Goal: Task Accomplishment & Management: Use online tool/utility

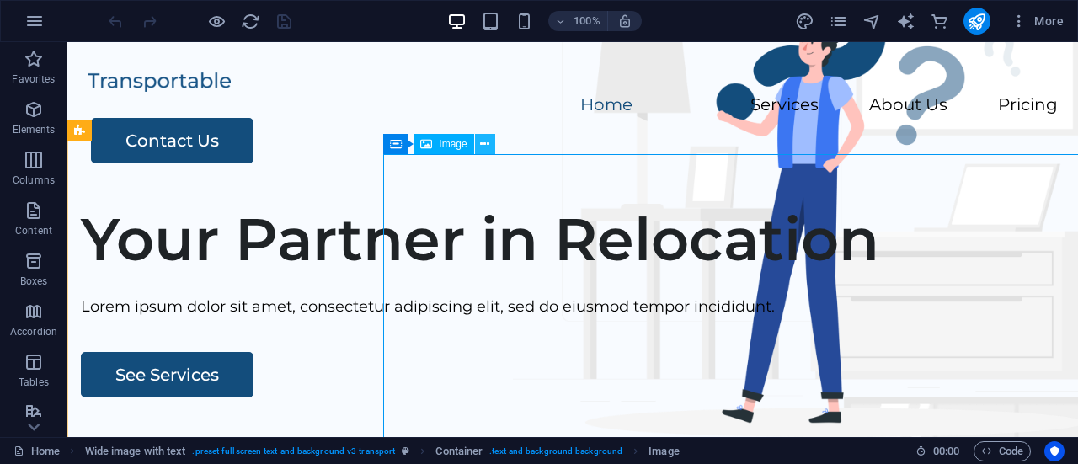
click at [487, 143] on icon at bounding box center [484, 145] width 9 height 18
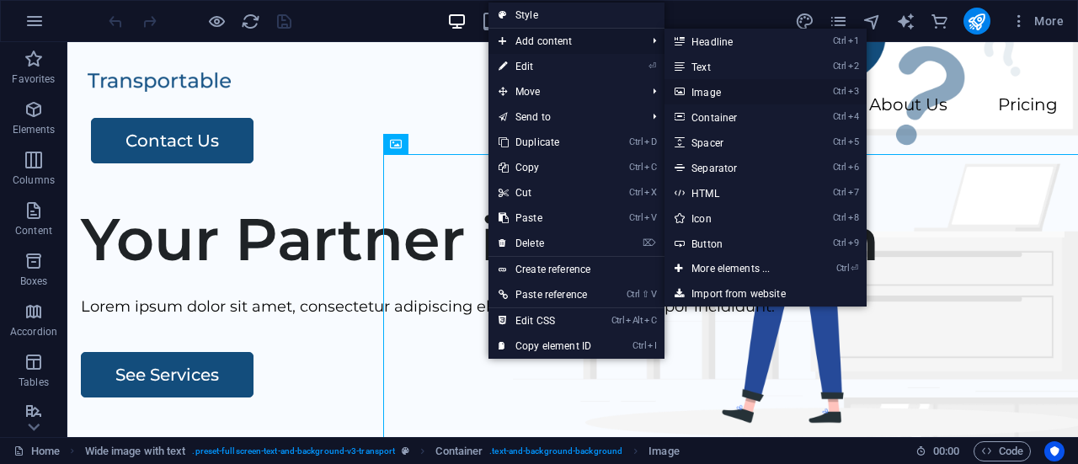
click at [711, 90] on link "Ctrl 3 Image" at bounding box center [734, 91] width 139 height 25
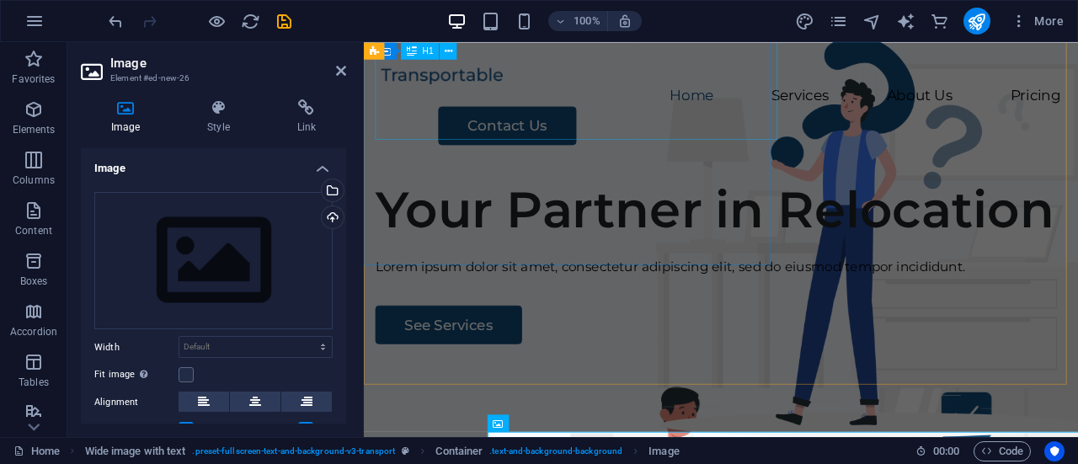
scroll to position [480, 0]
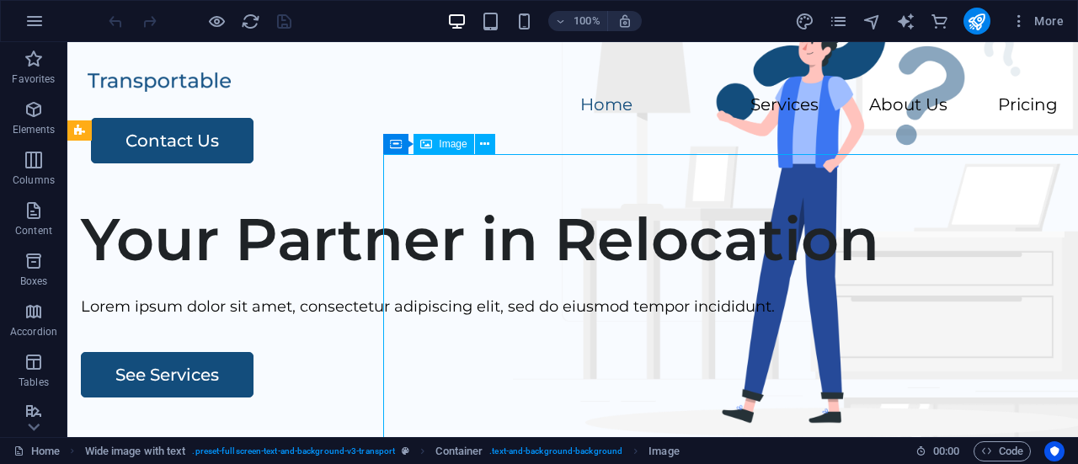
click at [443, 151] on div "Image" at bounding box center [444, 144] width 60 height 20
select select "px"
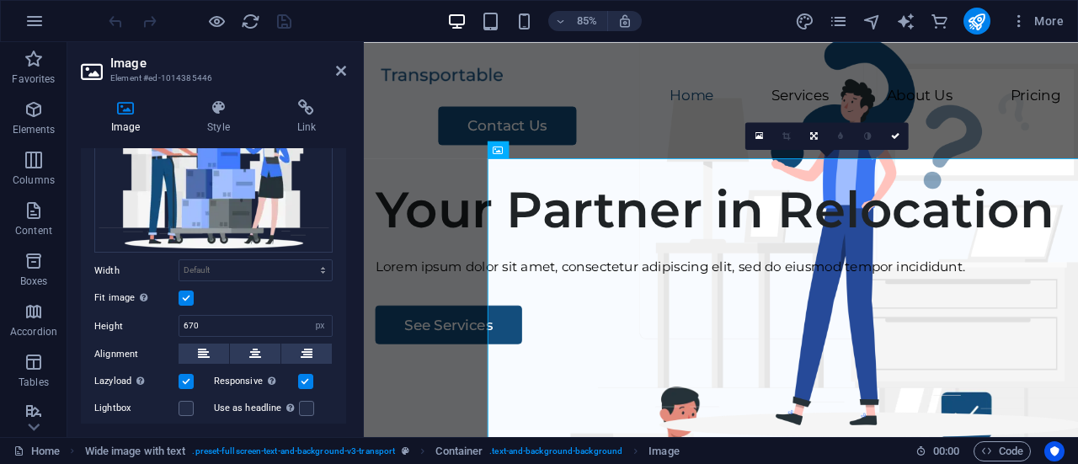
scroll to position [118, 0]
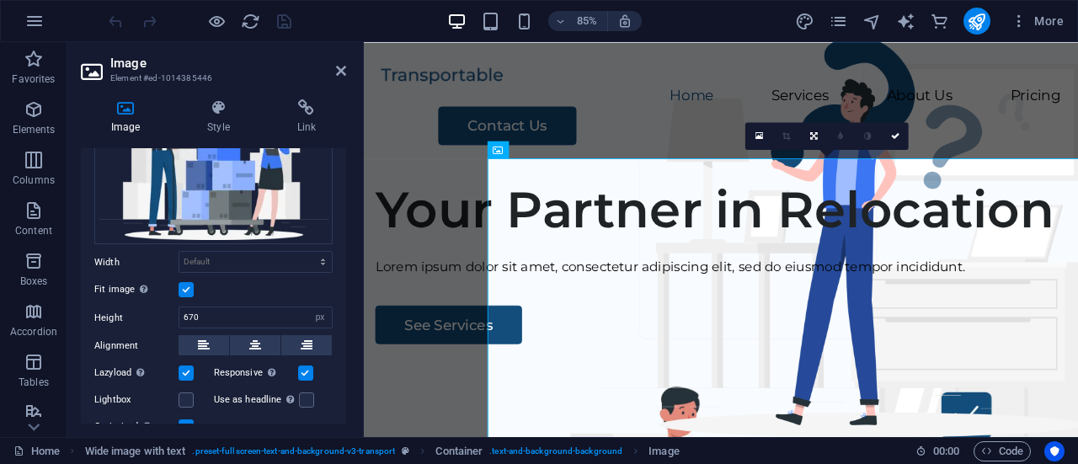
click at [184, 290] on label at bounding box center [186, 289] width 15 height 15
click at [0, 0] on input "Fit image Automatically fit image to a fixed width and height" at bounding box center [0, 0] width 0 height 0
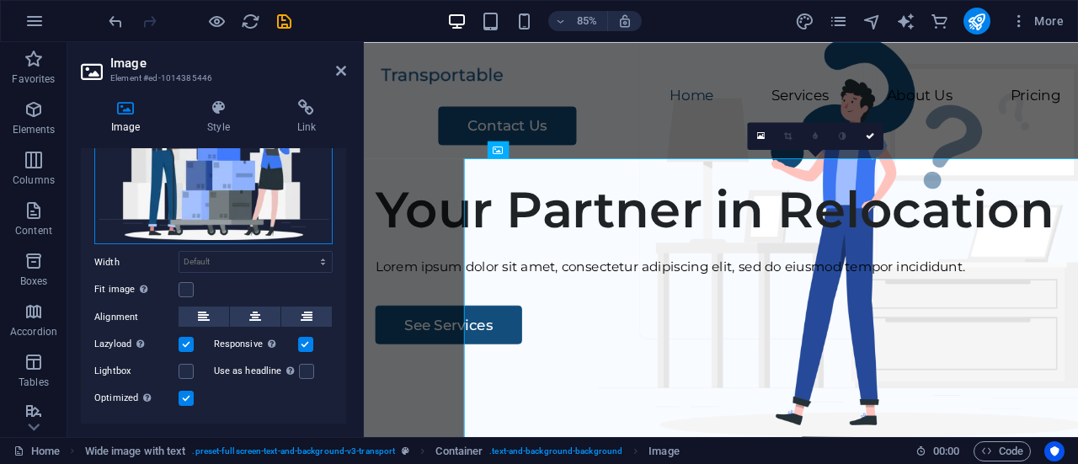
click at [256, 196] on div "Drag files here, click to choose files or select files from Files or our free s…" at bounding box center [213, 159] width 238 height 170
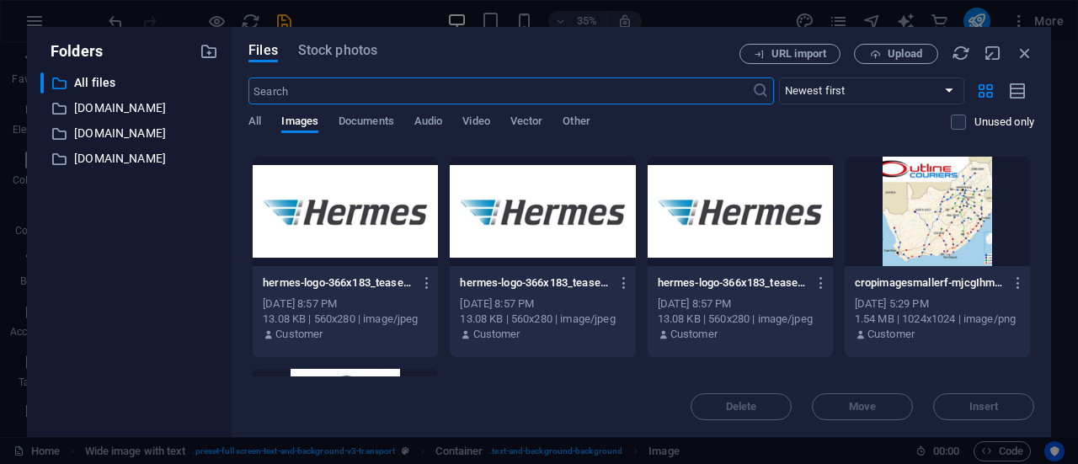
scroll to position [396, 0]
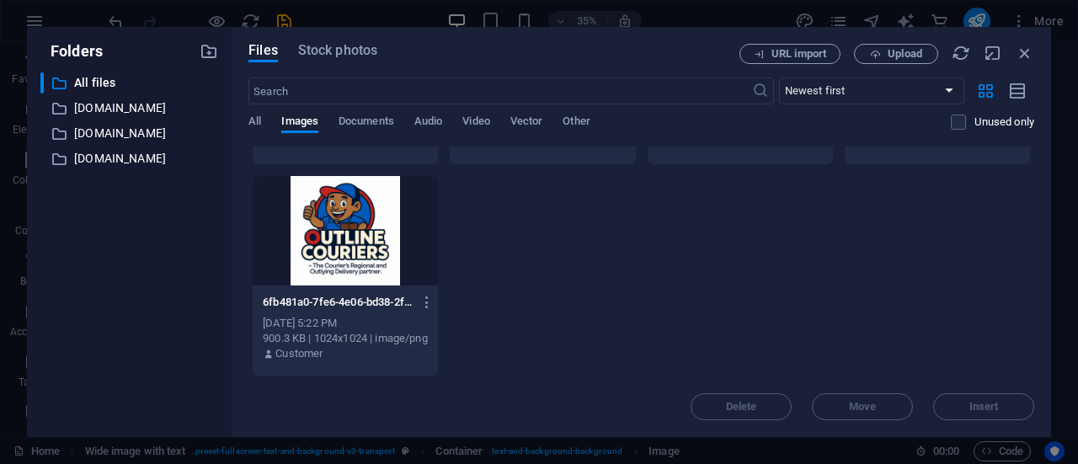
click at [376, 261] on div at bounding box center [345, 231] width 185 height 110
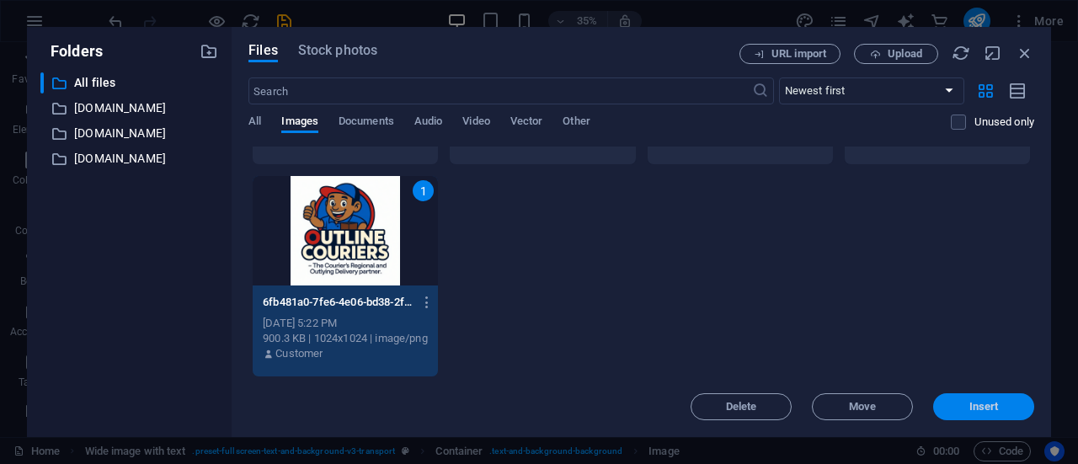
click at [994, 406] on span "Insert" at bounding box center [984, 407] width 29 height 10
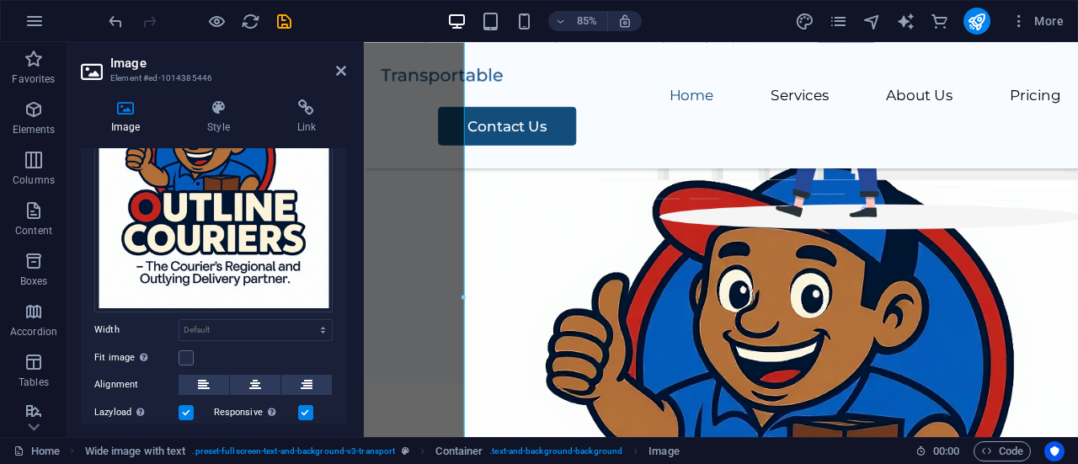
scroll to position [405, 0]
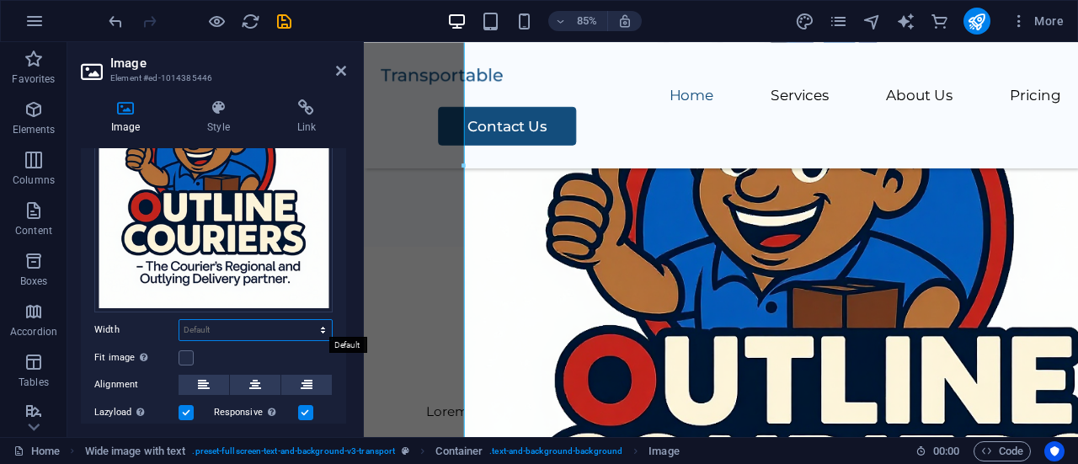
click at [276, 325] on select "Default auto px rem % em vh vw" at bounding box center [255, 330] width 153 height 20
select select "%"
click at [305, 320] on select "Default auto px rem % em vh vw" at bounding box center [255, 330] width 153 height 20
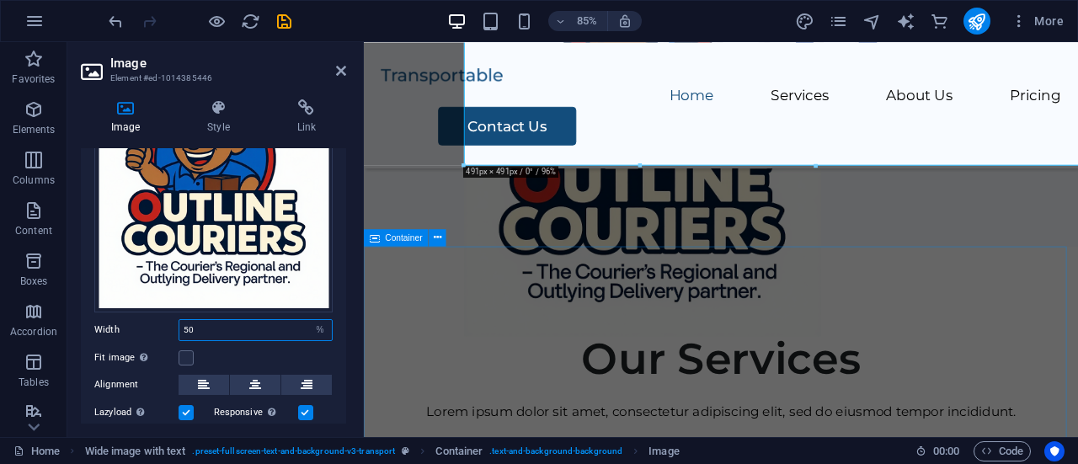
type input "50"
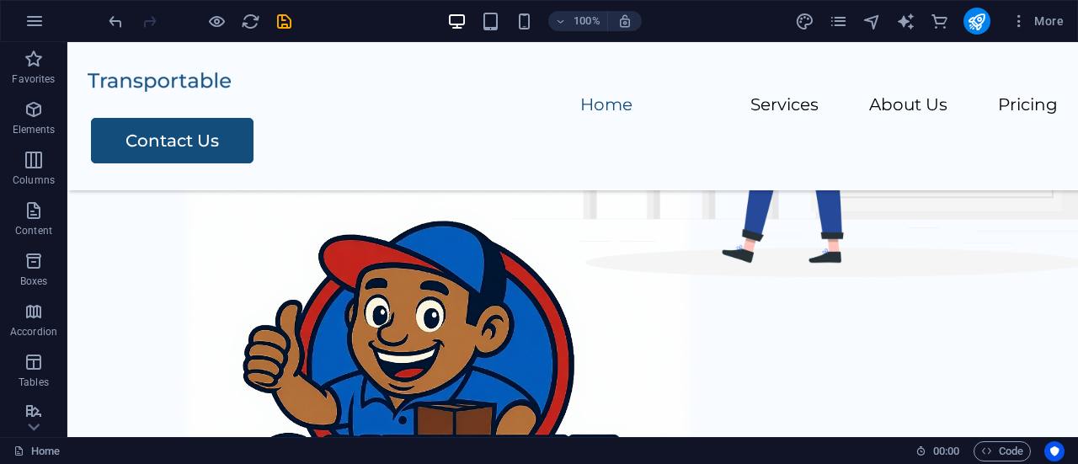
scroll to position [0, 0]
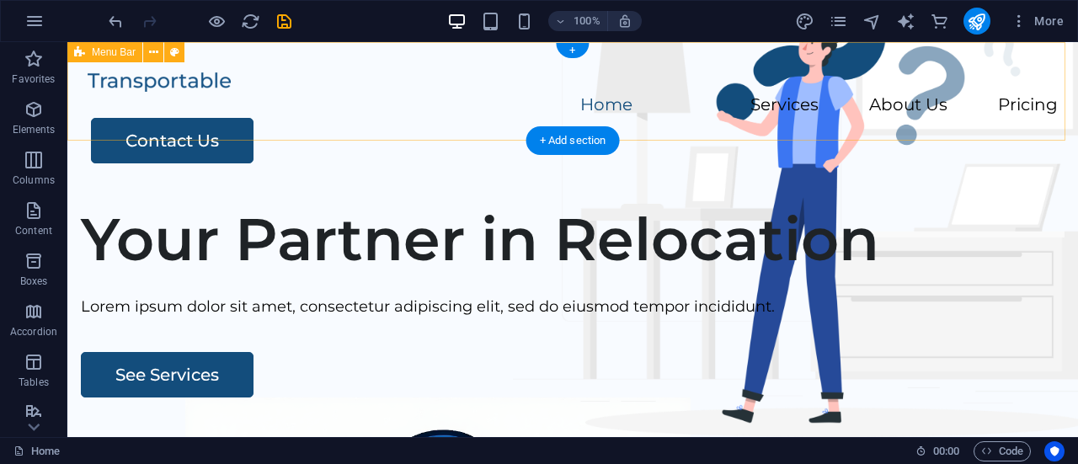
click at [714, 120] on div "Menu Home Services About Us Pricing Contact Us" at bounding box center [572, 116] width 1011 height 148
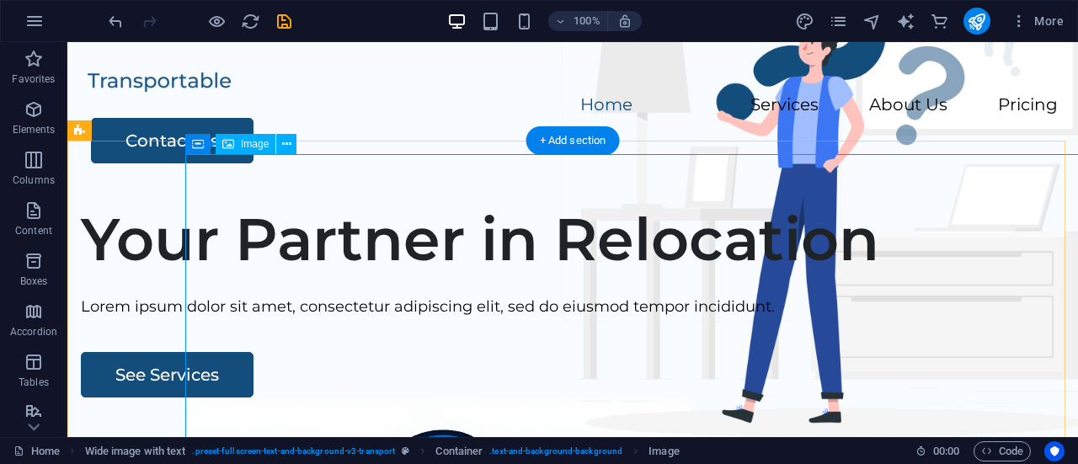
click at [290, 147] on icon at bounding box center [286, 145] width 9 height 18
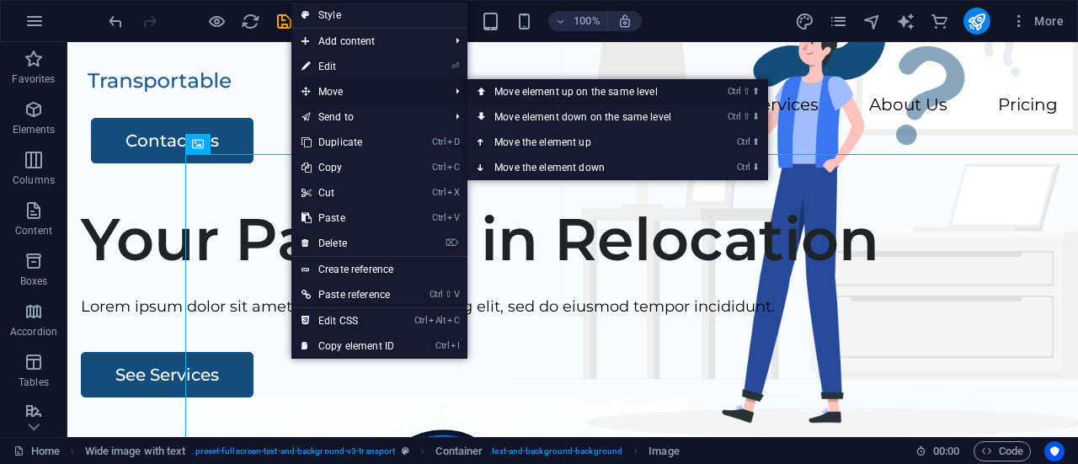
click at [561, 92] on link "Ctrl ⇧ ⬆ Move element up on the same level" at bounding box center [587, 91] width 238 height 25
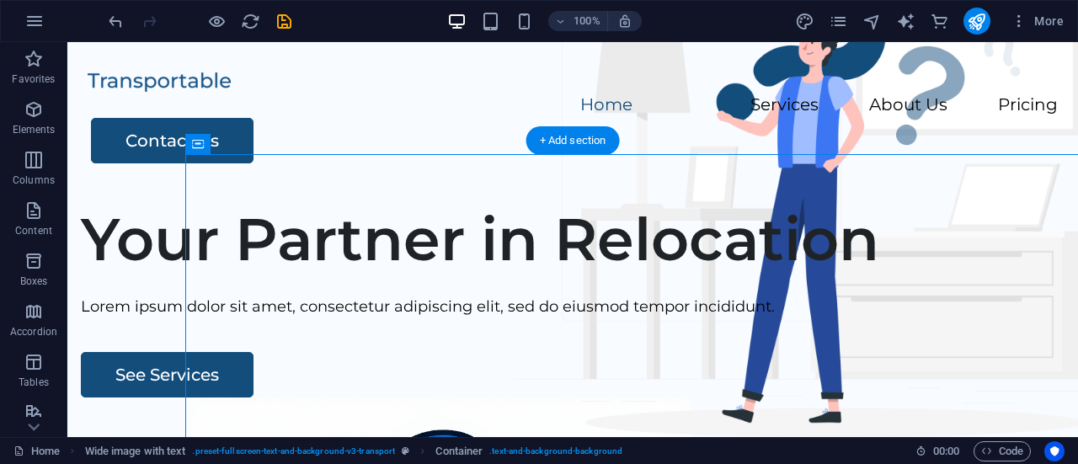
drag, startPoint x: 270, startPoint y: 192, endPoint x: 317, endPoint y: 166, distance: 53.9
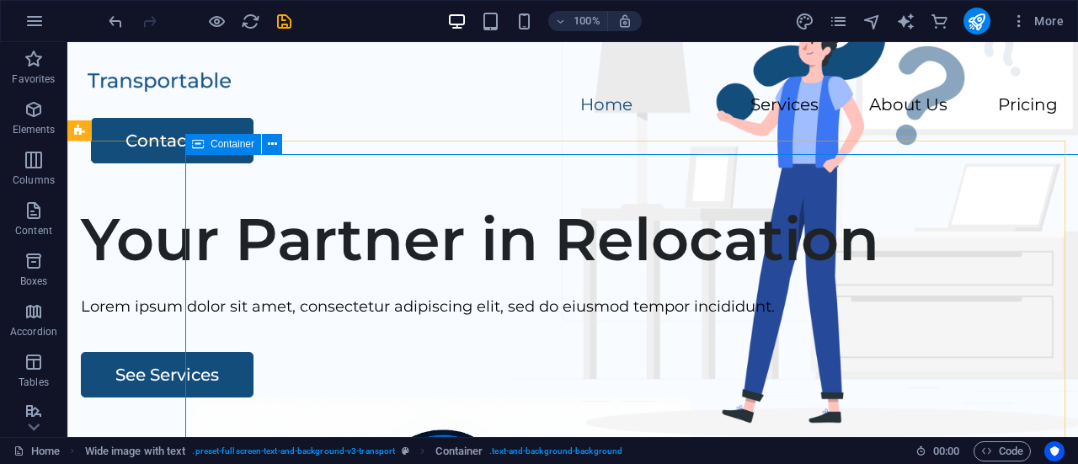
click at [199, 146] on icon at bounding box center [198, 144] width 12 height 20
click at [272, 153] on icon at bounding box center [272, 145] width 9 height 18
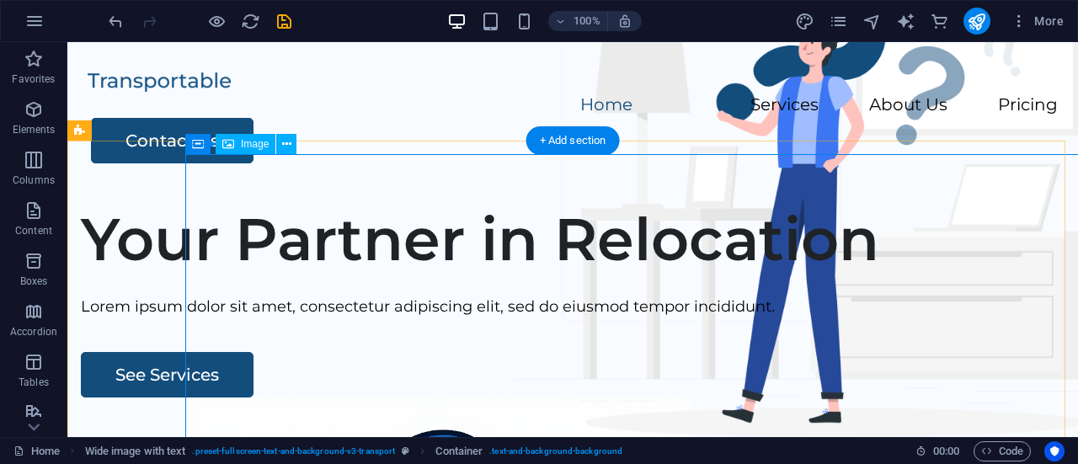
select select "%"
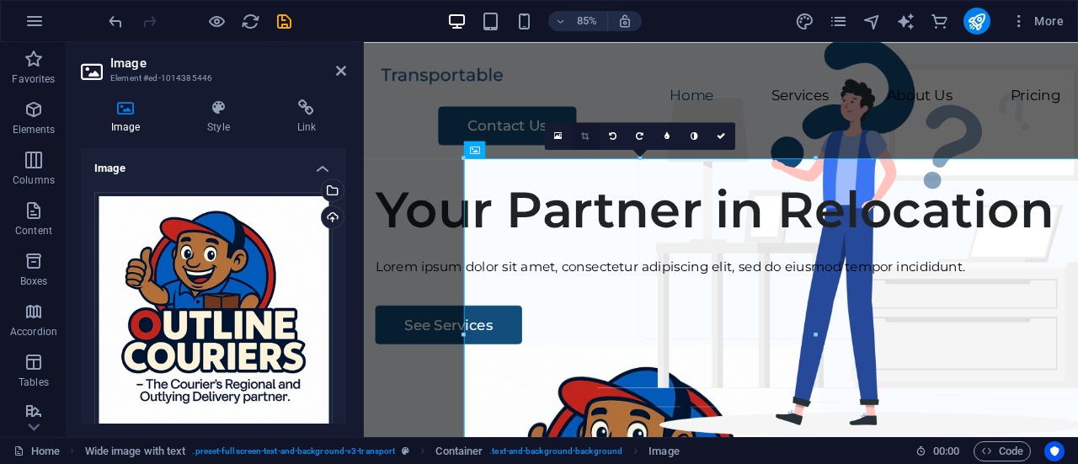
click at [588, 136] on icon at bounding box center [585, 135] width 8 height 8
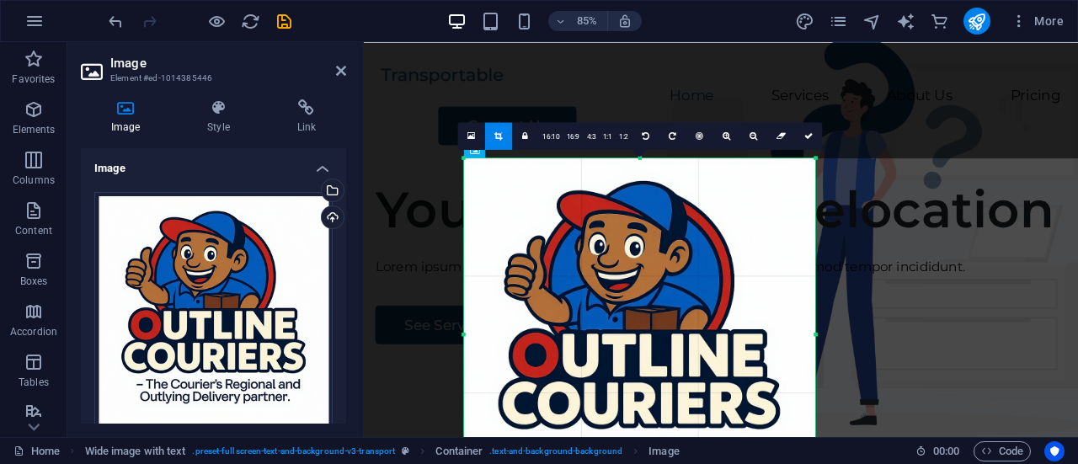
click at [683, 233] on div at bounding box center [639, 333] width 351 height 351
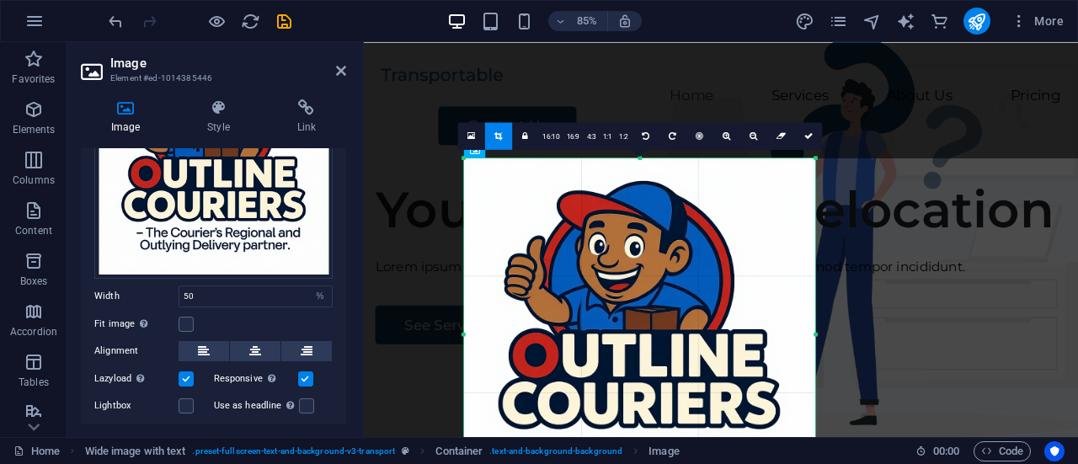
scroll to position [153, 0]
click at [311, 347] on button at bounding box center [306, 350] width 51 height 20
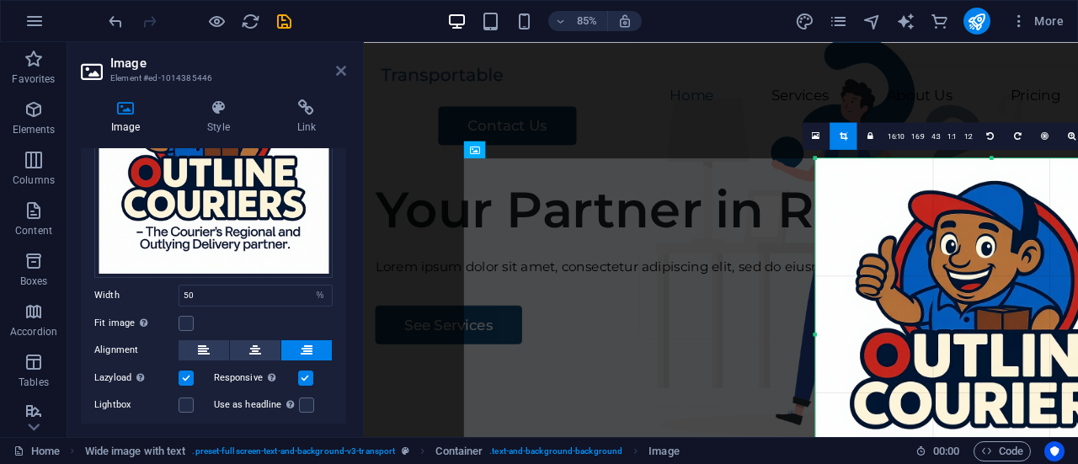
click at [342, 66] on icon at bounding box center [341, 70] width 10 height 13
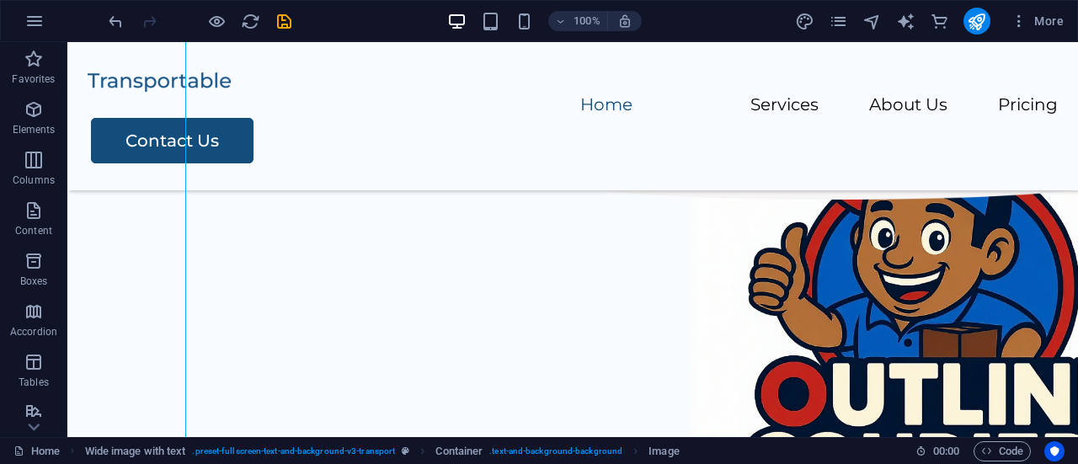
scroll to position [208, 0]
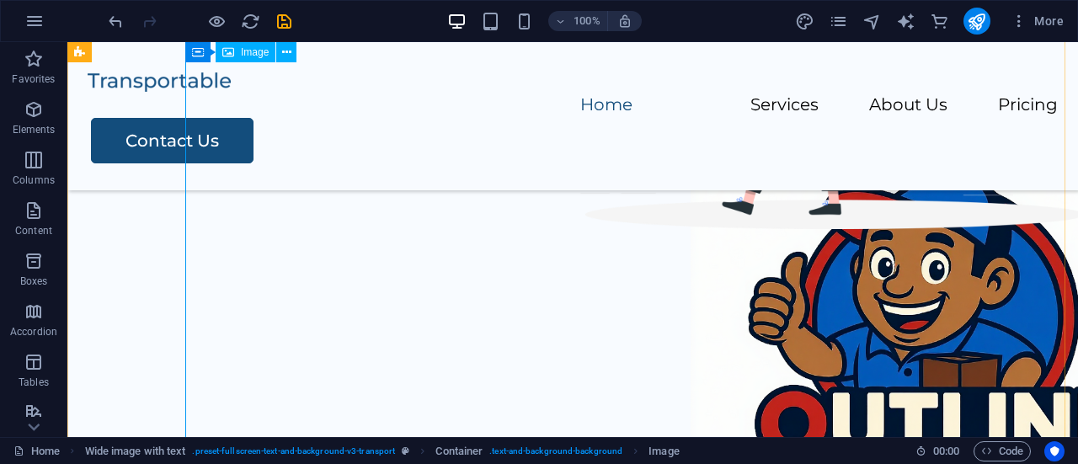
click at [609, 250] on figure at bounding box center [690, 394] width 1011 height 506
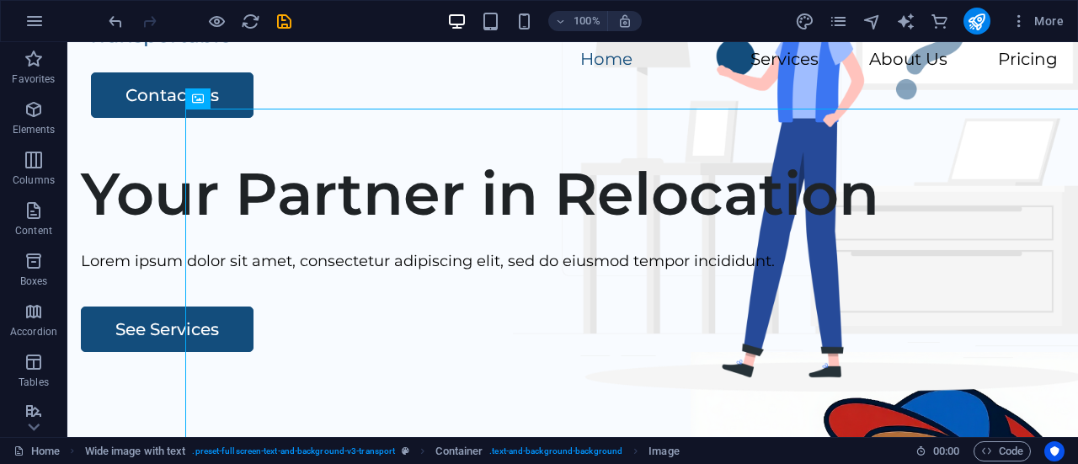
scroll to position [52, 0]
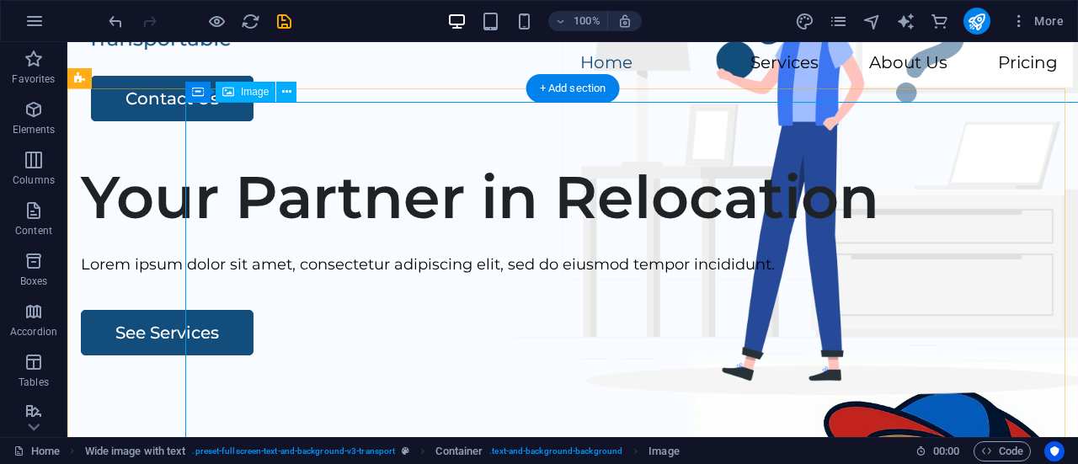
select select "%"
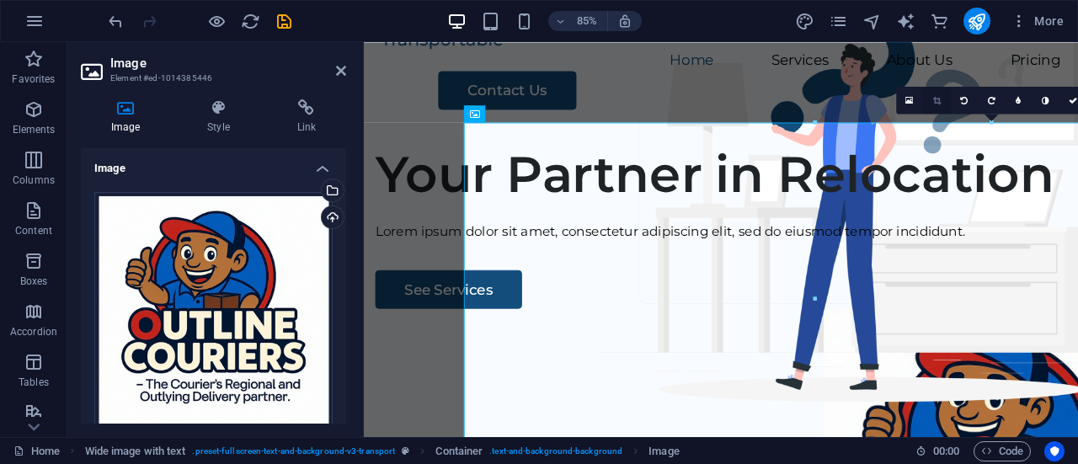
click at [936, 102] on icon at bounding box center [938, 100] width 8 height 8
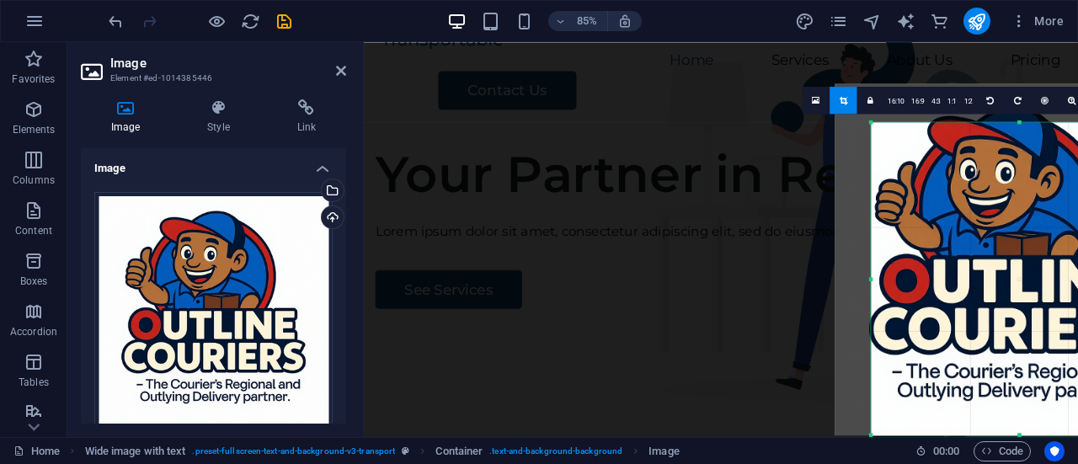
drag, startPoint x: 816, startPoint y: 122, endPoint x: 859, endPoint y: 168, distance: 62.6
click at [872, 168] on div "180 170 160 150 140 130 120 110 100 90 80 70 60 50 40 30 20 10 0 -10 -20 -30 -4…" at bounding box center [1020, 278] width 296 height 313
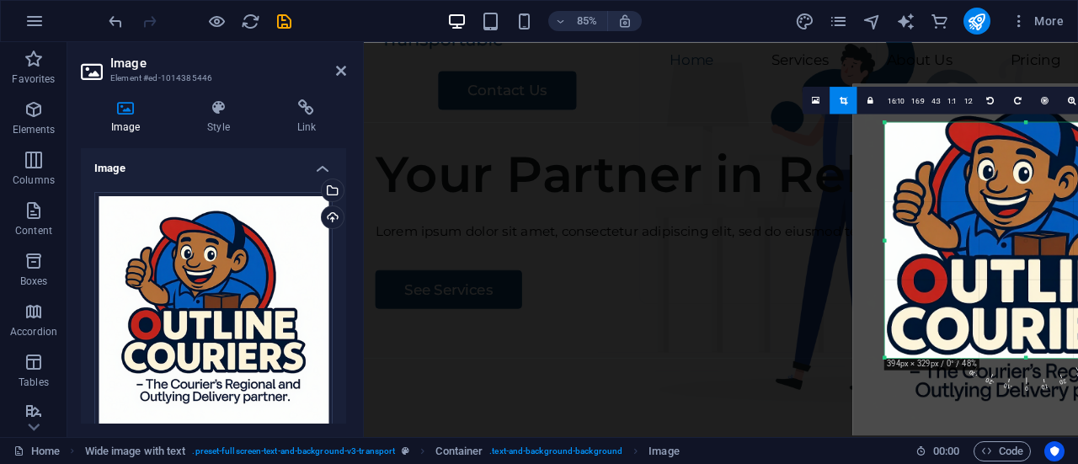
drag, startPoint x: 871, startPoint y: 432, endPoint x: 866, endPoint y: 341, distance: 91.1
click at [886, 341] on div "180 170 160 150 140 130 120 110 100 90 80 70 60 50 40 30 20 10 0 -10 -20 -30 -4…" at bounding box center [1027, 240] width 282 height 236
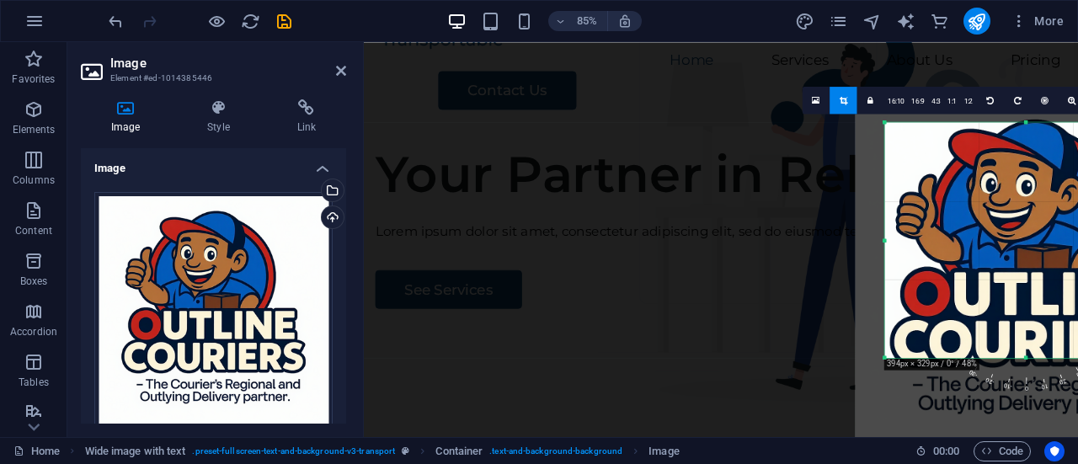
drag, startPoint x: 1012, startPoint y: 162, endPoint x: 1009, endPoint y: 170, distance: 8.8
click at [1009, 170] on div at bounding box center [1031, 272] width 351 height 351
drag, startPoint x: 1025, startPoint y: 357, endPoint x: 1026, endPoint y: 372, distance: 15.3
click at [1026, 372] on div at bounding box center [1027, 371] width 282 height 5
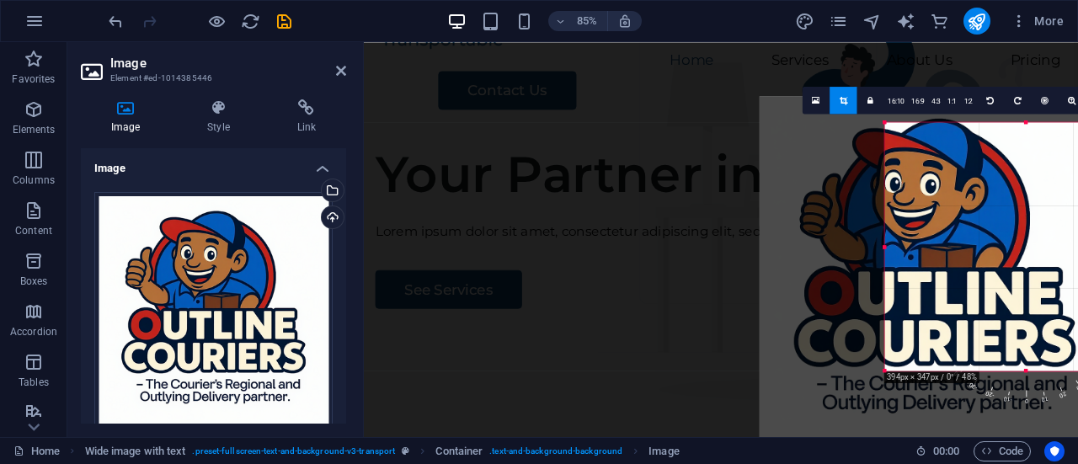
drag, startPoint x: 1006, startPoint y: 257, endPoint x: 888, endPoint y: 251, distance: 118.1
click at [888, 251] on div "180 170 160 150 140 130 120 110 100 90 80 70 60 50 40 30 20 10 0 -10 -20 -30 -4…" at bounding box center [1027, 246] width 282 height 249
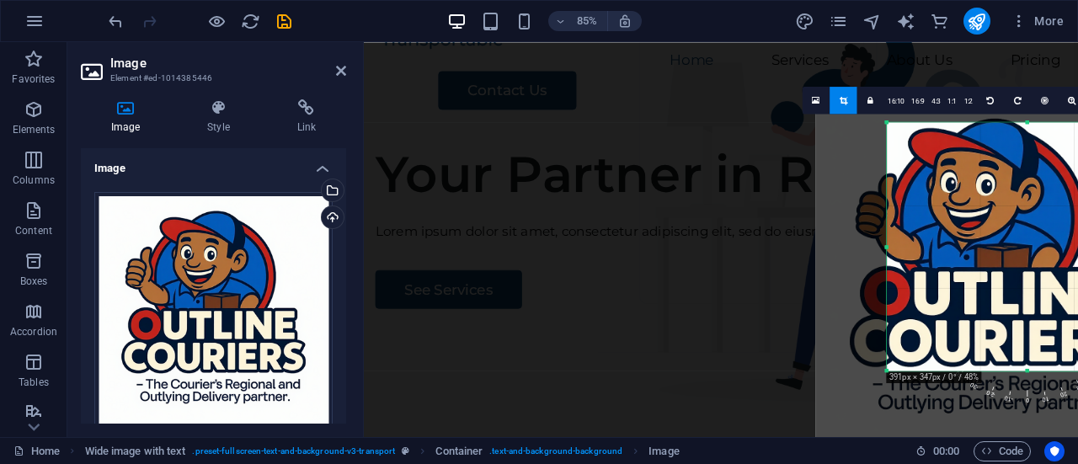
drag, startPoint x: 888, startPoint y: 219, endPoint x: 891, endPoint y: 209, distance: 10.7
click at [891, 209] on div "180 170 160 150 140 130 120 110 100 90 80 70 60 50 40 30 20 10 0 -10 -20 -30 -4…" at bounding box center [1027, 246] width 280 height 249
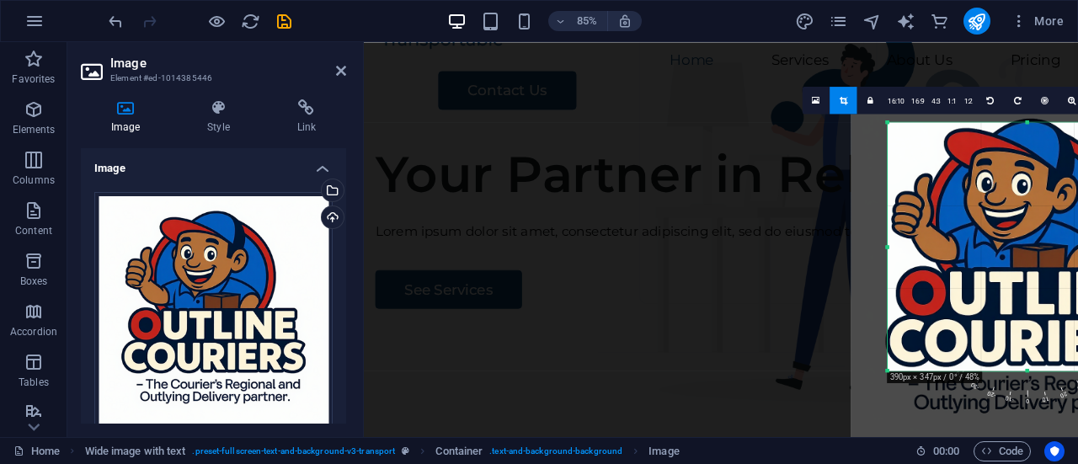
drag, startPoint x: 889, startPoint y: 247, endPoint x: 843, endPoint y: 249, distance: 45.5
click at [888, 249] on div "180 170 160 150 140 130 120 110 100 90 80 70 60 50 40 30 20 10 0 -10 -20 -30 -4…" at bounding box center [1028, 246] width 280 height 249
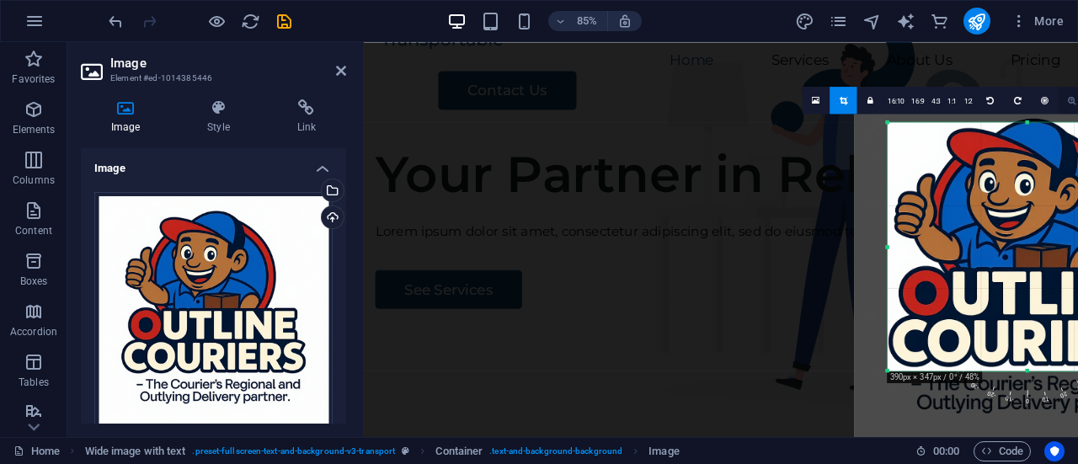
click at [1072, 100] on icon at bounding box center [1072, 100] width 8 height 8
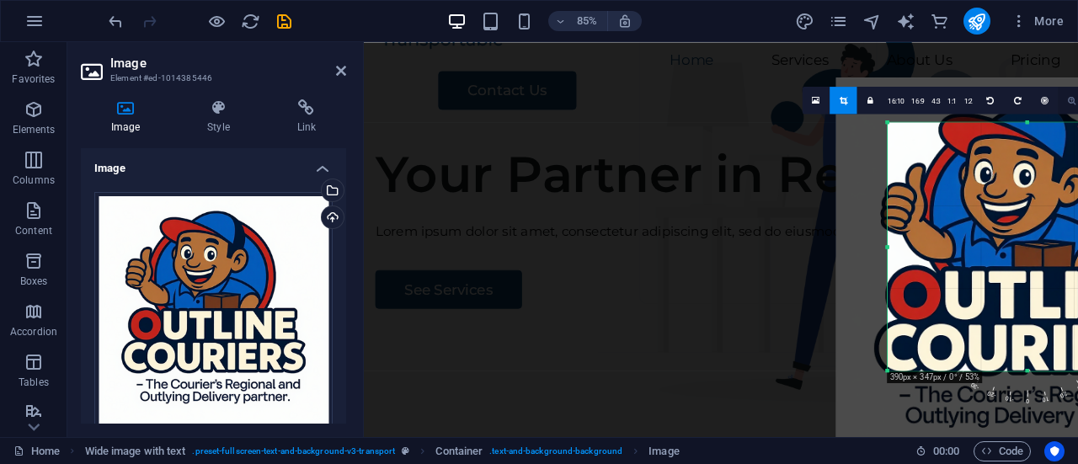
click at [1072, 100] on icon at bounding box center [1072, 100] width 8 height 8
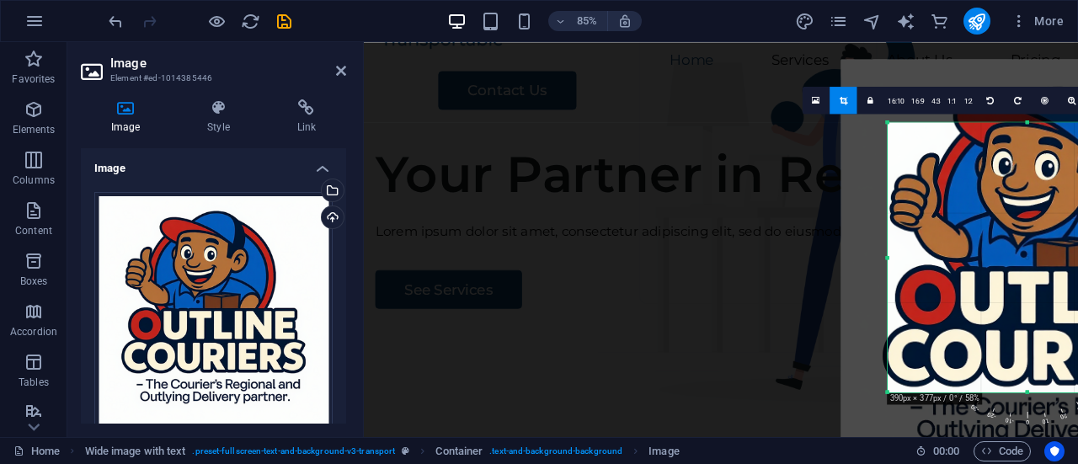
drag, startPoint x: 891, startPoint y: 370, endPoint x: 864, endPoint y: 395, distance: 37.6
click at [888, 392] on div "180 170 160 150 140 130 120 110 100 90 80 70 60 50 40 30 20 10 0 -10 -20 -30 -4…" at bounding box center [1028, 257] width 280 height 270
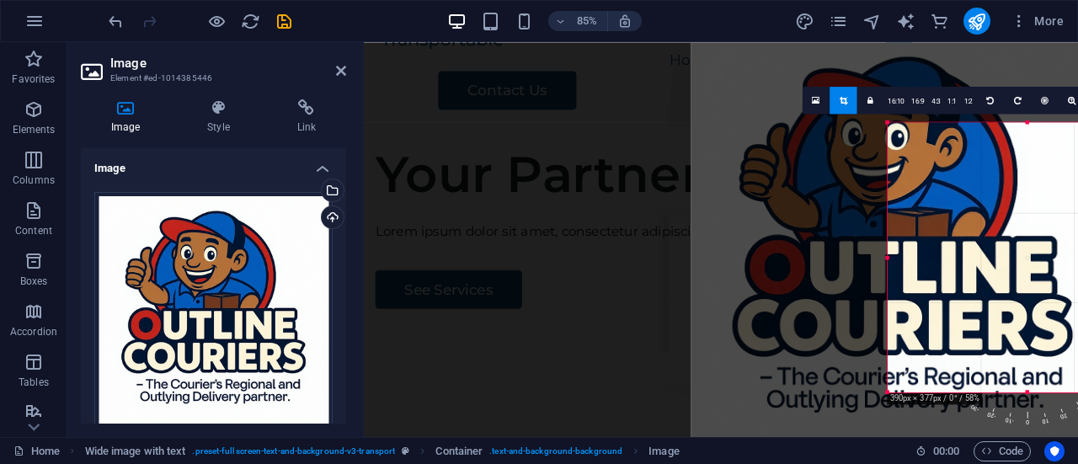
drag, startPoint x: 1019, startPoint y: 212, endPoint x: 834, endPoint y: 166, distance: 191.1
click at [834, 166] on div at bounding box center [903, 241] width 425 height 425
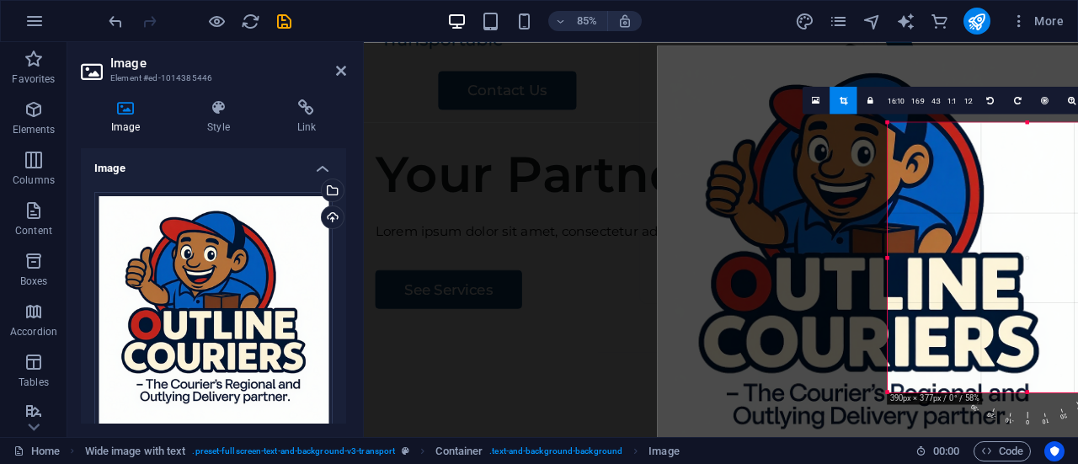
drag, startPoint x: 929, startPoint y: 216, endPoint x: 800, endPoint y: 216, distance: 128.9
click at [800, 216] on div at bounding box center [870, 258] width 425 height 425
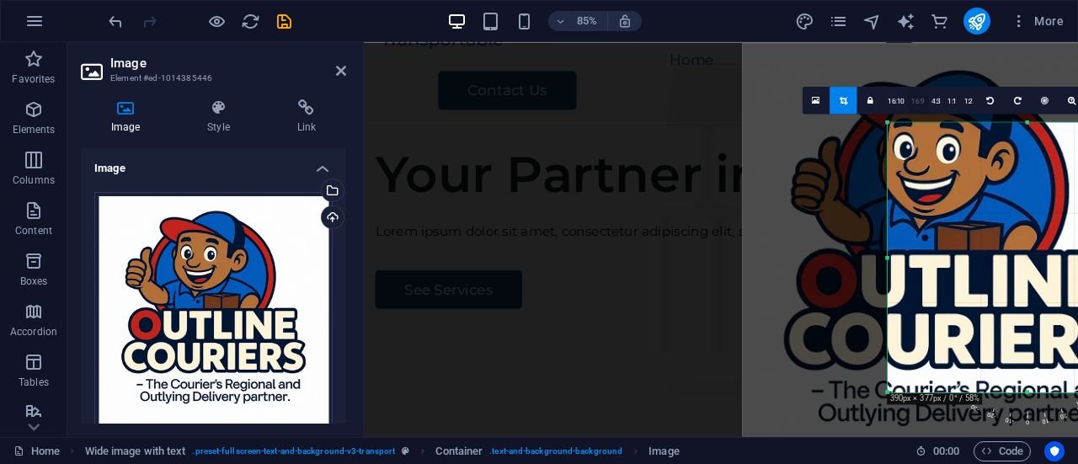
click at [923, 100] on link "16:9" at bounding box center [918, 101] width 20 height 27
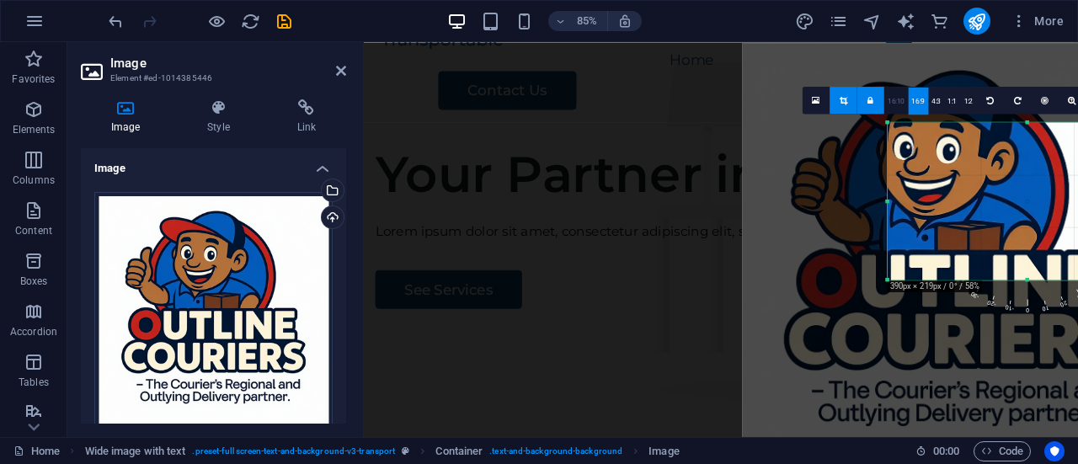
click at [903, 101] on link "16:10" at bounding box center [897, 101] width 24 height 27
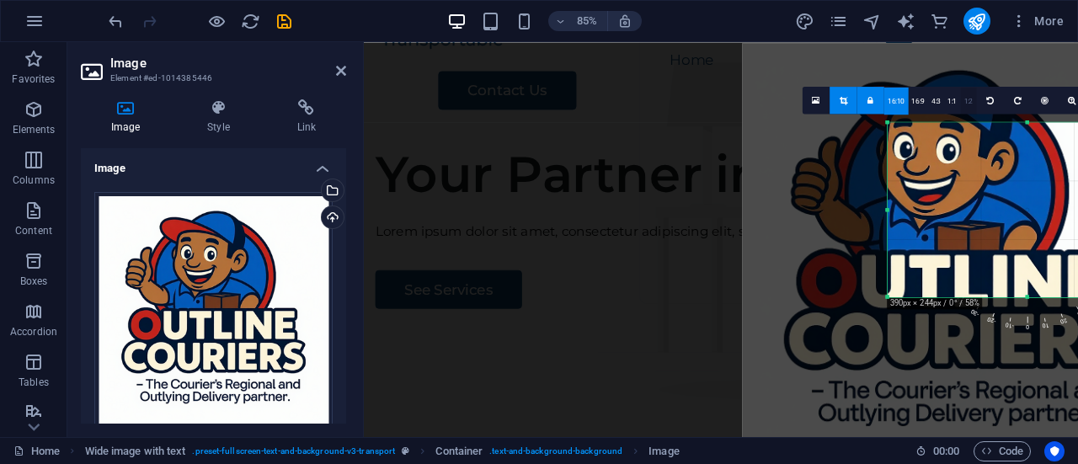
click at [971, 99] on link "1:2" at bounding box center [969, 101] width 16 height 27
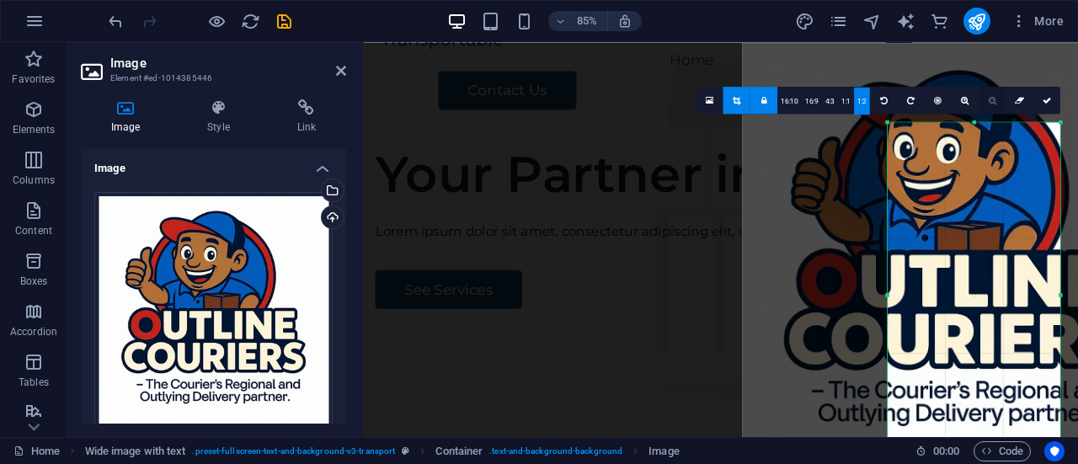
click at [996, 102] on icon at bounding box center [993, 100] width 8 height 8
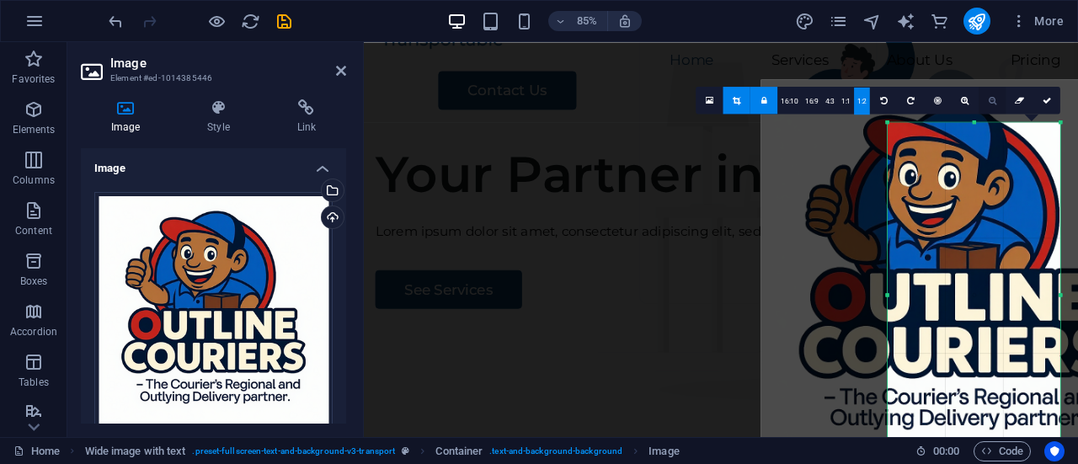
click at [996, 102] on icon at bounding box center [993, 100] width 8 height 8
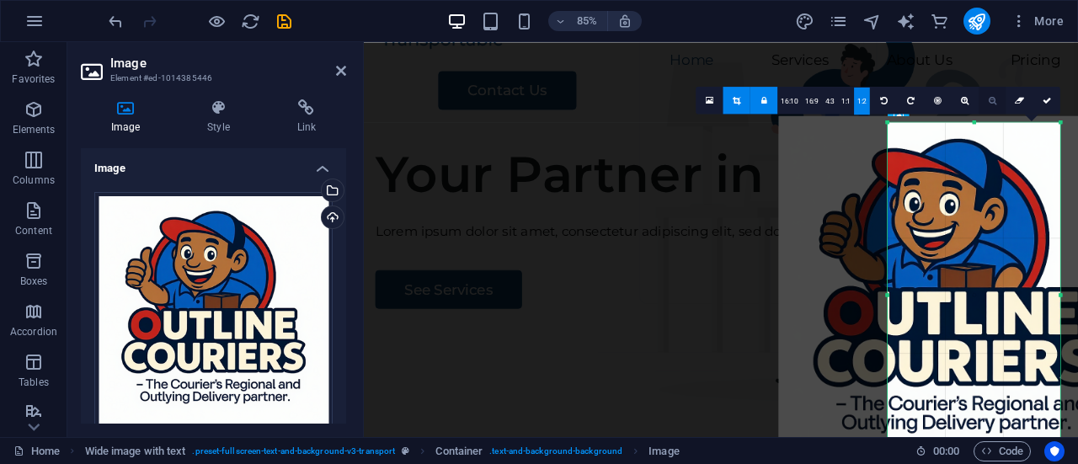
click at [996, 102] on icon at bounding box center [993, 100] width 8 height 8
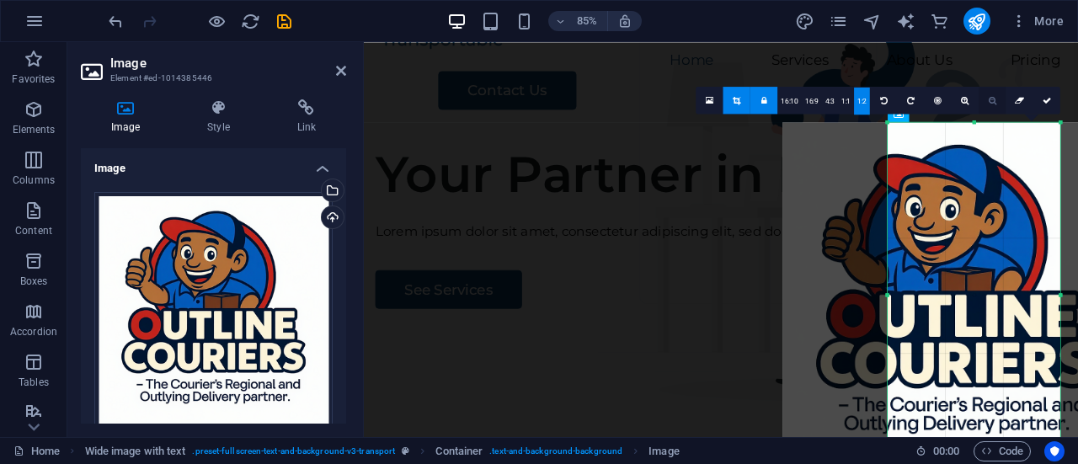
click at [996, 102] on icon at bounding box center [993, 100] width 8 height 8
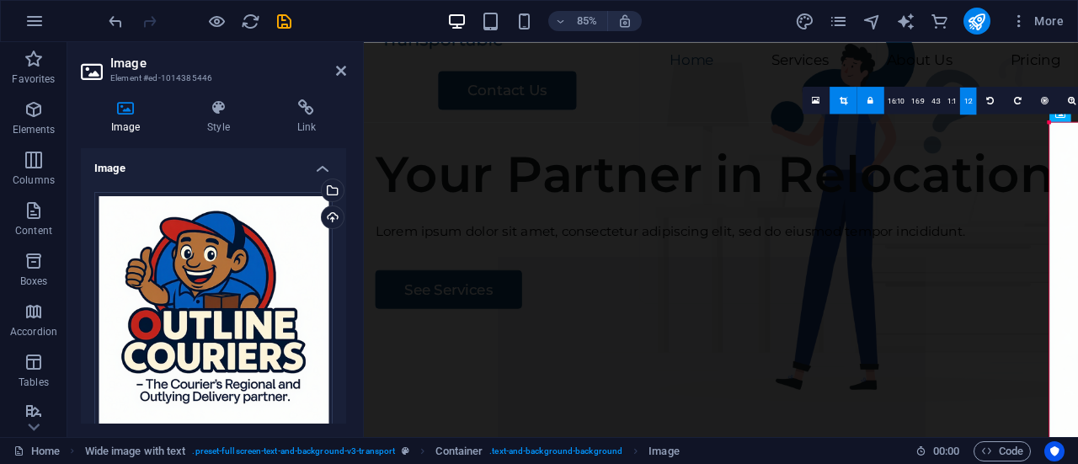
drag, startPoint x: 886, startPoint y: 297, endPoint x: 436, endPoint y: 341, distance: 452.1
click at [735, 333] on div "Container H1 Wide image with text Container Container Image Container Menu Bar …" at bounding box center [721, 222] width 714 height 431
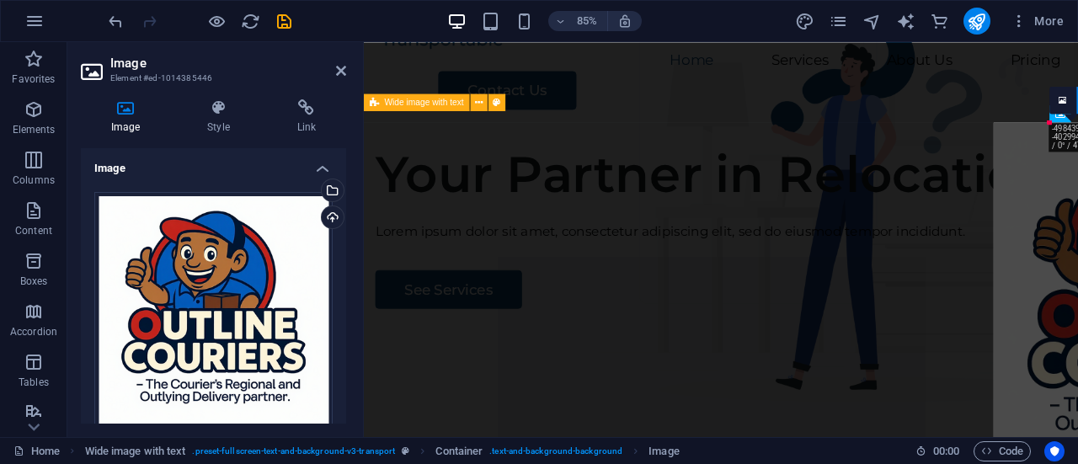
drag, startPoint x: 1427, startPoint y: 222, endPoint x: 627, endPoint y: 245, distance: 800.8
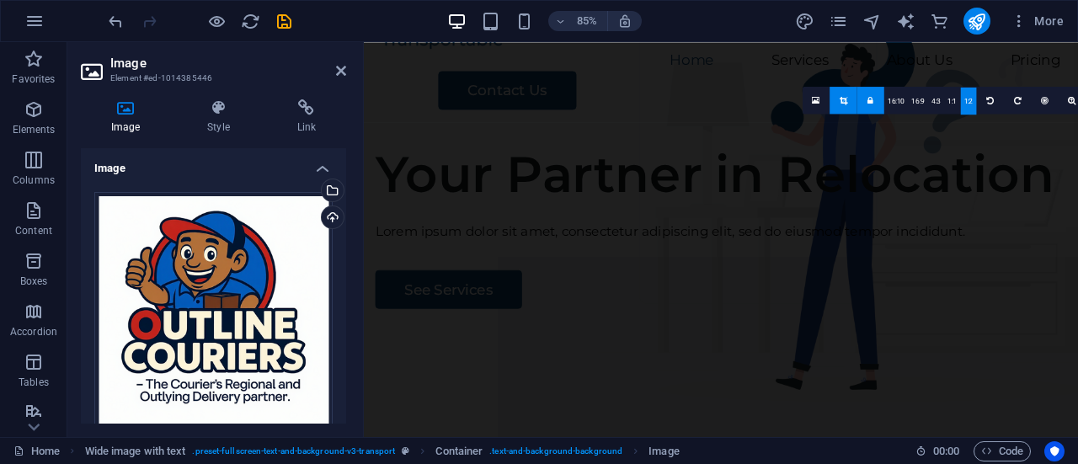
drag, startPoint x: 1049, startPoint y: 119, endPoint x: 821, endPoint y: 189, distance: 238.8
click at [821, 189] on div "Container H1 Wide image with text Container Container Image Container Menu Bar …" at bounding box center [721, 222] width 714 height 431
click at [985, 96] on icon at bounding box center [985, 100] width 8 height 8
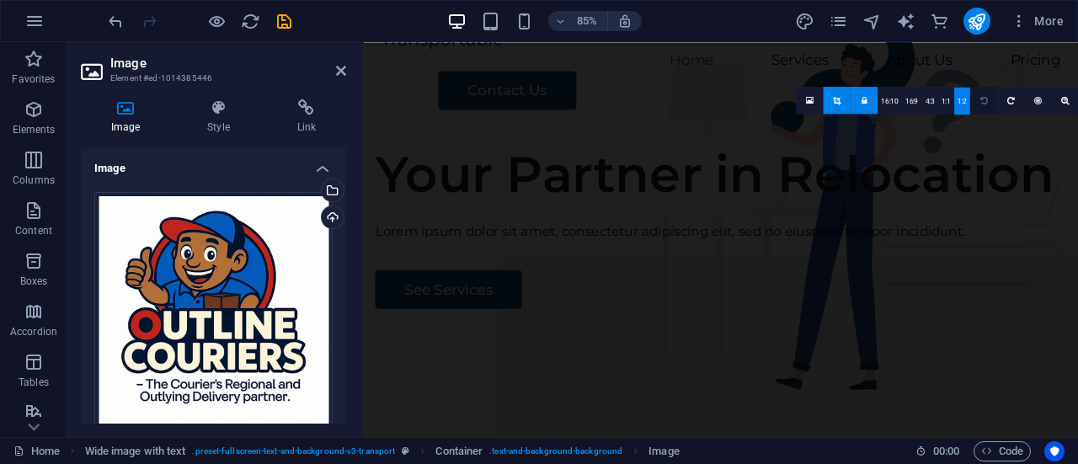
click at [985, 96] on icon at bounding box center [985, 100] width 8 height 8
click at [344, 72] on icon at bounding box center [341, 70] width 10 height 13
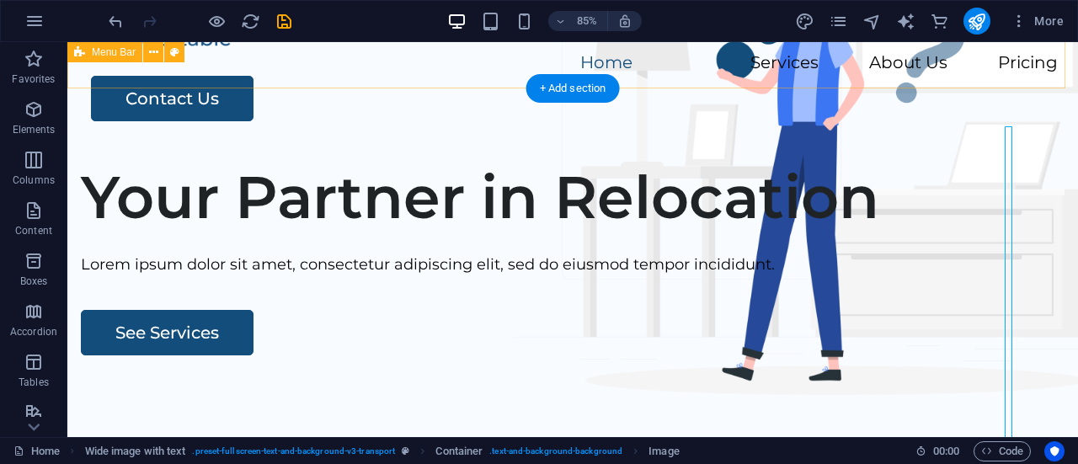
scroll to position [52, 0]
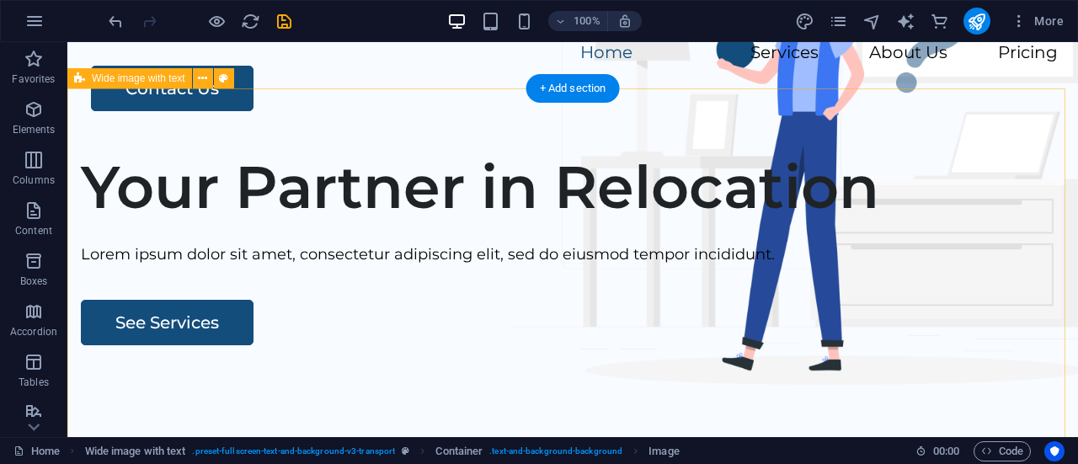
click at [688, 244] on div "Your Partner in Relocation Lorem ipsum dolor sit amet, consectetur adipiscing e…" at bounding box center [572, 460] width 1011 height 645
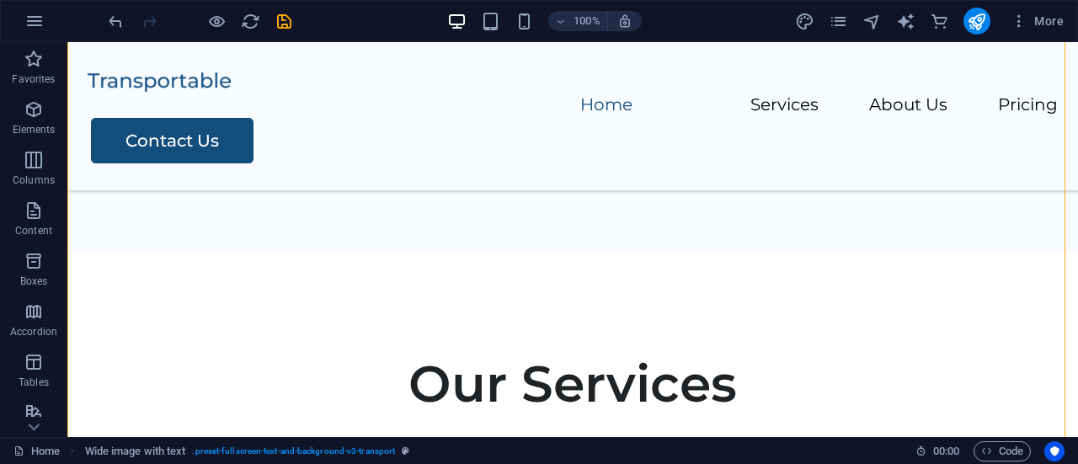
scroll to position [0, 0]
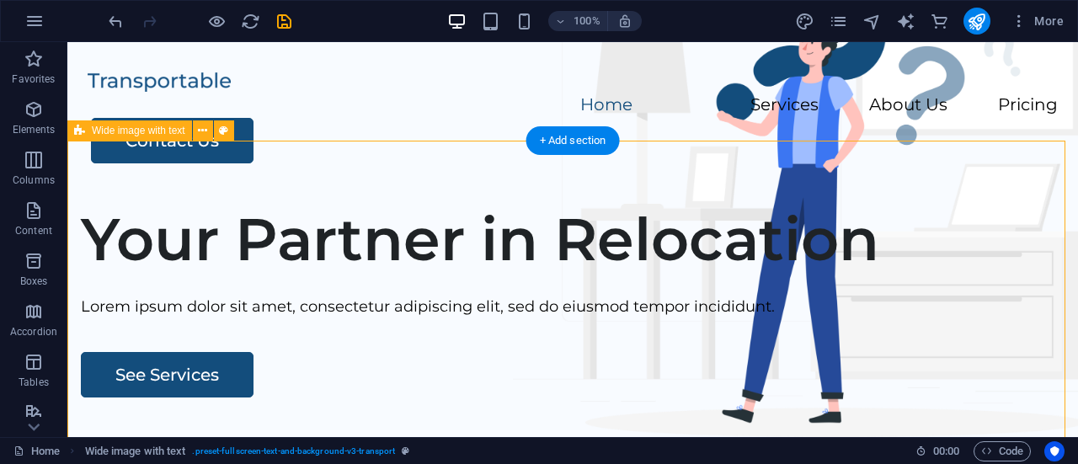
click at [585, 137] on div "+ Add section" at bounding box center [574, 140] width 94 height 29
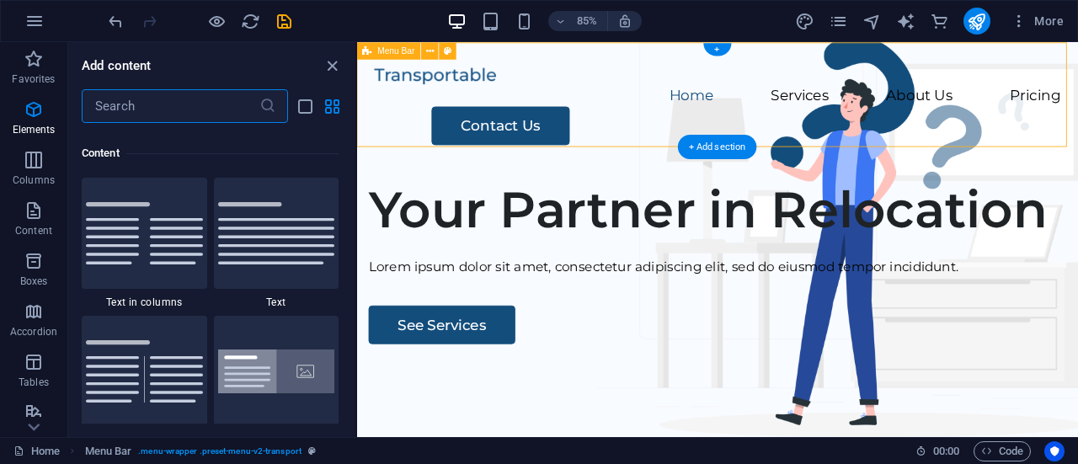
scroll to position [2948, 0]
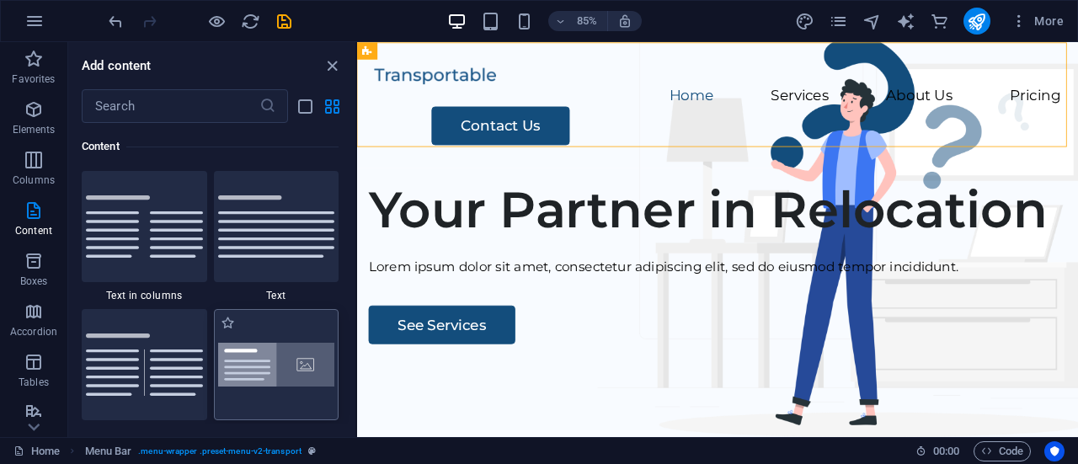
click at [318, 361] on img at bounding box center [276, 365] width 117 height 45
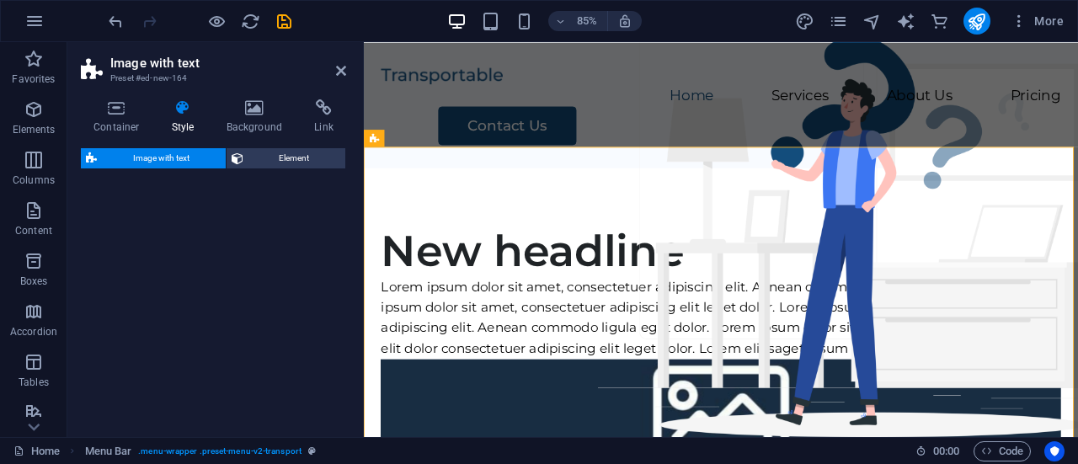
click at [318, 361] on div "Image with text Element" at bounding box center [213, 286] width 265 height 276
select select "rem"
select select "px"
select select "preset-text-with-image-v4-boxed"
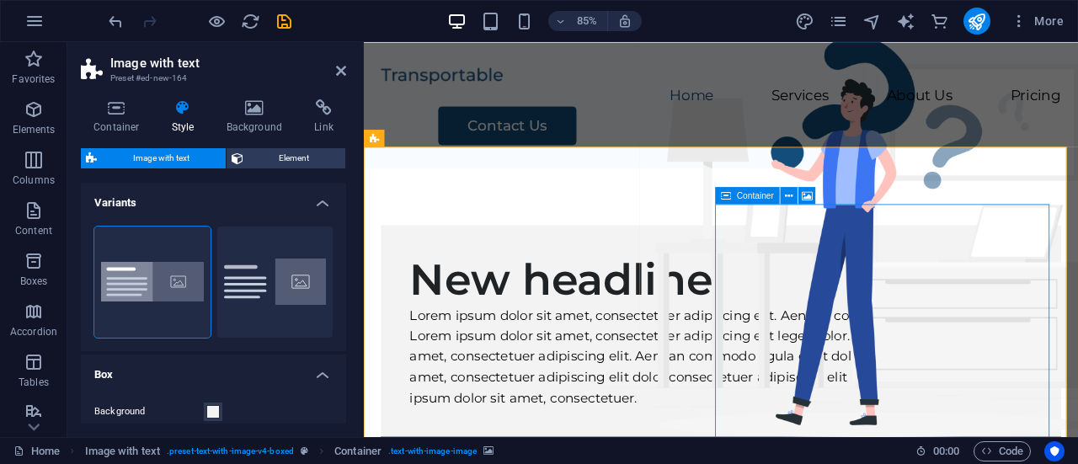
click at [340, 72] on icon at bounding box center [341, 70] width 10 height 13
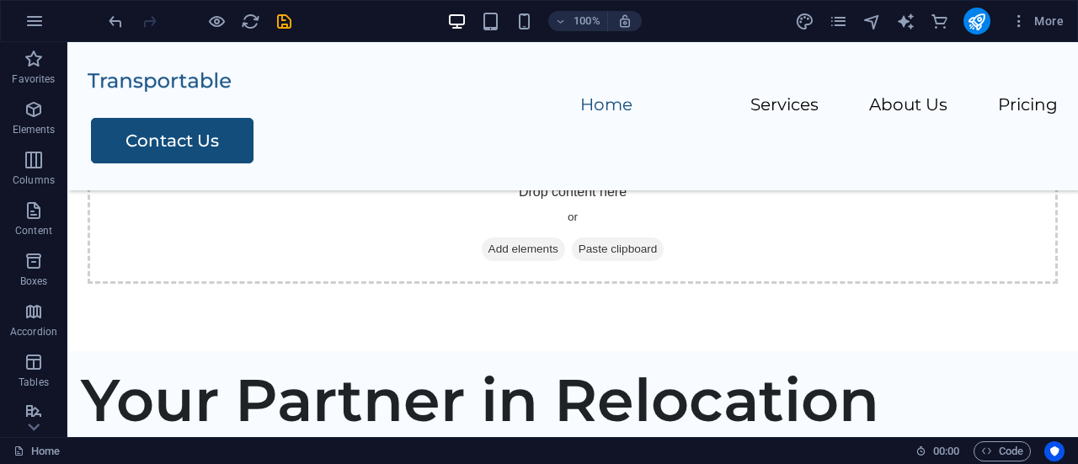
scroll to position [600, 0]
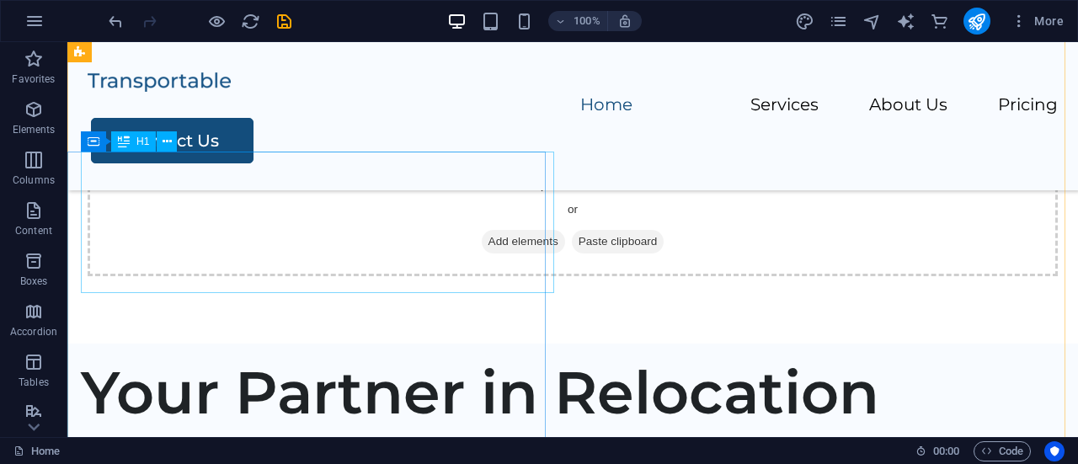
click at [445, 357] on div "Your Partner in Relocation" at bounding box center [573, 392] width 984 height 71
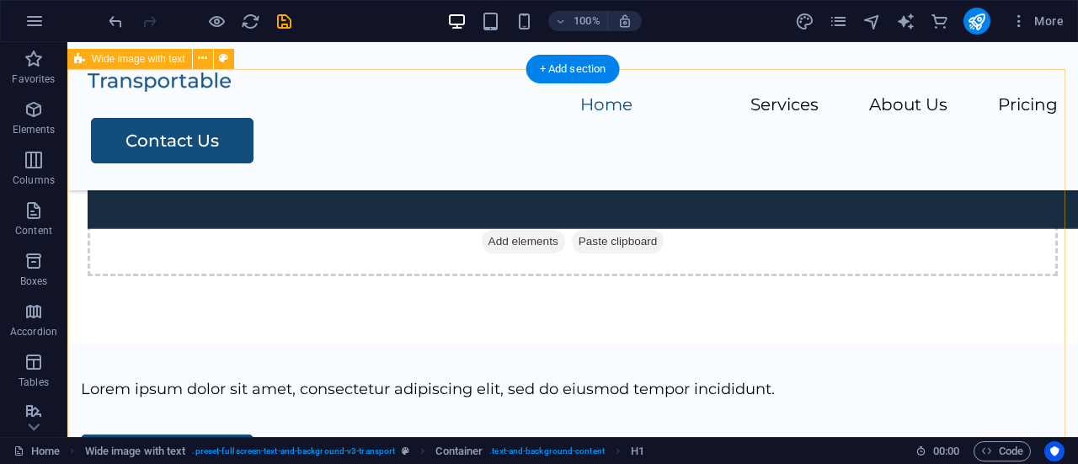
scroll to position [529, 0]
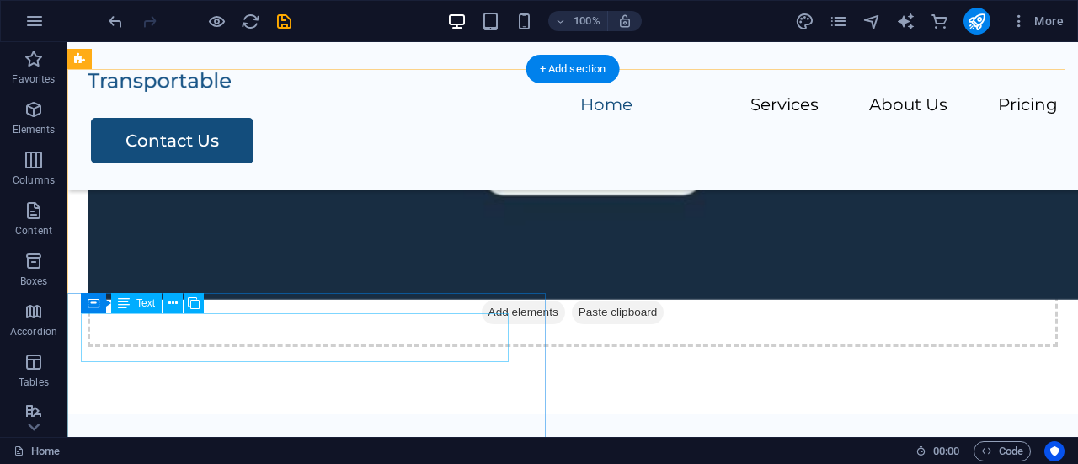
click at [260, 448] on div "Lorem ipsum dolor sit amet, consectetur adipiscing elit, sed do eiusmod tempor …" at bounding box center [573, 460] width 984 height 24
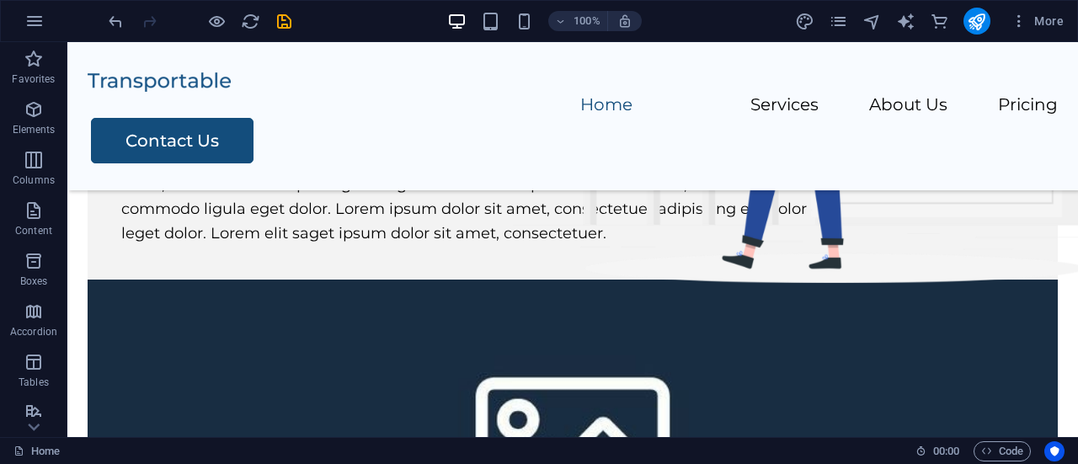
scroll to position [0, 0]
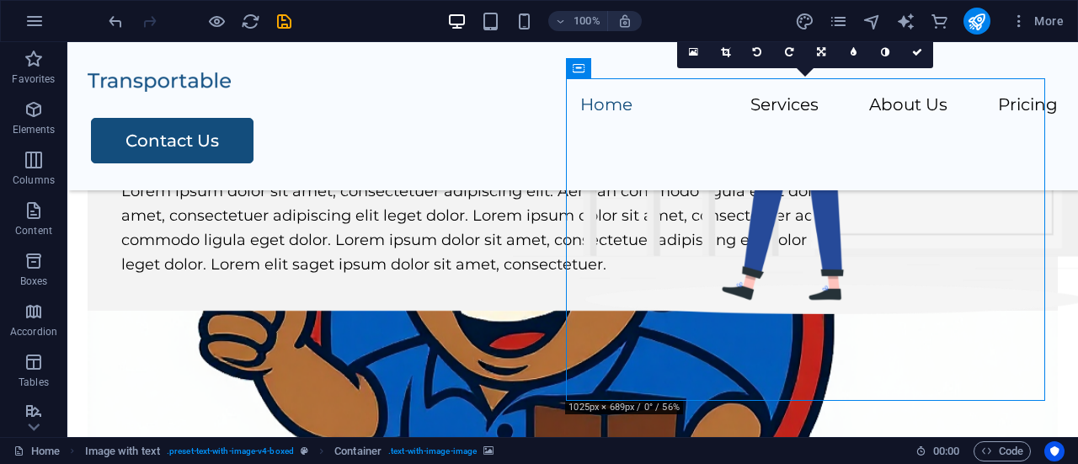
scroll to position [130, 0]
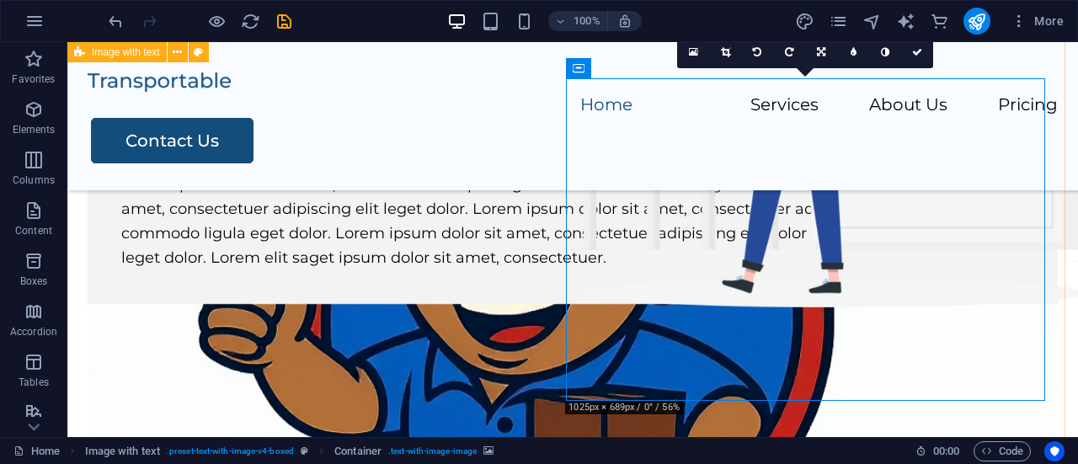
click at [759, 321] on figure at bounding box center [573, 465] width 971 height 323
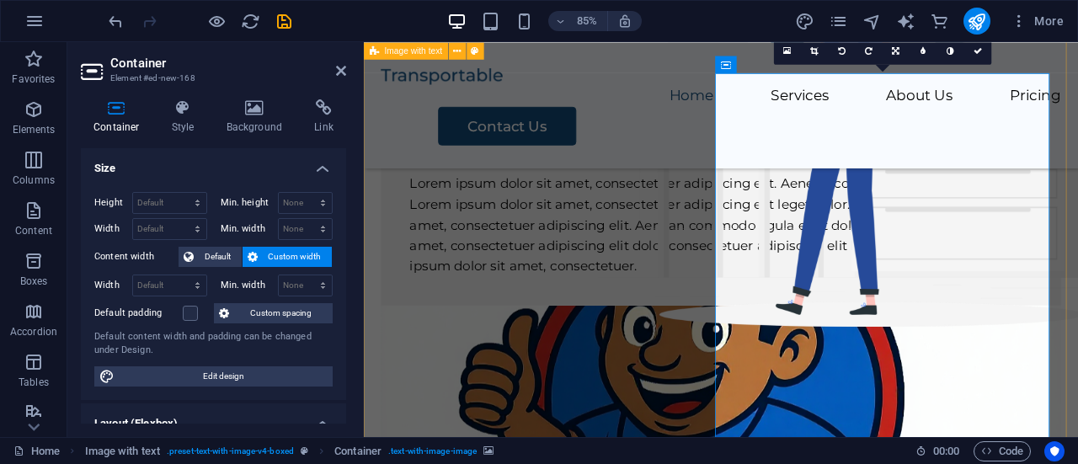
scroll to position [153, 0]
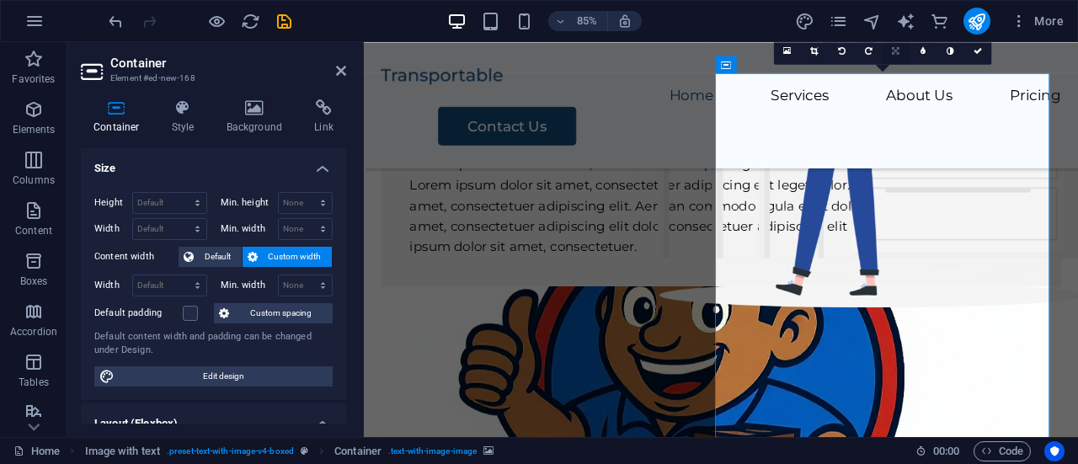
click at [895, 52] on icon at bounding box center [897, 51] width 8 height 8
click at [921, 77] on icon at bounding box center [924, 78] width 13 height 13
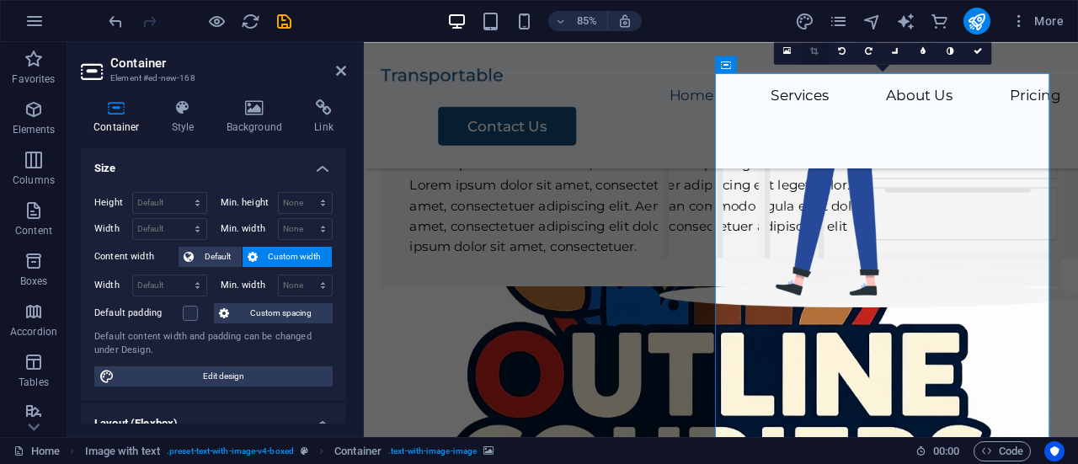
click at [814, 54] on icon at bounding box center [815, 51] width 8 height 8
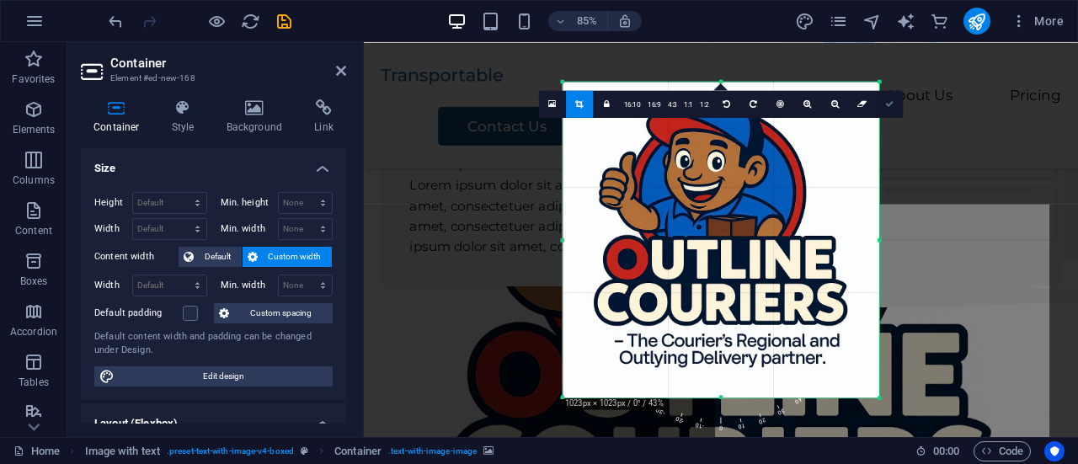
click at [888, 104] on icon at bounding box center [890, 103] width 8 height 8
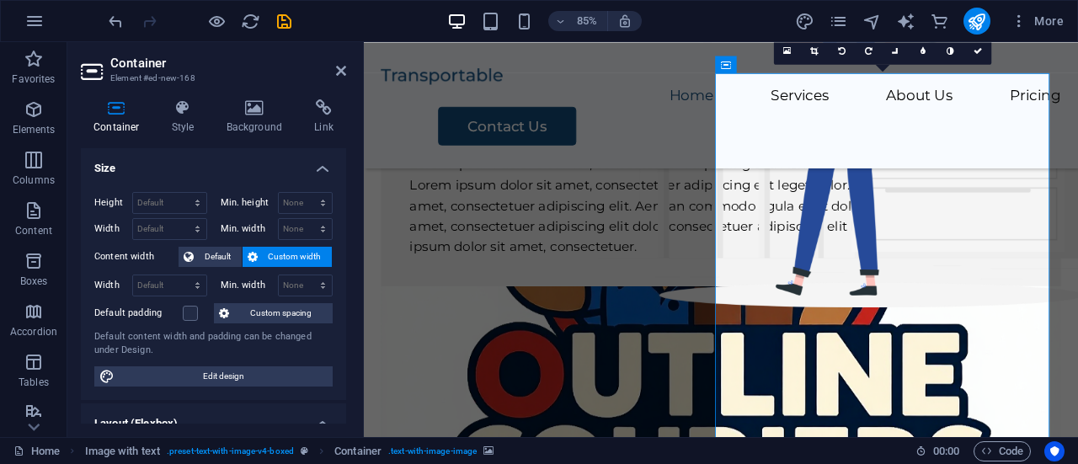
click at [895, 55] on icon at bounding box center [897, 51] width 13 height 13
click at [927, 76] on icon at bounding box center [924, 78] width 13 height 13
drag, startPoint x: 342, startPoint y: 240, endPoint x: 342, endPoint y: 284, distance: 43.8
click at [342, 284] on div "Height Default px rem % vh vw Min. height None px rem % vh vw Width Default px …" at bounding box center [213, 290] width 265 height 222
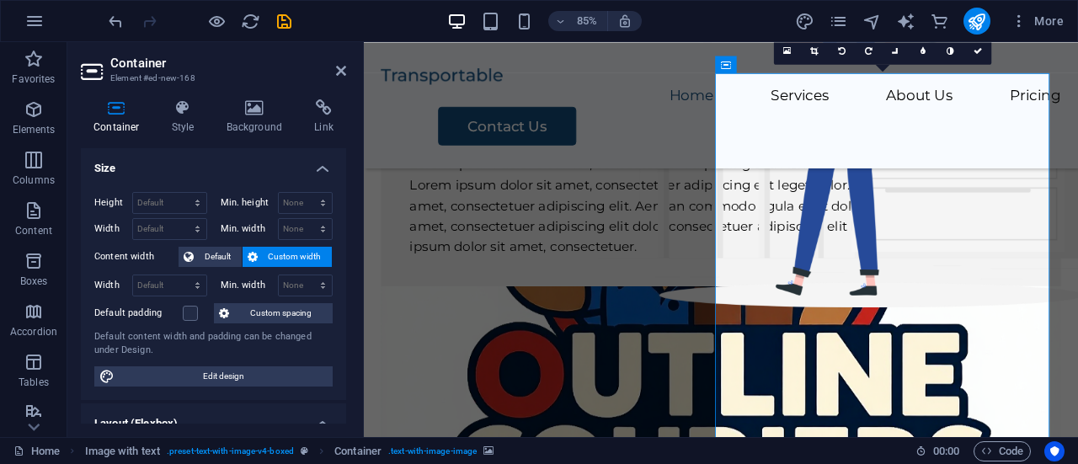
drag, startPoint x: 347, startPoint y: 249, endPoint x: 352, endPoint y: 270, distance: 22.5
click at [352, 270] on div "Container Style Background Link Size Height Default px rem % vh vw Min. height …" at bounding box center [213, 261] width 292 height 351
click at [199, 281] on select "Default px rem % em vh vw" at bounding box center [169, 286] width 73 height 20
select select "%"
click at [181, 276] on select "Default px rem % em vh vw" at bounding box center [169, 286] width 73 height 20
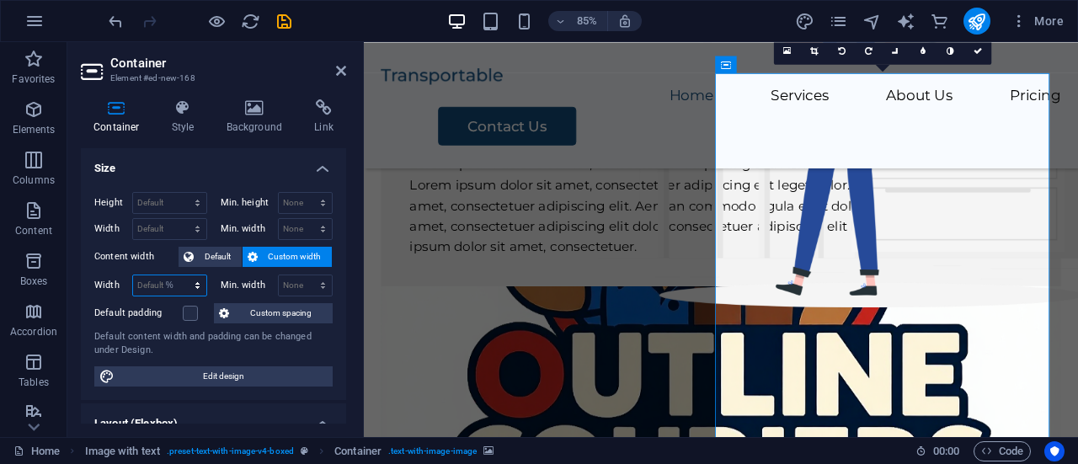
type input "100"
click at [286, 257] on span "Custom width" at bounding box center [295, 257] width 65 height 20
click at [199, 222] on select "Default px rem % em vh vw" at bounding box center [169, 229] width 73 height 20
select select "%"
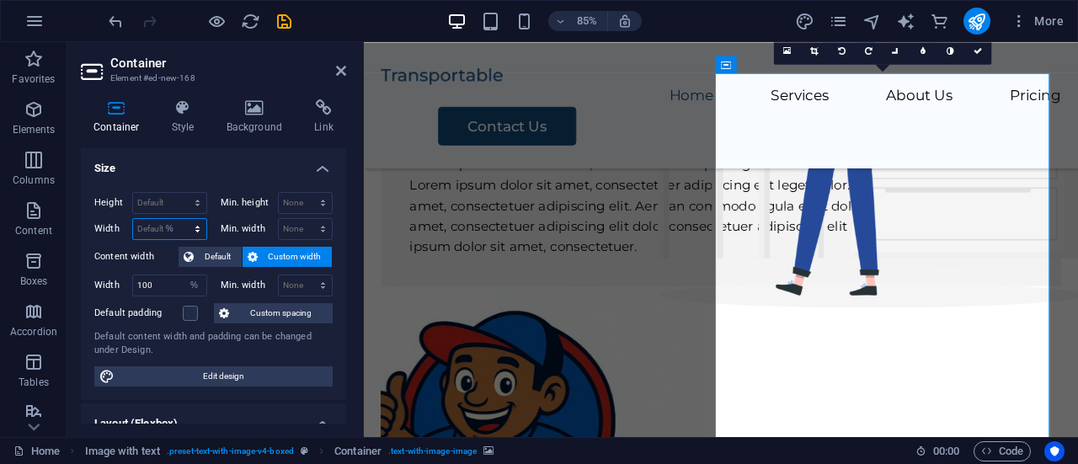
click at [181, 219] on select "Default px rem % em vh vw" at bounding box center [169, 229] width 73 height 20
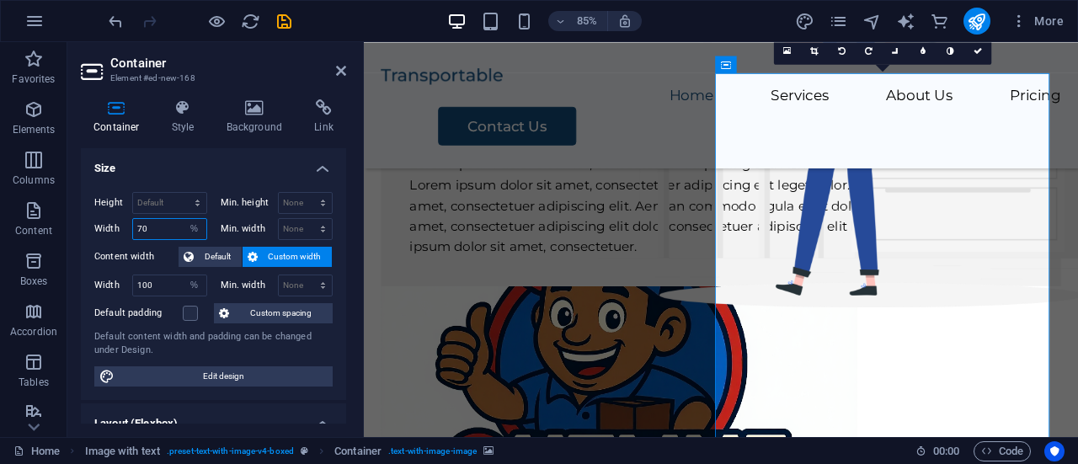
drag, startPoint x: 175, startPoint y: 224, endPoint x: 125, endPoint y: 228, distance: 50.7
click at [125, 228] on div "Width 70 Default px rem % em vh vw" at bounding box center [150, 229] width 113 height 22
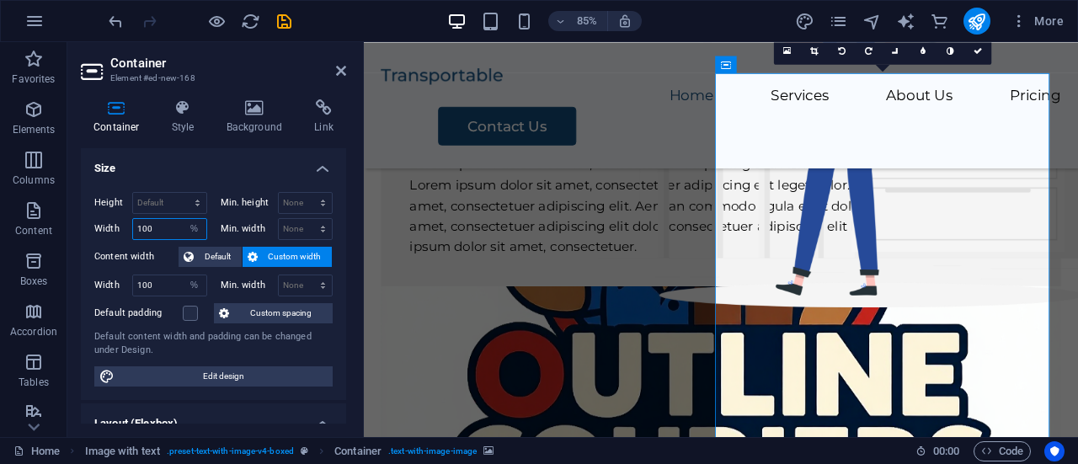
type input "100"
click at [169, 255] on label "Content width" at bounding box center [136, 257] width 84 height 20
drag, startPoint x: 342, startPoint y: 244, endPoint x: 337, endPoint y: 272, distance: 29.1
click at [337, 272] on div "Height Default px rem % vh vw Min. height None px rem % vh vw Width 100 Default…" at bounding box center [213, 290] width 265 height 222
click at [812, 49] on icon at bounding box center [815, 51] width 8 height 8
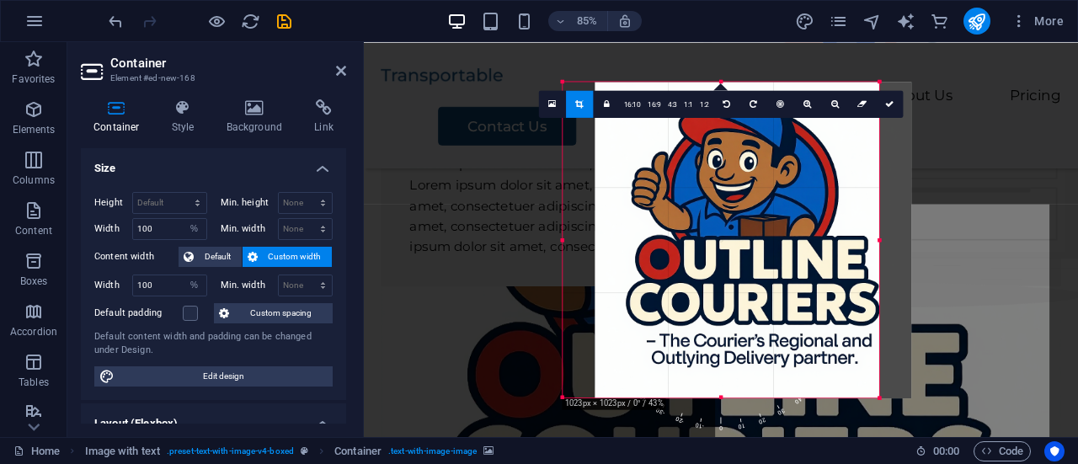
drag, startPoint x: 799, startPoint y: 224, endPoint x: 837, endPoint y: 228, distance: 38.1
click at [837, 228] on div at bounding box center [754, 240] width 317 height 317
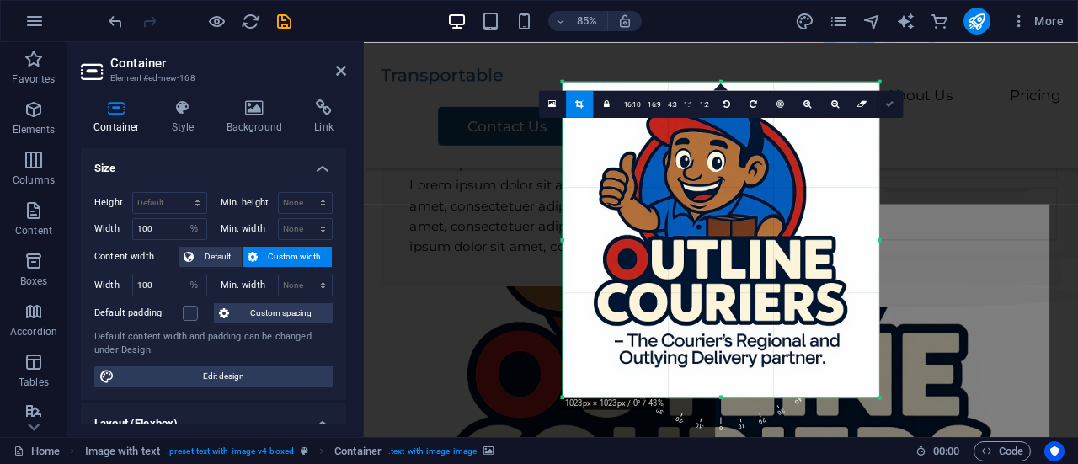
click at [887, 99] on icon at bounding box center [890, 103] width 8 height 8
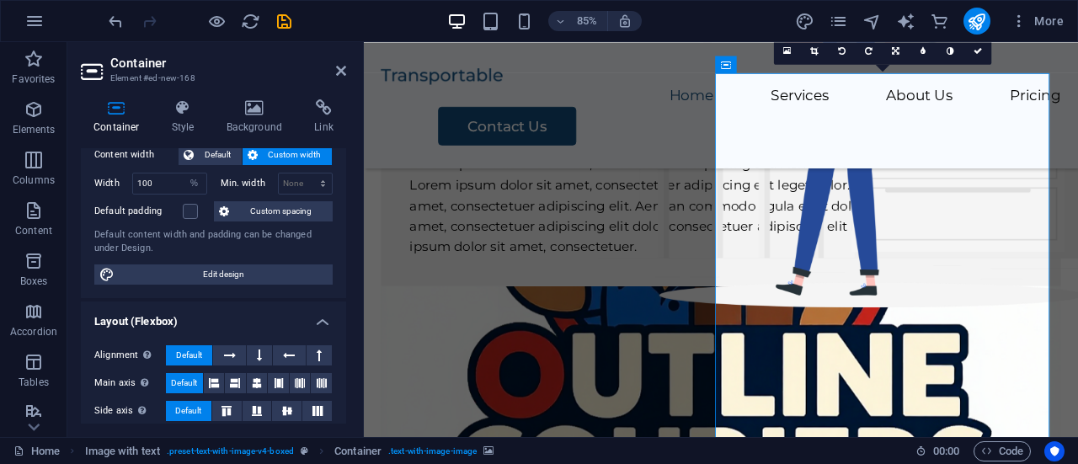
scroll to position [104, 0]
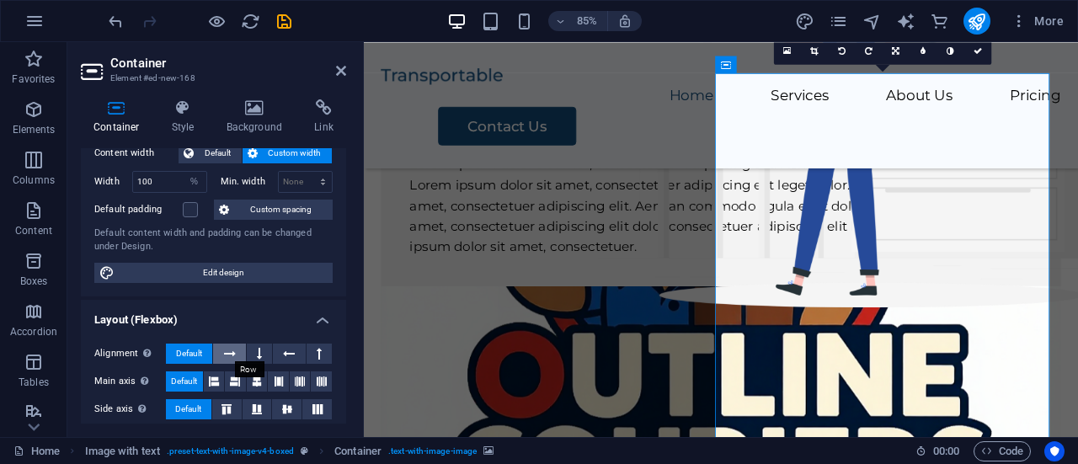
click at [234, 356] on icon at bounding box center [230, 354] width 12 height 20
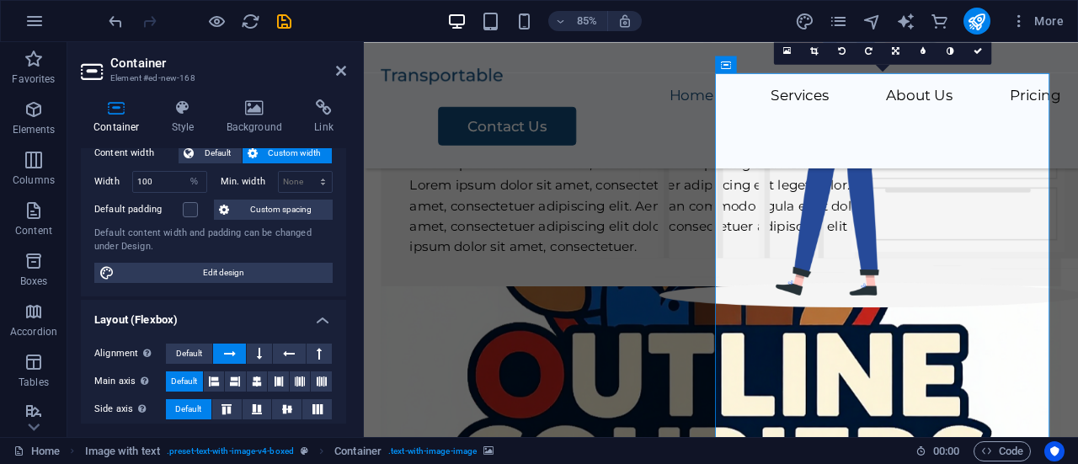
click at [234, 356] on icon at bounding box center [230, 354] width 12 height 20
click at [288, 348] on icon at bounding box center [289, 354] width 12 height 20
click at [229, 358] on icon at bounding box center [230, 354] width 12 height 20
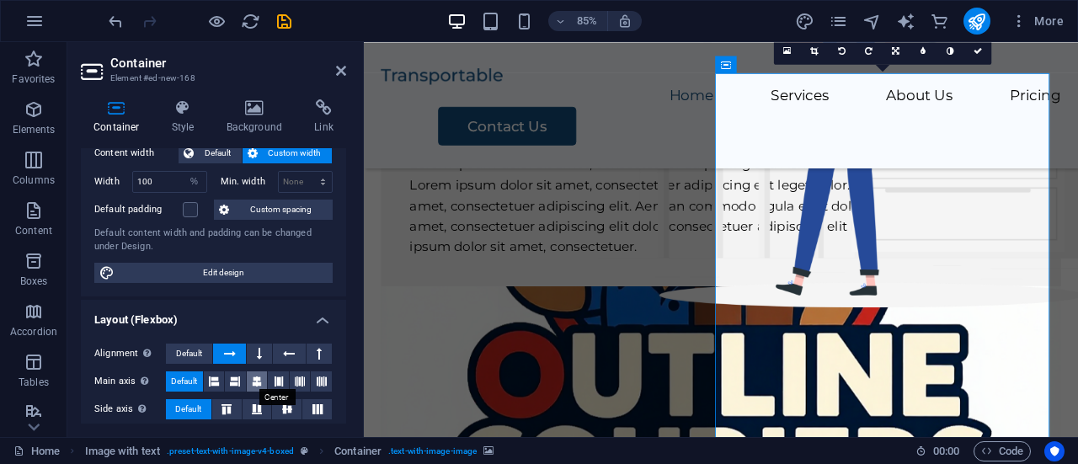
click at [257, 380] on icon at bounding box center [257, 382] width 10 height 20
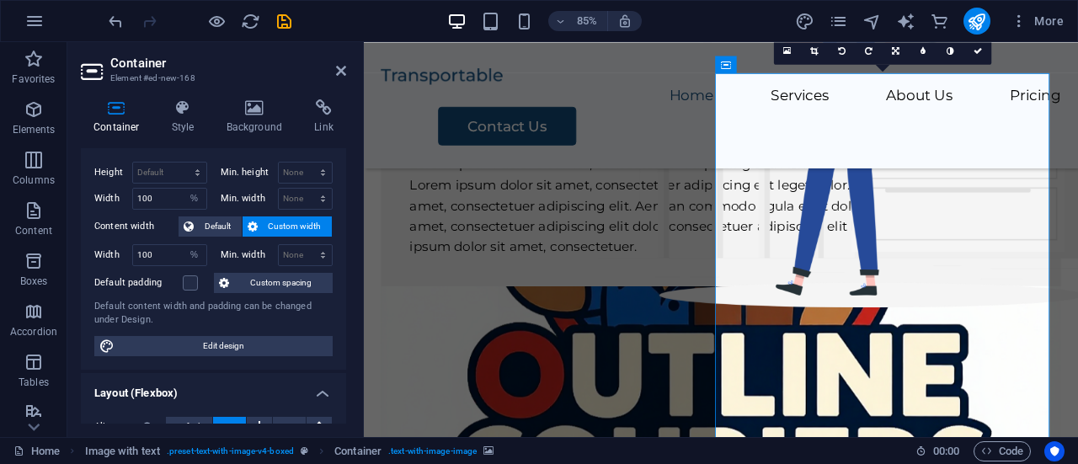
scroll to position [0, 0]
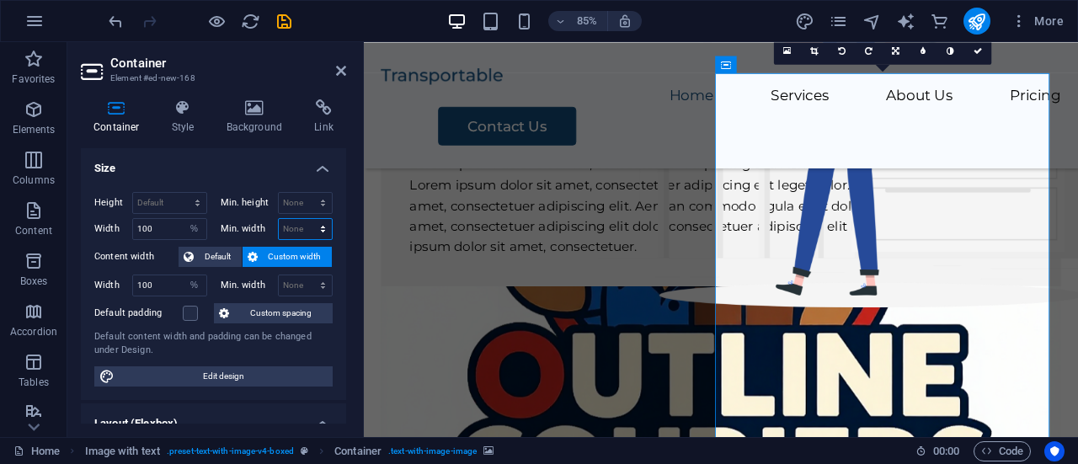
click at [303, 231] on select "None px rem % vh vw" at bounding box center [306, 229] width 54 height 20
select select "%"
click at [305, 219] on select "None px rem % vh vw" at bounding box center [306, 229] width 54 height 20
type input "5"
click at [428, 295] on div "Lorem ipsum dolor sit amet, consectetuer adipiscing elit. Aenean commodo ligula…" at bounding box center [784, 234] width 733 height 121
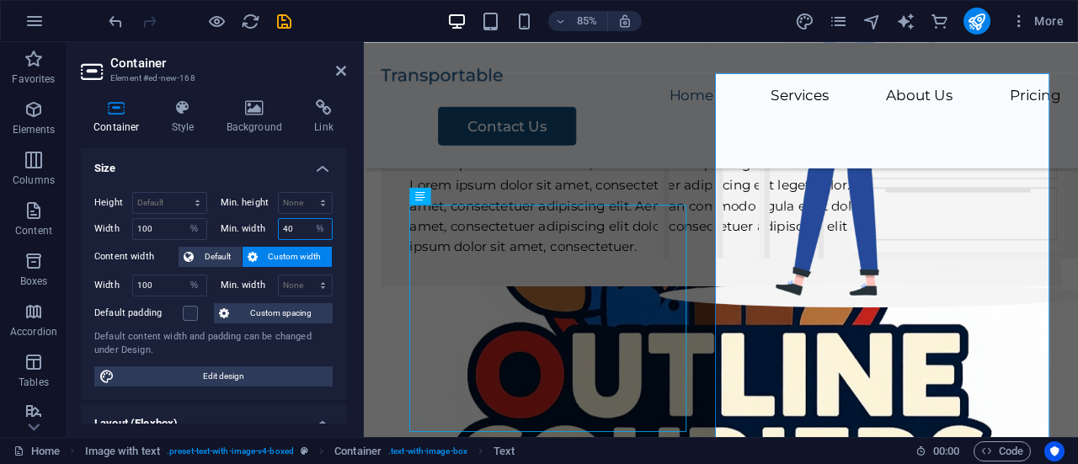
click at [300, 233] on input "40" at bounding box center [306, 229] width 54 height 20
type input "4"
type input "30"
click at [310, 286] on select "None px rem % vh vw" at bounding box center [306, 286] width 54 height 20
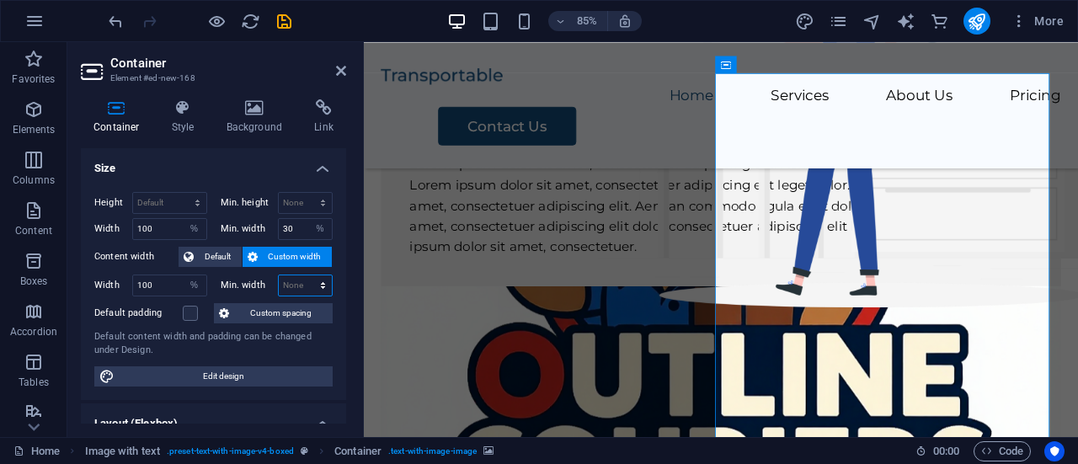
select select "%"
click at [305, 276] on select "None px rem % vh vw" at bounding box center [306, 286] width 54 height 20
type input "30"
click at [629, 295] on div "Lorem ipsum dolor sit amet, consectetuer adipiscing elit. Aenean commodo ligula…" at bounding box center [784, 234] width 733 height 121
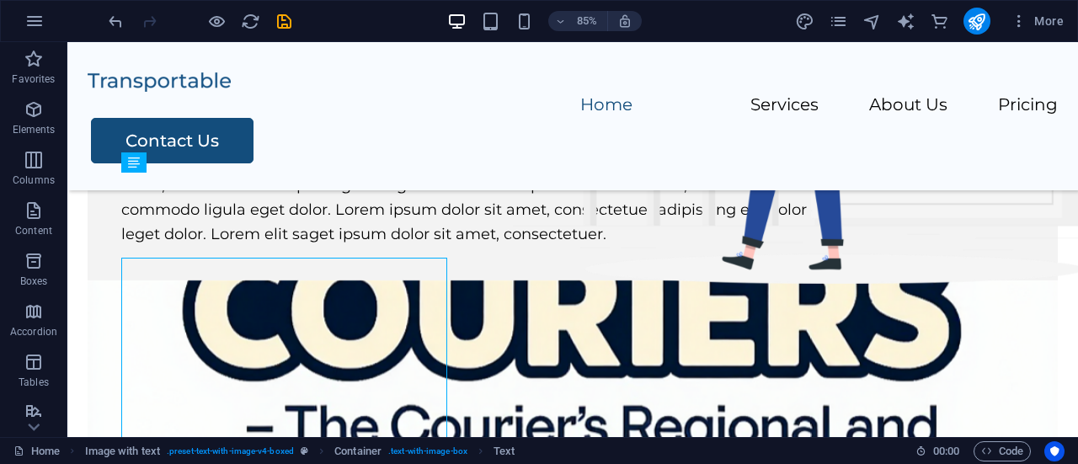
scroll to position [130, 0]
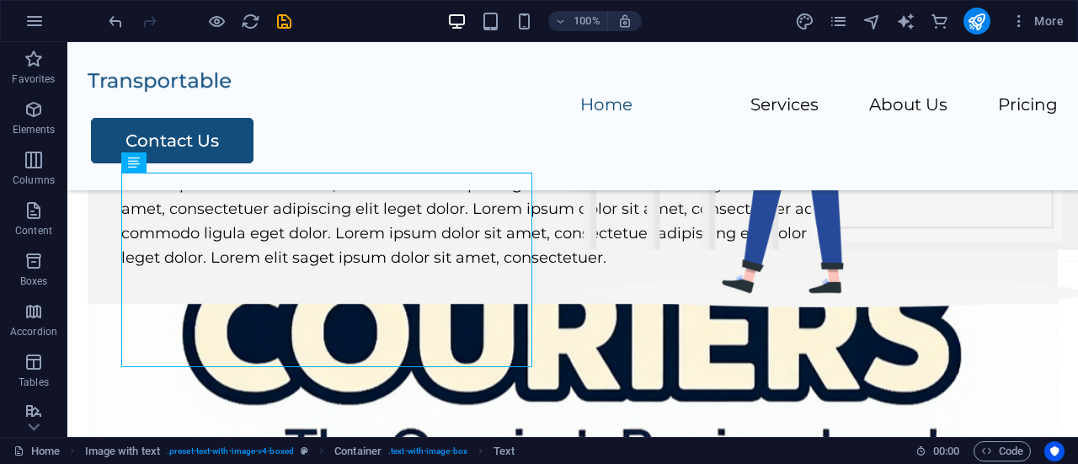
click at [825, 378] on figure at bounding box center [573, 465] width 971 height 323
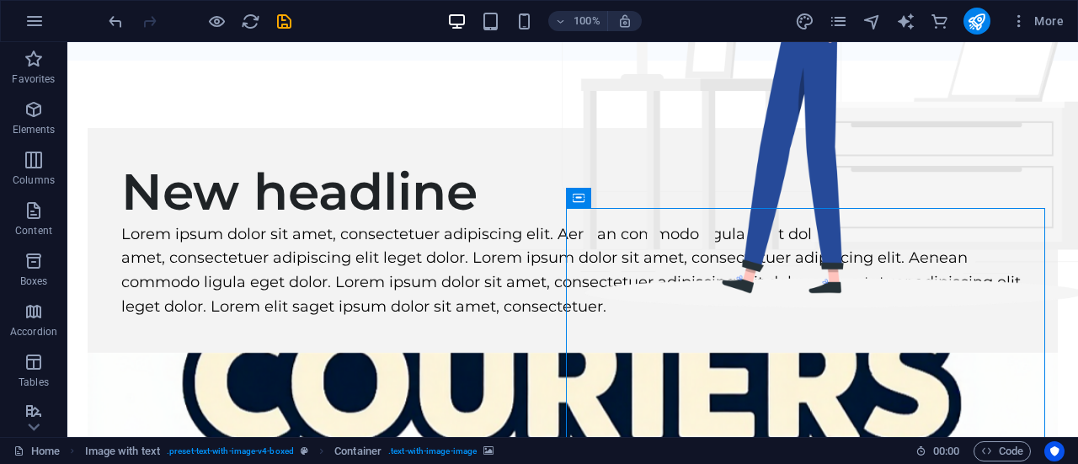
scroll to position [0, 0]
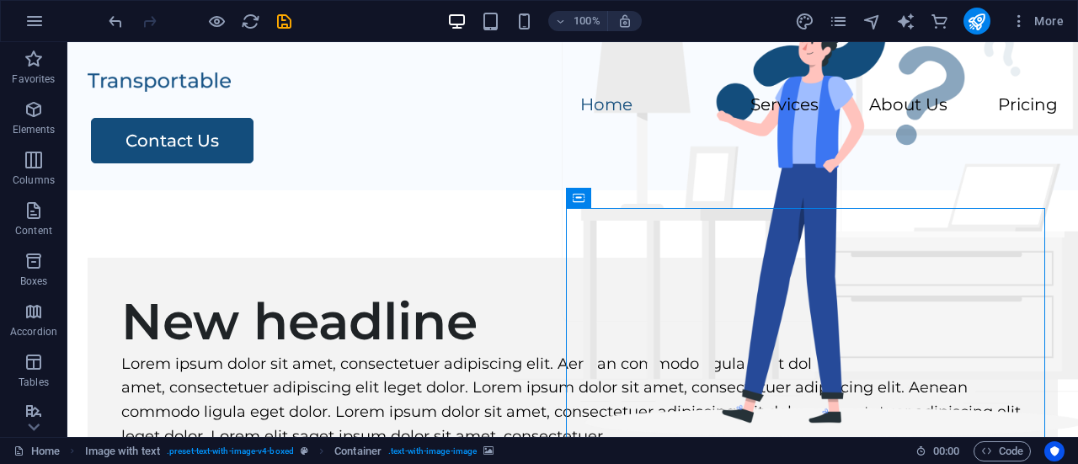
drag, startPoint x: 1070, startPoint y: 78, endPoint x: 1132, endPoint y: 58, distance: 64.5
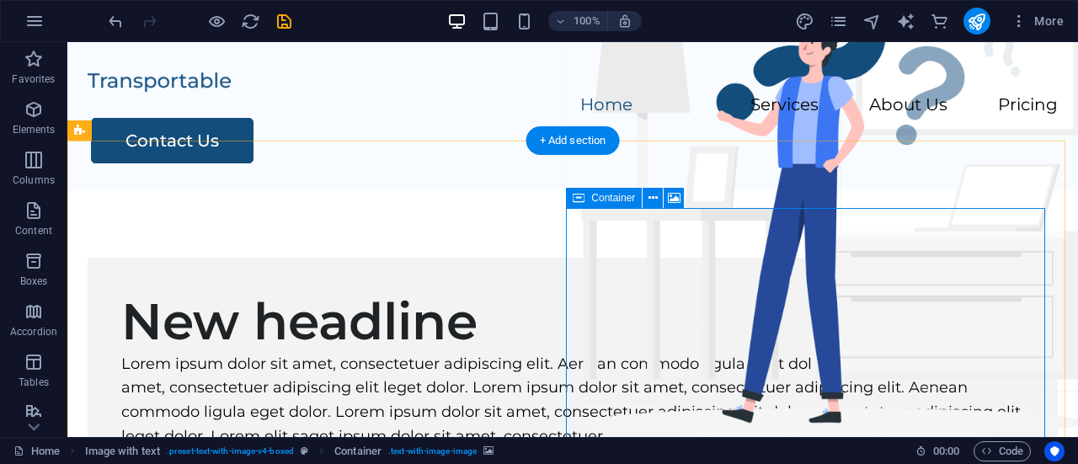
select select "%"
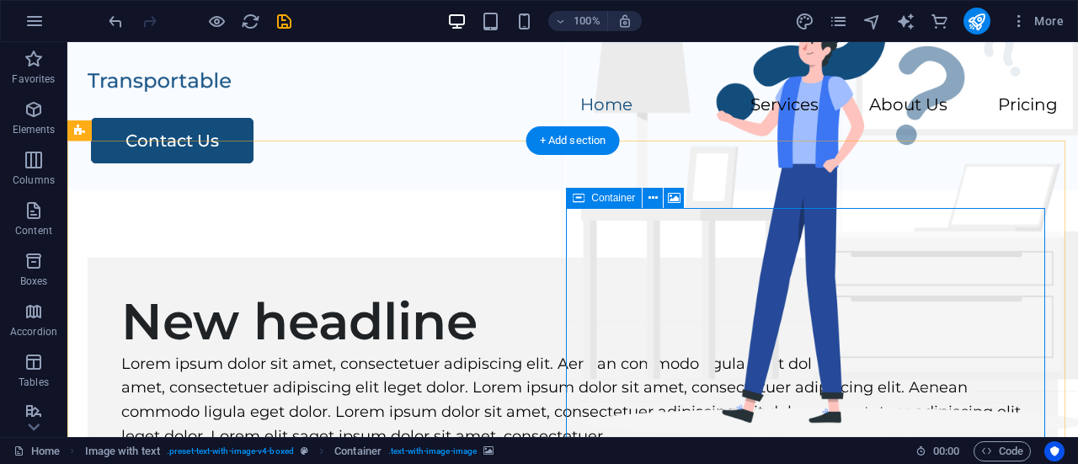
select select "%"
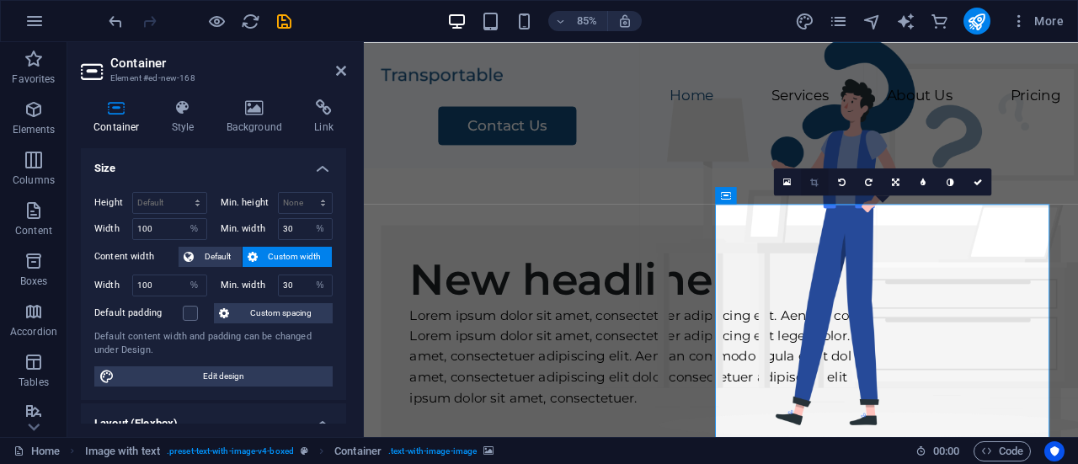
click at [814, 188] on link at bounding box center [814, 182] width 27 height 27
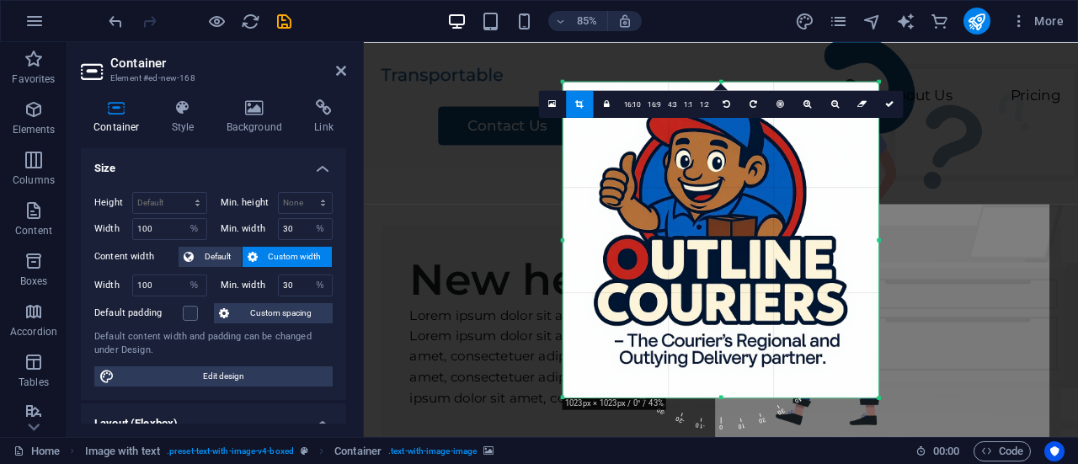
click at [993, 147] on div at bounding box center [721, 123] width 714 height 162
click at [891, 102] on icon at bounding box center [890, 103] width 8 height 8
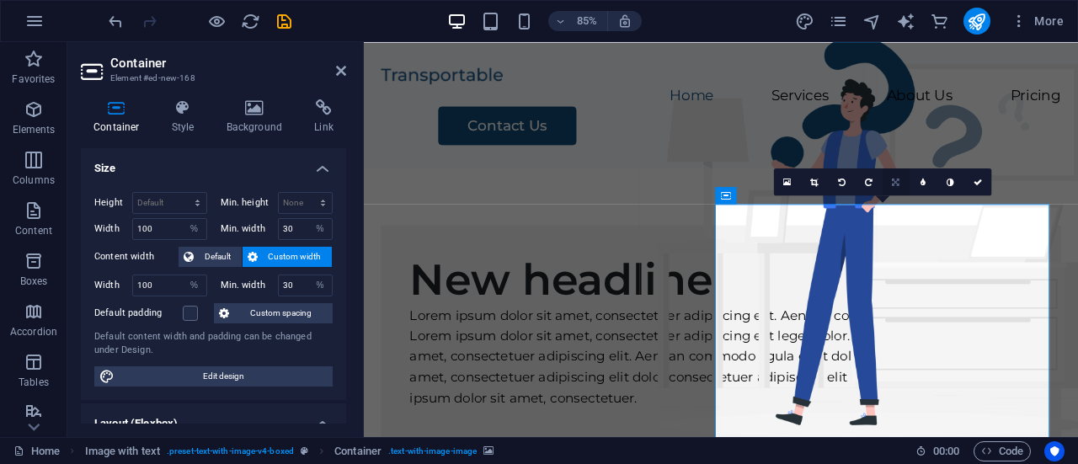
click at [893, 179] on icon at bounding box center [897, 182] width 8 height 8
click at [927, 208] on icon at bounding box center [924, 209] width 13 height 13
click at [900, 181] on icon at bounding box center [897, 182] width 13 height 13
click at [922, 179] on icon at bounding box center [923, 182] width 7 height 8
click at [977, 176] on link at bounding box center [978, 182] width 27 height 27
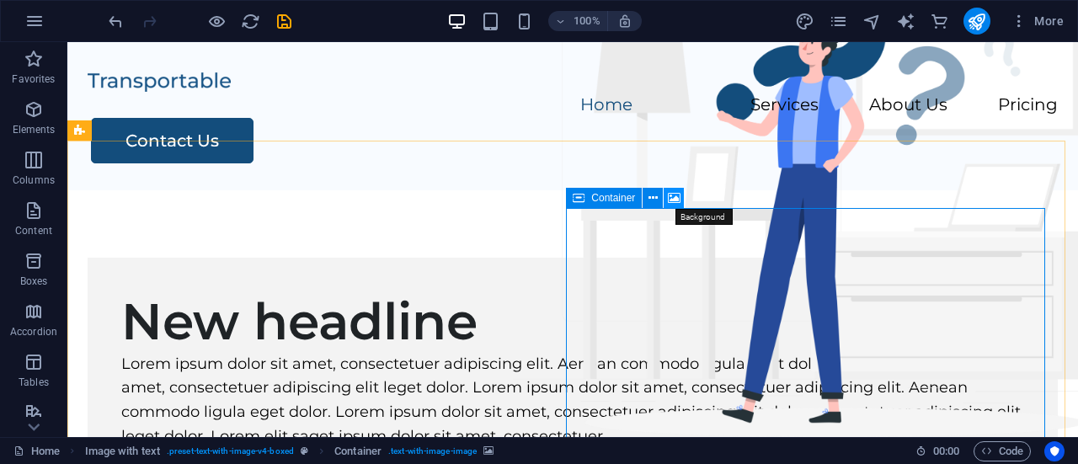
click at [674, 200] on icon at bounding box center [674, 199] width 13 height 18
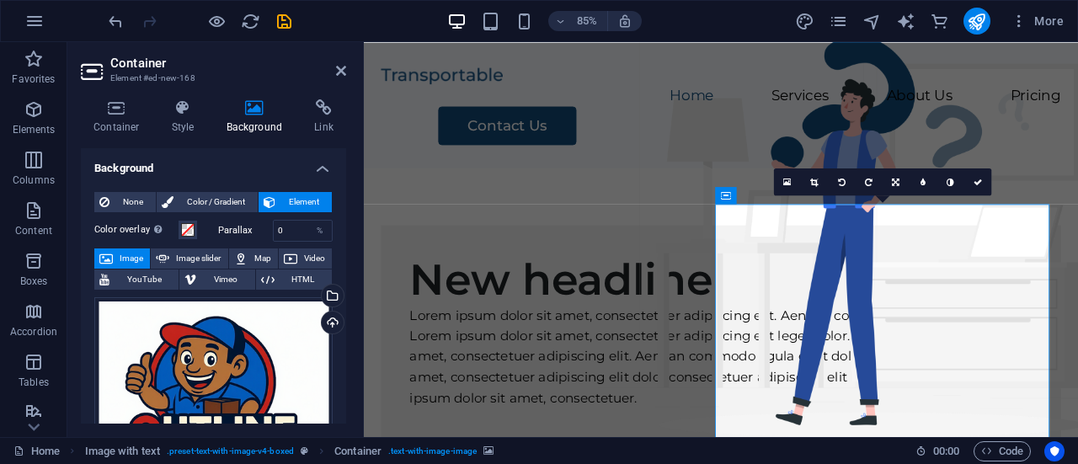
drag, startPoint x: 340, startPoint y: 227, endPoint x: 340, endPoint y: 254, distance: 26.1
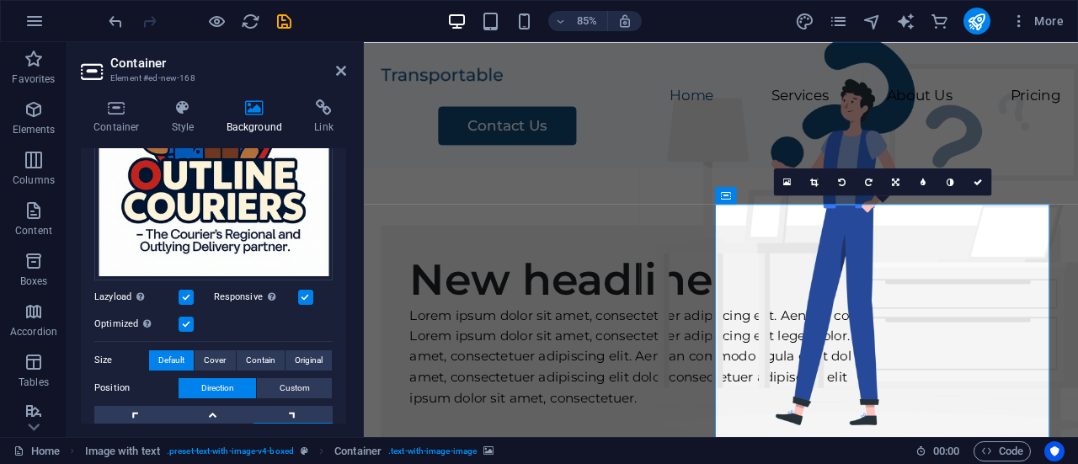
scroll to position [330, 0]
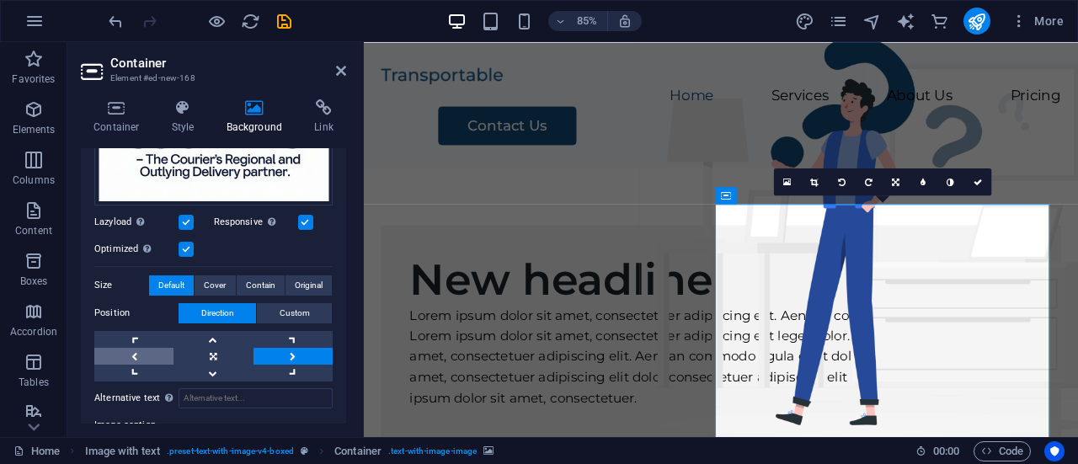
click at [136, 351] on link at bounding box center [133, 356] width 79 height 17
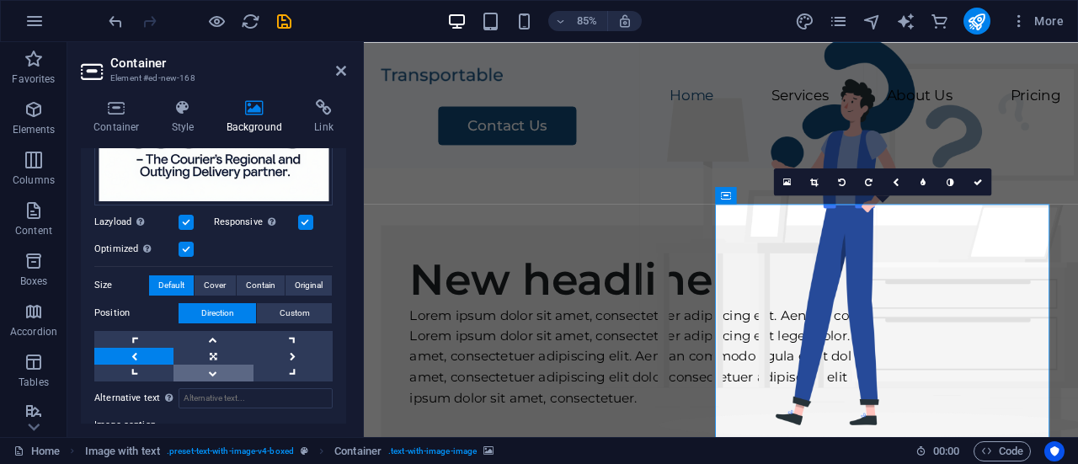
click at [217, 368] on link at bounding box center [213, 373] width 79 height 17
click at [143, 348] on link at bounding box center [133, 356] width 79 height 17
click at [217, 334] on link at bounding box center [213, 339] width 79 height 17
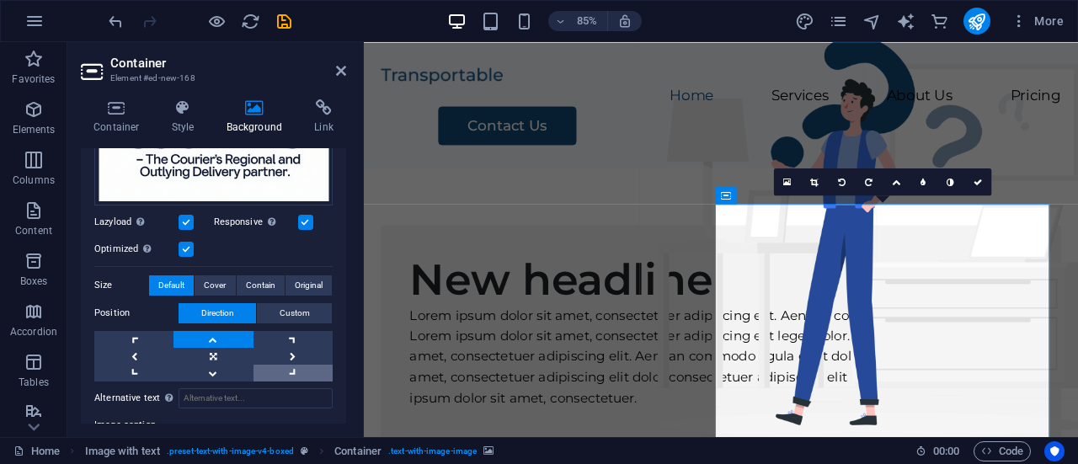
click at [293, 367] on link at bounding box center [293, 373] width 79 height 17
click at [140, 350] on link at bounding box center [133, 356] width 79 height 17
click at [812, 186] on link at bounding box center [814, 182] width 27 height 27
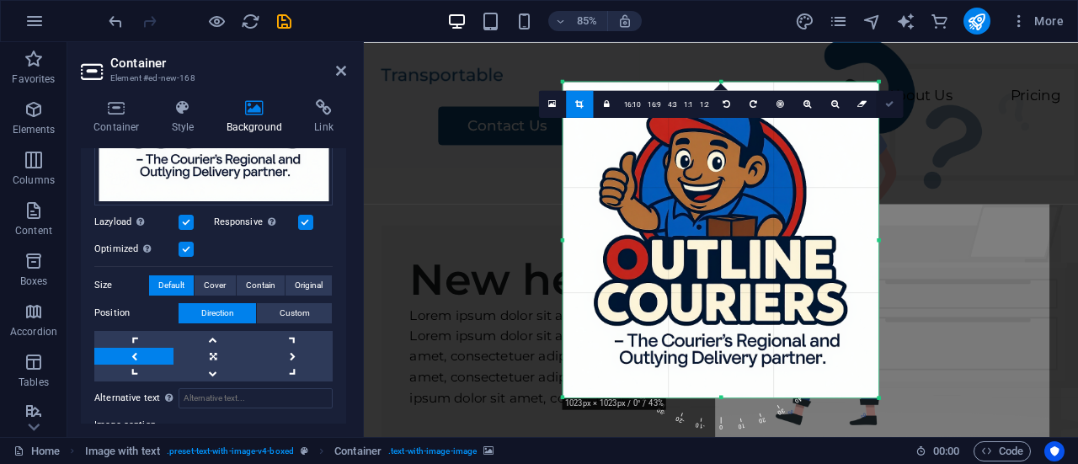
click at [886, 102] on icon at bounding box center [890, 103] width 8 height 8
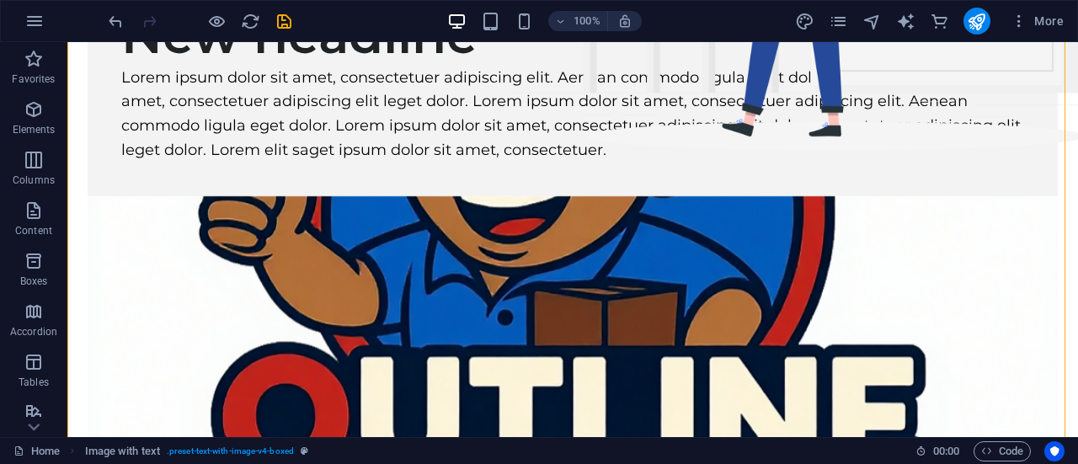
scroll to position [62, 0]
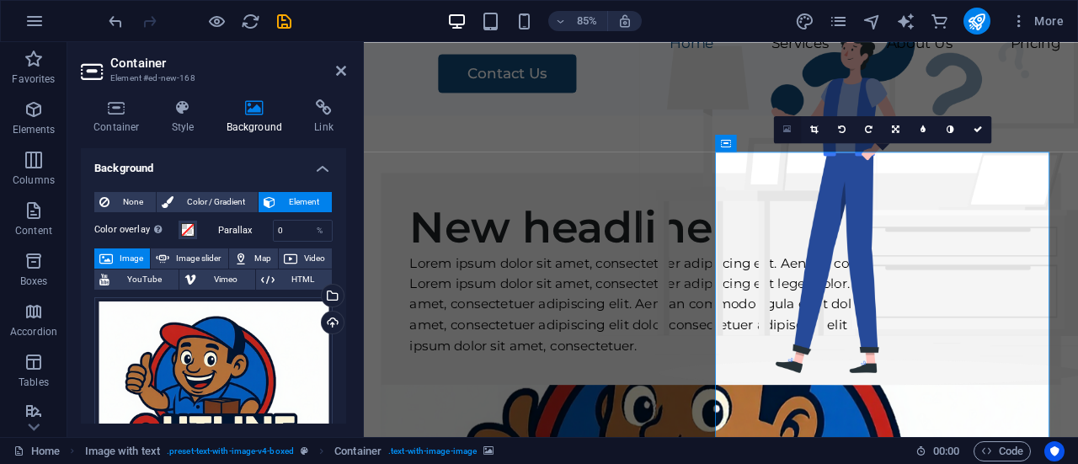
click at [789, 133] on icon at bounding box center [788, 130] width 8 height 10
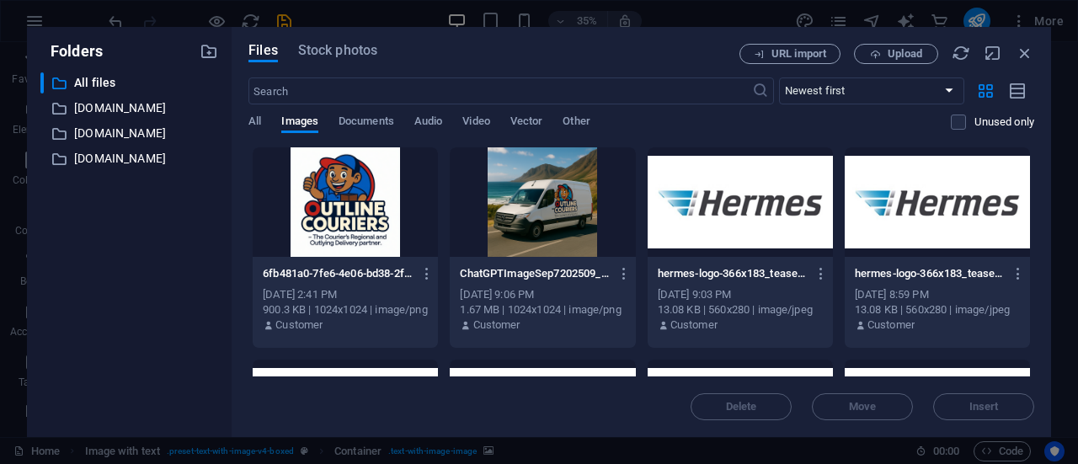
click at [356, 211] on div at bounding box center [345, 202] width 185 height 110
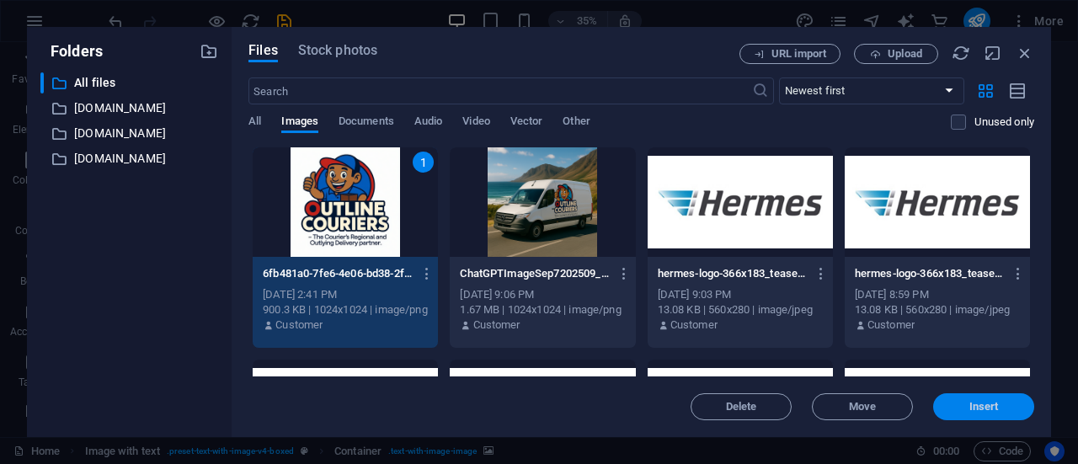
click at [1001, 406] on span "Insert" at bounding box center [984, 407] width 88 height 10
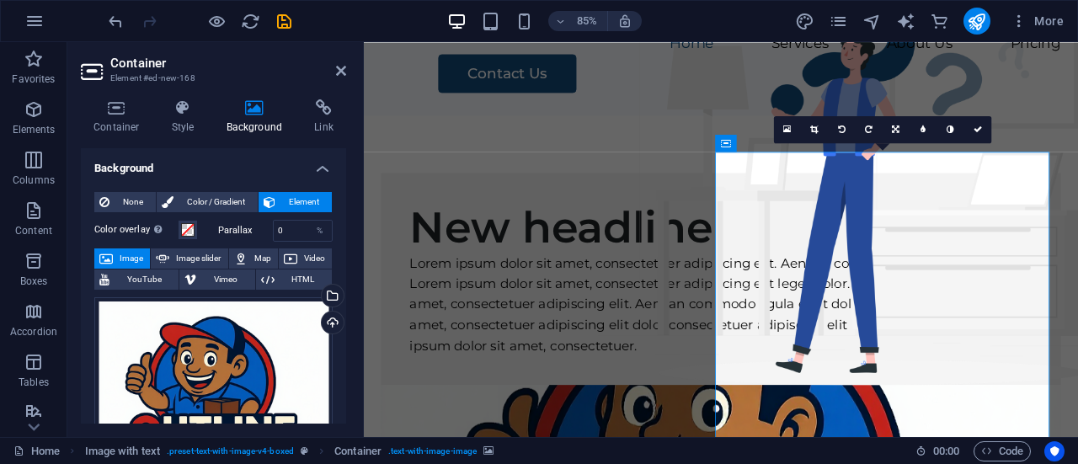
click at [198, 256] on span "Image slider" at bounding box center [198, 259] width 48 height 20
select select "ms"
select select "s"
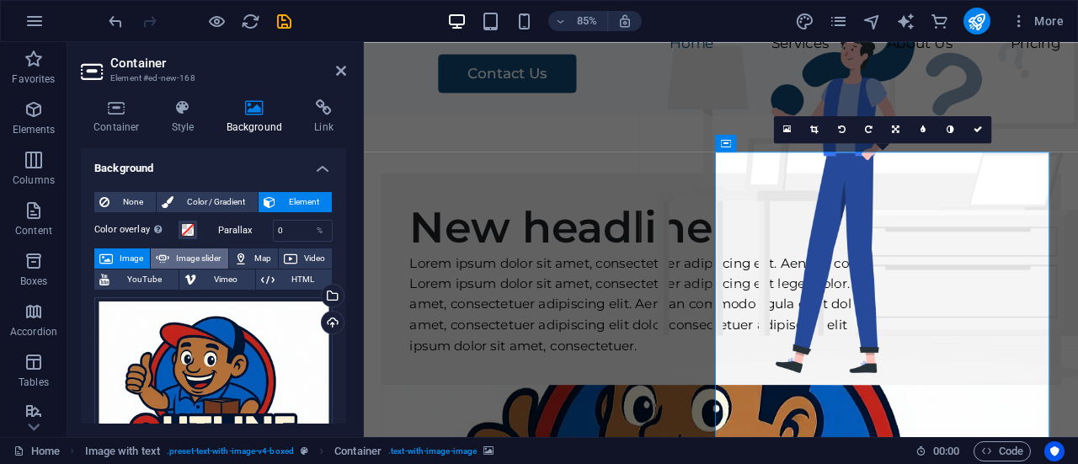
select select "progressive"
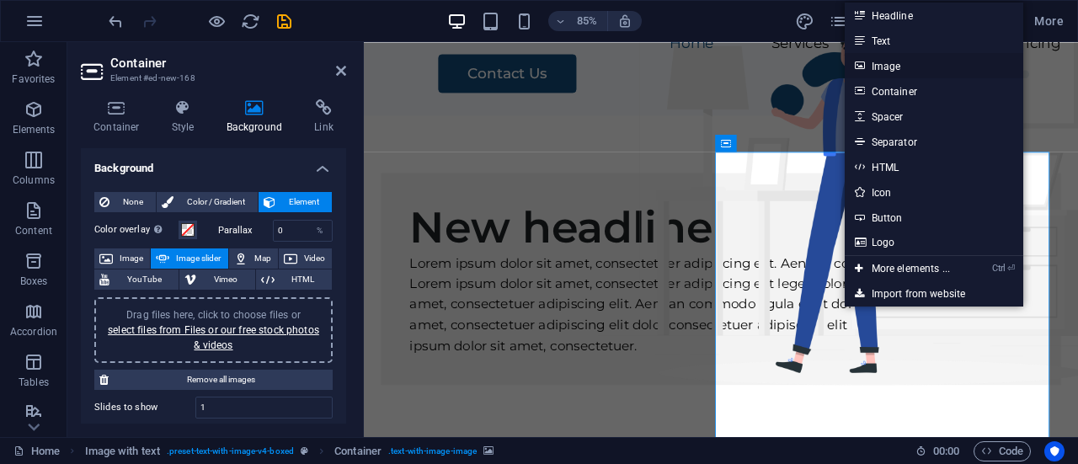
click at [909, 64] on link "Image" at bounding box center [934, 65] width 179 height 25
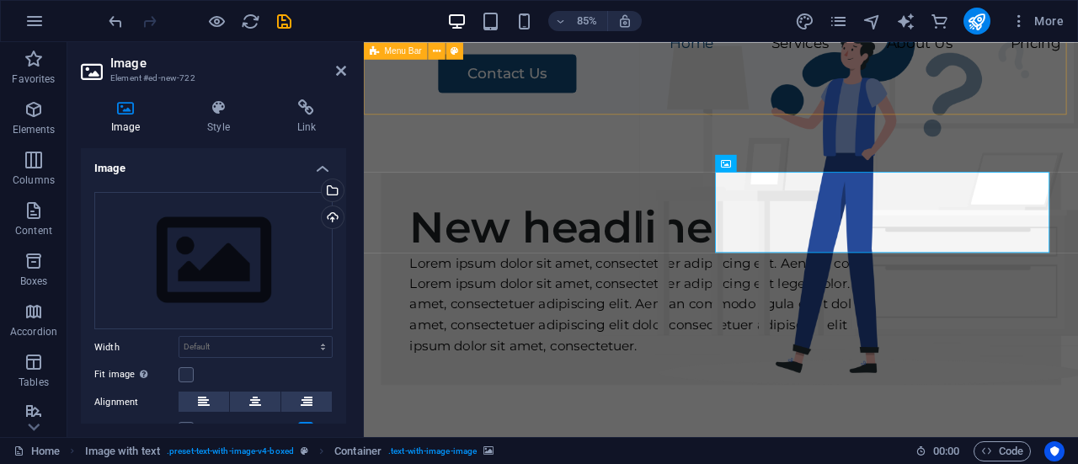
scroll to position [37, 0]
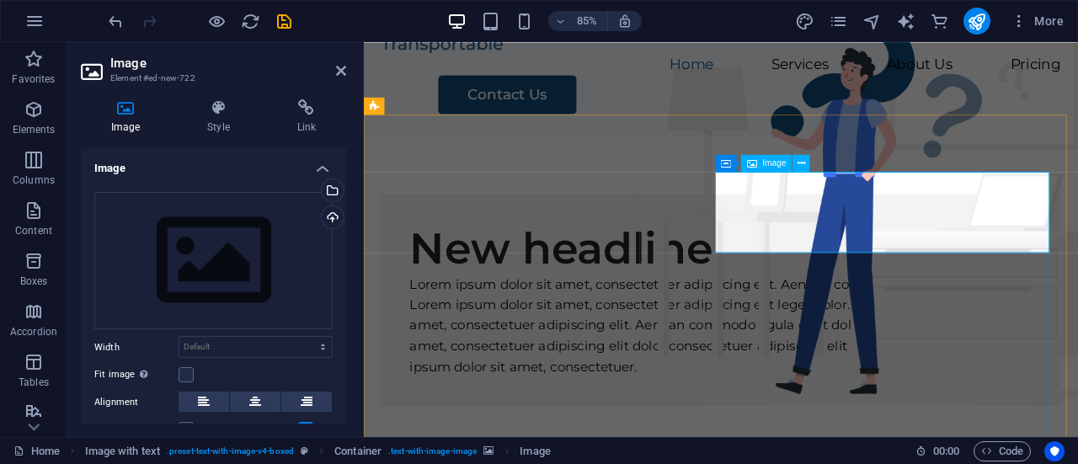
click at [779, 163] on span "Image" at bounding box center [775, 163] width 24 height 8
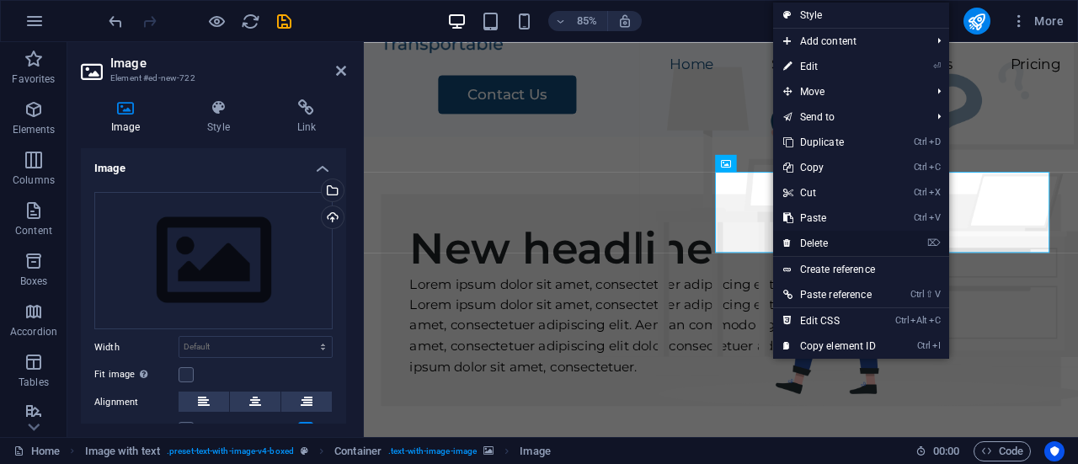
click at [834, 238] on link "⌦ Delete" at bounding box center [829, 243] width 113 height 25
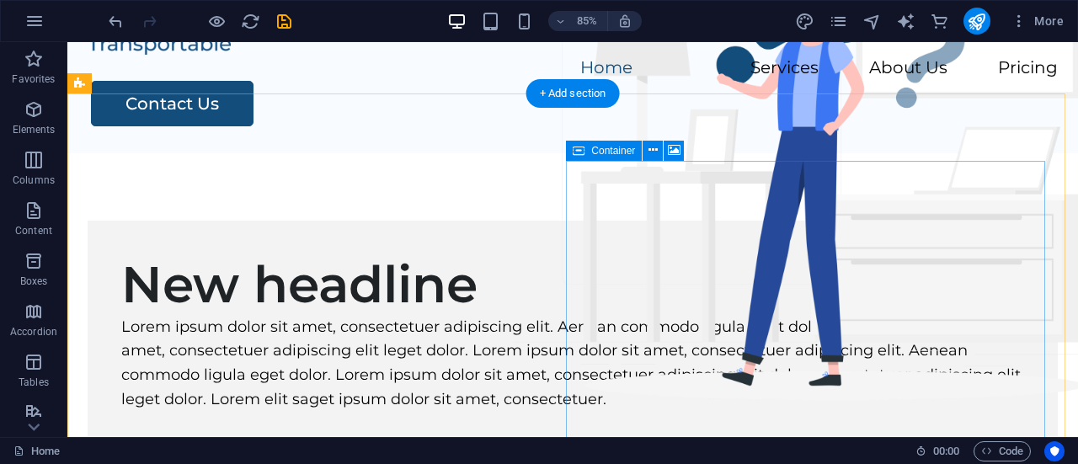
scroll to position [47, 0]
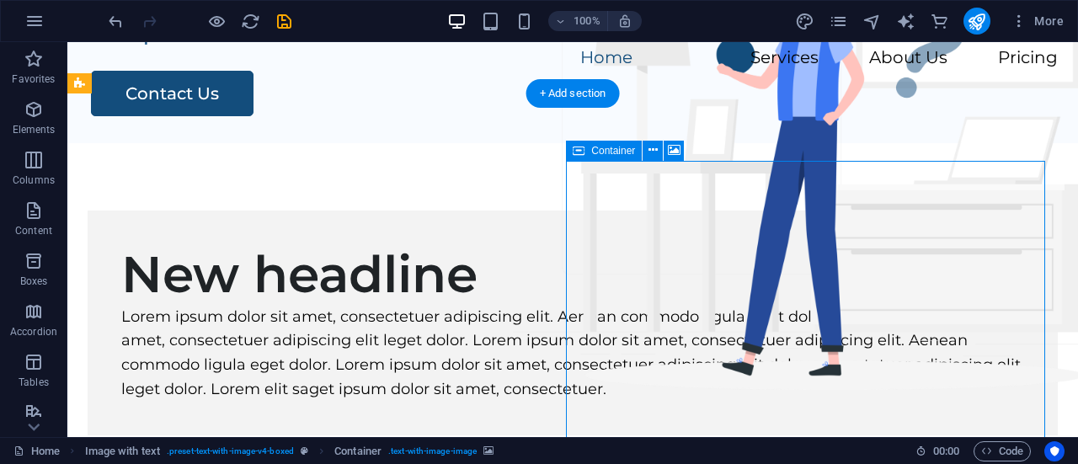
click at [659, 153] on button at bounding box center [653, 151] width 20 height 20
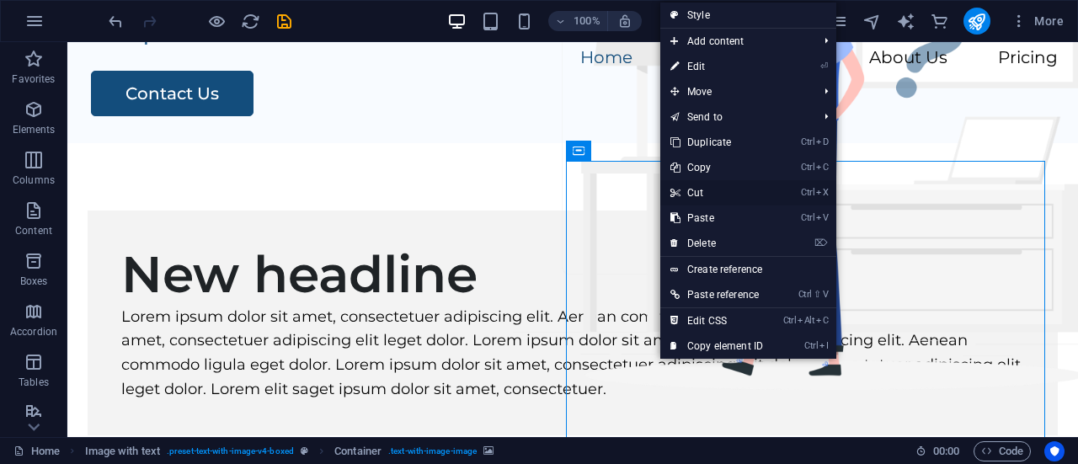
click at [699, 190] on link "Ctrl X Cut" at bounding box center [717, 192] width 113 height 25
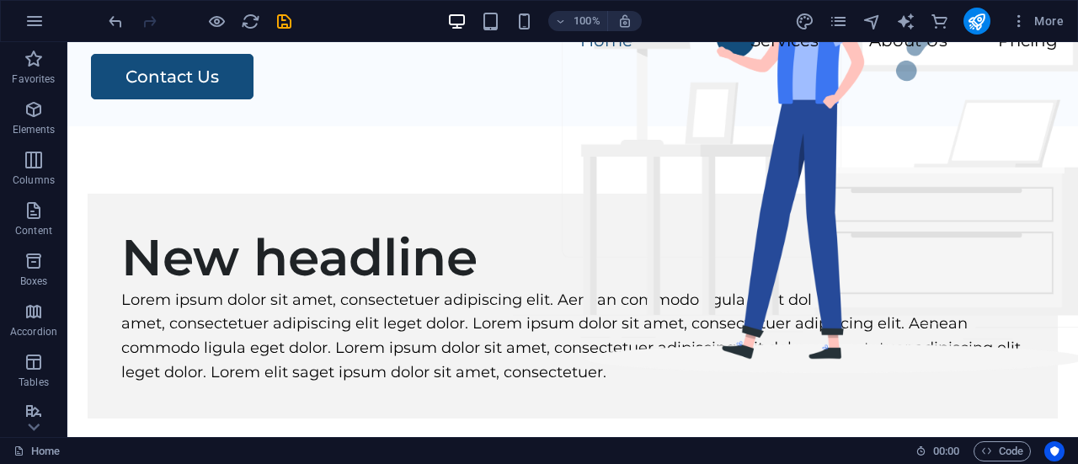
scroll to position [0, 0]
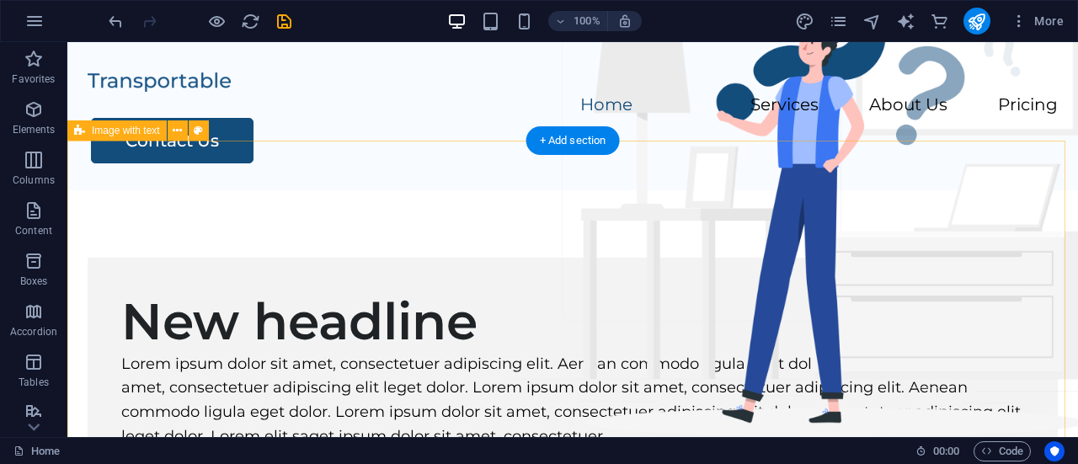
click at [736, 190] on div "New headline Lorem ipsum dolor sit amet, consectetuer adipiscing elit. Aenean c…" at bounding box center [572, 370] width 1011 height 360
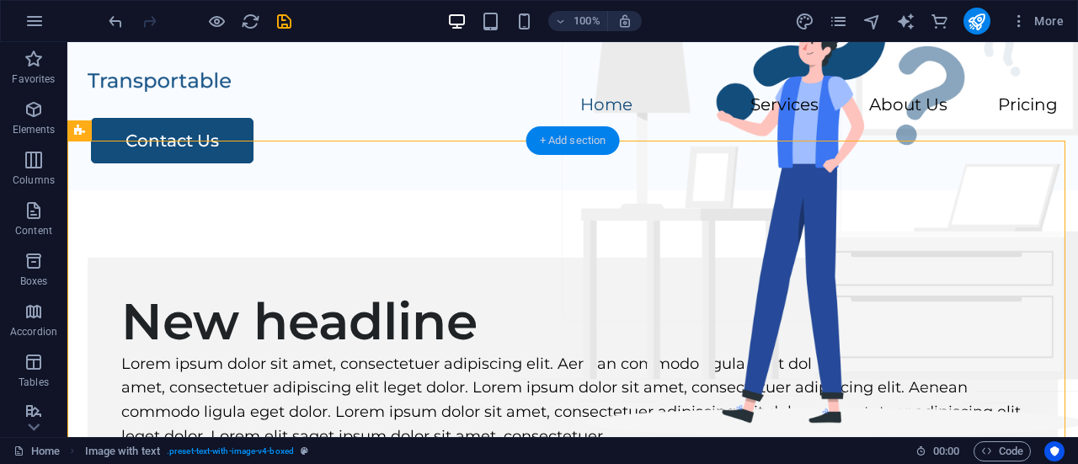
click at [590, 134] on div "+ Add section" at bounding box center [574, 140] width 94 height 29
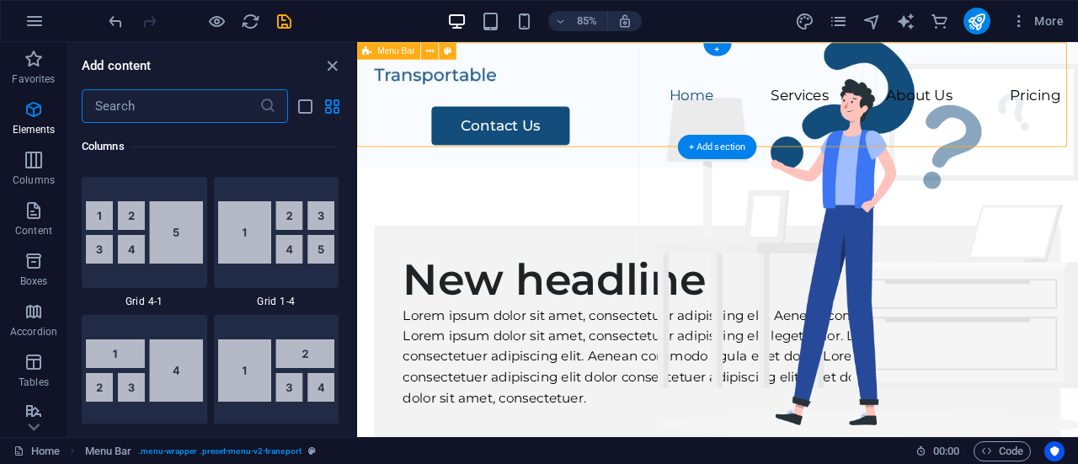
scroll to position [2948, 0]
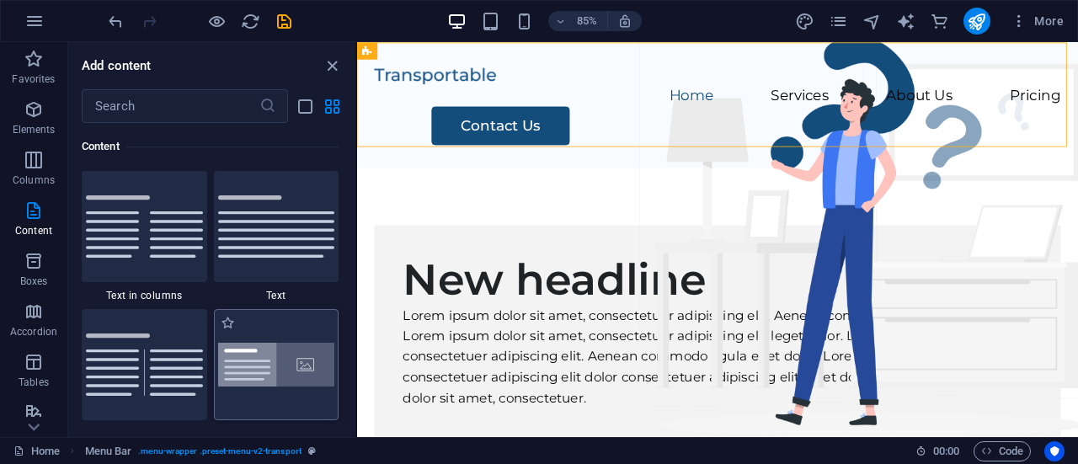
click at [305, 383] on img at bounding box center [276, 365] width 117 height 45
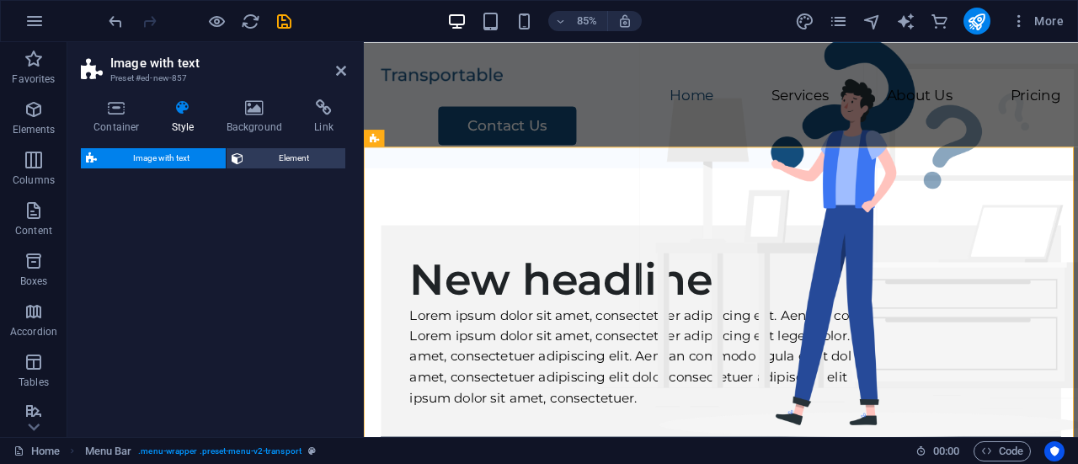
select select "rem"
select select "px"
select select "preset-text-with-image-v4-boxed"
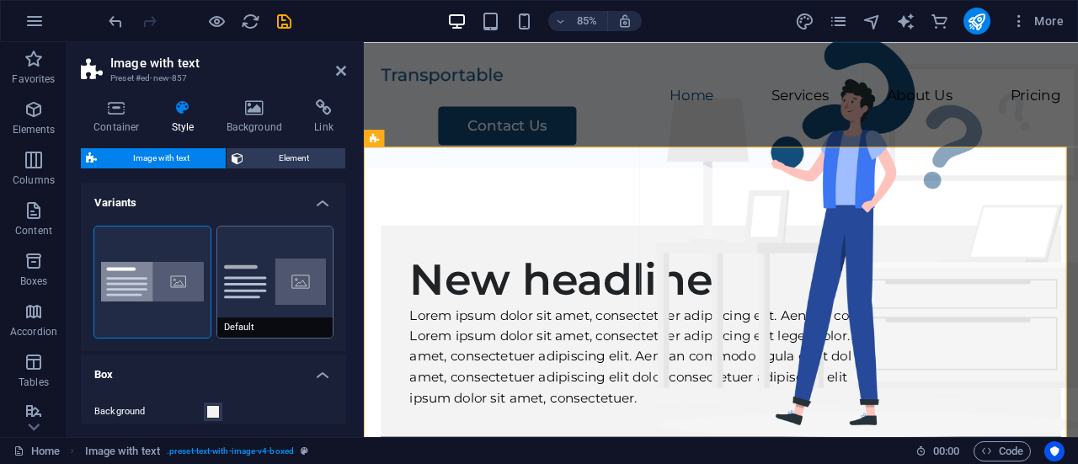
click at [292, 278] on button "Default" at bounding box center [275, 282] width 116 height 111
type input "2"
type input "0"
click at [169, 288] on button "Boxed" at bounding box center [152, 282] width 116 height 111
type input "0"
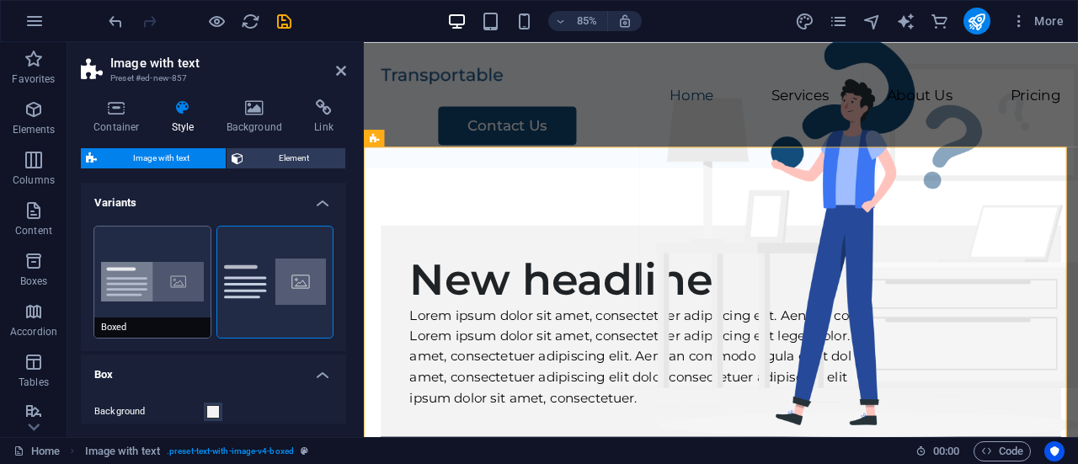
type input "2.5"
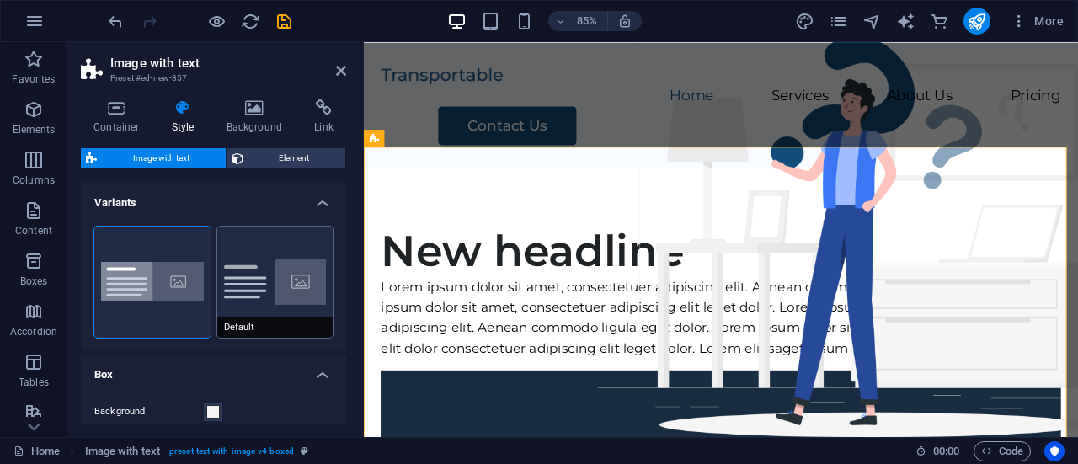
click at [292, 282] on button "Default" at bounding box center [275, 282] width 116 height 111
type input "2"
type input "0"
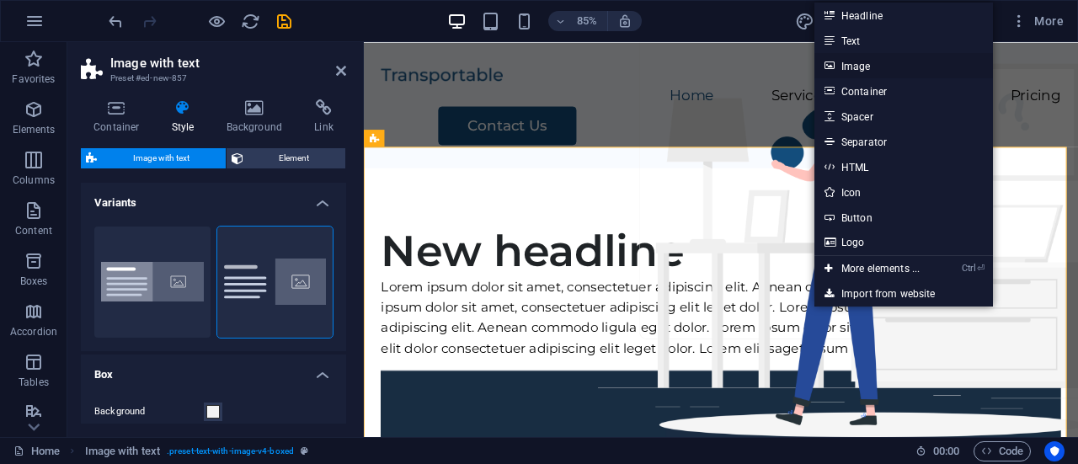
click at [861, 73] on link "Image" at bounding box center [904, 65] width 179 height 25
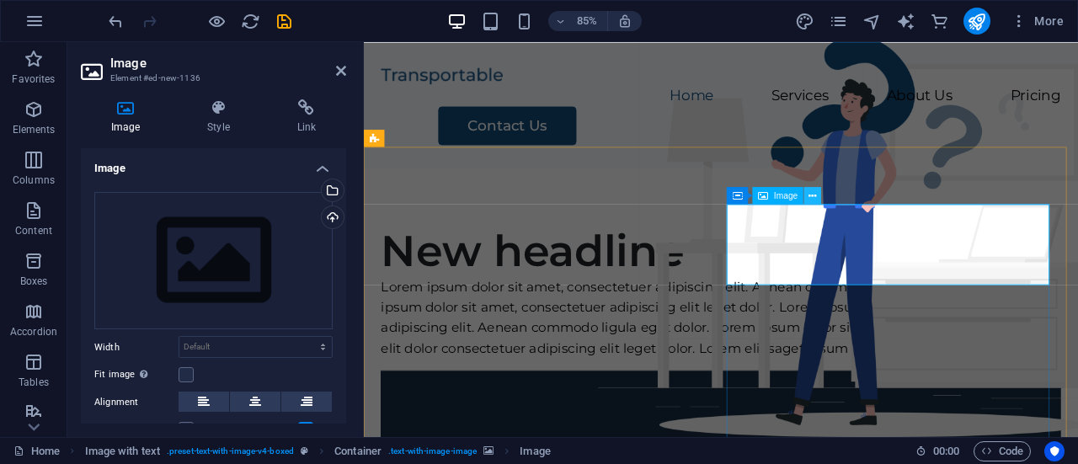
click at [817, 192] on icon at bounding box center [814, 195] width 8 height 15
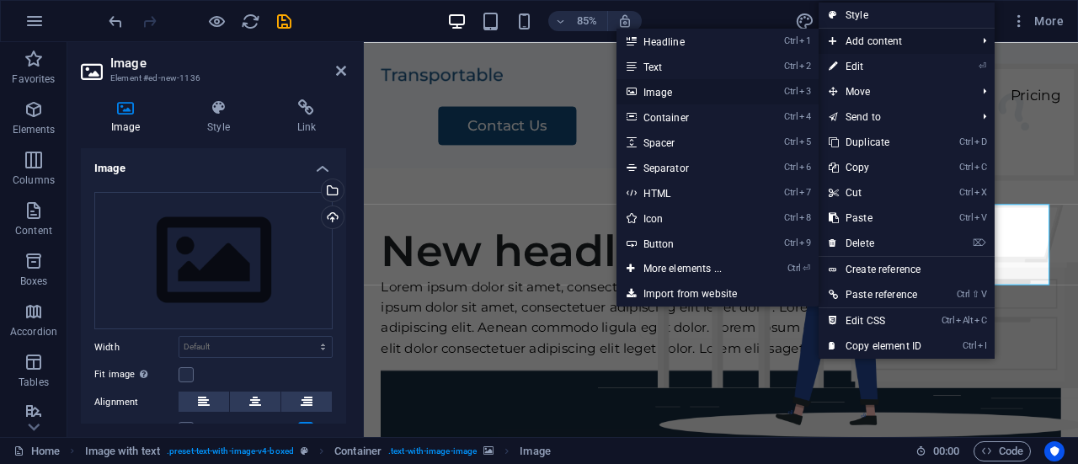
click at [666, 94] on link "Ctrl 3 Image" at bounding box center [686, 91] width 139 height 25
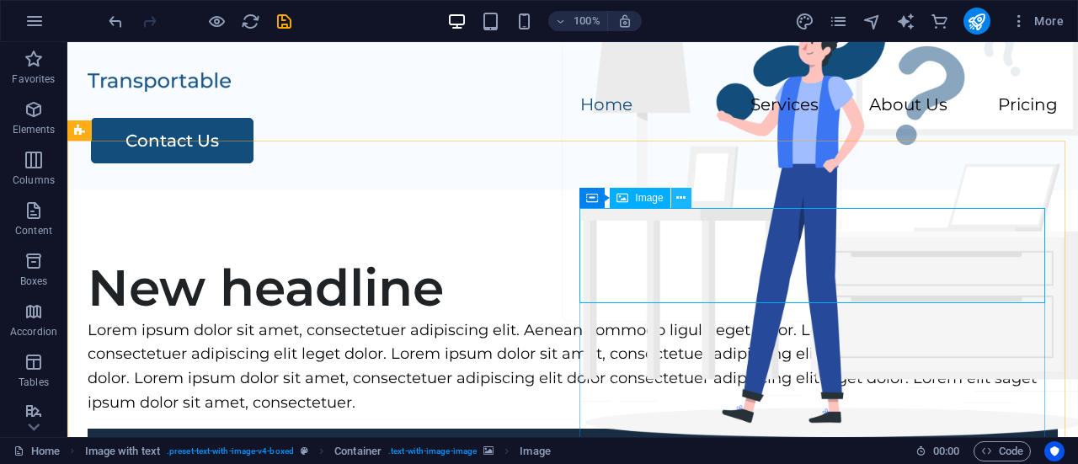
click at [683, 200] on icon at bounding box center [681, 199] width 9 height 18
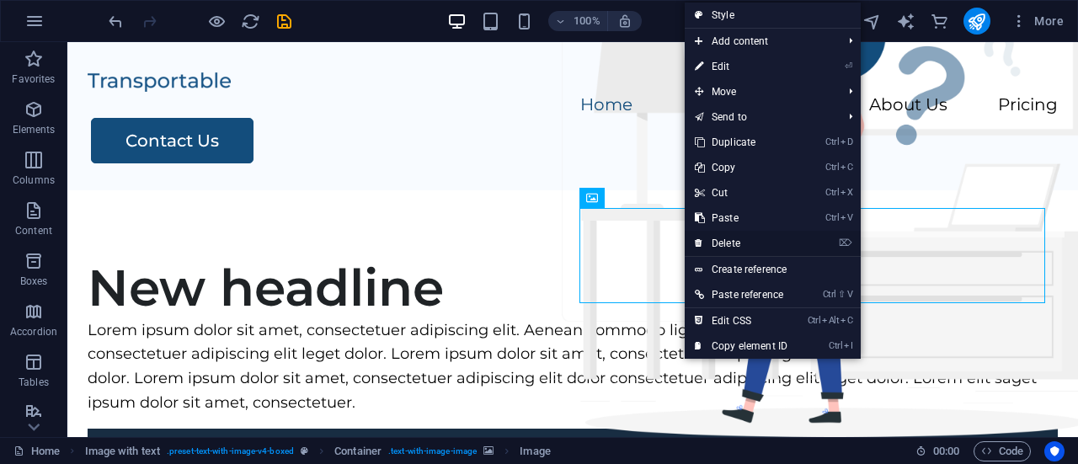
click at [741, 242] on link "⌦ Delete" at bounding box center [741, 243] width 113 height 25
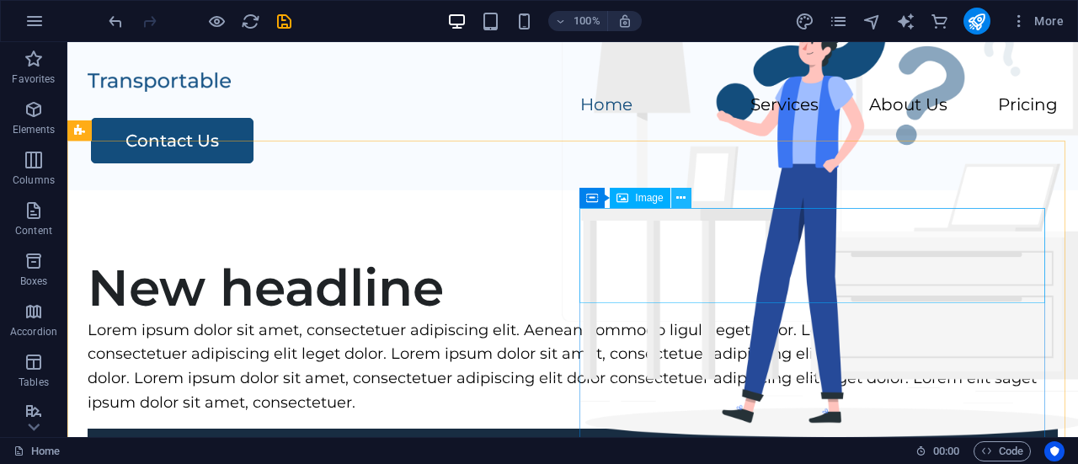
click at [682, 198] on icon at bounding box center [681, 199] width 9 height 18
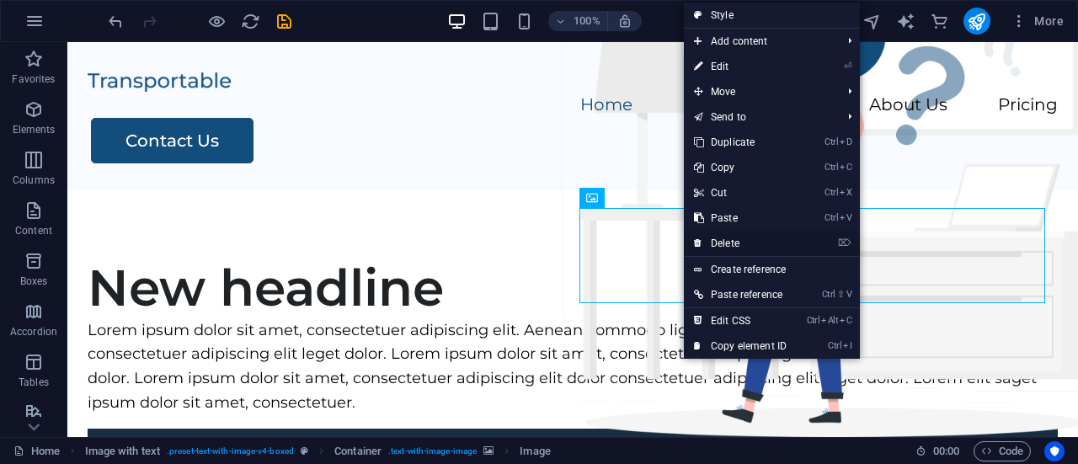
click at [726, 239] on link "⌦ Delete" at bounding box center [740, 243] width 113 height 25
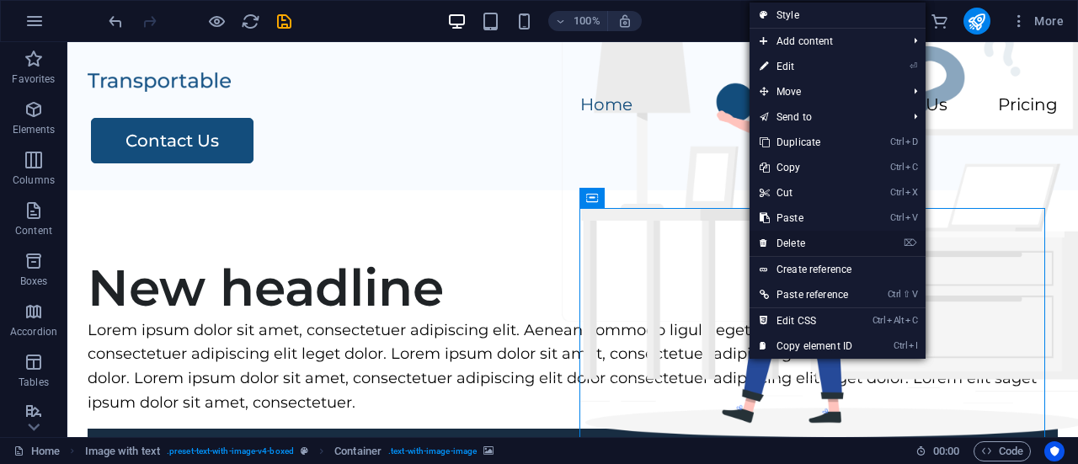
click at [790, 243] on link "⌦ Delete" at bounding box center [806, 243] width 113 height 25
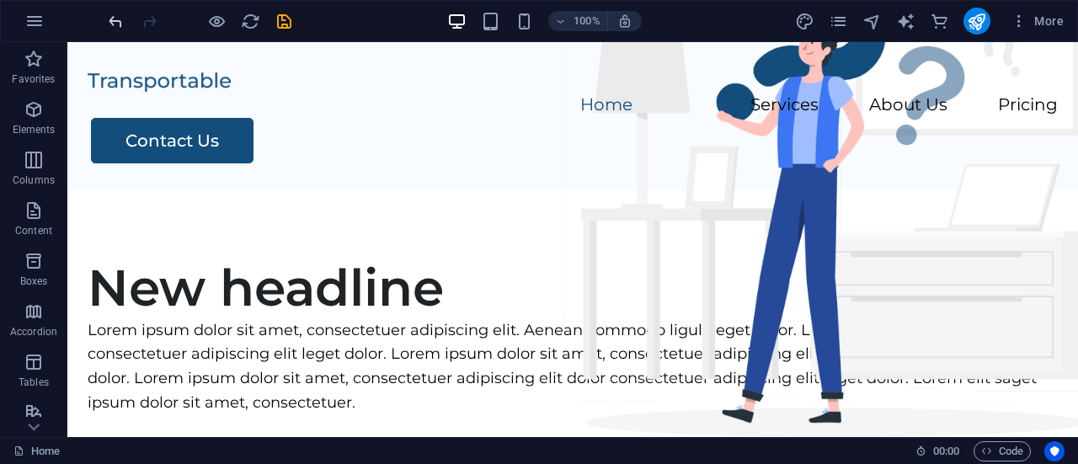
click at [125, 26] on div at bounding box center [199, 21] width 189 height 27
click at [113, 20] on icon "undo" at bounding box center [115, 21] width 19 height 19
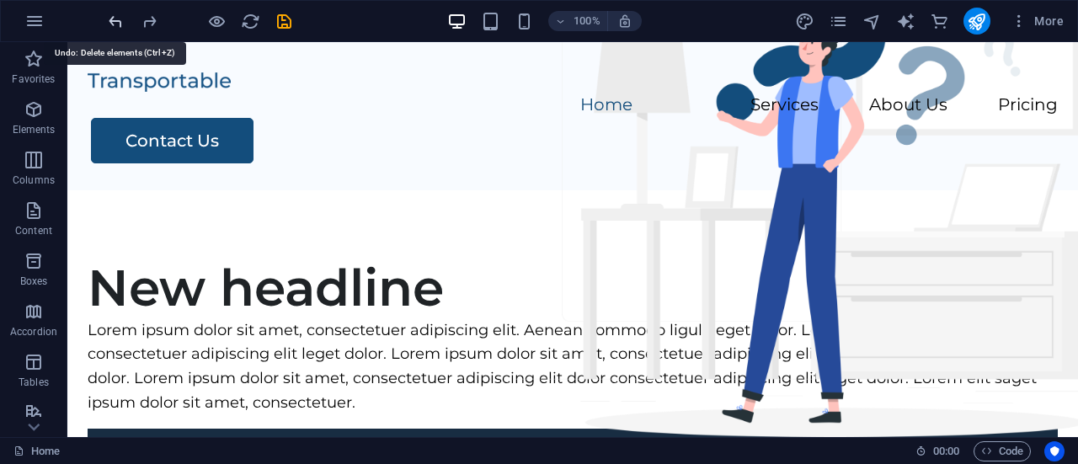
click at [113, 20] on icon "undo" at bounding box center [115, 21] width 19 height 19
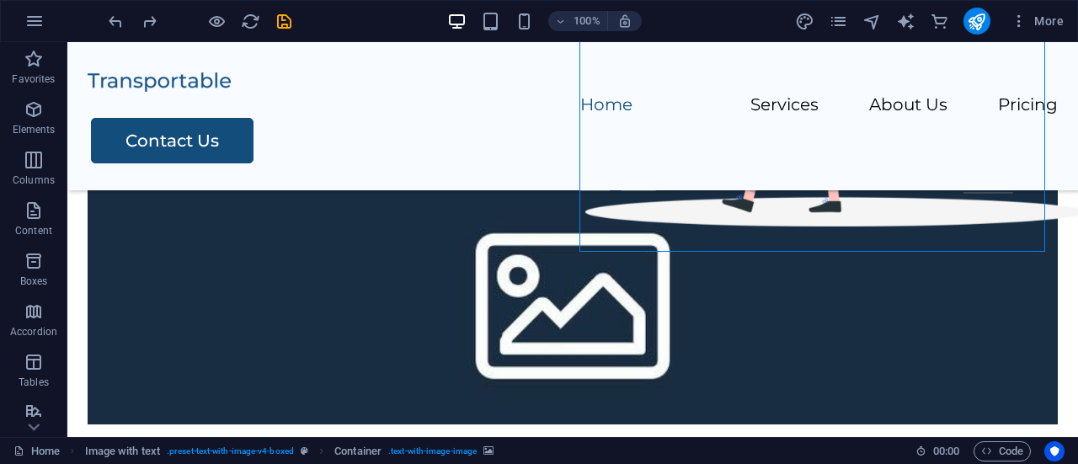
scroll to position [3, 0]
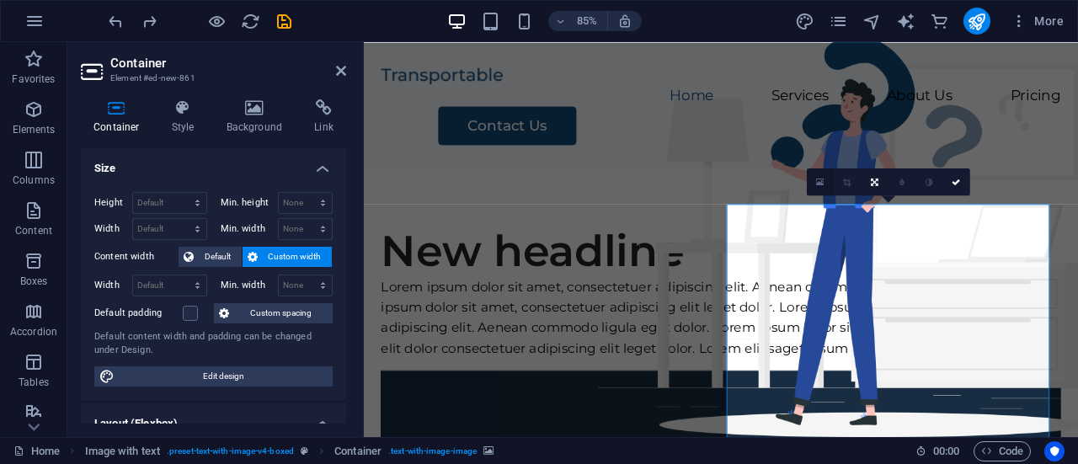
click at [819, 179] on icon at bounding box center [820, 182] width 8 height 10
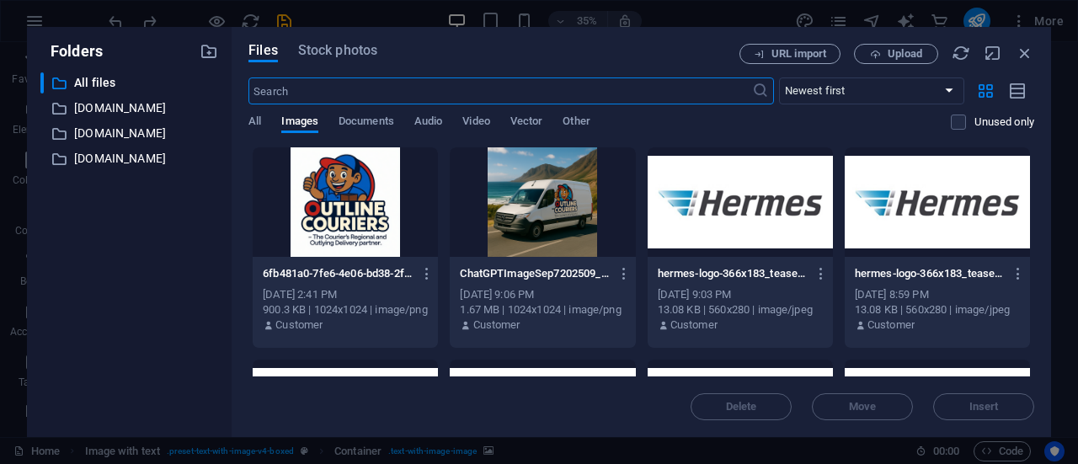
click at [381, 185] on div at bounding box center [345, 202] width 185 height 110
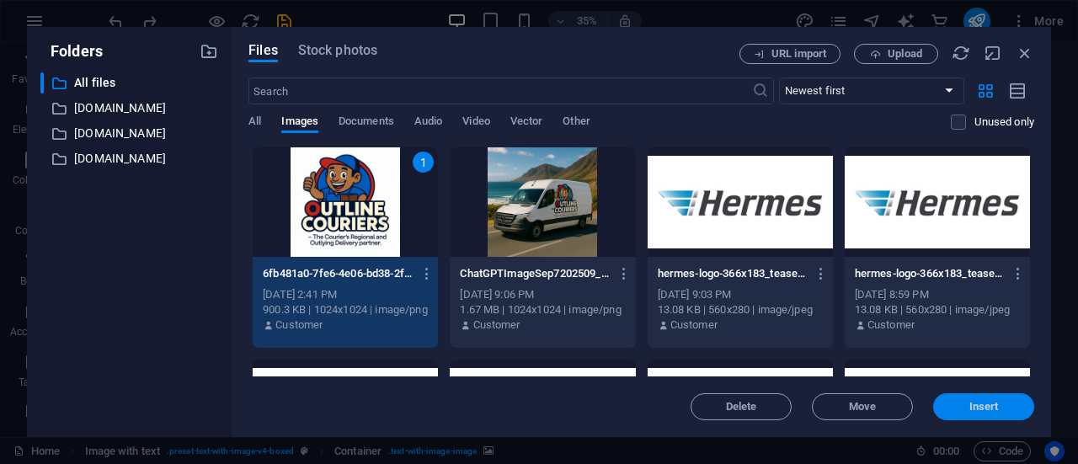
click at [982, 404] on span "Insert" at bounding box center [984, 407] width 29 height 10
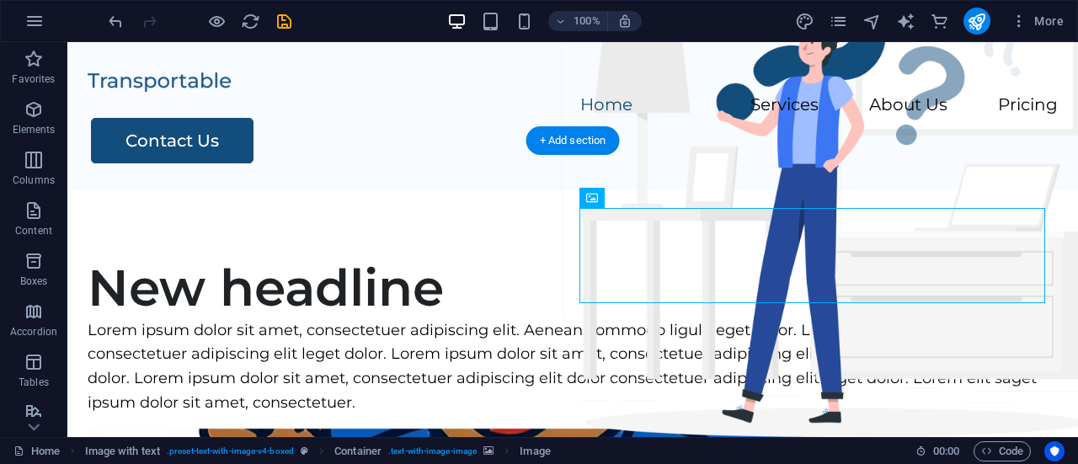
drag, startPoint x: 689, startPoint y: 316, endPoint x: 906, endPoint y: 313, distance: 216.6
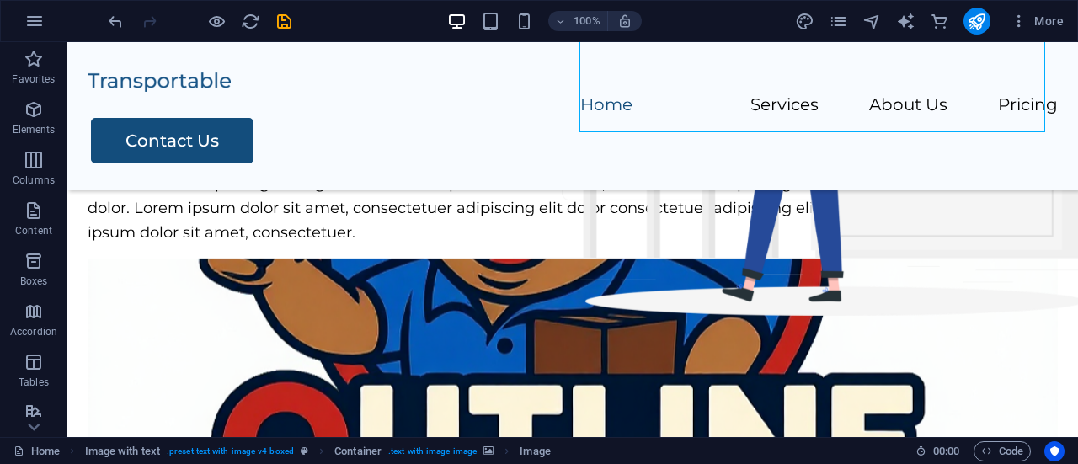
scroll to position [201, 0]
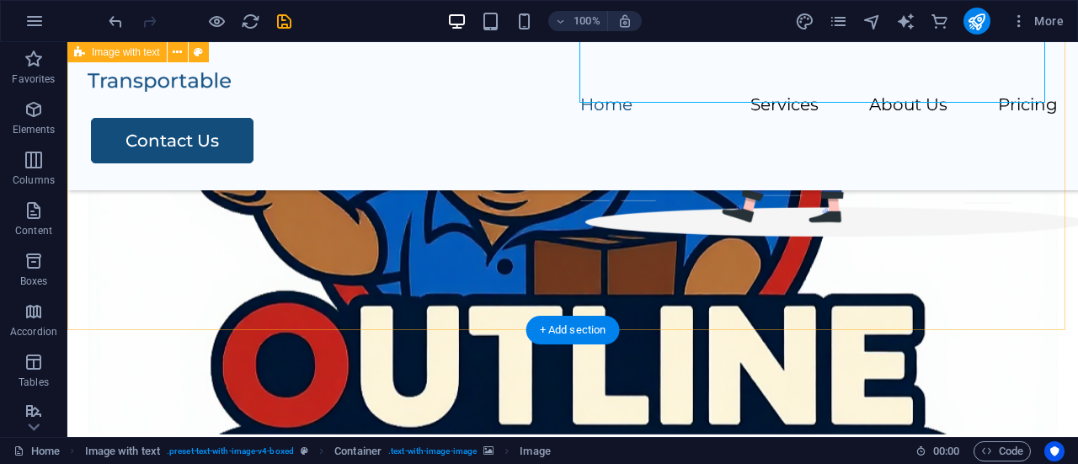
click at [812, 220] on figure at bounding box center [573, 306] width 971 height 255
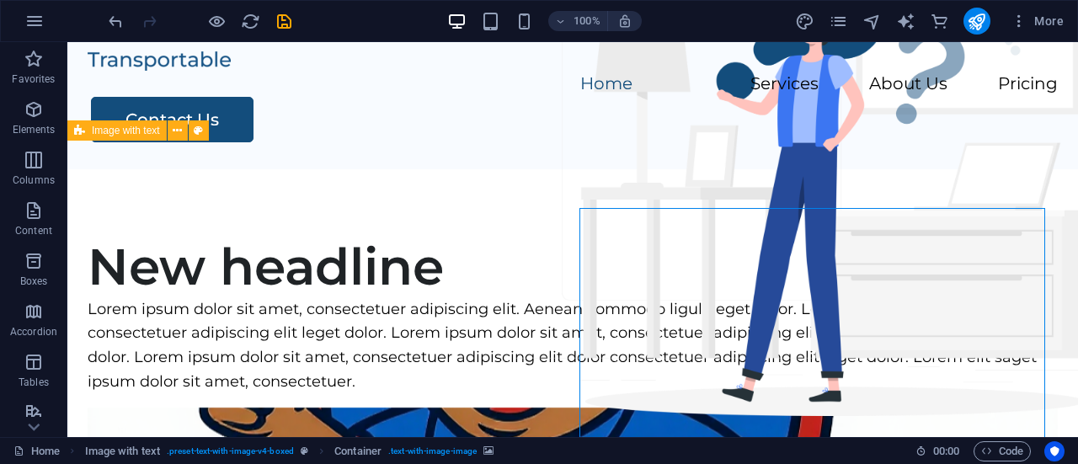
scroll to position [0, 0]
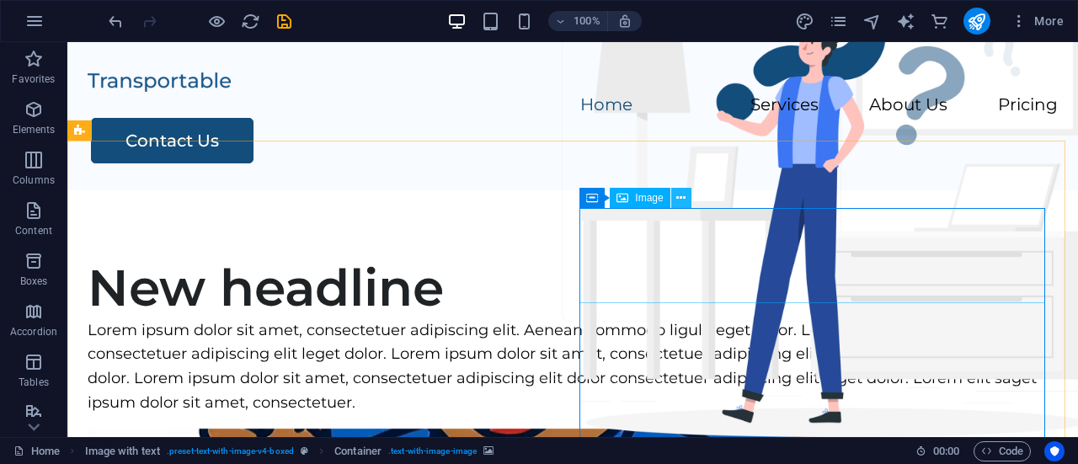
click at [685, 195] on icon at bounding box center [681, 199] width 9 height 18
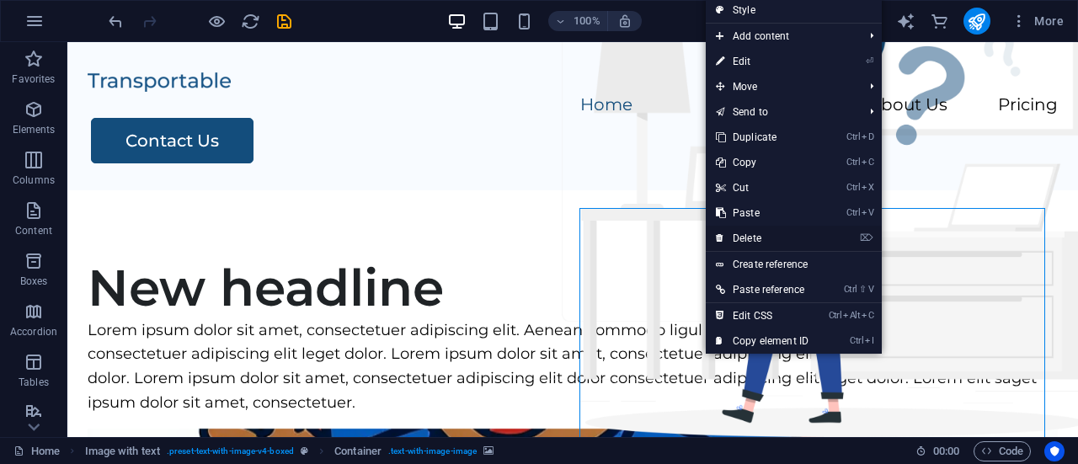
click at [758, 235] on link "⌦ Delete" at bounding box center [762, 238] width 113 height 25
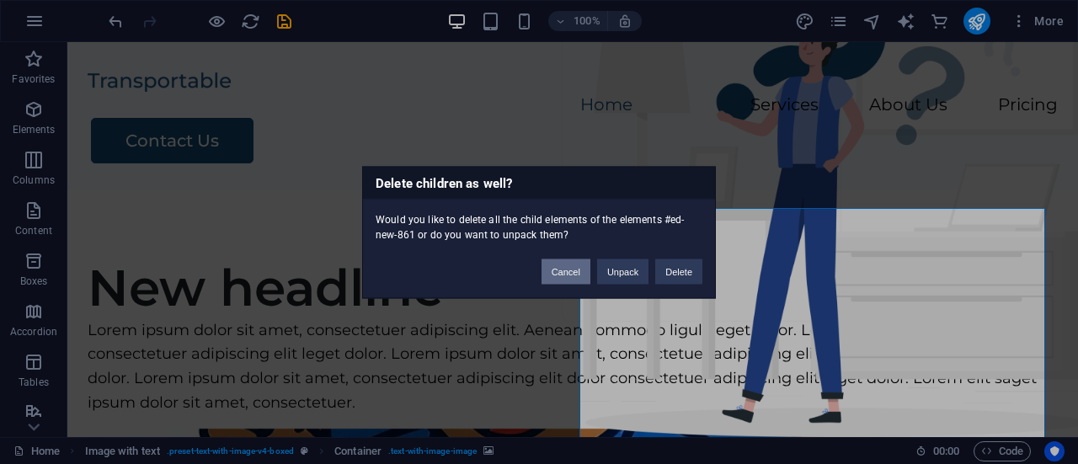
click at [575, 271] on button "Cancel" at bounding box center [566, 271] width 49 height 25
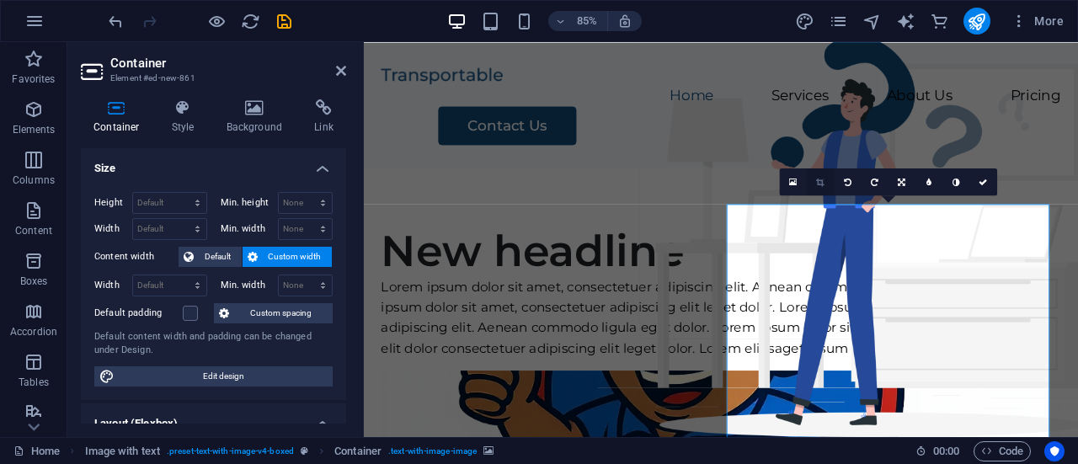
click at [824, 184] on icon at bounding box center [820, 182] width 8 height 8
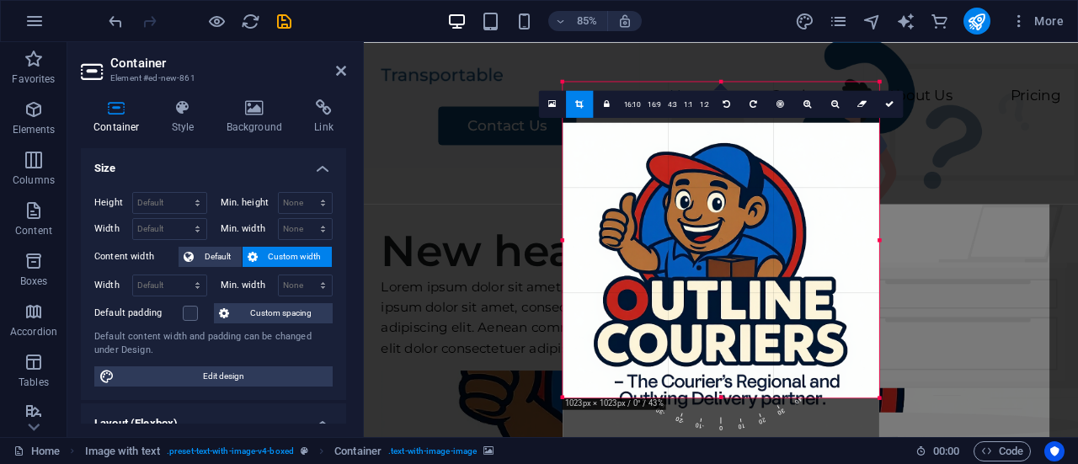
drag, startPoint x: 782, startPoint y: 179, endPoint x: 779, endPoint y: 227, distance: 48.1
click at [779, 227] on div at bounding box center [721, 280] width 317 height 317
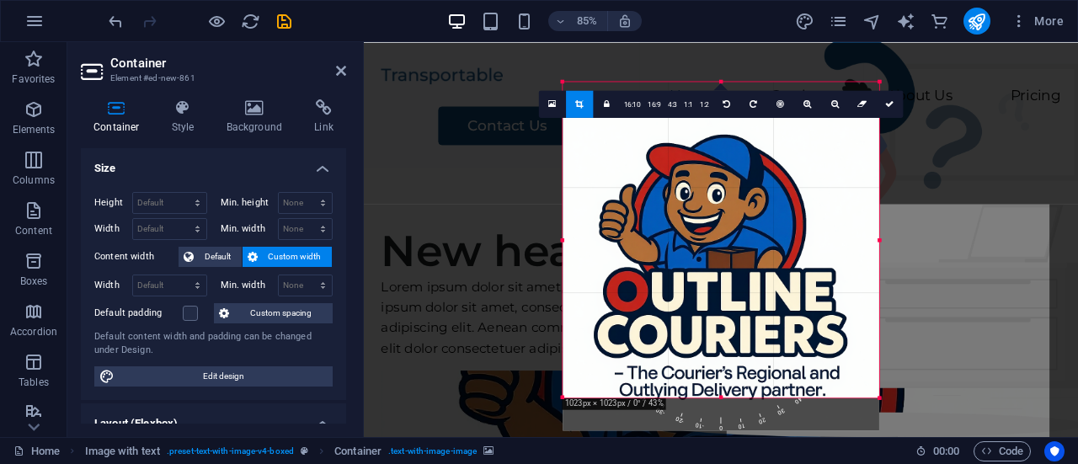
drag, startPoint x: 779, startPoint y: 227, endPoint x: 780, endPoint y: 265, distance: 38.0
click at [780, 265] on div at bounding box center [721, 272] width 317 height 317
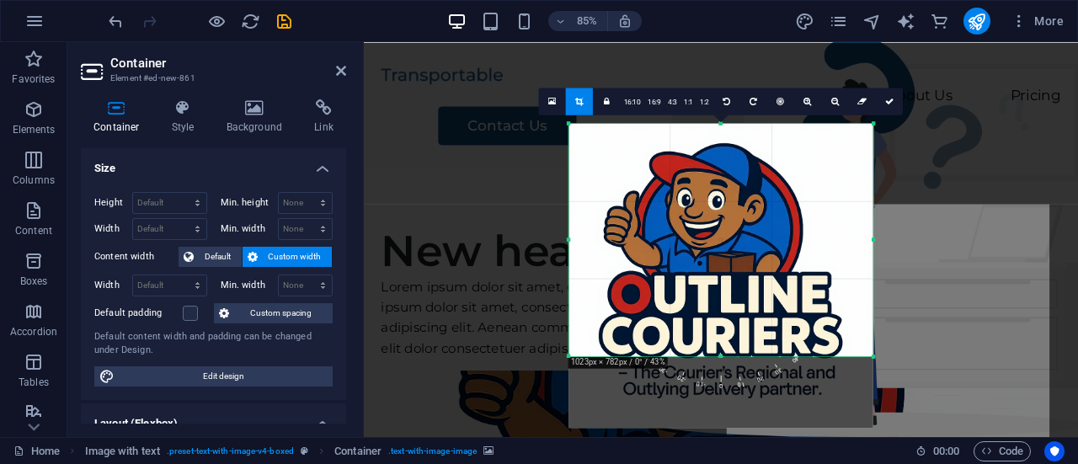
drag, startPoint x: 877, startPoint y: 399, endPoint x: 863, endPoint y: 301, distance: 99.6
click at [863, 301] on div "180 170 160 150 140 130 120 110 100 90 80 70 60 50 40 30 20 10 0 -10 -20 -30 -4…" at bounding box center [721, 239] width 304 height 233
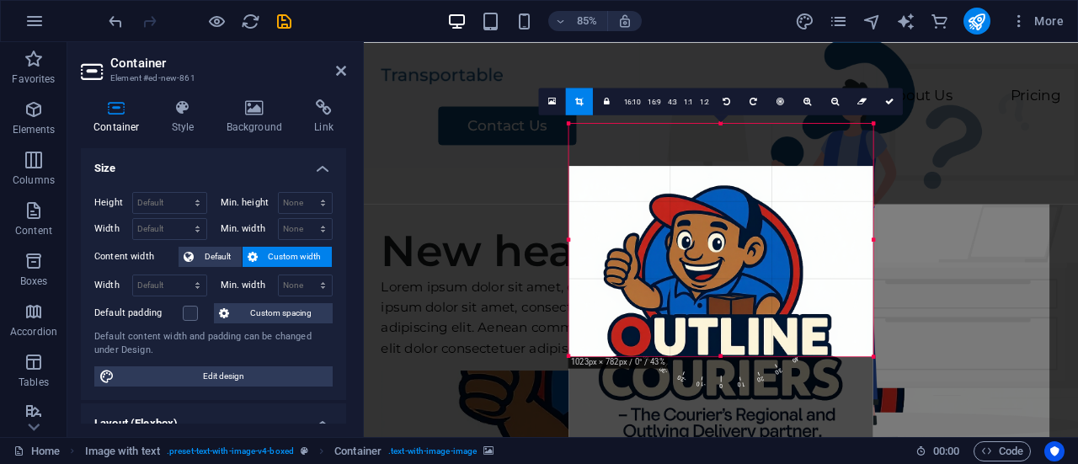
drag, startPoint x: 751, startPoint y: 225, endPoint x: 757, endPoint y: 275, distance: 50.1
click at [757, 275] on div at bounding box center [721, 318] width 304 height 304
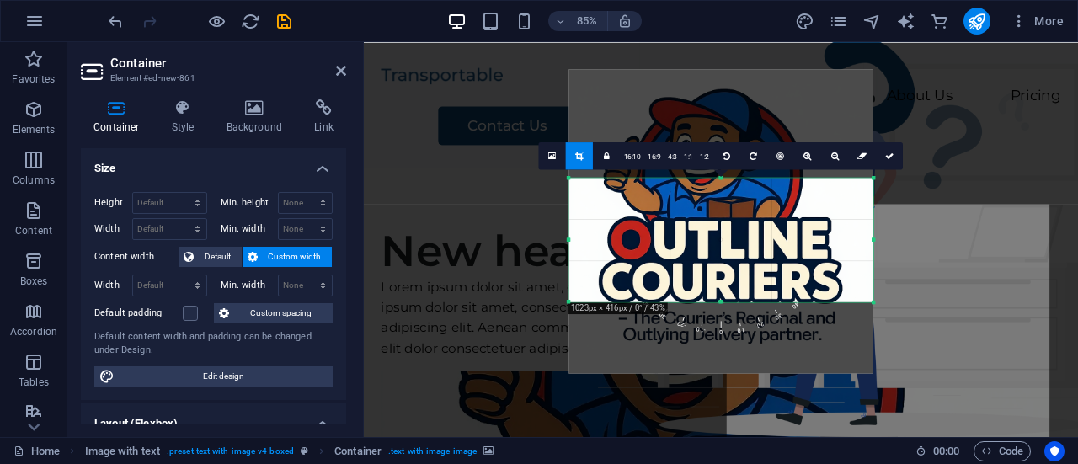
drag, startPoint x: 723, startPoint y: 124, endPoint x: 754, endPoint y: 252, distance: 131.8
click at [754, 252] on div "180 170 160 150 140 130 120 110 100 90 80 70 60 50 40 30 20 10 0 -10 -20 -30 -4…" at bounding box center [721, 240] width 304 height 124
click at [891, 154] on icon at bounding box center [890, 156] width 8 height 8
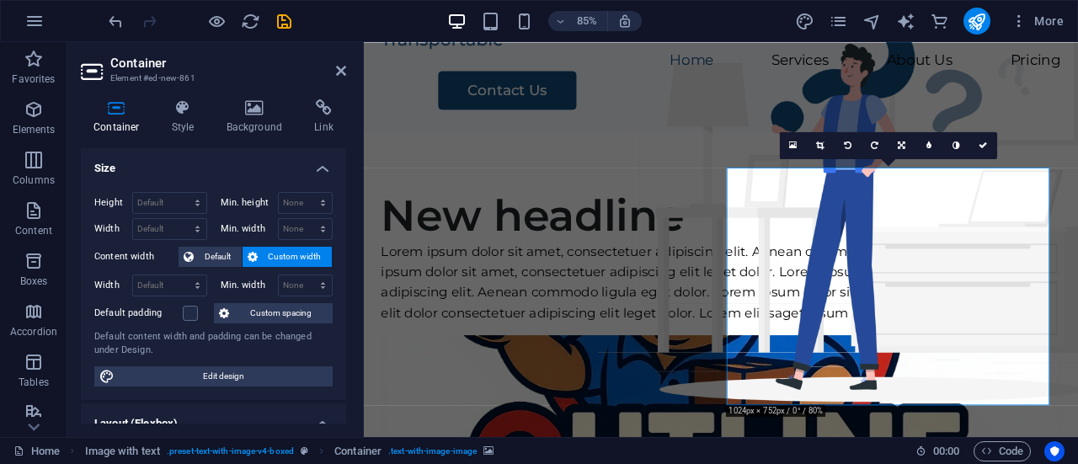
scroll to position [19, 0]
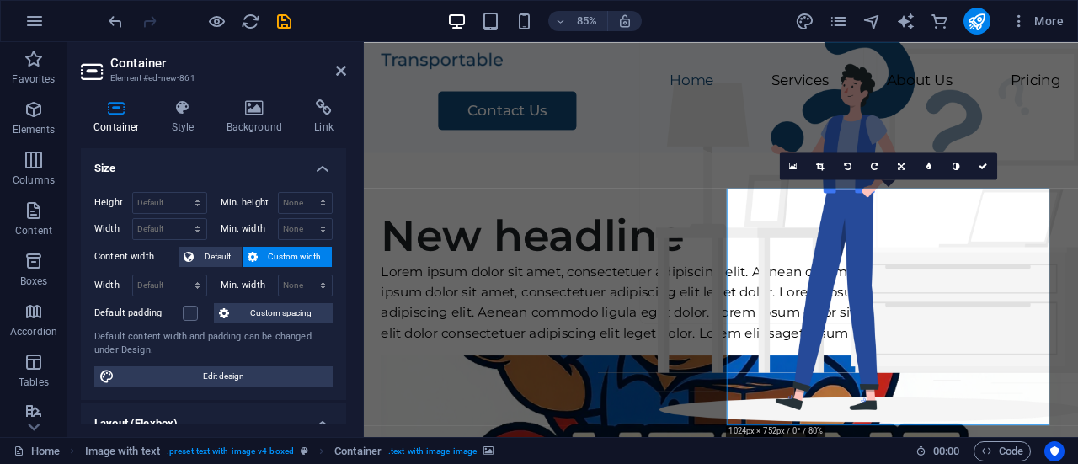
click at [823, 158] on link at bounding box center [820, 166] width 27 height 27
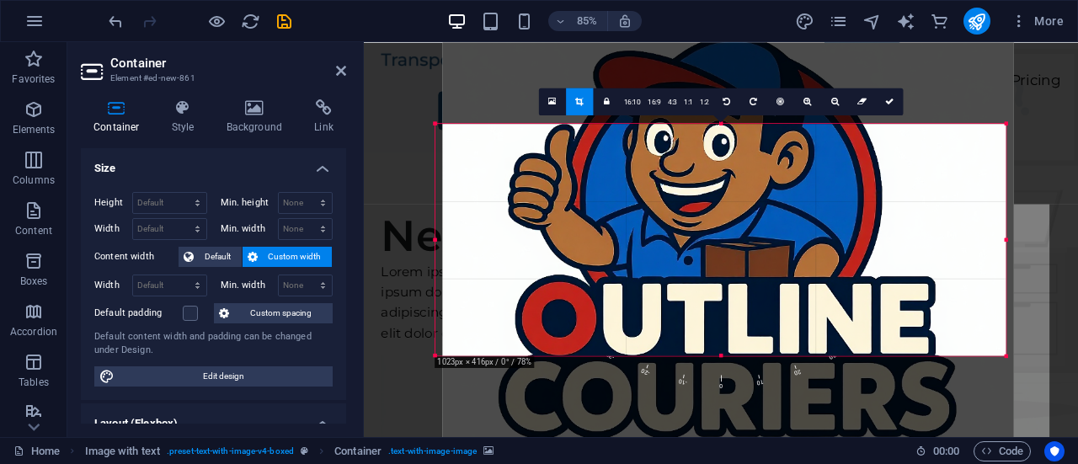
drag, startPoint x: 721, startPoint y: 163, endPoint x: 731, endPoint y: 220, distance: 58.0
click at [731, 220] on div at bounding box center [728, 283] width 571 height 571
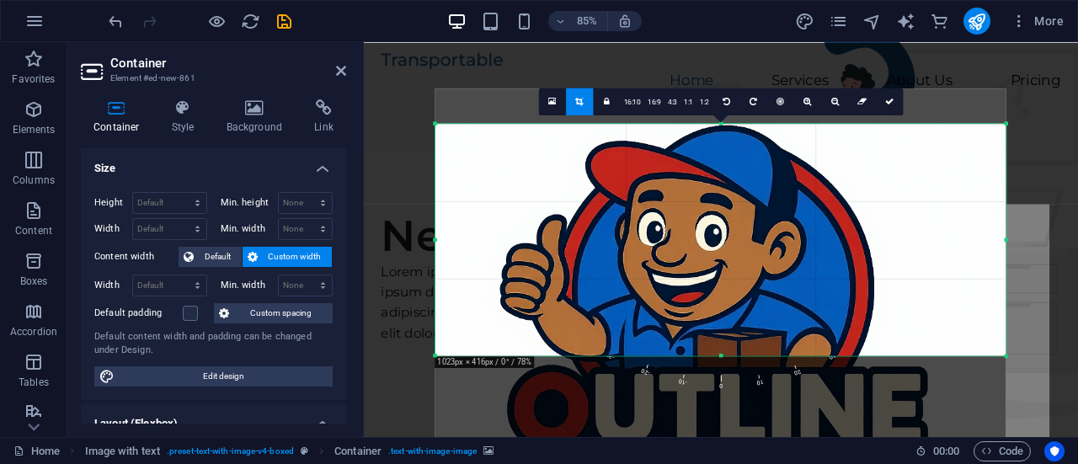
drag, startPoint x: 735, startPoint y: 185, endPoint x: 733, endPoint y: 269, distance: 84.3
click at [733, 269] on div at bounding box center [721, 374] width 571 height 571
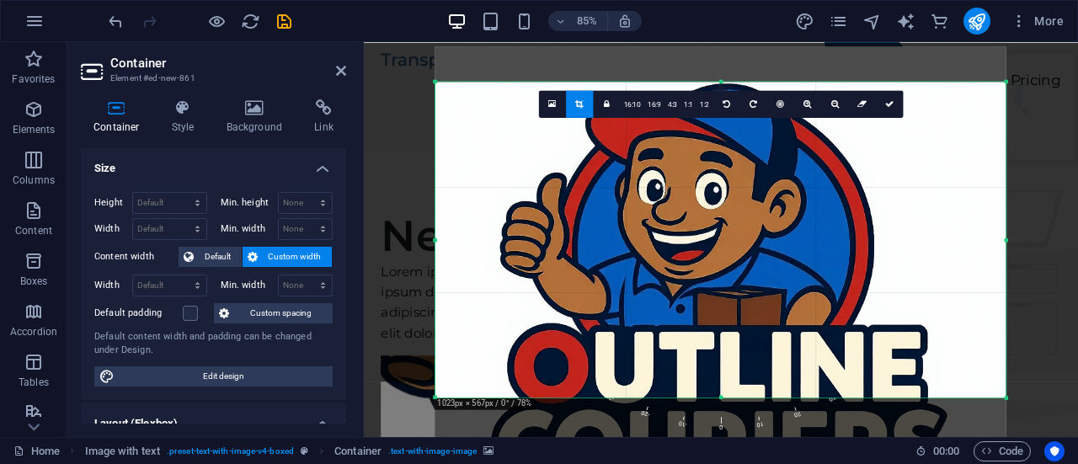
drag, startPoint x: 723, startPoint y: 354, endPoint x: 746, endPoint y: 504, distance: 151.7
click at [746, 463] on html "Outline Couriers Home Favorites Elements Columns Content Boxes Accordion Tables…" at bounding box center [539, 232] width 1078 height 464
click at [710, 238] on div at bounding box center [721, 332] width 571 height 571
drag, startPoint x: 1008, startPoint y: 400, endPoint x: 1014, endPoint y: 436, distance: 35.9
click at [1007, 398] on div "180 170 160 150 140 130 120 110 100 90 80 70 60 50 40 30 20 10 0 -10 -20 -30 -4…" at bounding box center [721, 240] width 571 height 316
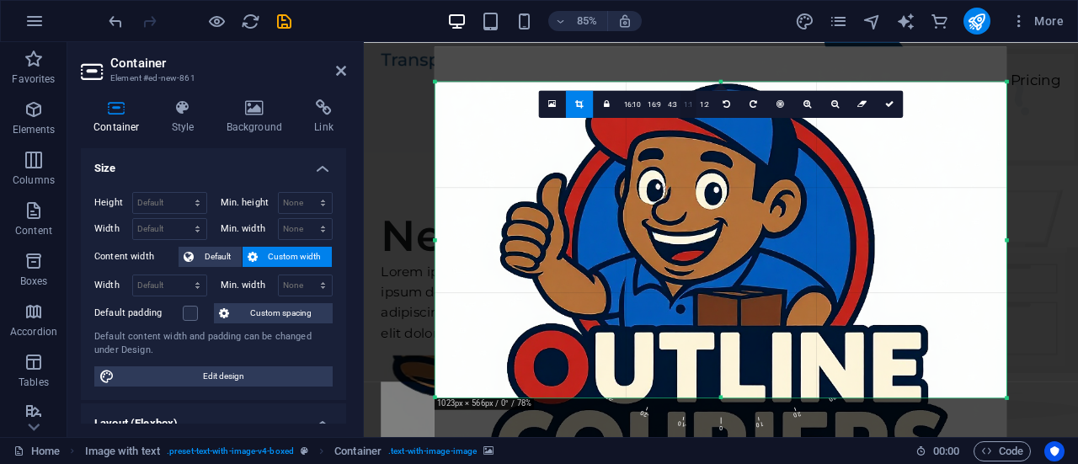
click at [686, 105] on link "1:1" at bounding box center [689, 104] width 16 height 27
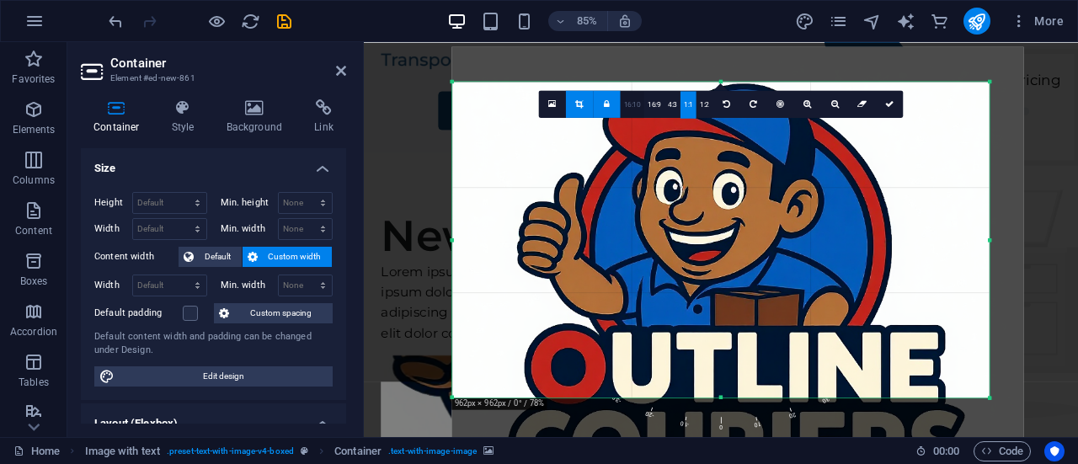
click at [631, 102] on link "16:10" at bounding box center [633, 104] width 24 height 27
click at [655, 103] on link "16:9" at bounding box center [655, 104] width 20 height 27
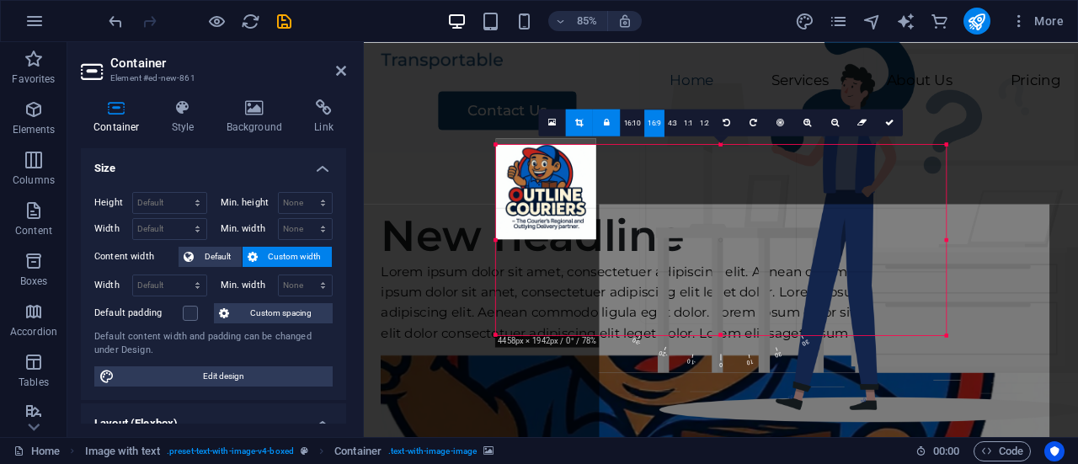
drag, startPoint x: 720, startPoint y: 390, endPoint x: 629, endPoint y: 254, distance: 164.5
click at [629, 254] on div "180 170 160 150 140 130 120 110 100 90 80 70 60 50 40 30 20 10 0 -10 -20 -30 -4…" at bounding box center [721, 239] width 450 height 190
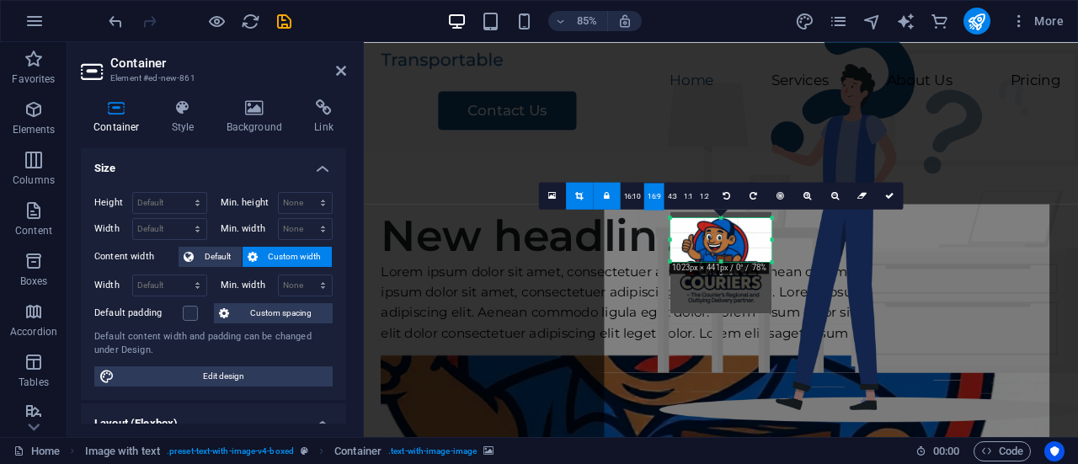
click at [709, 251] on div at bounding box center [722, 262] width 102 height 102
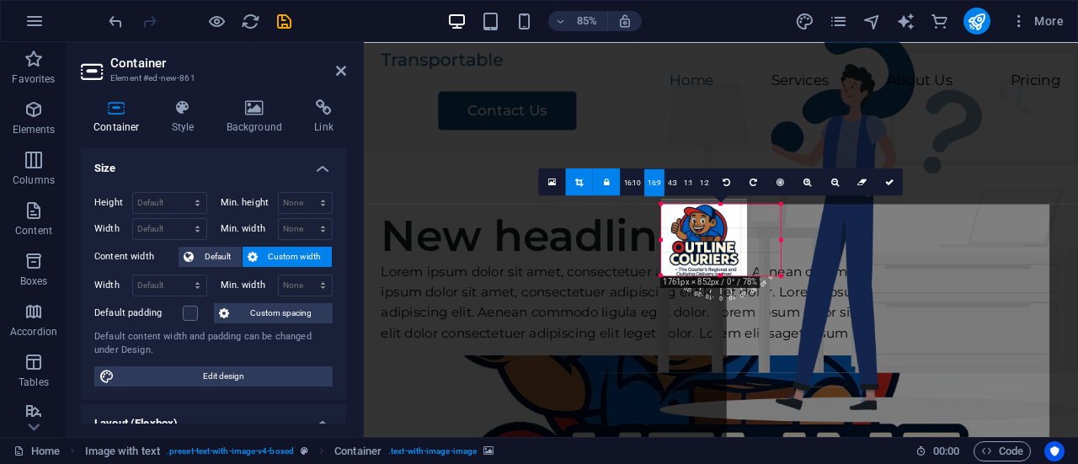
drag, startPoint x: 721, startPoint y: 262, endPoint x: 727, endPoint y: 295, distance: 33.4
click at [727, 276] on div "180 170 160 150 140 130 120 110 100 90 80 70 60 50 40 30 20 10 0 -10 -20 -30 -4…" at bounding box center [721, 240] width 120 height 72
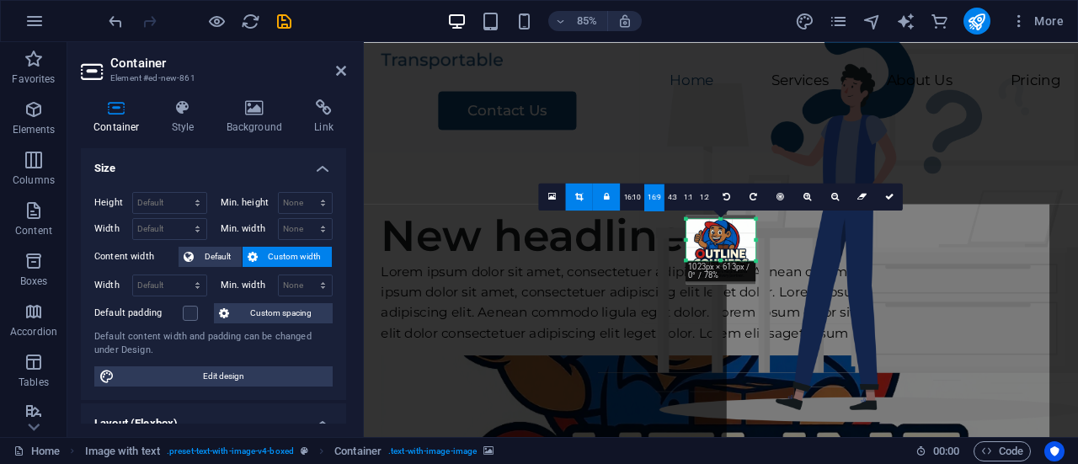
click at [732, 239] on div at bounding box center [721, 249] width 69 height 69
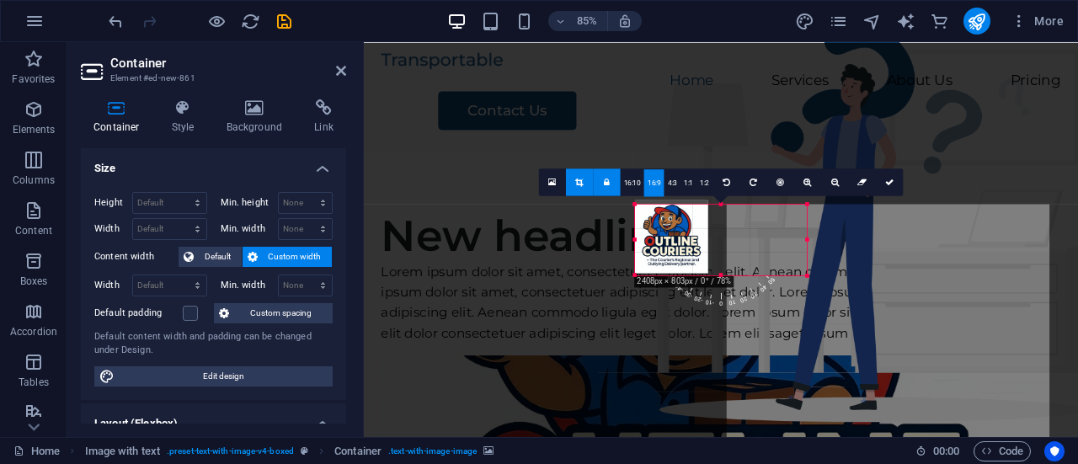
drag, startPoint x: 756, startPoint y: 238, endPoint x: 877, endPoint y: 284, distance: 129.6
click at [877, 284] on div "Drag here to replace the existing content. Press “Ctrl” if you want to create a…" at bounding box center [721, 239] width 714 height 395
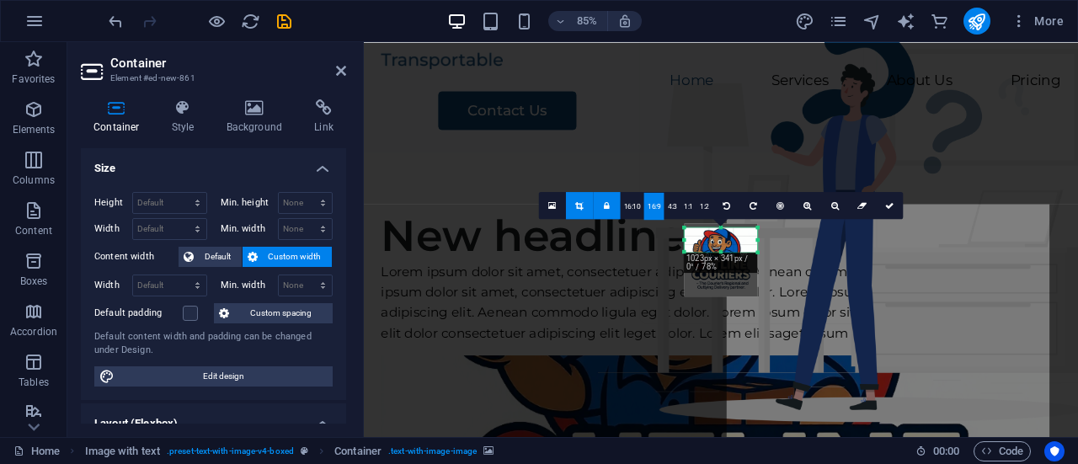
click at [731, 247] on div at bounding box center [721, 259] width 73 height 73
drag, startPoint x: 731, startPoint y: 247, endPoint x: 549, endPoint y: 203, distance: 187.2
click at [549, 203] on link at bounding box center [552, 205] width 27 height 27
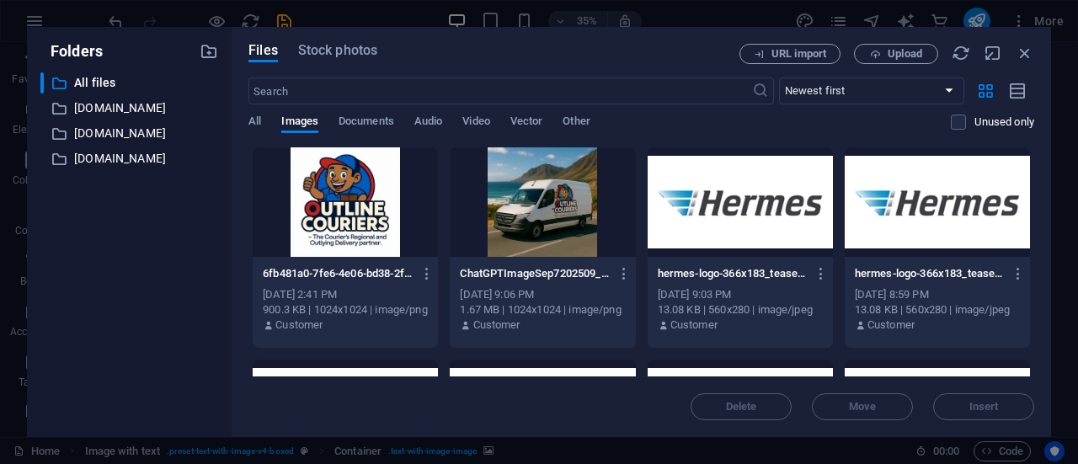
click at [337, 195] on div at bounding box center [345, 202] width 185 height 110
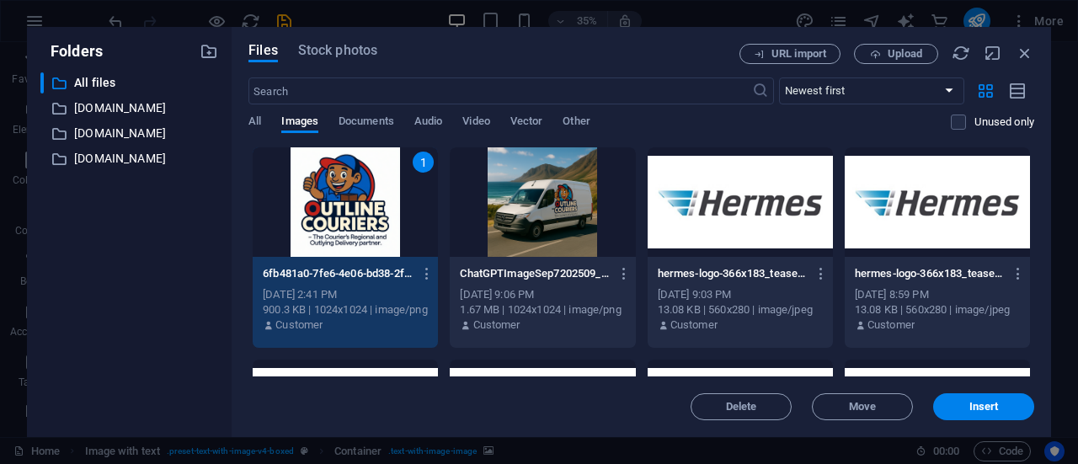
click at [337, 195] on div "1" at bounding box center [345, 202] width 185 height 110
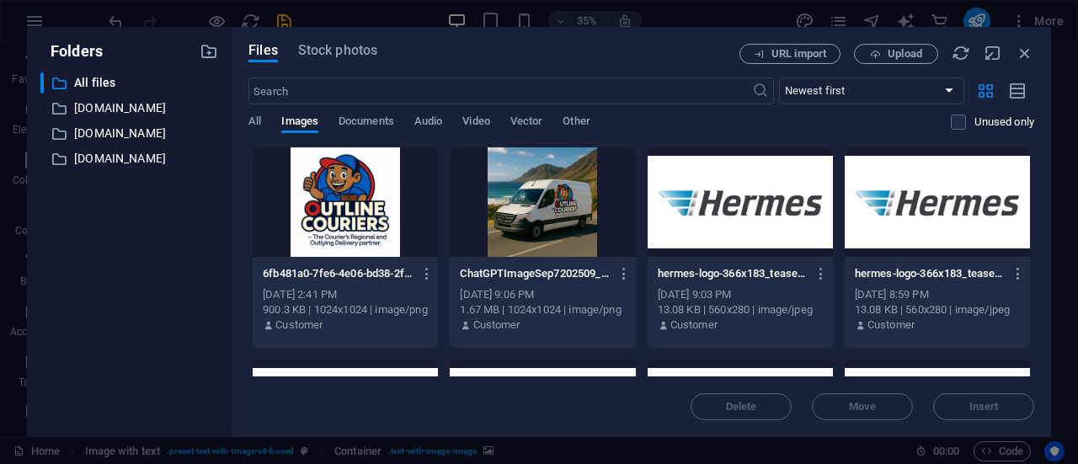
click at [337, 195] on div at bounding box center [345, 202] width 185 height 110
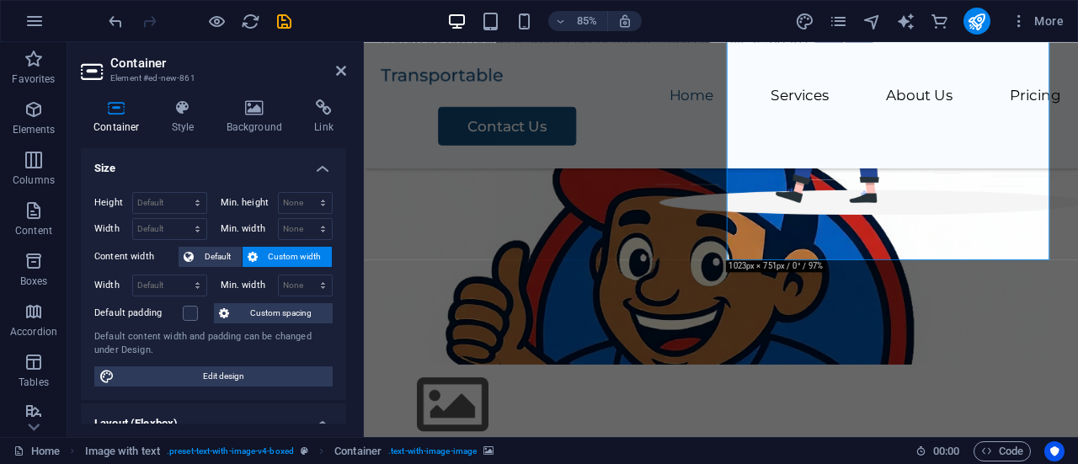
scroll to position [128, 0]
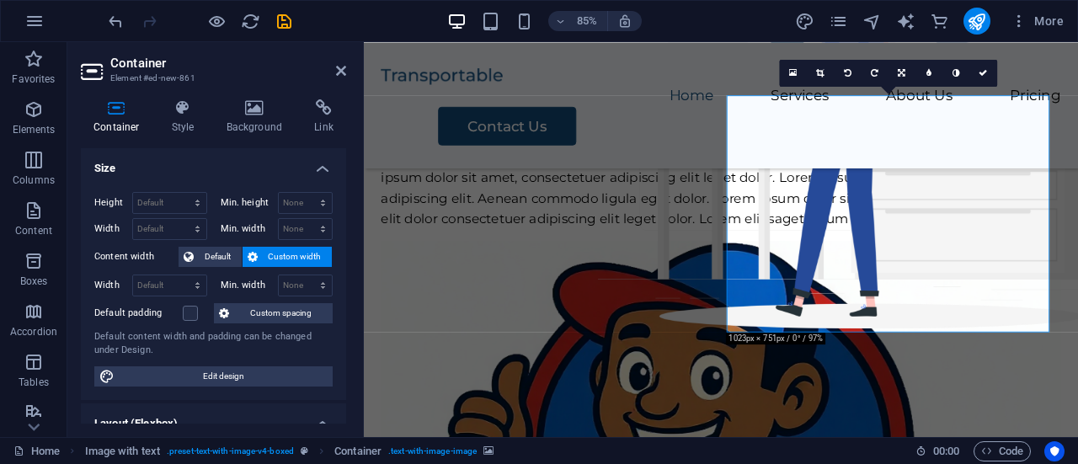
click at [929, 309] on figure at bounding box center [784, 416] width 800 height 280
click at [827, 76] on link at bounding box center [820, 73] width 27 height 27
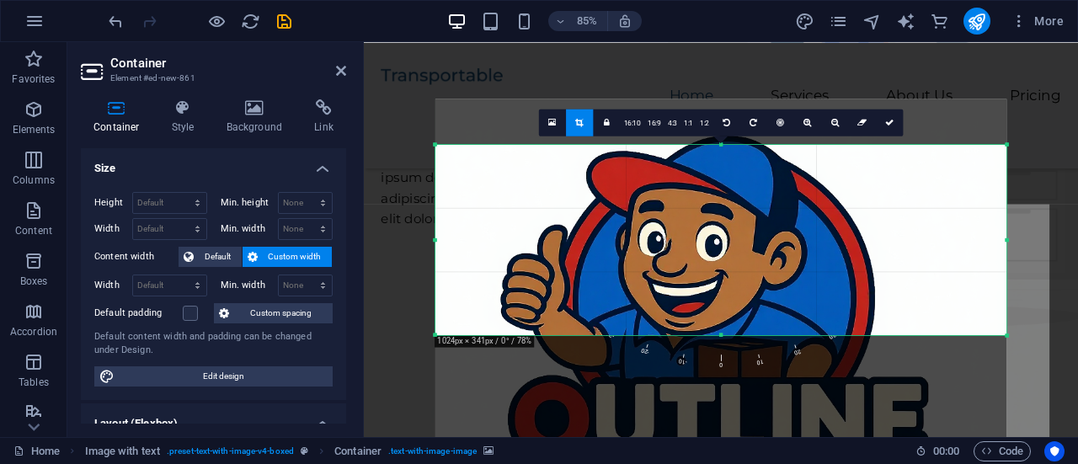
drag, startPoint x: 720, startPoint y: 258, endPoint x: 718, endPoint y: 238, distance: 19.5
click at [718, 238] on div at bounding box center [721, 384] width 571 height 571
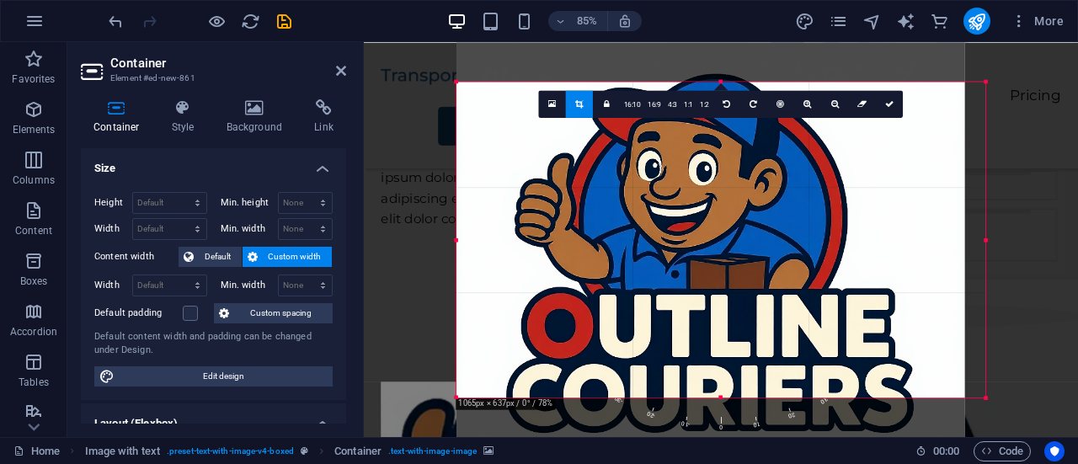
drag, startPoint x: 1006, startPoint y: 339, endPoint x: 956, endPoint y: 504, distance: 172.5
click at [956, 463] on html "Outline Couriers Home Favorites Elements Columns Content Boxes Accordion Tables…" at bounding box center [539, 232] width 1078 height 464
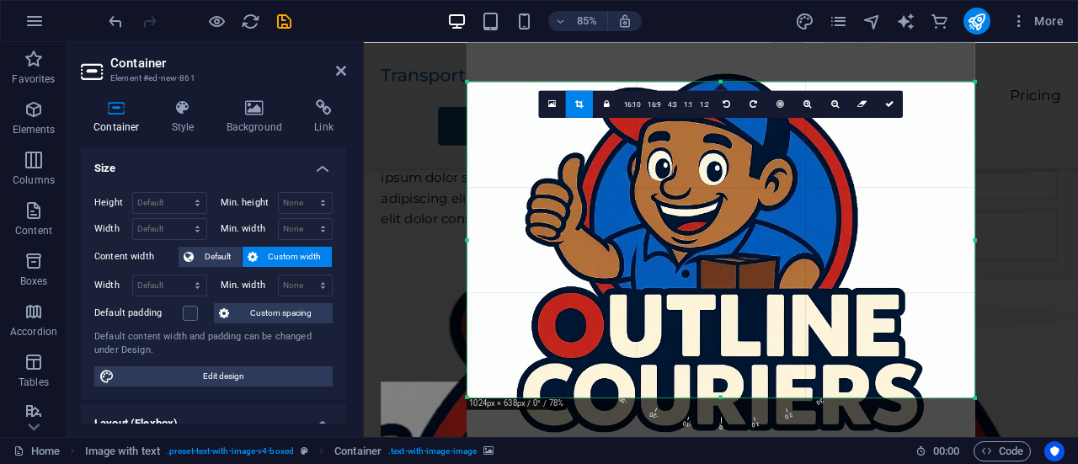
drag, startPoint x: 975, startPoint y: 399, endPoint x: 974, endPoint y: 477, distance: 78.4
click at [974, 463] on html "Outline Couriers Home Favorites Elements Columns Content Boxes Accordion Tables…" at bounding box center [539, 232] width 1078 height 464
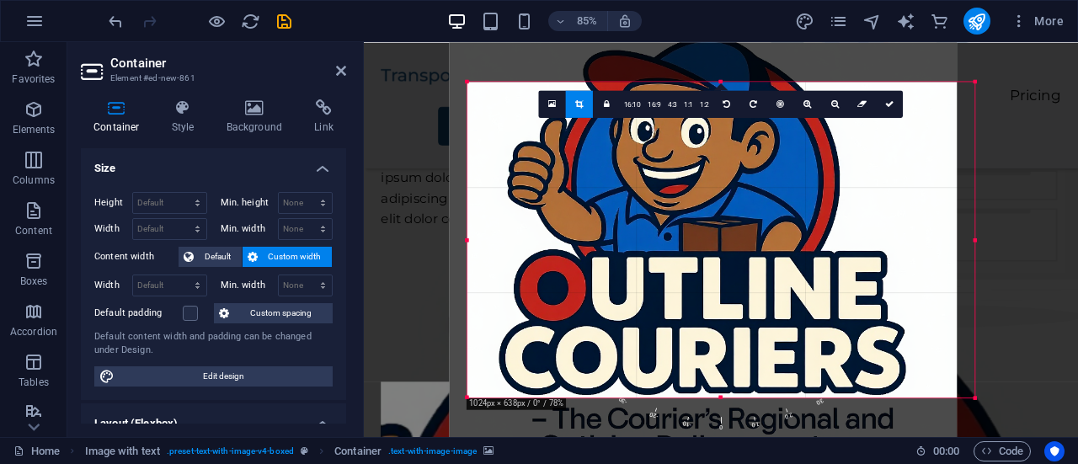
drag, startPoint x: 897, startPoint y: 311, endPoint x: 876, endPoint y: 260, distance: 54.8
click at [876, 260] on div at bounding box center [703, 258] width 508 height 508
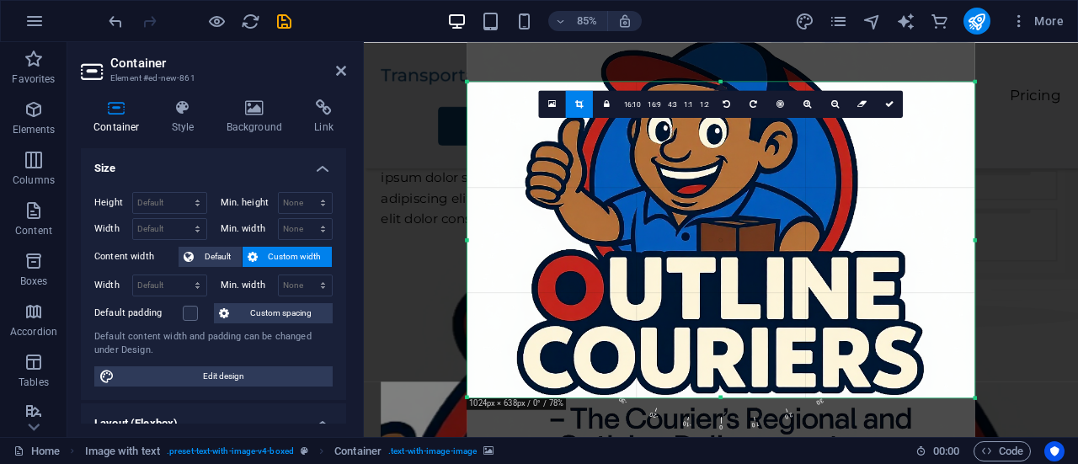
drag, startPoint x: 720, startPoint y: 397, endPoint x: 731, endPoint y: 470, distance: 74.1
click at [731, 463] on html "Outline Couriers Home Favorites Elements Columns Content Boxes Accordion Tables…" at bounding box center [539, 232] width 1078 height 464
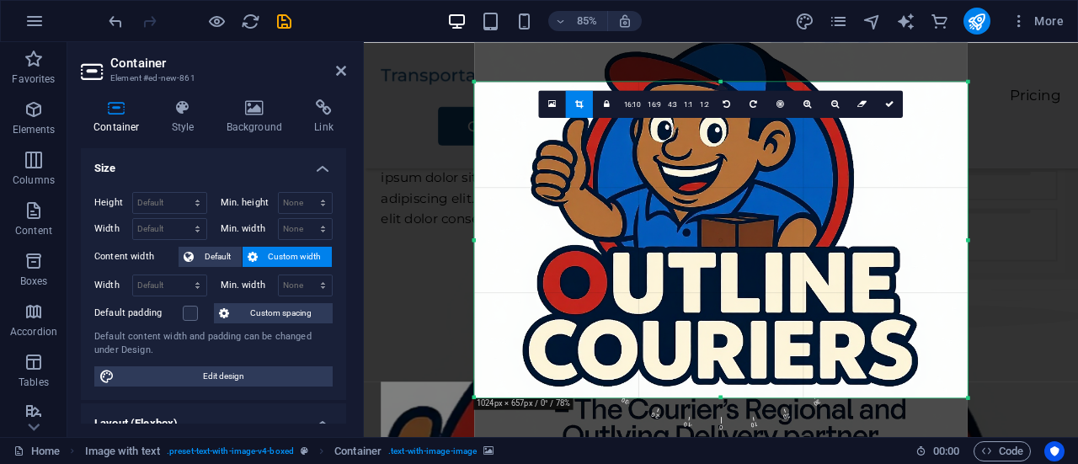
drag, startPoint x: 972, startPoint y: 396, endPoint x: 955, endPoint y: 431, distance: 39.2
click at [955, 398] on div "180 170 160 150 140 130 120 110 100 90 80 70 60 50 40 30 20 10 0 -10 -20 -30 -4…" at bounding box center [720, 240] width 493 height 316
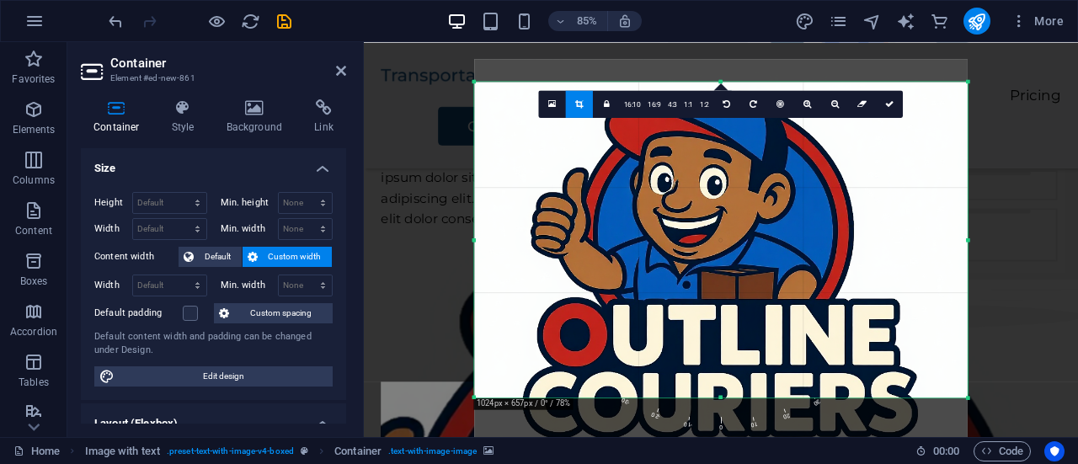
drag, startPoint x: 721, startPoint y: 82, endPoint x: 721, endPoint y: 20, distance: 61.5
click at [721, 42] on section "Favorites Elements Columns Content Boxes Accordion Tables Features Images Slide…" at bounding box center [539, 239] width 1078 height 395
drag, startPoint x: 721, startPoint y: 396, endPoint x: 717, endPoint y: 479, distance: 83.5
click at [717, 463] on html "Outline Couriers Home Favorites Elements Columns Content Boxes Accordion Tables…" at bounding box center [539, 232] width 1078 height 464
click at [820, 295] on div at bounding box center [721, 305] width 494 height 494
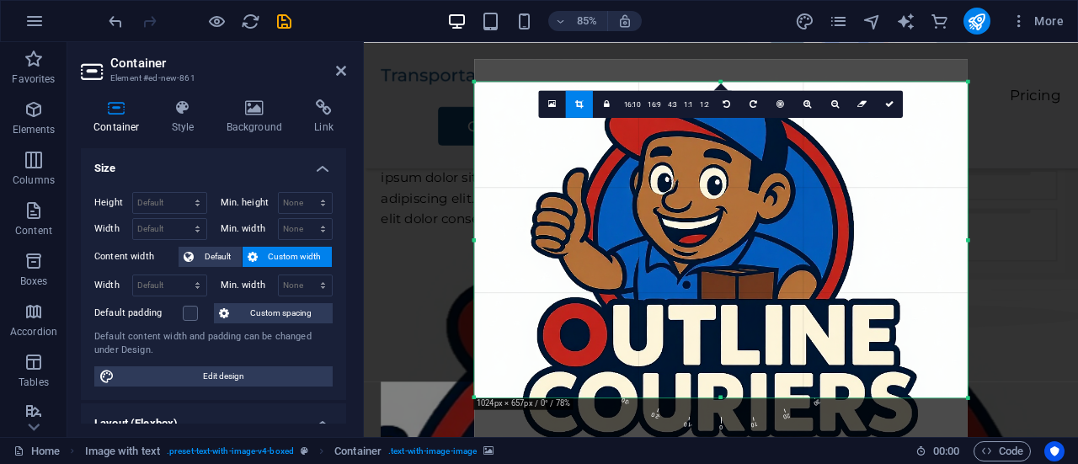
click at [820, 295] on div at bounding box center [721, 305] width 494 height 494
click at [559, 105] on link at bounding box center [552, 103] width 27 height 27
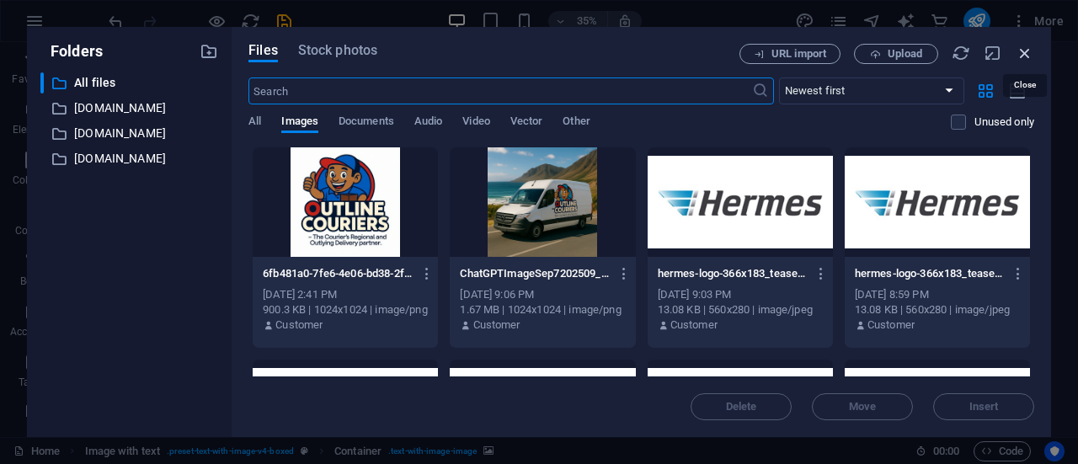
click at [1025, 53] on icon "button" at bounding box center [1025, 53] width 19 height 19
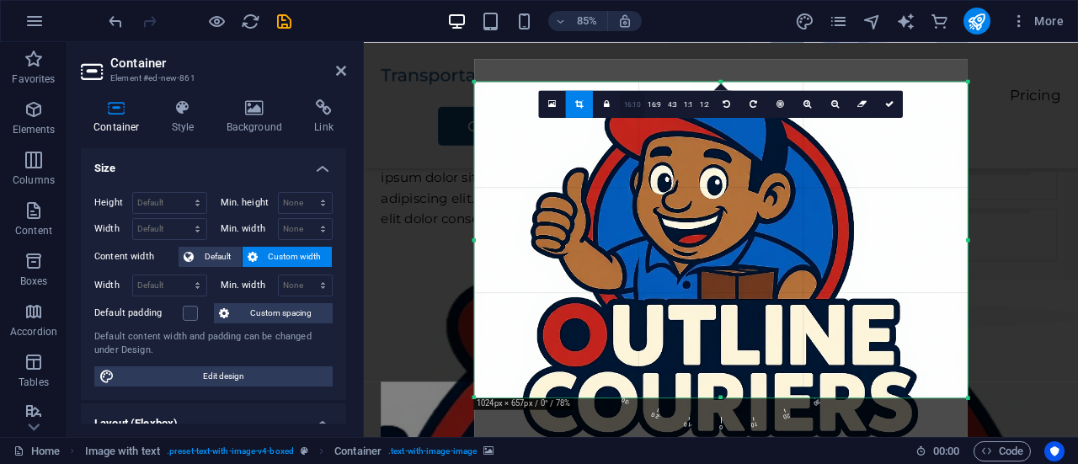
click at [628, 105] on link "16:10" at bounding box center [633, 104] width 24 height 27
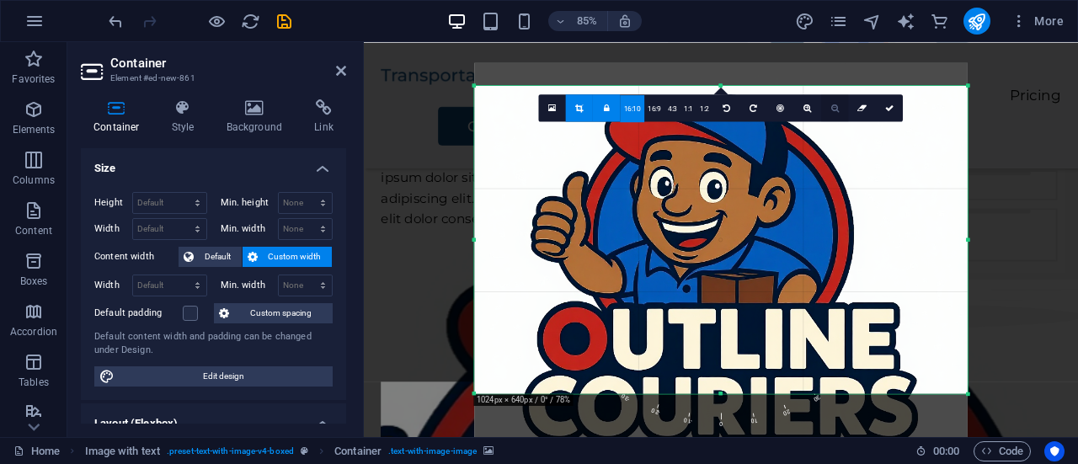
click at [835, 110] on icon at bounding box center [836, 108] width 8 height 8
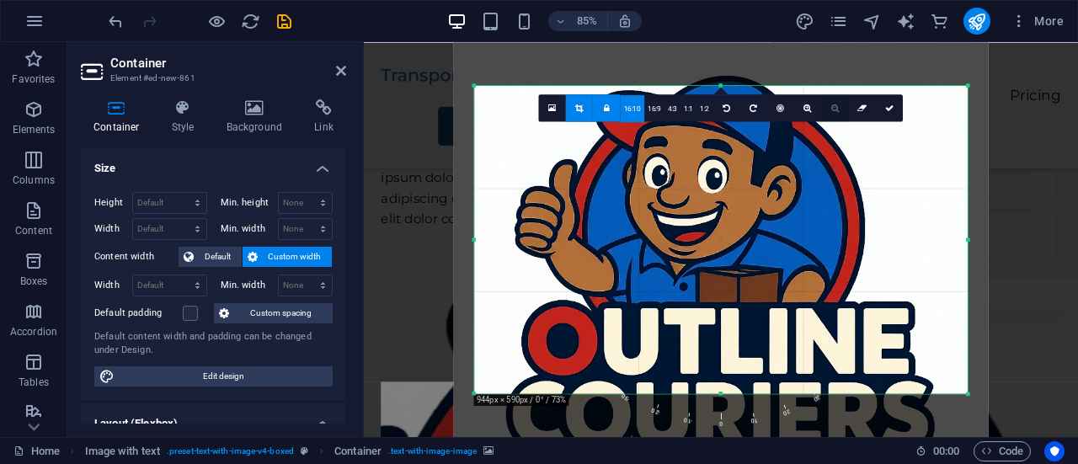
click at [835, 110] on icon at bounding box center [836, 108] width 8 height 8
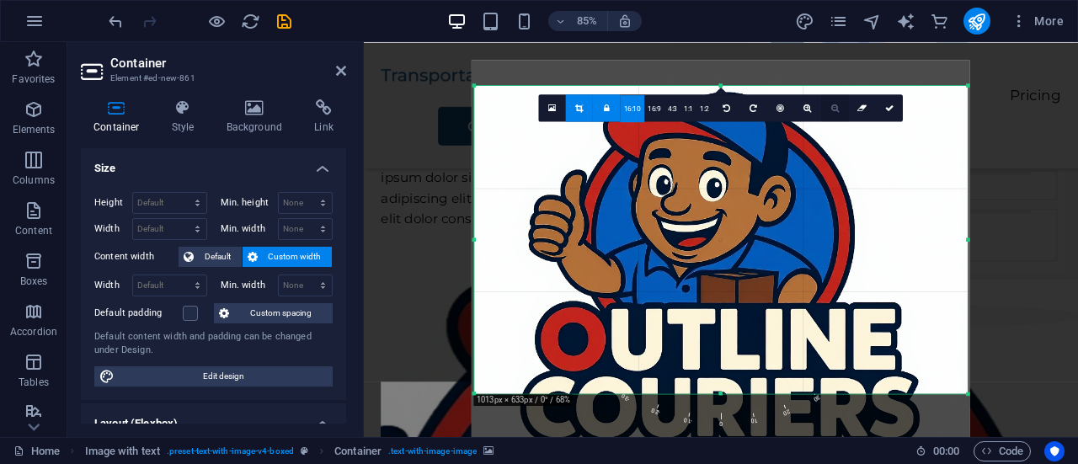
click at [835, 110] on icon at bounding box center [836, 108] width 8 height 8
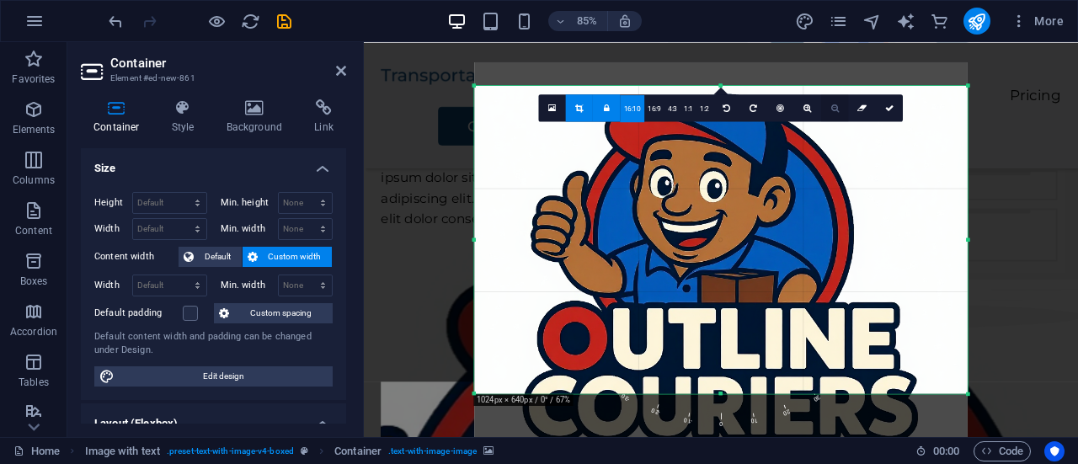
click at [835, 110] on icon at bounding box center [836, 108] width 8 height 8
click at [811, 109] on icon at bounding box center [809, 108] width 8 height 8
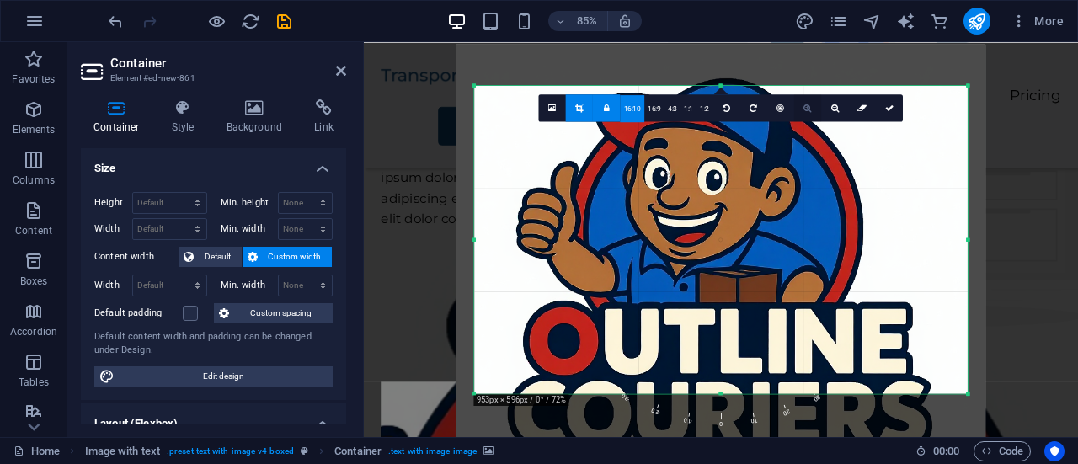
click at [811, 109] on icon at bounding box center [809, 108] width 8 height 8
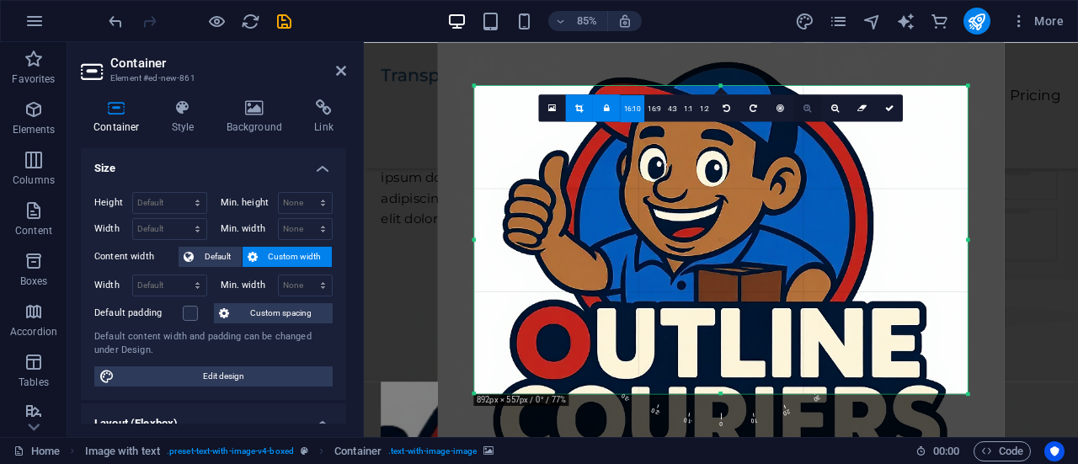
click at [811, 109] on icon at bounding box center [809, 108] width 8 height 8
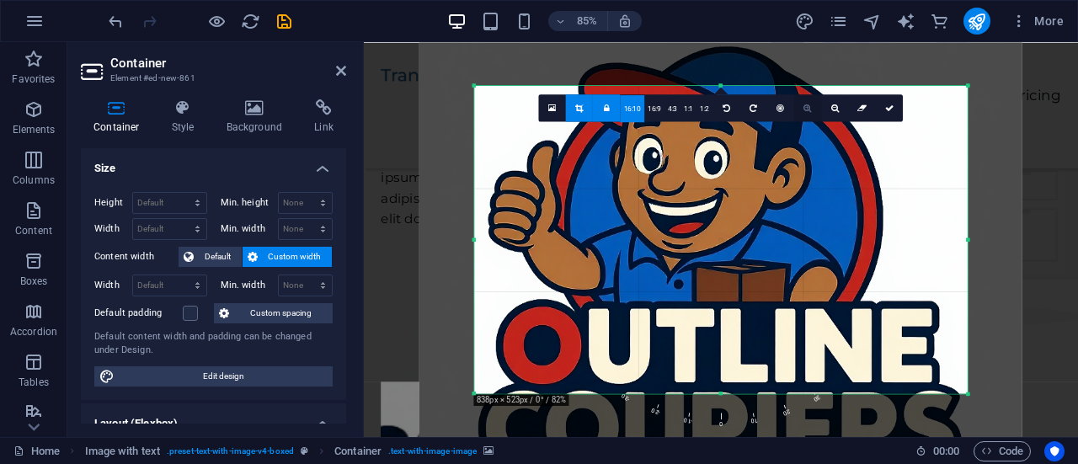
click at [811, 109] on icon at bounding box center [809, 108] width 8 height 8
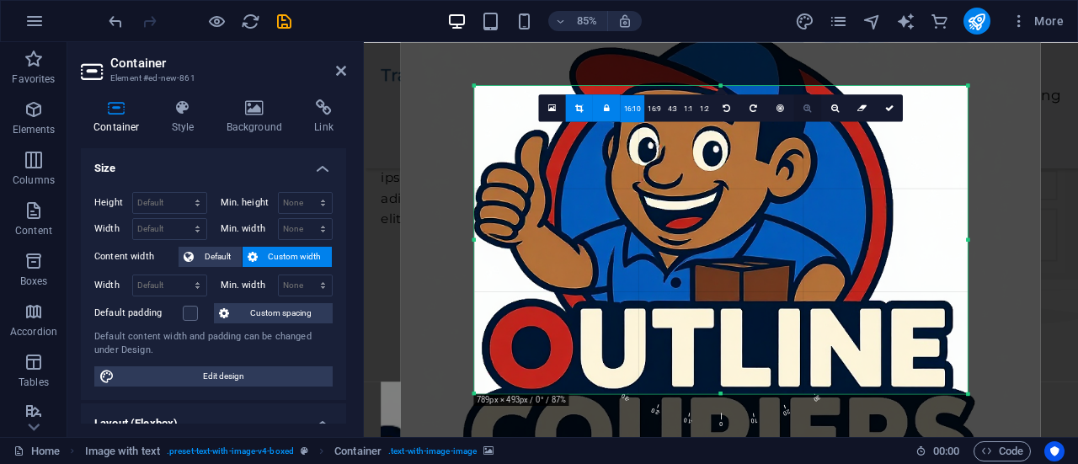
click at [811, 109] on icon at bounding box center [809, 108] width 8 height 8
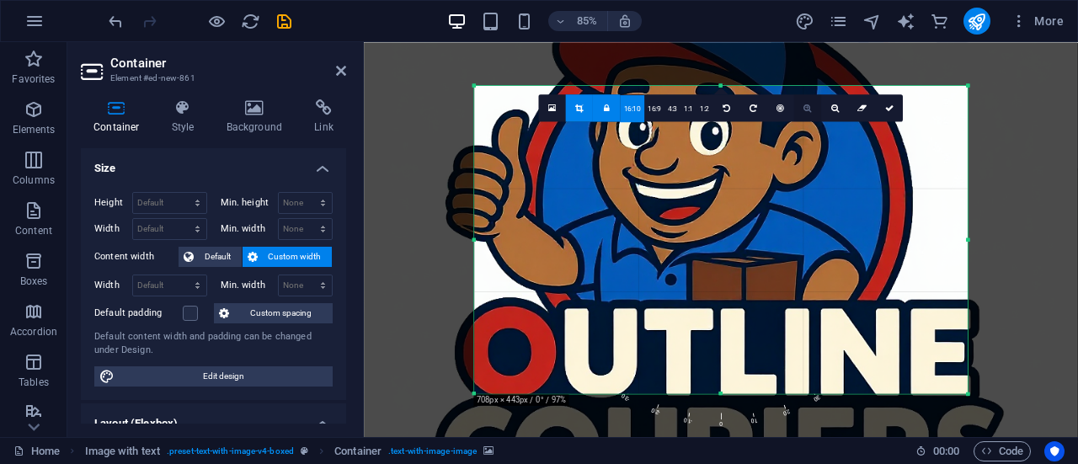
click at [811, 109] on icon at bounding box center [809, 108] width 8 height 8
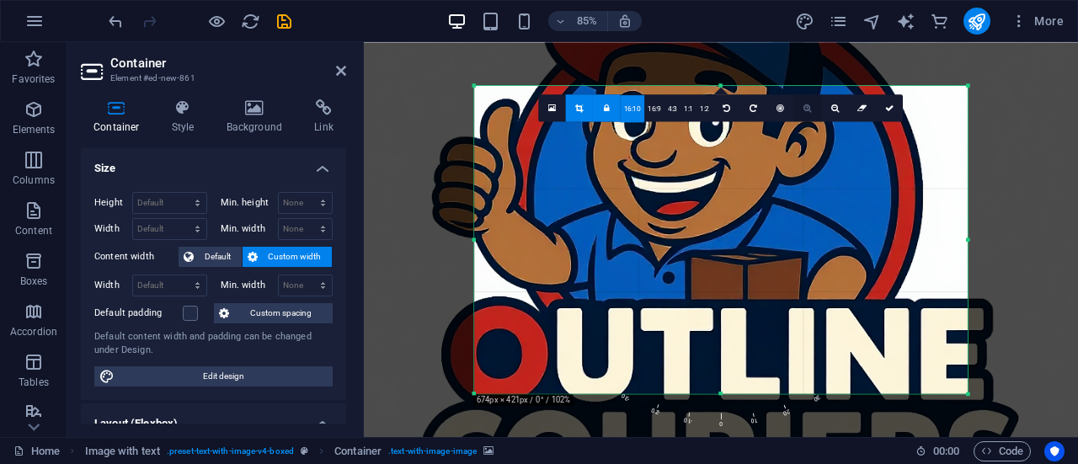
click at [811, 109] on icon at bounding box center [809, 108] width 8 height 8
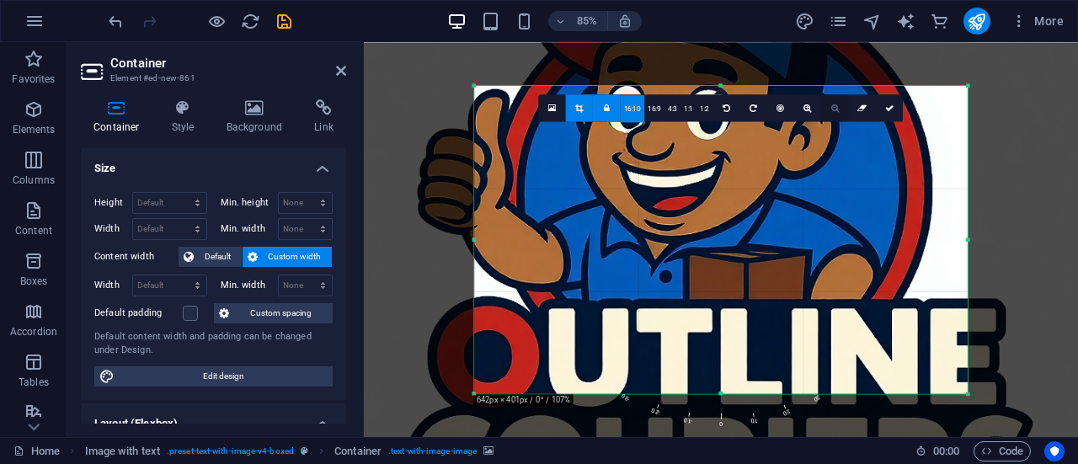
click at [835, 110] on icon at bounding box center [836, 108] width 8 height 8
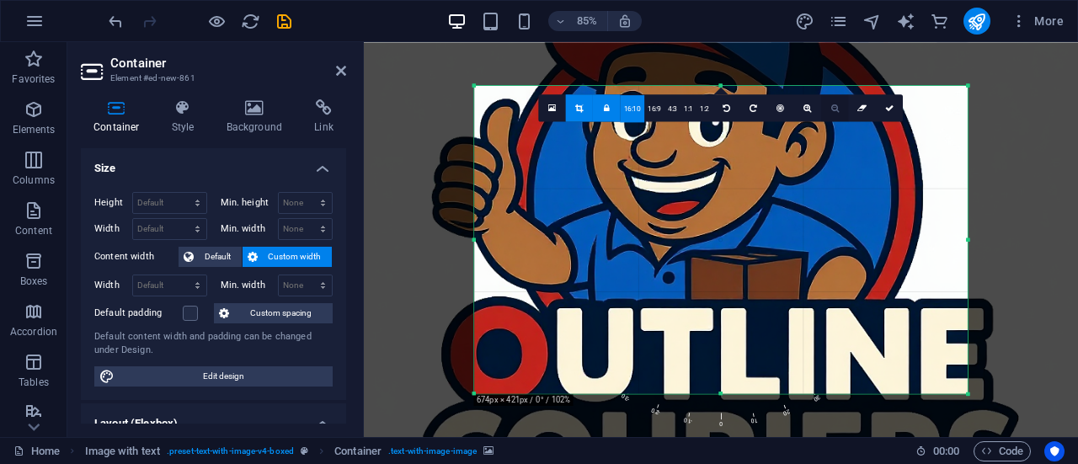
click at [835, 110] on icon at bounding box center [836, 108] width 8 height 8
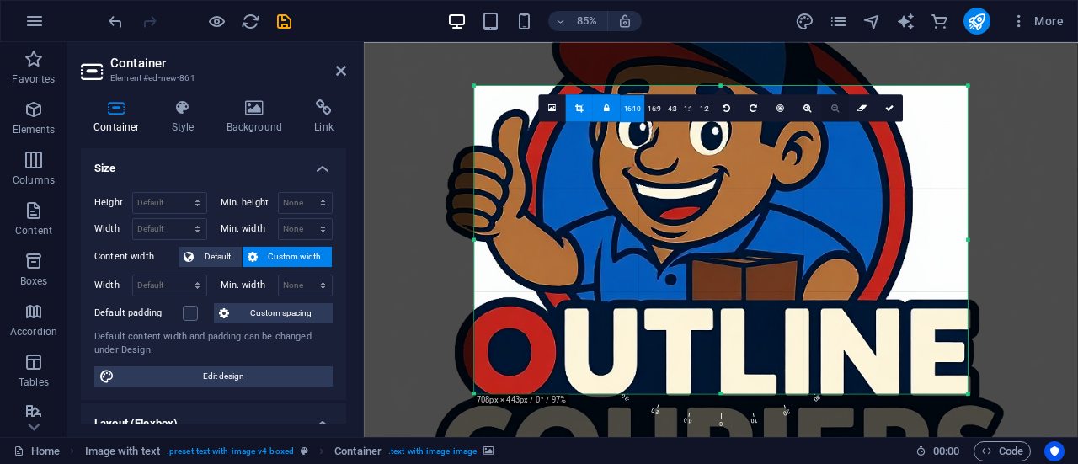
click at [835, 110] on icon at bounding box center [836, 108] width 8 height 8
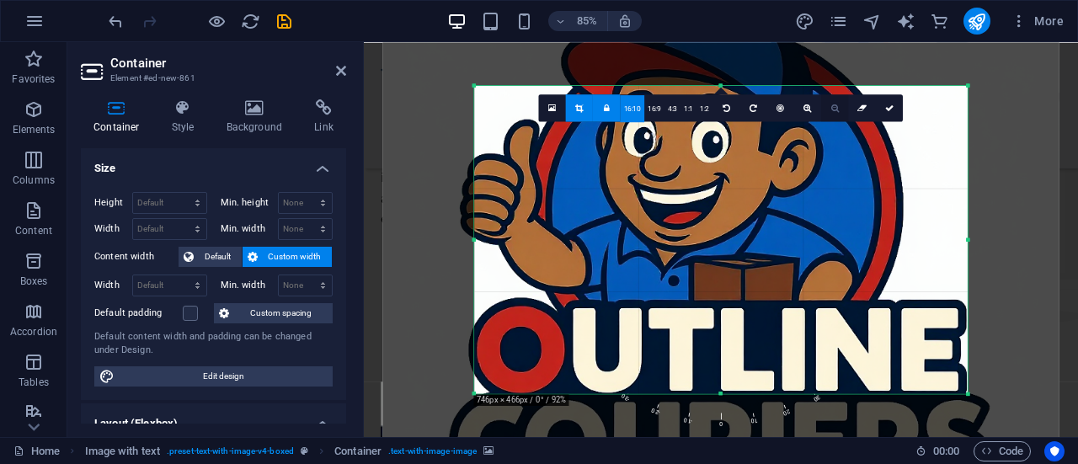
click at [835, 110] on icon at bounding box center [836, 108] width 8 height 8
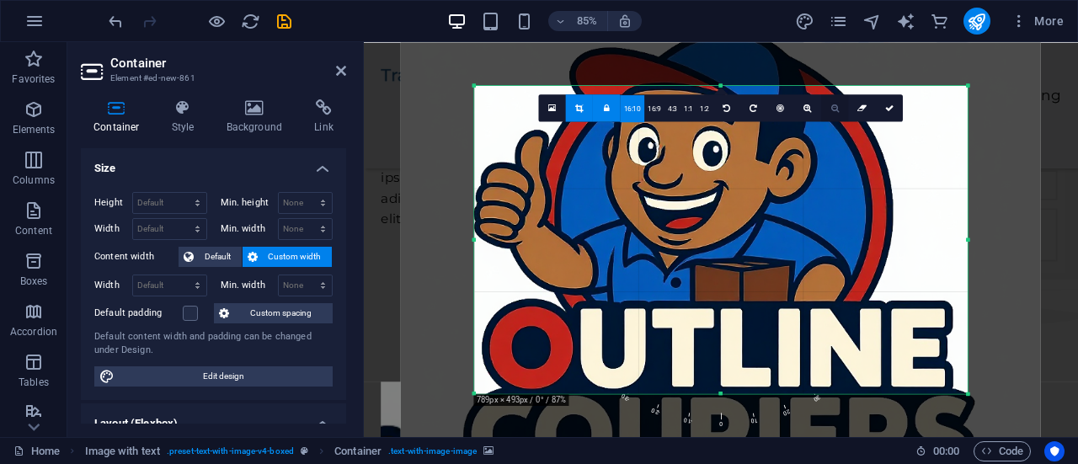
click at [835, 110] on icon at bounding box center [836, 108] width 8 height 8
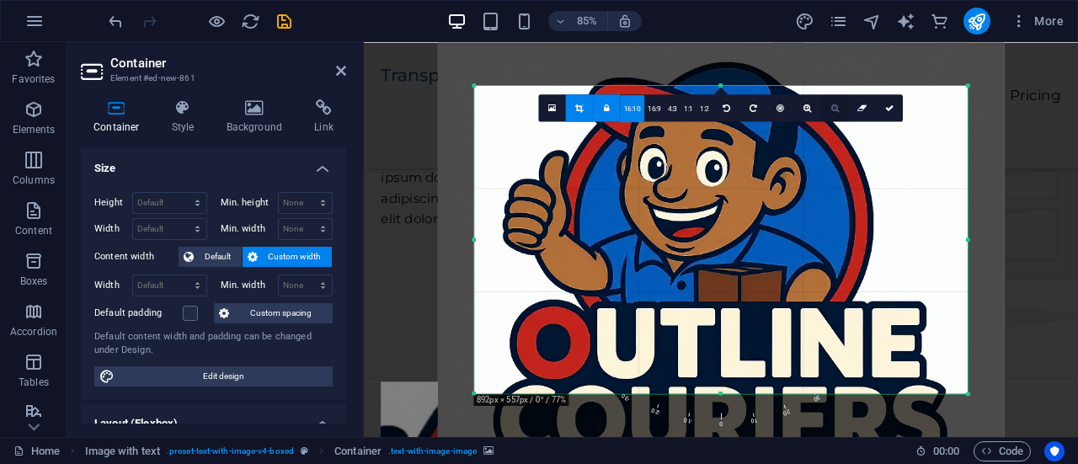
click at [835, 110] on icon at bounding box center [836, 108] width 8 height 8
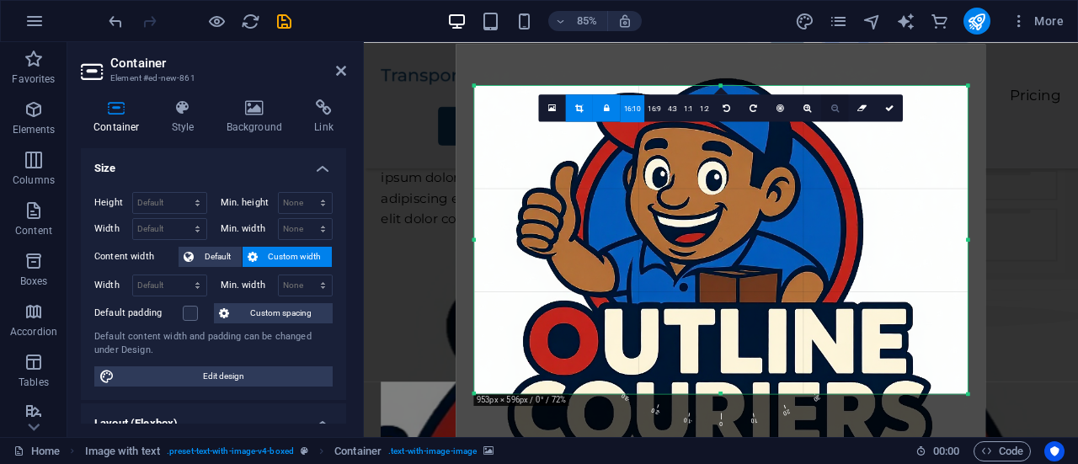
click at [835, 110] on icon at bounding box center [836, 108] width 8 height 8
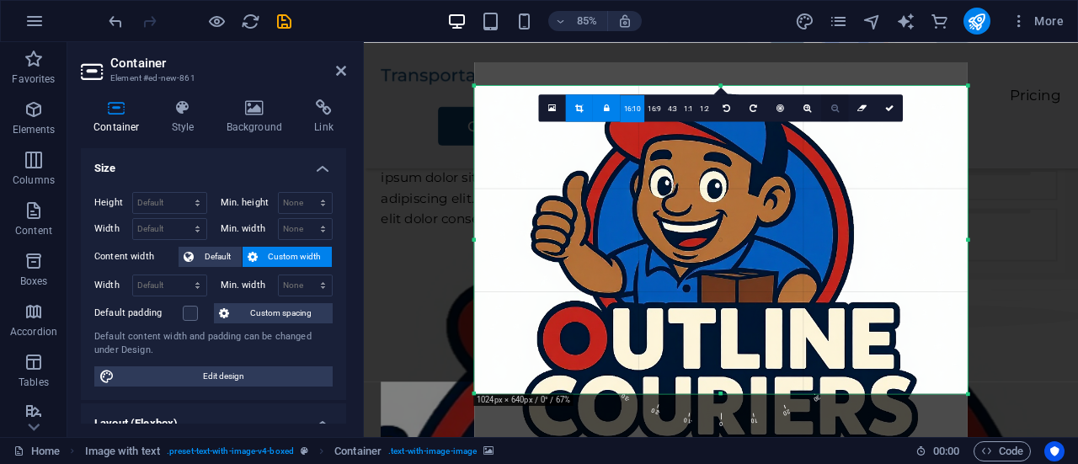
click at [835, 110] on icon at bounding box center [836, 108] width 8 height 8
drag, startPoint x: 835, startPoint y: 110, endPoint x: 861, endPoint y: 107, distance: 26.2
click at [861, 107] on div "16:10 16:9 4:3 1:1 1:2 0" at bounding box center [721, 107] width 365 height 27
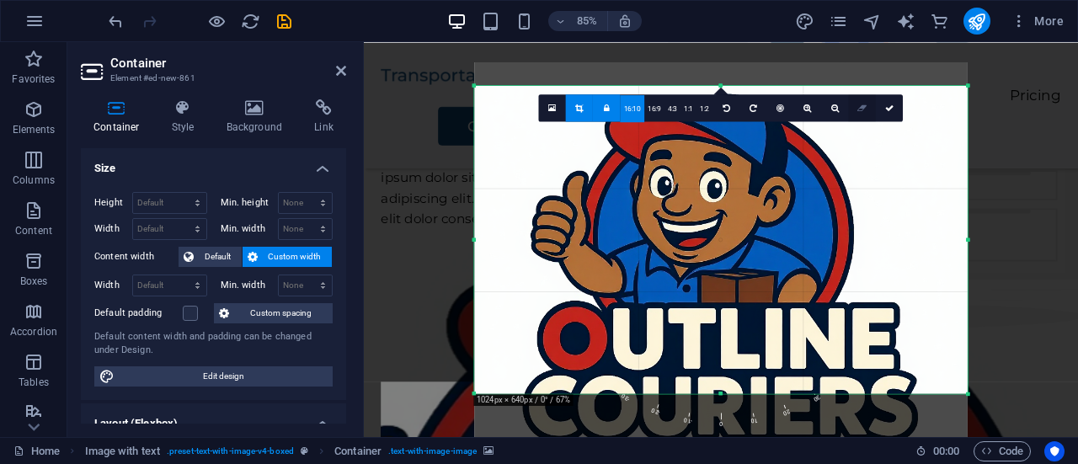
click at [861, 107] on icon at bounding box center [862, 108] width 9 height 8
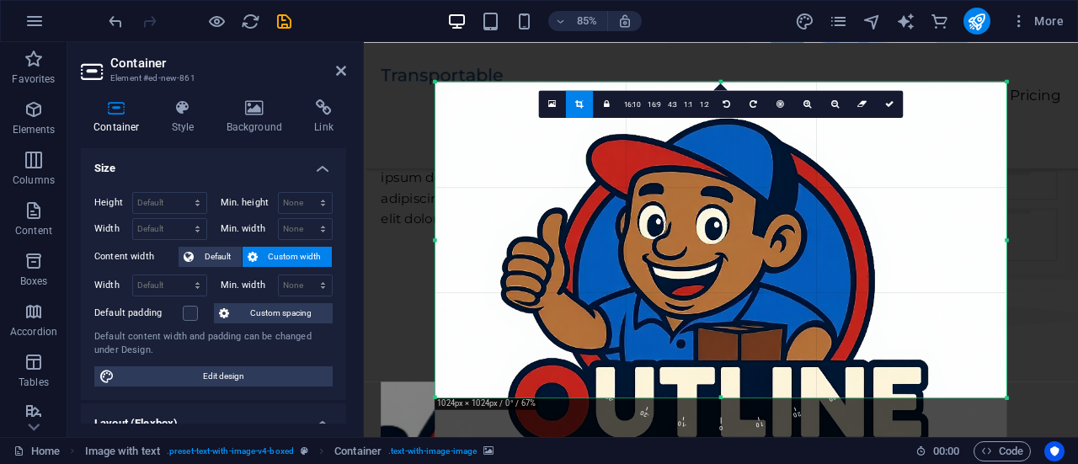
click at [856, 286] on div at bounding box center [721, 367] width 571 height 571
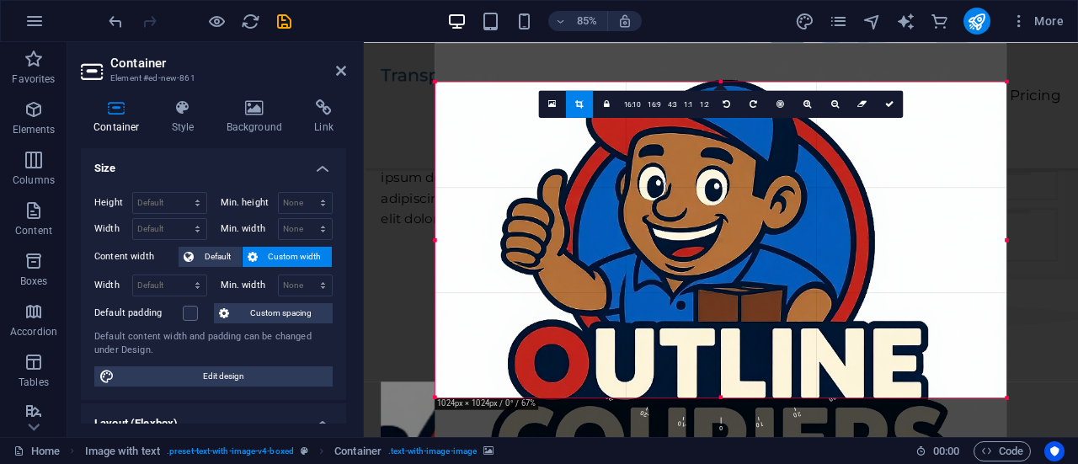
drag, startPoint x: 856, startPoint y: 286, endPoint x: 859, endPoint y: 241, distance: 45.6
click at [859, 241] on div at bounding box center [721, 328] width 571 height 571
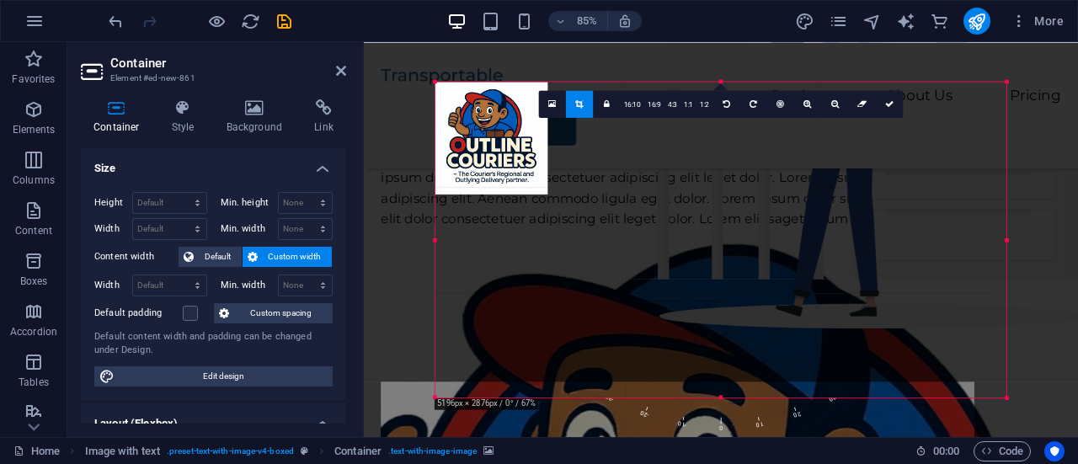
drag, startPoint x: 1005, startPoint y: 400, endPoint x: 1031, endPoint y: 457, distance: 62.2
click at [1031, 437] on section "Favorites Elements Columns Content Boxes Accordion Tables Features Images Slide…" at bounding box center [539, 239] width 1078 height 395
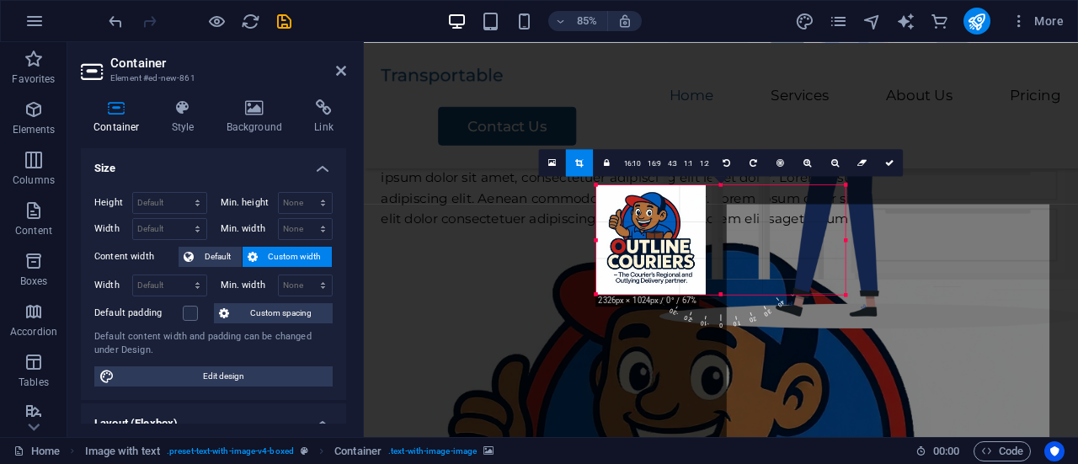
drag, startPoint x: 777, startPoint y: 240, endPoint x: 943, endPoint y: 238, distance: 166.0
click at [943, 238] on div "Drag here to replace the existing content. Press “Ctrl” if you want to create a…" at bounding box center [721, 239] width 714 height 395
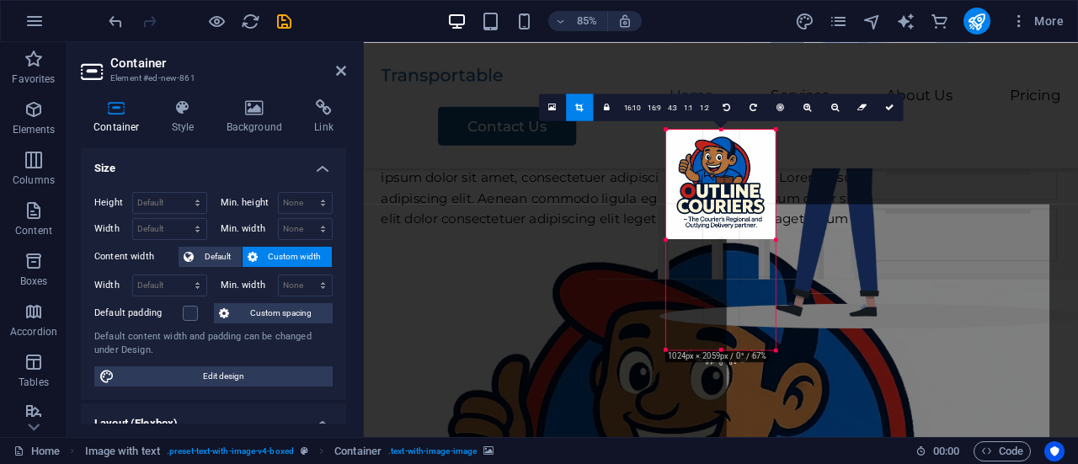
drag, startPoint x: 723, startPoint y: 292, endPoint x: 728, endPoint y: 423, distance: 130.7
click at [728, 423] on div "Drag here to replace the existing content. Press “Ctrl” if you want to create a…" at bounding box center [721, 239] width 714 height 395
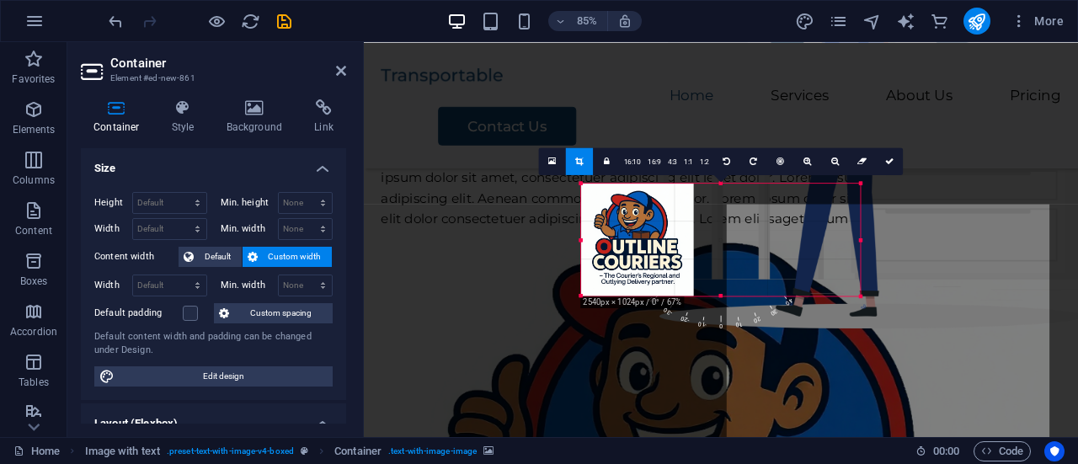
drag, startPoint x: 666, startPoint y: 240, endPoint x: 466, endPoint y: 260, distance: 200.7
click at [466, 260] on div "Drag here to replace the existing content. Press “Ctrl” if you want to create a…" at bounding box center [721, 239] width 714 height 395
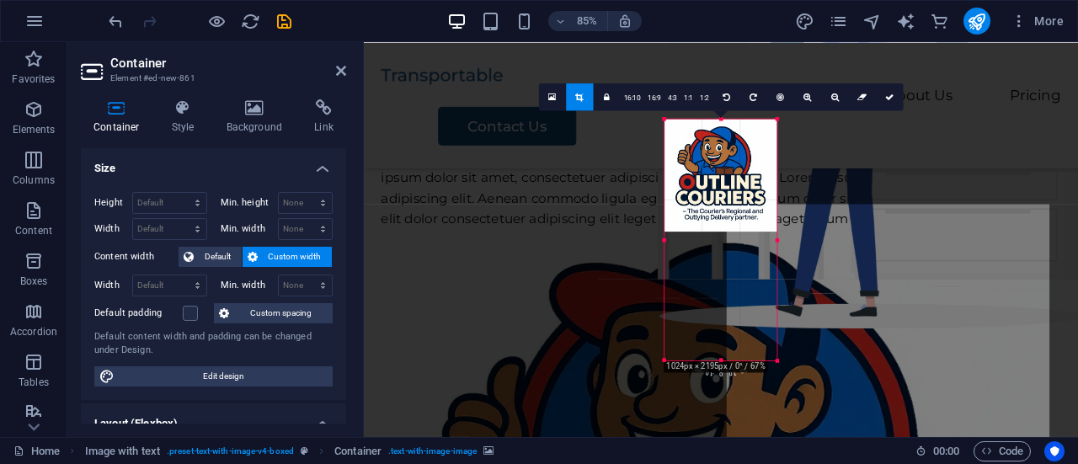
drag, startPoint x: 723, startPoint y: 294, endPoint x: 725, endPoint y: 447, distance: 152.5
click at [725, 437] on section "Favorites Elements Columns Content Boxes Accordion Tables Features Images Slide…" at bounding box center [539, 239] width 1078 height 395
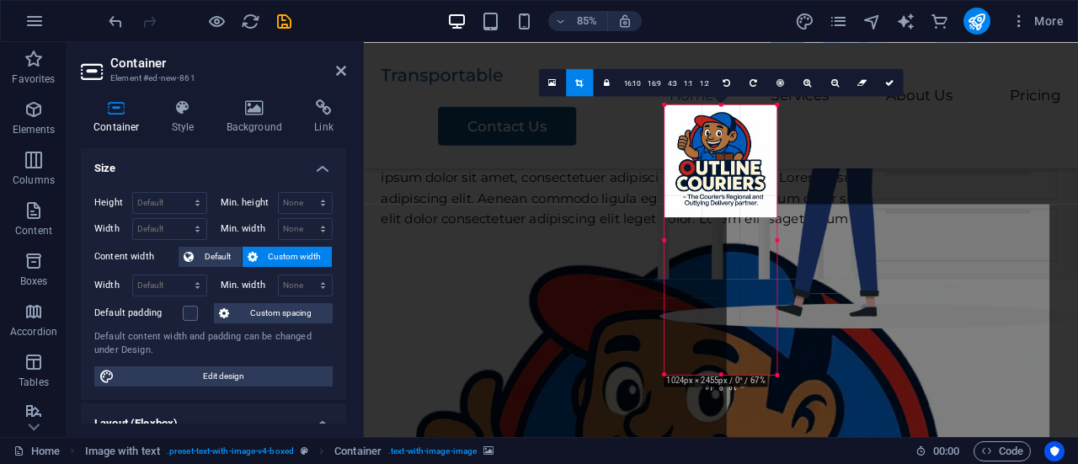
drag, startPoint x: 721, startPoint y: 297, endPoint x: 734, endPoint y: 483, distance: 186.6
click at [734, 463] on html "Outline Couriers Home Favorites Elements Columns Content Boxes Accordion Tables…" at bounding box center [539, 232] width 1078 height 464
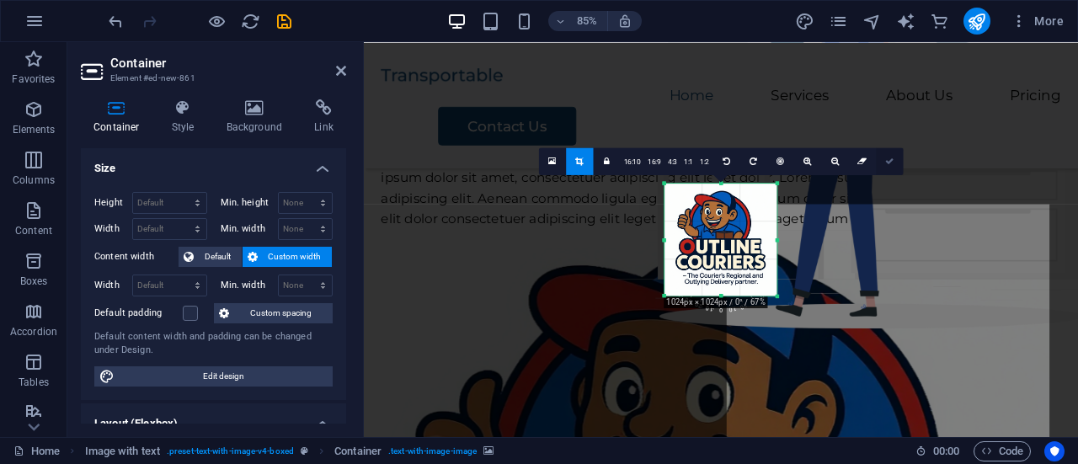
click at [883, 163] on link at bounding box center [889, 160] width 27 height 27
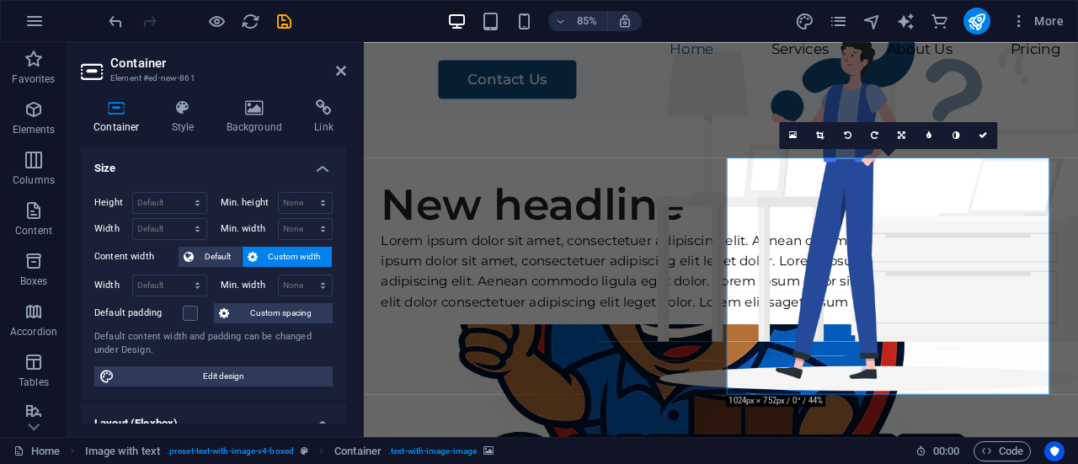
scroll to position [61, 0]
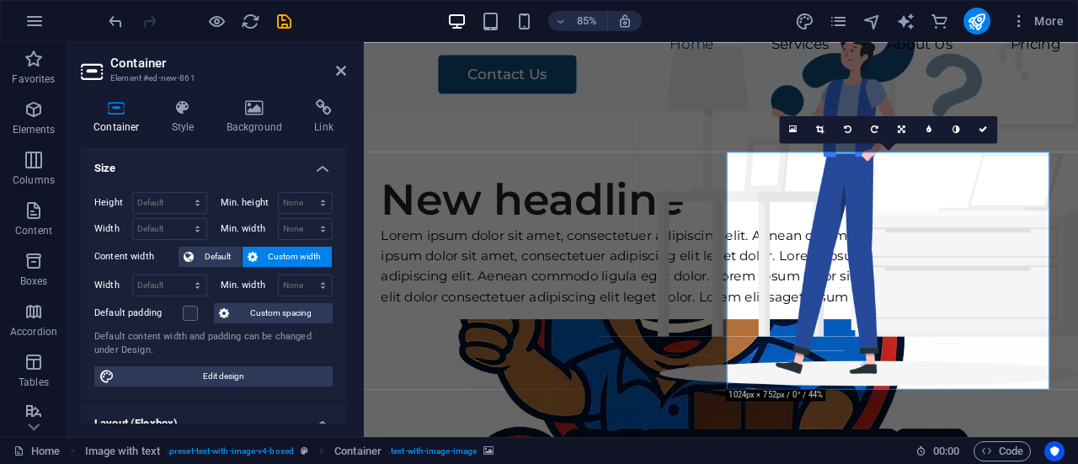
drag, startPoint x: 961, startPoint y: 392, endPoint x: 967, endPoint y: 343, distance: 49.3
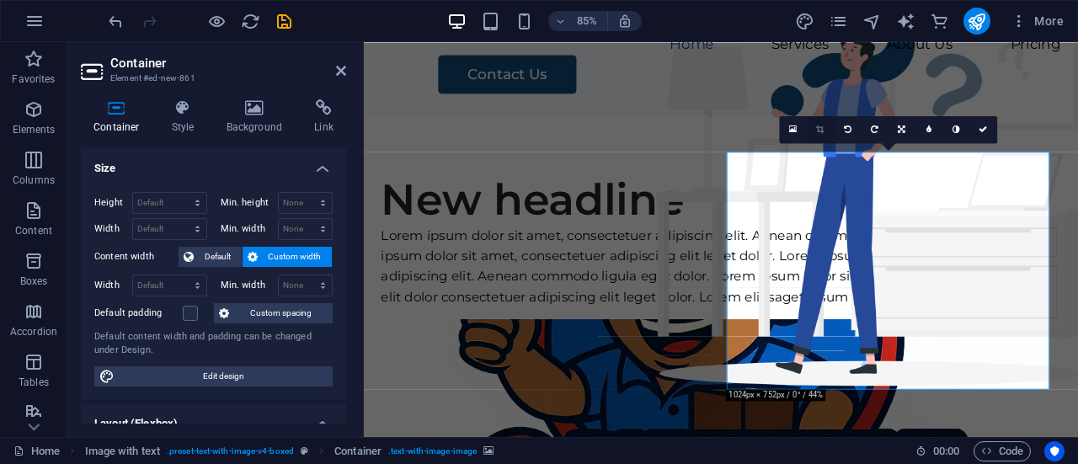
click at [826, 131] on link at bounding box center [820, 129] width 27 height 27
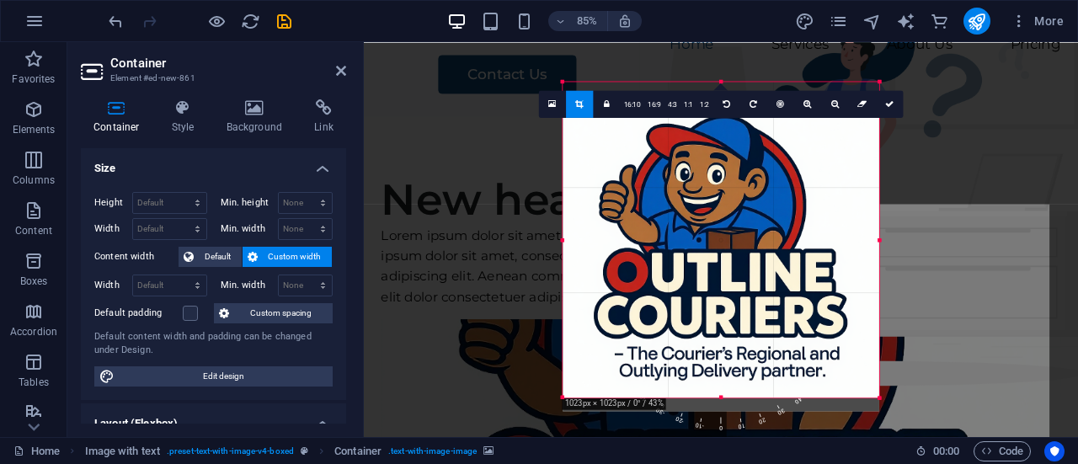
drag, startPoint x: 820, startPoint y: 322, endPoint x: 820, endPoint y: 338, distance: 16.0
click at [820, 338] on div at bounding box center [721, 252] width 317 height 317
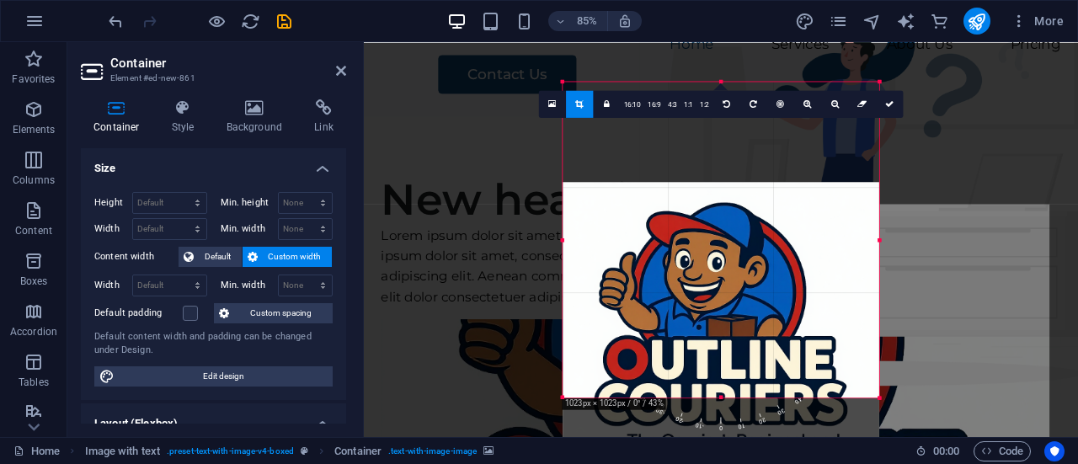
drag, startPoint x: 771, startPoint y: 193, endPoint x: 770, endPoint y: 310, distance: 117.1
click at [770, 310] on div at bounding box center [721, 340] width 317 height 317
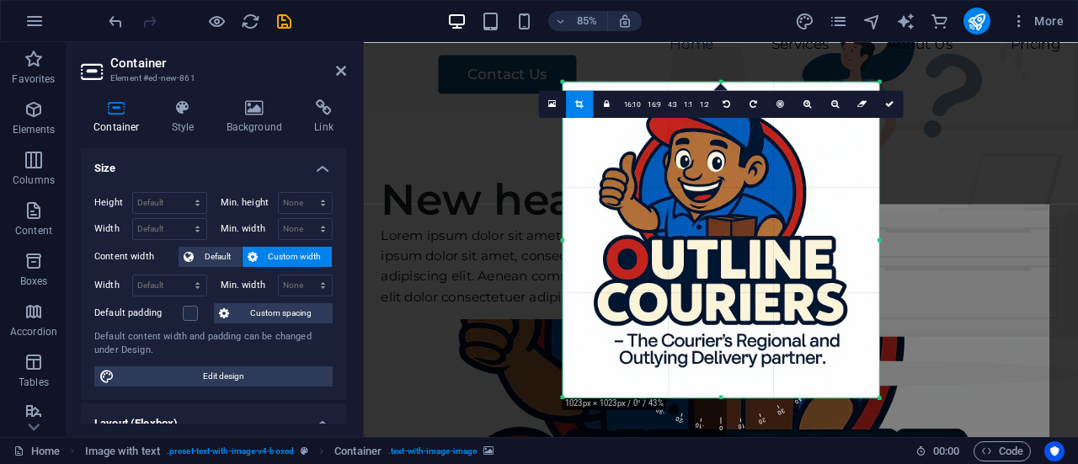
drag, startPoint x: 704, startPoint y: 67, endPoint x: 699, endPoint y: 44, distance: 24.1
click at [699, 44] on div "Drag here to replace the existing content. Press “Ctrl” if you want to create a…" at bounding box center [721, 239] width 714 height 395
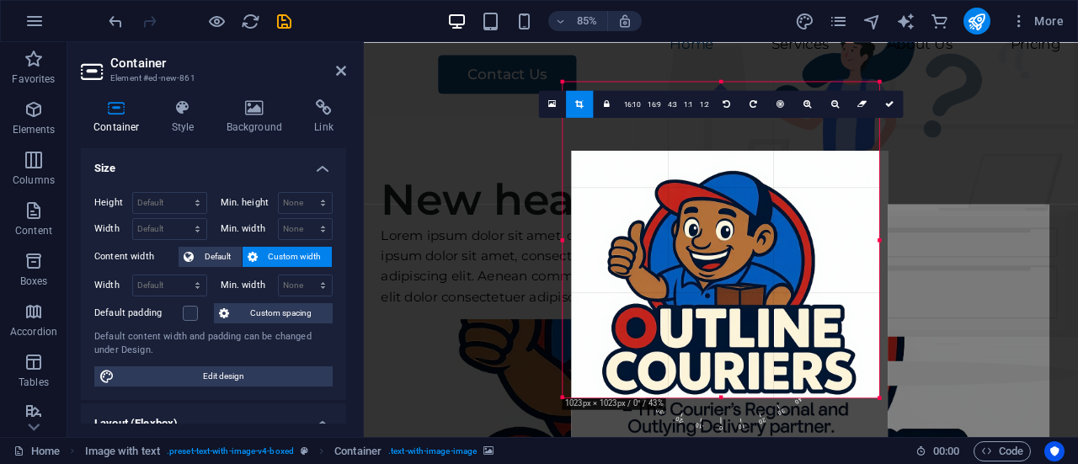
drag, startPoint x: 724, startPoint y: 393, endPoint x: 734, endPoint y: 474, distance: 81.5
click at [734, 463] on html "Outline Couriers Home Favorites Elements Columns Content Boxes Accordion Tables…" at bounding box center [539, 232] width 1078 height 464
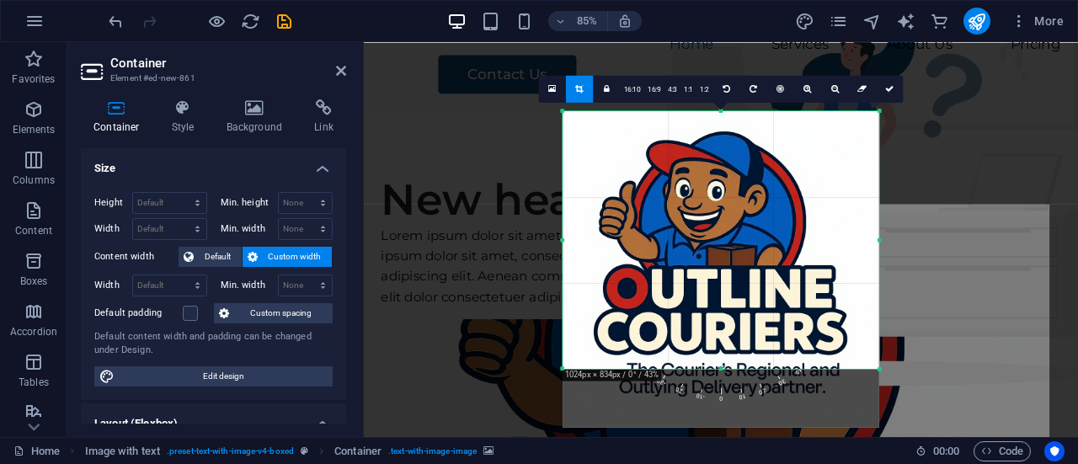
drag, startPoint x: 720, startPoint y: 399, endPoint x: 718, endPoint y: 329, distance: 69.1
click at [718, 329] on div "180 170 160 150 140 130 120 110 100 90 80 70 60 50 40 30 20 10 0 -10 -20 -30 -4…" at bounding box center [721, 240] width 317 height 258
click at [721, 369] on div "180 170 160 150 140 130 120 110 100 90 80 70 60 50 40 30 20 10 0 -10 -20 -30 -4…" at bounding box center [721, 240] width 317 height 258
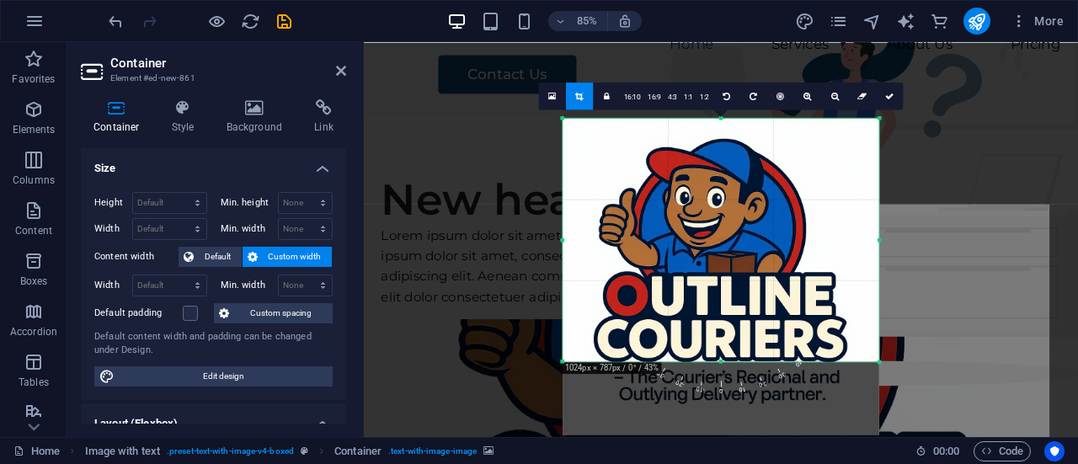
drag, startPoint x: 721, startPoint y: 368, endPoint x: 721, endPoint y: 351, distance: 16.9
click at [721, 351] on div "180 170 160 150 140 130 120 110 100 90 80 70 60 50 40 30 20 10 0 -10 -20 -30 -4…" at bounding box center [721, 240] width 317 height 244
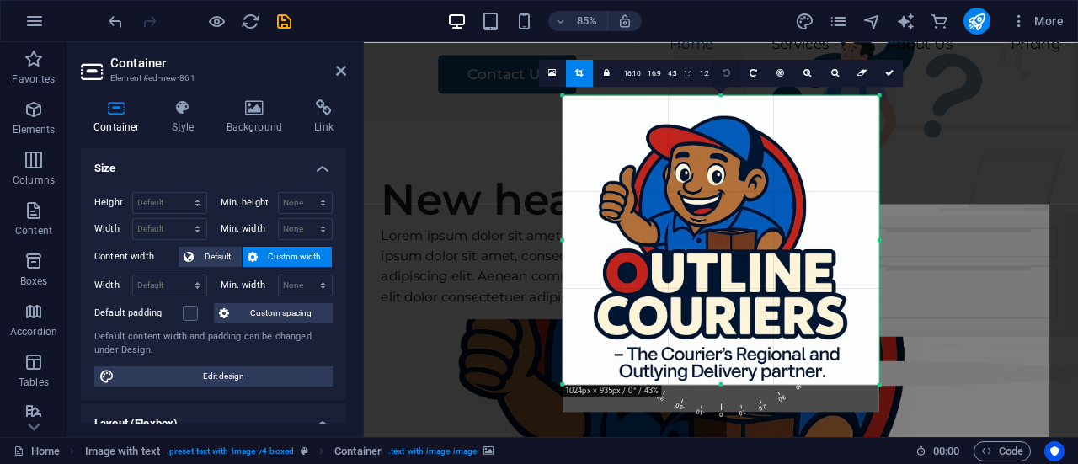
drag, startPoint x: 721, startPoint y: 117, endPoint x: 714, endPoint y: 63, distance: 54.3
click at [714, 95] on div "180 170 160 150 140 130 120 110 100 90 80 70 60 50 40 30 20 10 0 -10 -20 -30 -4…" at bounding box center [721, 239] width 317 height 289
click at [890, 72] on icon at bounding box center [890, 72] width 8 height 8
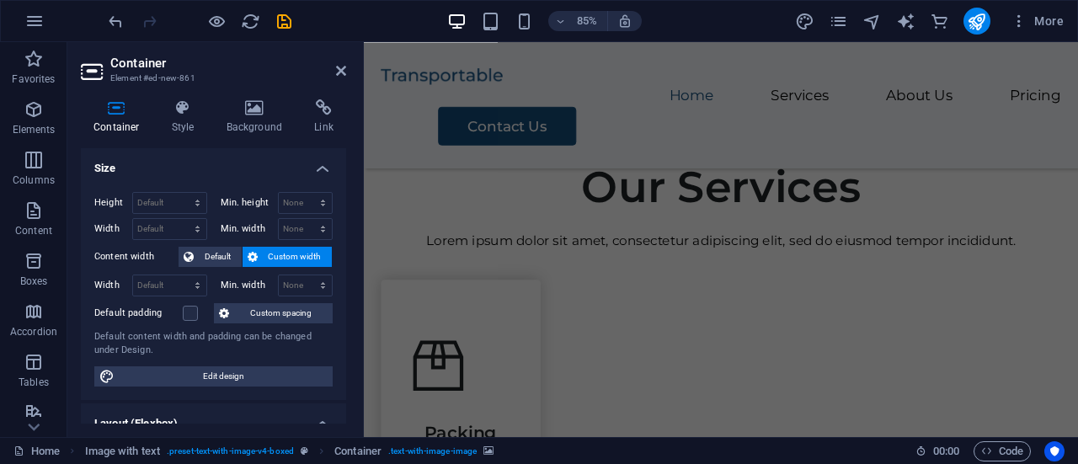
scroll to position [0, 0]
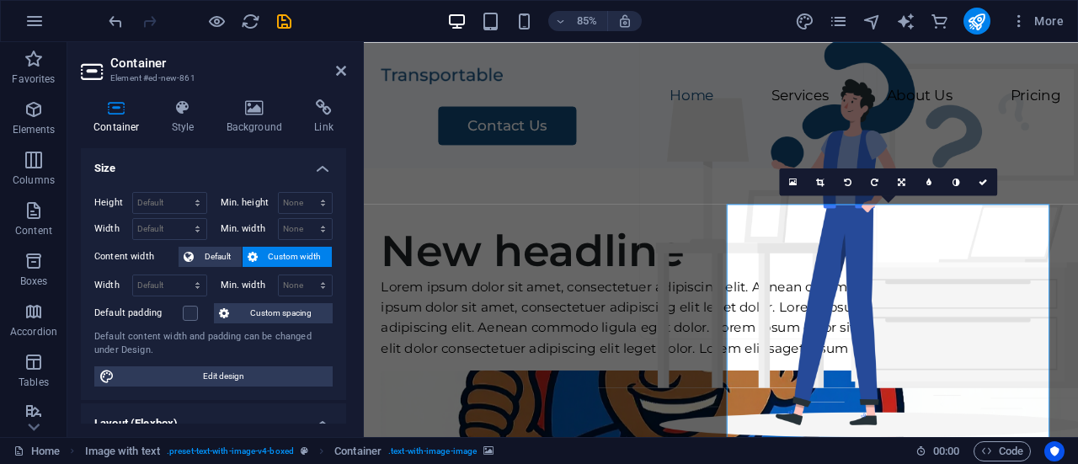
drag, startPoint x: 1197, startPoint y: 80, endPoint x: 1424, endPoint y: 57, distance: 227.8
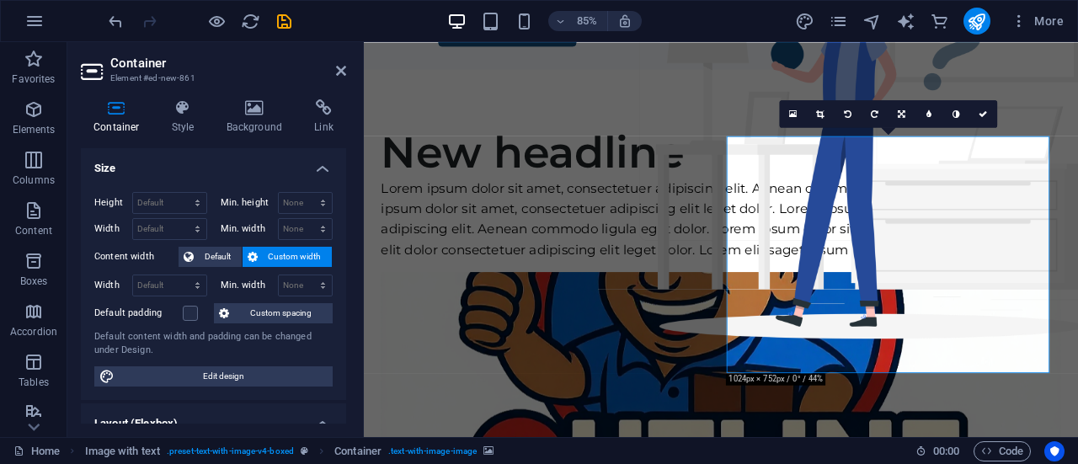
scroll to position [72, 0]
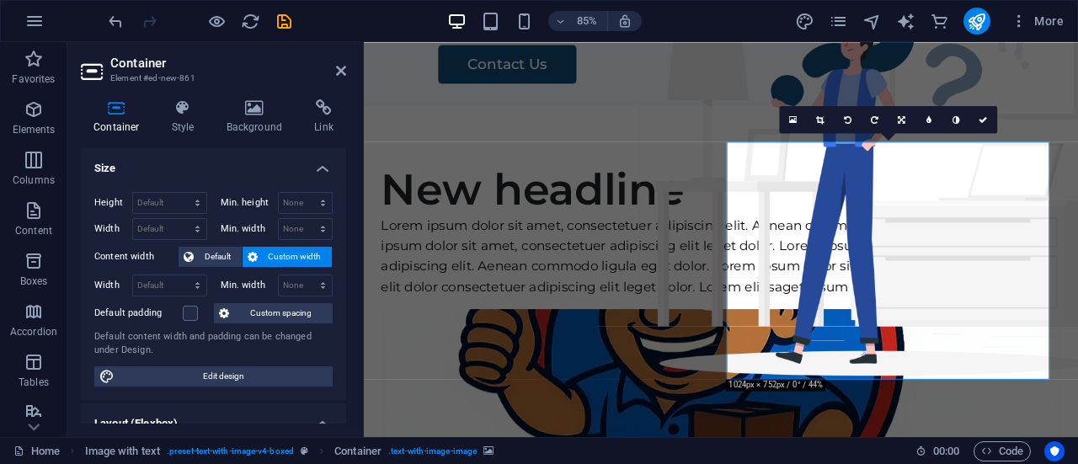
drag, startPoint x: 982, startPoint y: 316, endPoint x: 982, endPoint y: 269, distance: 47.2
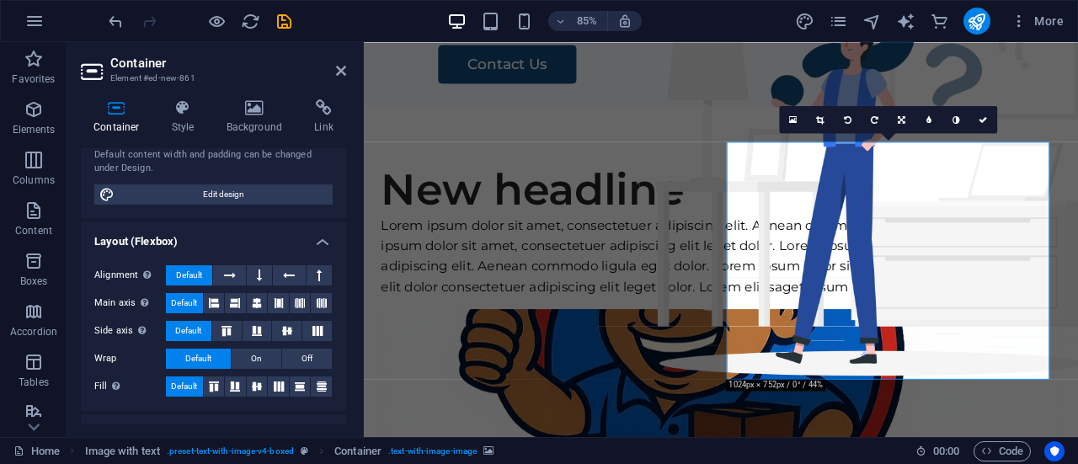
scroll to position [195, 0]
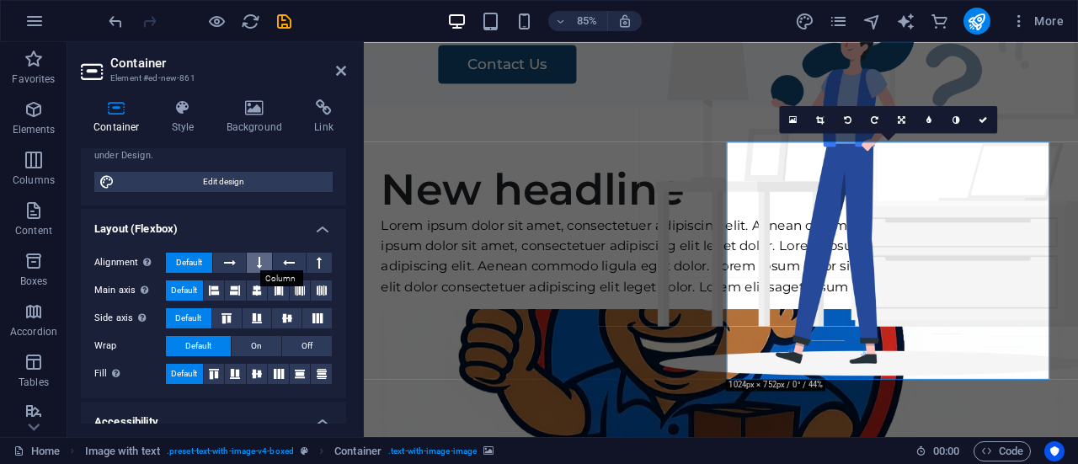
click at [258, 256] on icon at bounding box center [259, 263] width 5 height 20
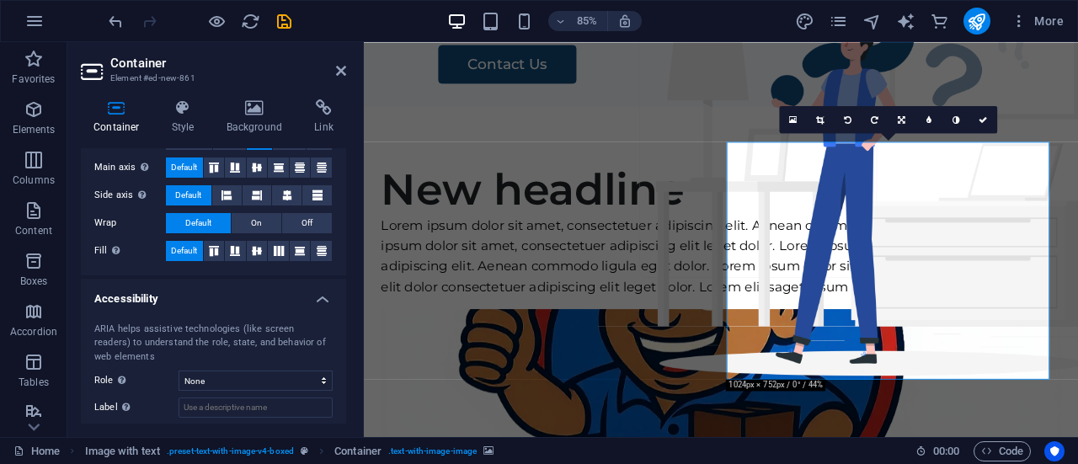
scroll to position [319, 0]
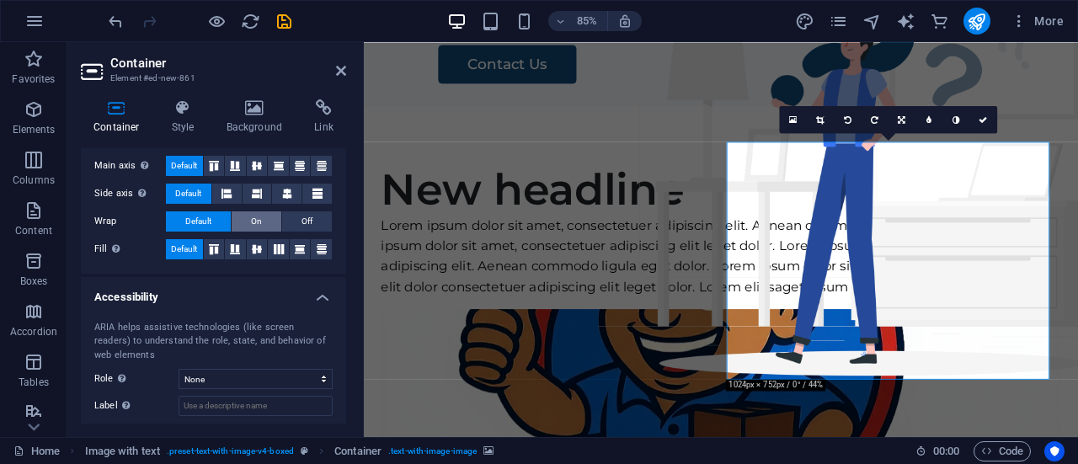
click at [263, 215] on button "On" at bounding box center [257, 221] width 50 height 20
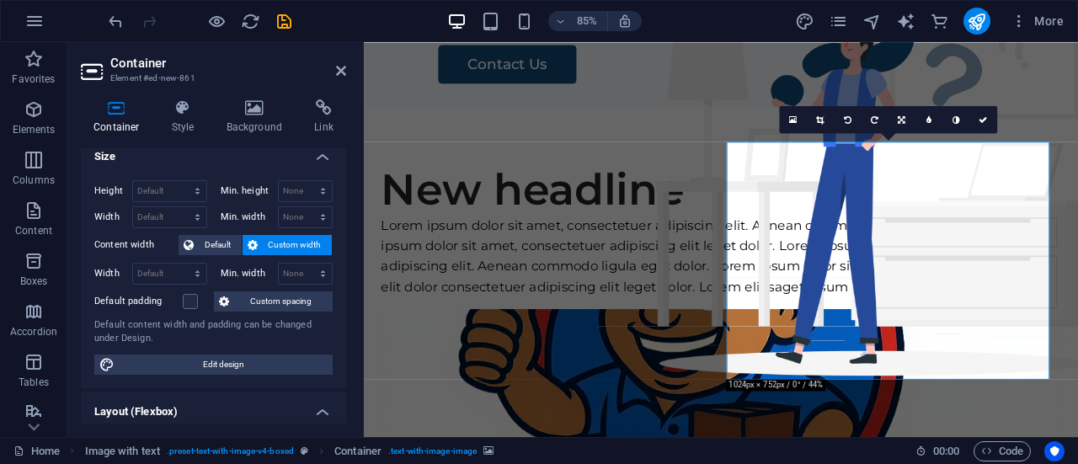
scroll to position [0, 0]
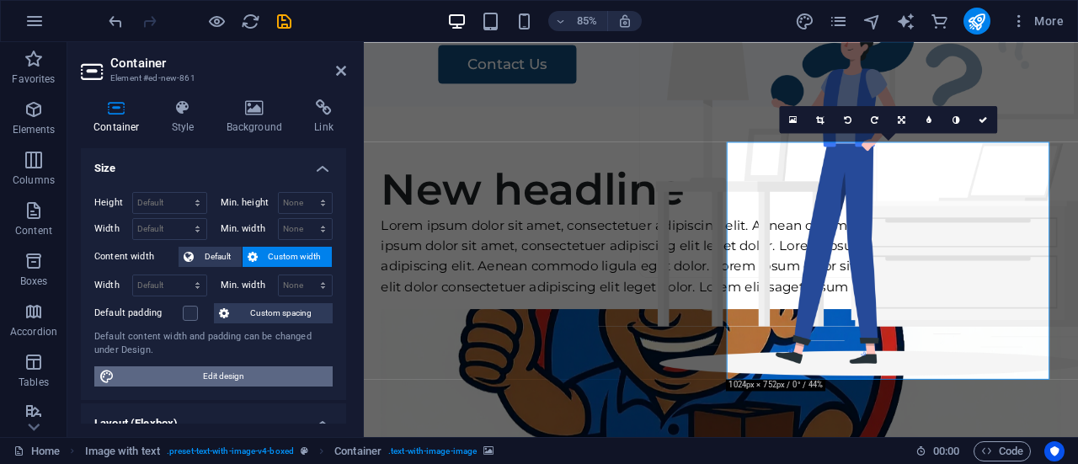
click at [233, 382] on span "Edit design" at bounding box center [224, 377] width 208 height 20
select select "rem"
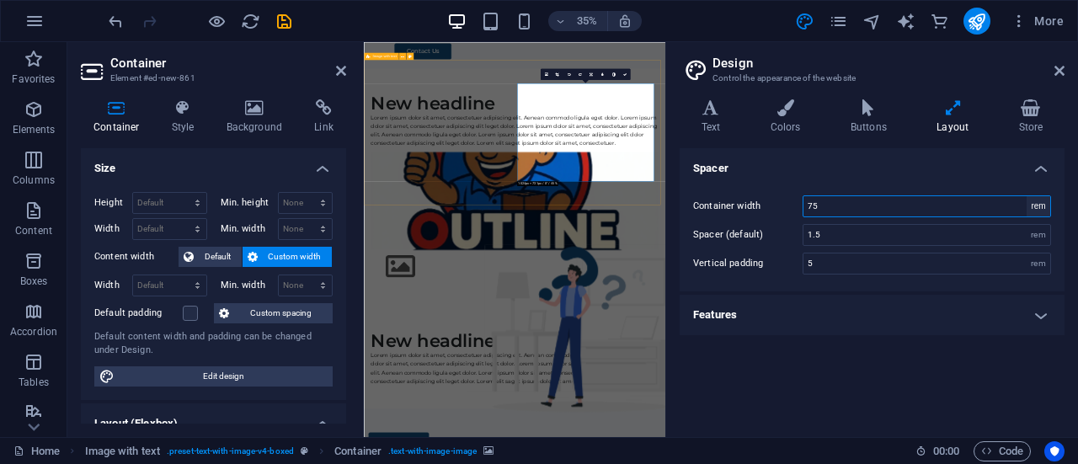
click at [1047, 205] on select "rem px" at bounding box center [1039, 206] width 24 height 20
click at [891, 201] on input "75" at bounding box center [927, 206] width 247 height 20
type input "7"
type input "85"
click at [908, 240] on input "1.5" at bounding box center [927, 235] width 247 height 20
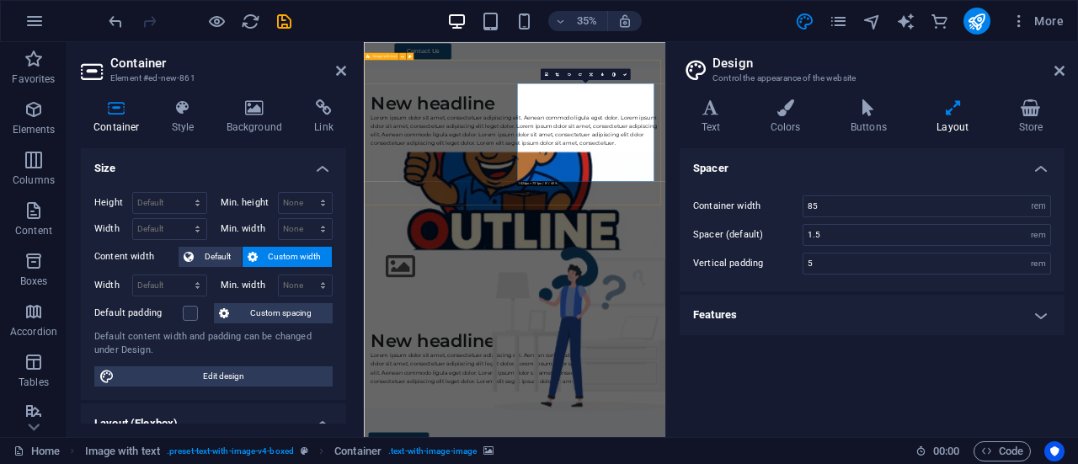
click at [774, 395] on div "Spacer Container width 85 rem px Spacer (default) 1.5 rem Vertical padding 5 re…" at bounding box center [872, 286] width 385 height 276
click at [1036, 311] on h4 "Features" at bounding box center [872, 315] width 385 height 40
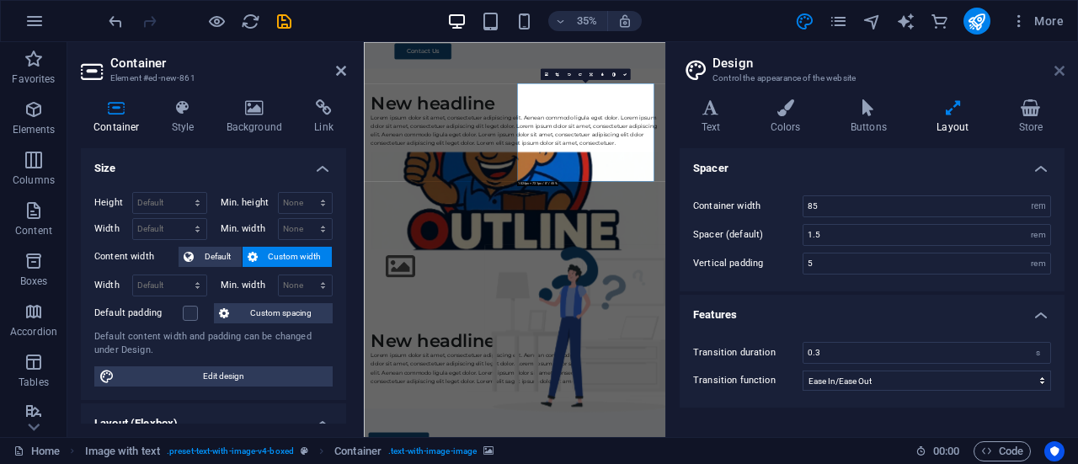
click at [1063, 65] on icon at bounding box center [1060, 70] width 10 height 13
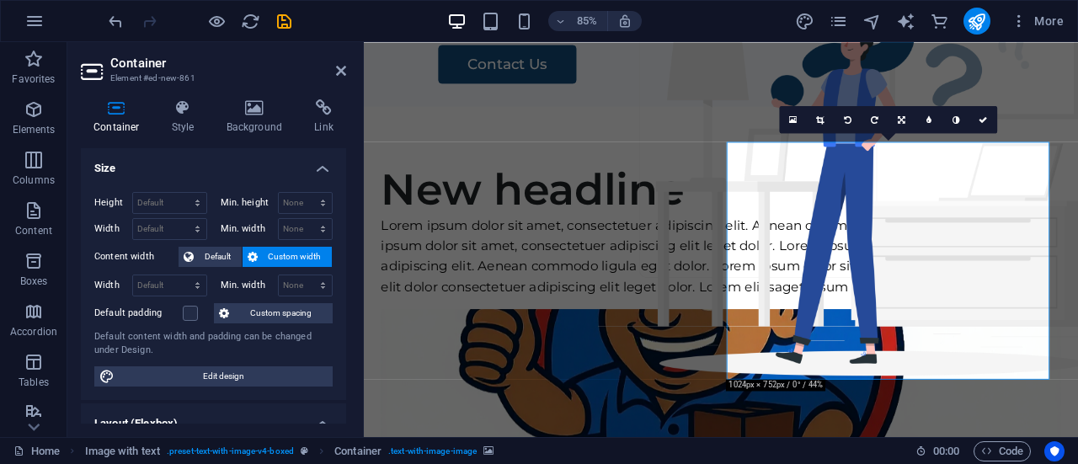
click at [827, 121] on link at bounding box center [820, 119] width 27 height 27
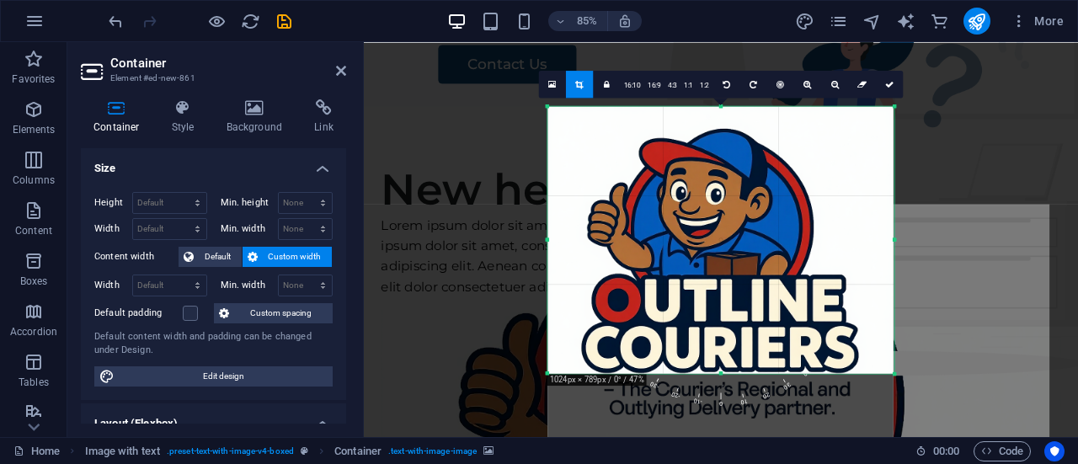
drag, startPoint x: 720, startPoint y: 397, endPoint x: 728, endPoint y: 339, distance: 58.7
click at [728, 339] on div "180 170 160 150 140 130 120 110 100 90 80 70 60 50 40 30 20 10 0 -10 -20 -30 -4…" at bounding box center [721, 239] width 346 height 267
click at [851, 158] on div at bounding box center [721, 279] width 346 height 346
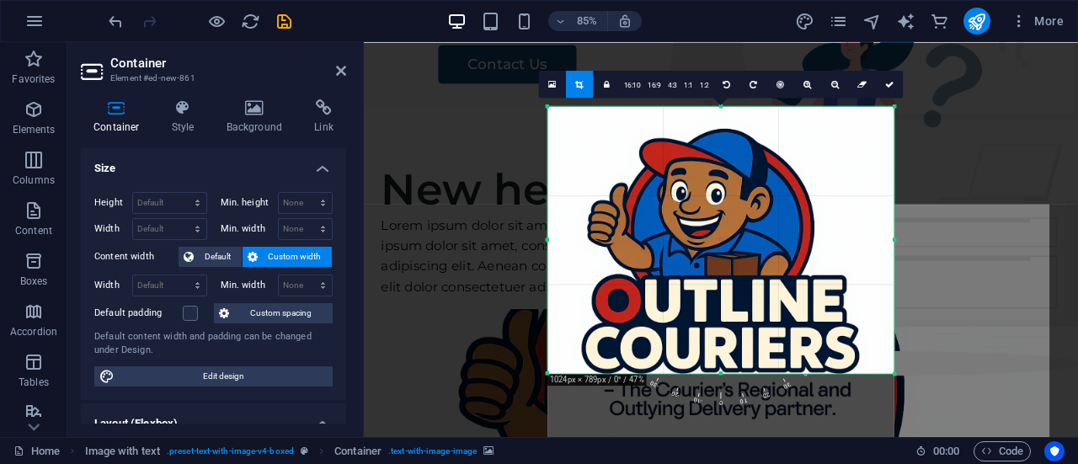
click at [851, 158] on div at bounding box center [721, 279] width 346 height 346
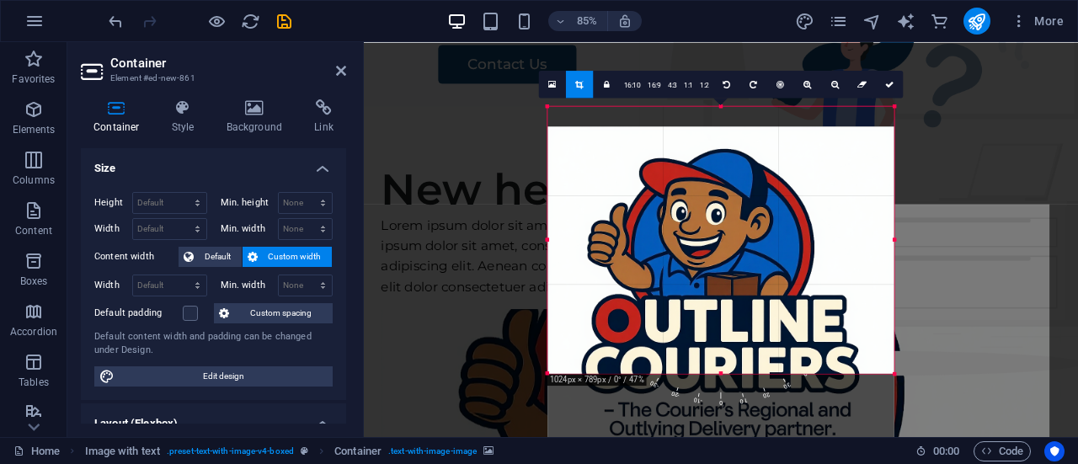
drag, startPoint x: 851, startPoint y: 158, endPoint x: 850, endPoint y: 181, distance: 23.6
click at [850, 181] on div at bounding box center [721, 299] width 346 height 346
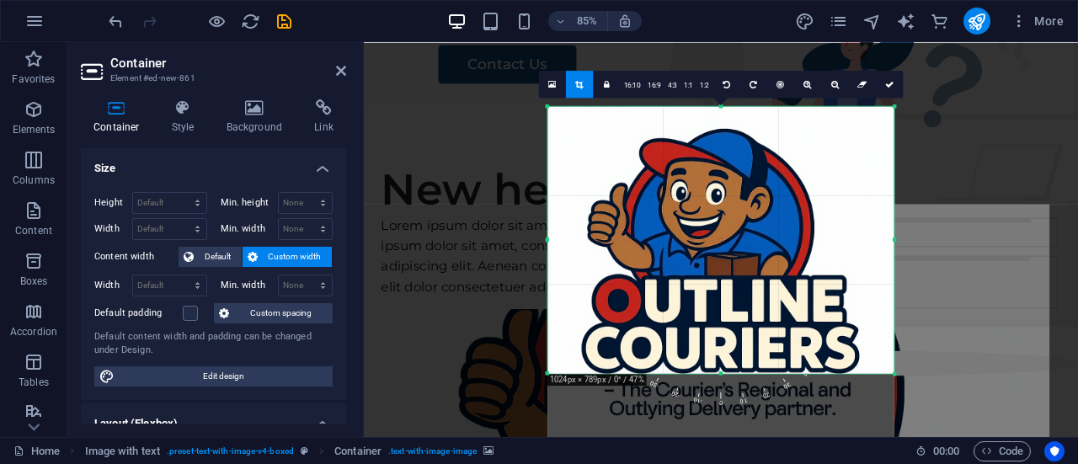
click at [647, 119] on div at bounding box center [721, 279] width 346 height 346
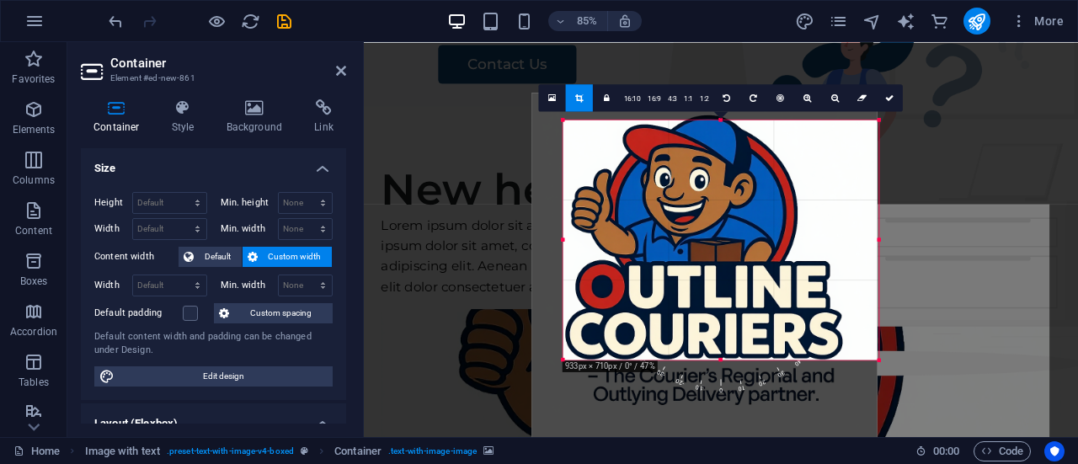
drag, startPoint x: 549, startPoint y: 109, endPoint x: 586, endPoint y: 141, distance: 49.0
click at [586, 141] on div "180 170 160 150 140 130 120 110 100 90 80 70 60 50 40 30 20 10 0 -10 -20 -30 -4…" at bounding box center [722, 240] width 316 height 240
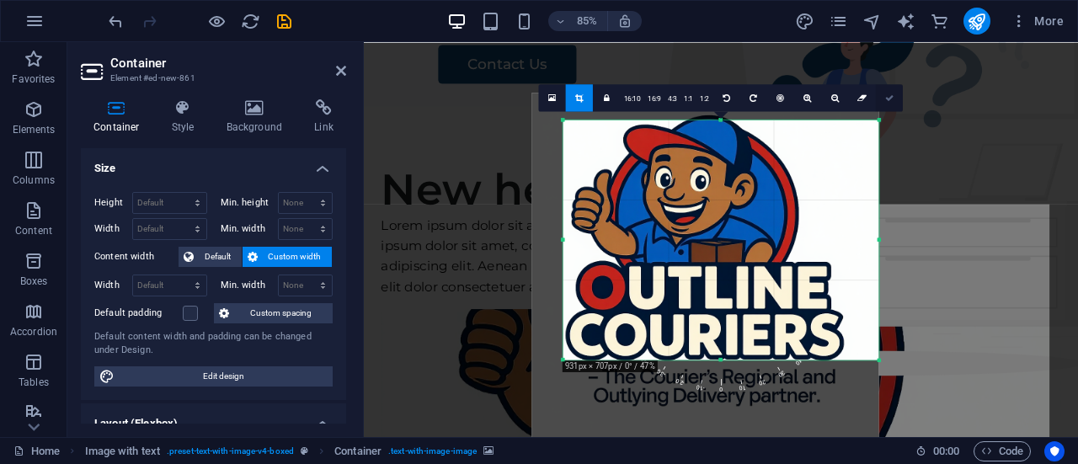
click at [886, 94] on icon at bounding box center [890, 98] width 8 height 8
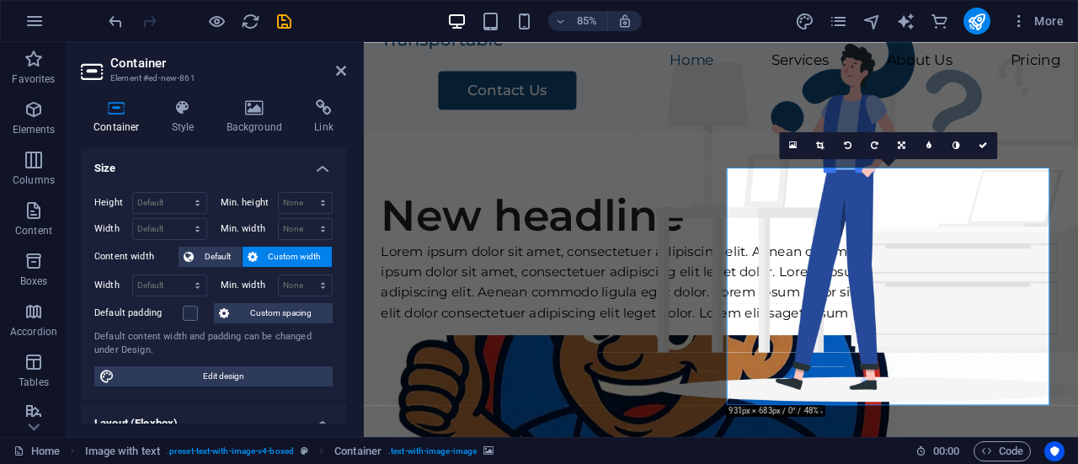
scroll to position [30, 0]
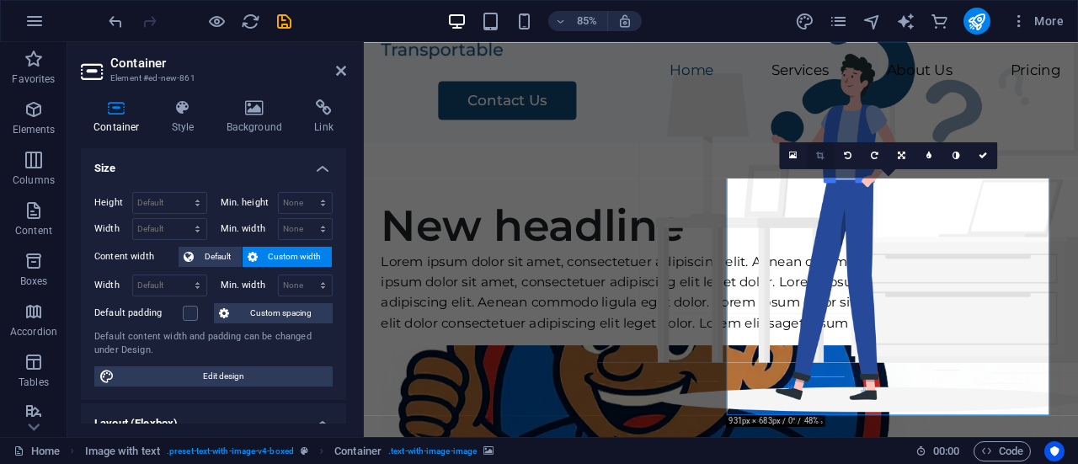
click at [823, 153] on icon at bounding box center [820, 156] width 8 height 8
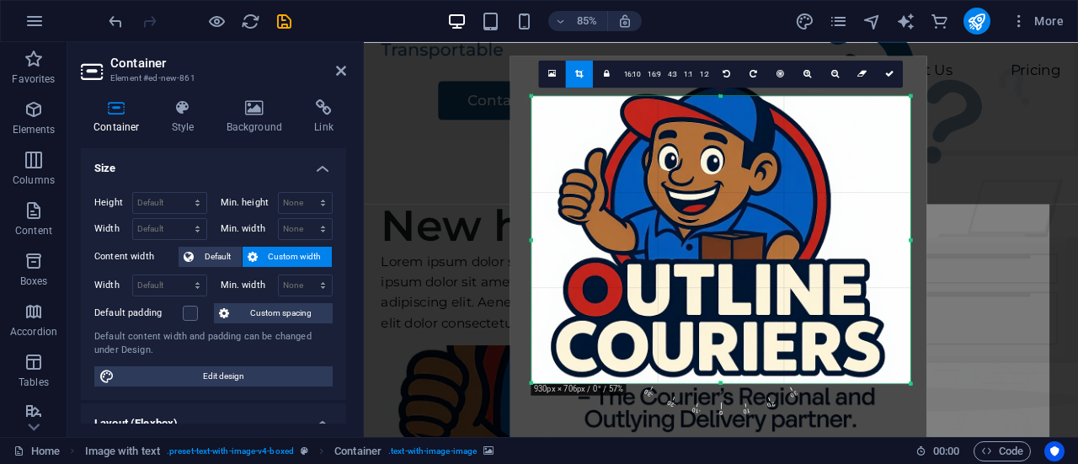
drag, startPoint x: 725, startPoint y: 248, endPoint x: 737, endPoint y: 233, distance: 19.1
click at [737, 233] on div at bounding box center [719, 264] width 417 height 417
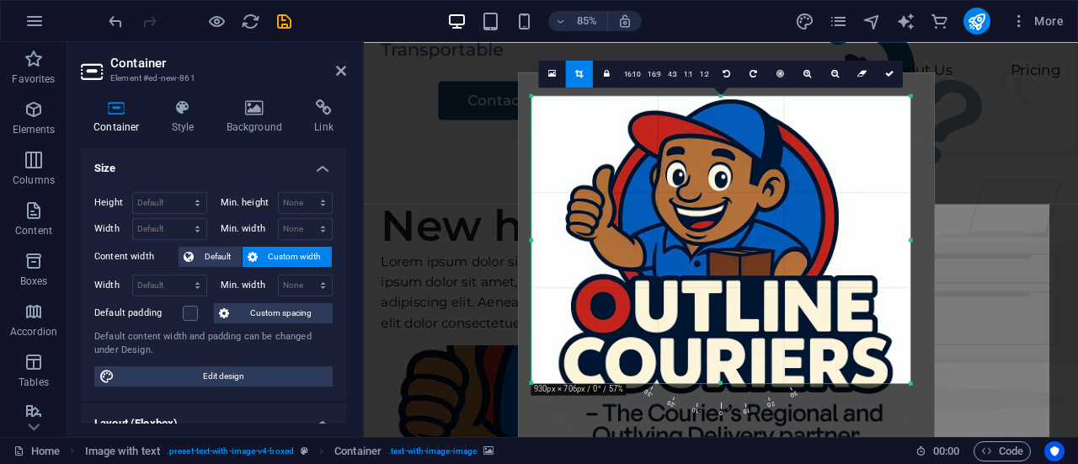
drag, startPoint x: 737, startPoint y: 233, endPoint x: 743, endPoint y: 246, distance: 13.9
click at [743, 246] on div at bounding box center [727, 280] width 417 height 417
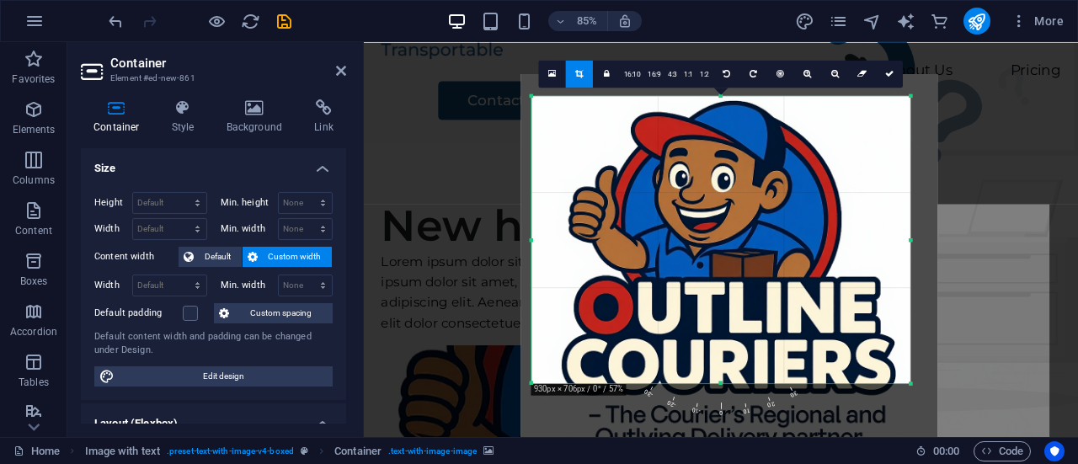
click at [721, 377] on div at bounding box center [730, 282] width 417 height 417
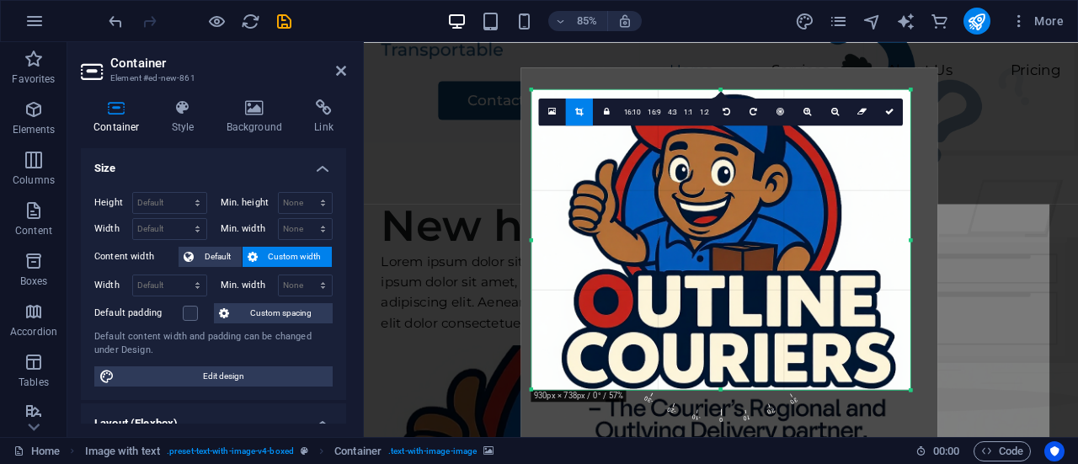
drag, startPoint x: 723, startPoint y: 385, endPoint x: 725, endPoint y: 400, distance: 15.3
click at [725, 390] on div "180 170 160 150 140 130 120 110 100 90 80 70 60 50 40 30 20 10 0 -10 -20 -30 -4…" at bounding box center [721, 239] width 378 height 301
drag, startPoint x: 722, startPoint y: 390, endPoint x: 731, endPoint y: 390, distance: 9.3
click at [731, 390] on div at bounding box center [721, 390] width 378 height 5
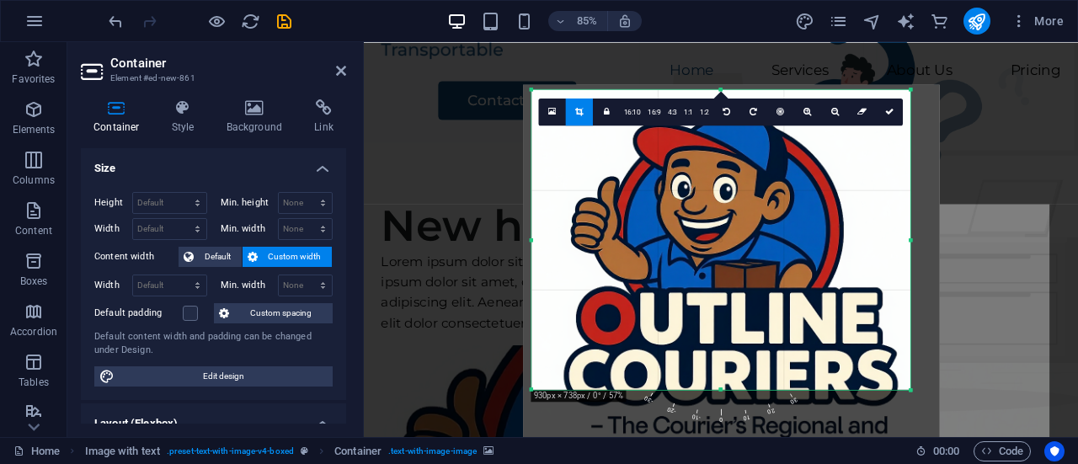
drag, startPoint x: 719, startPoint y: 238, endPoint x: 720, endPoint y: 254, distance: 16.0
click at [720, 254] on div at bounding box center [732, 292] width 417 height 417
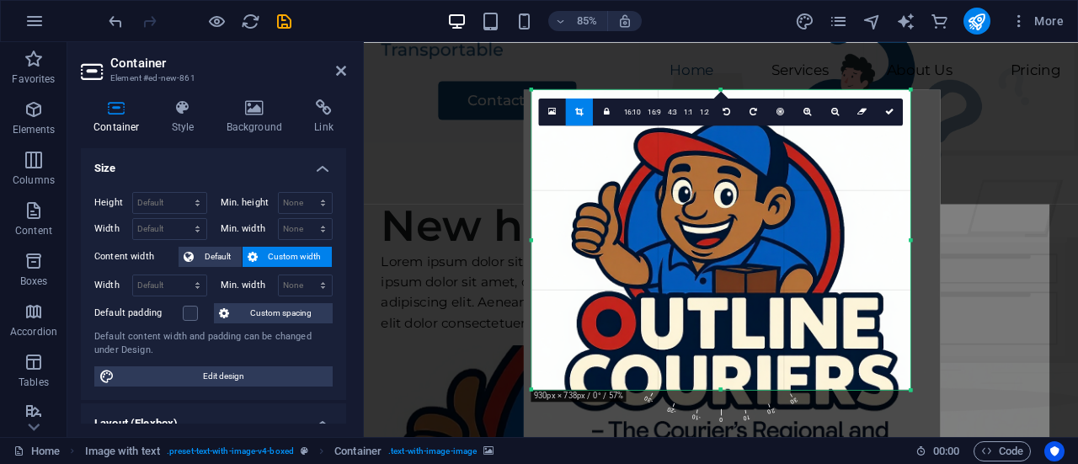
click at [719, 224] on div at bounding box center [732, 297] width 417 height 417
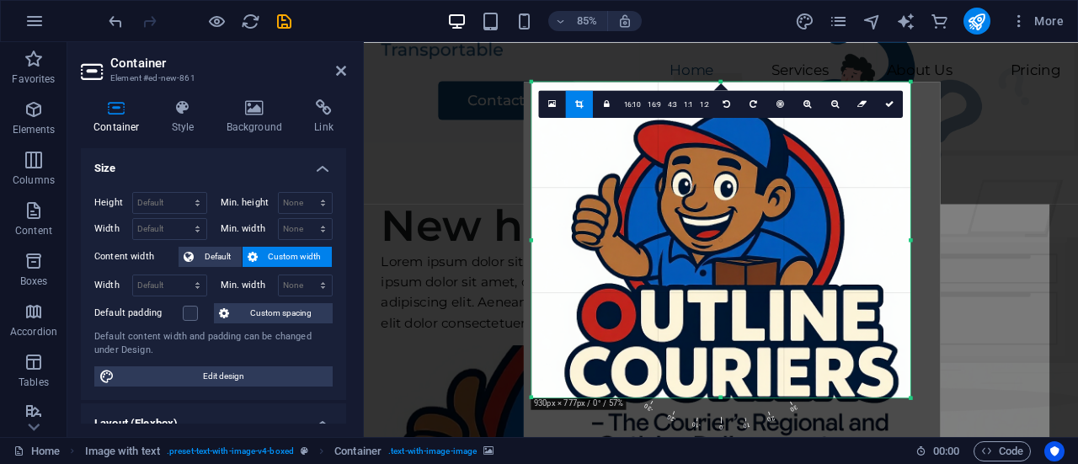
drag, startPoint x: 721, startPoint y: 388, endPoint x: 720, endPoint y: 425, distance: 37.1
click at [720, 398] on div "180 170 160 150 140 130 120 110 100 90 80 70 60 50 40 30 20 10 0 -10 -20 -30 -4…" at bounding box center [721, 240] width 378 height 316
drag, startPoint x: 720, startPoint y: 397, endPoint x: 717, endPoint y: 436, distance: 39.7
click at [717, 398] on div "180 170 160 150 140 130 120 110 100 90 80 70 60 50 40 30 20 10 0 -10 -20 -30 -4…" at bounding box center [721, 240] width 378 height 316
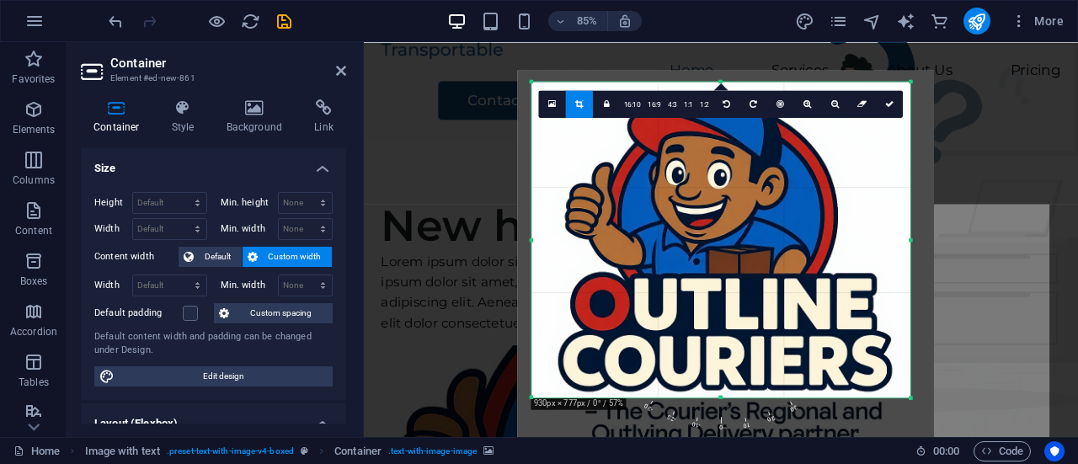
drag, startPoint x: 728, startPoint y: 286, endPoint x: 719, endPoint y: 272, distance: 16.4
click at [719, 272] on div at bounding box center [725, 278] width 417 height 417
click at [886, 104] on icon at bounding box center [890, 103] width 8 height 8
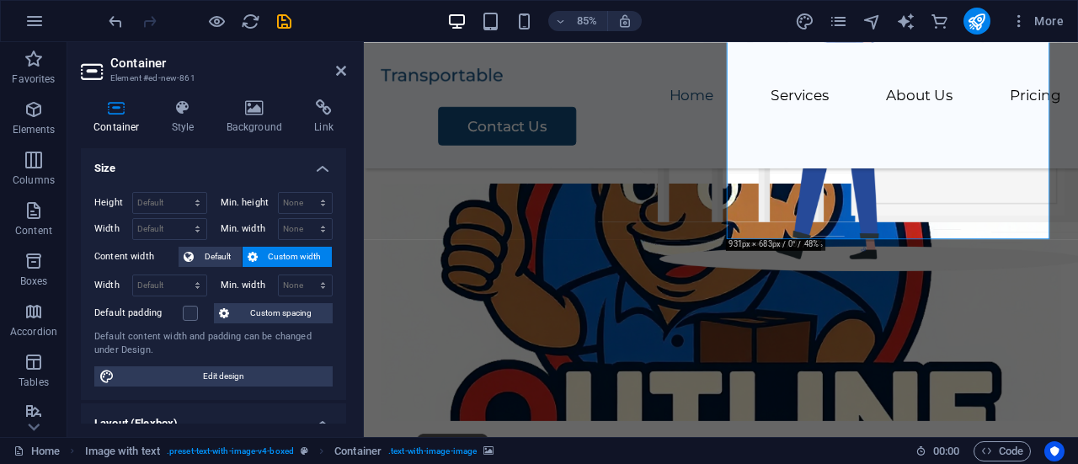
scroll to position [0, 0]
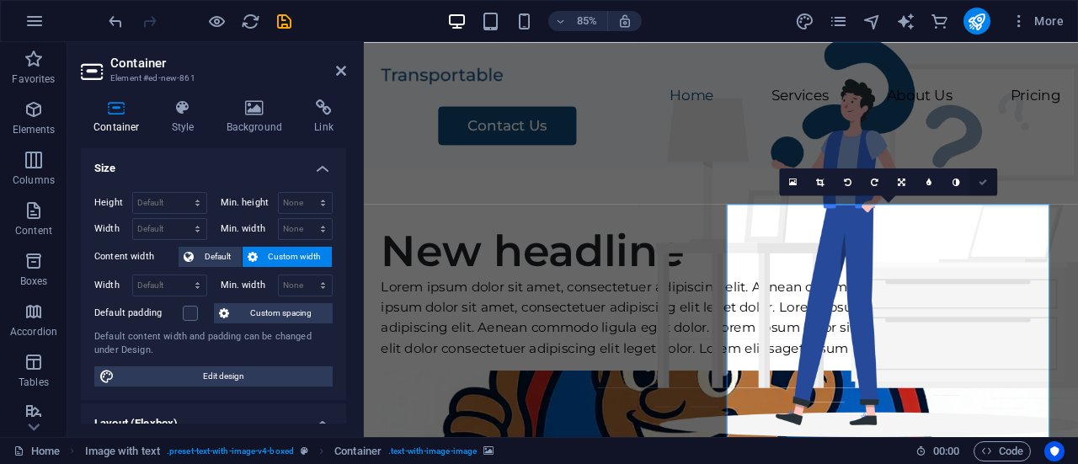
click at [984, 181] on icon at bounding box center [984, 182] width 8 height 8
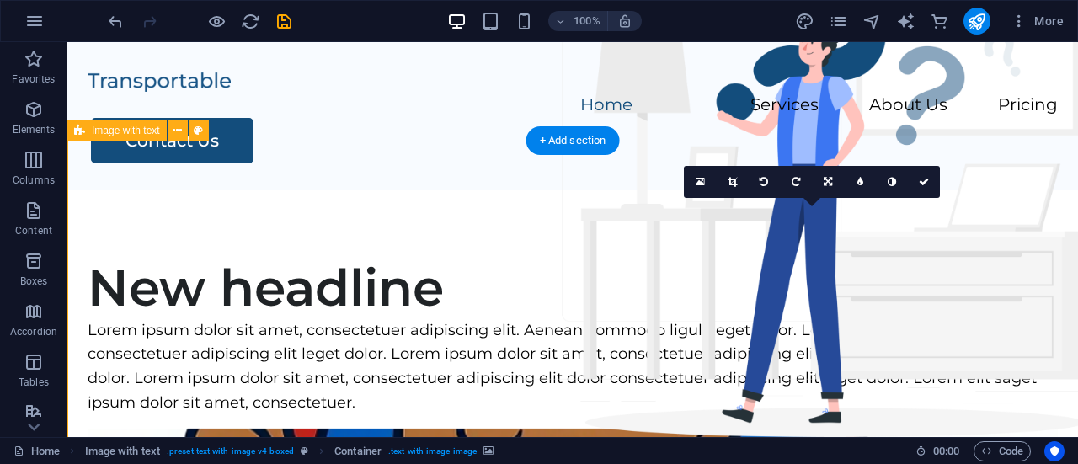
select select "rem"
select select "px"
select select "preset-text-with-image-v4-boxed"
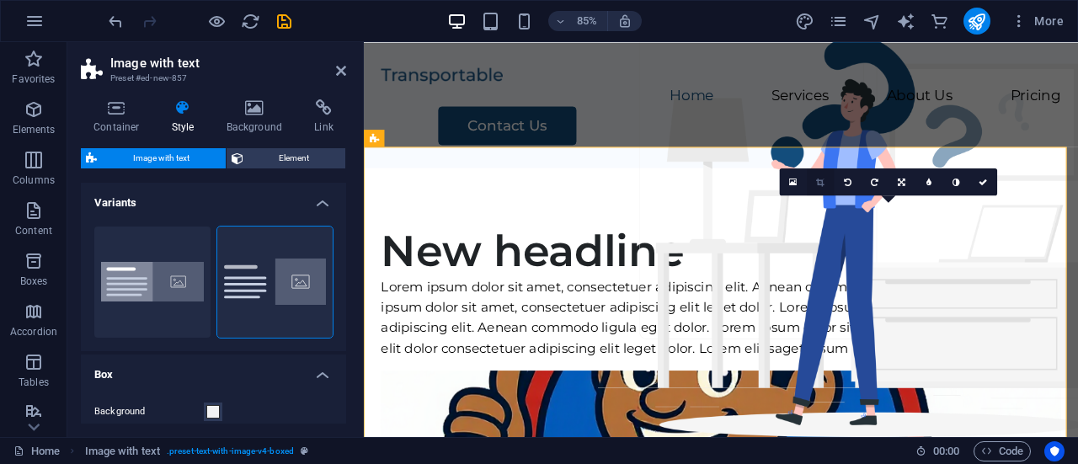
click at [826, 184] on link at bounding box center [820, 182] width 27 height 27
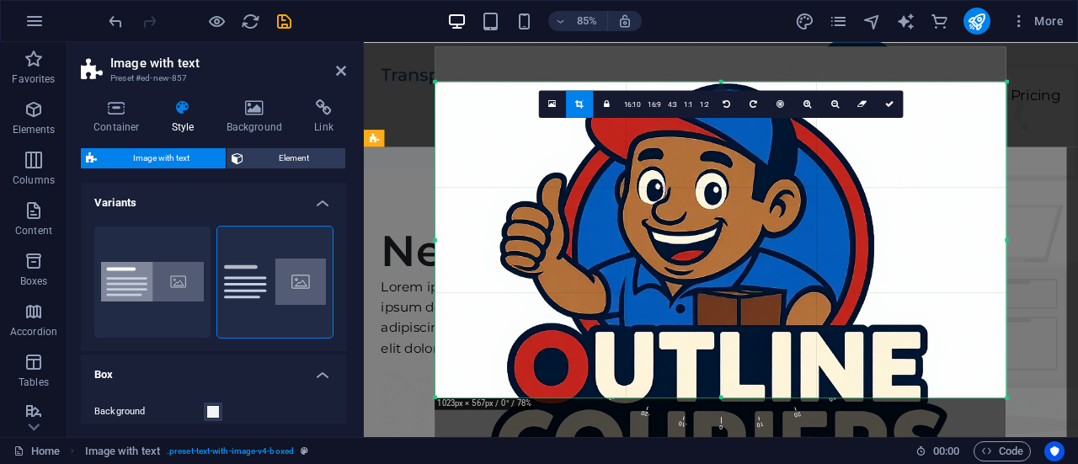
drag, startPoint x: 722, startPoint y: 333, endPoint x: 745, endPoint y: 504, distance: 172.5
click at [745, 463] on html "Outline Couriers Home Favorites Elements Columns Content Boxes Accordion Tables…" at bounding box center [539, 232] width 1078 height 464
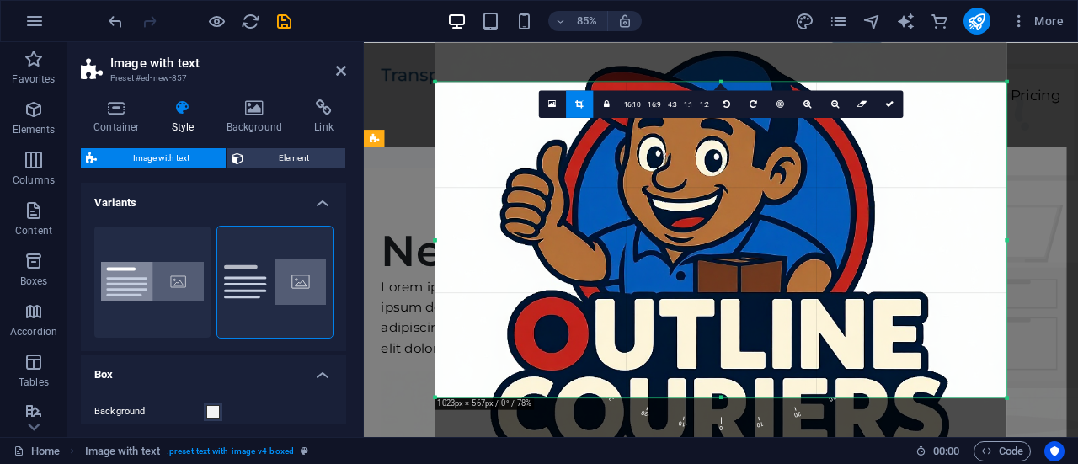
drag, startPoint x: 765, startPoint y: 302, endPoint x: 764, endPoint y: 257, distance: 45.5
click at [764, 257] on div at bounding box center [721, 298] width 571 height 571
click at [635, 189] on div at bounding box center [721, 298] width 571 height 571
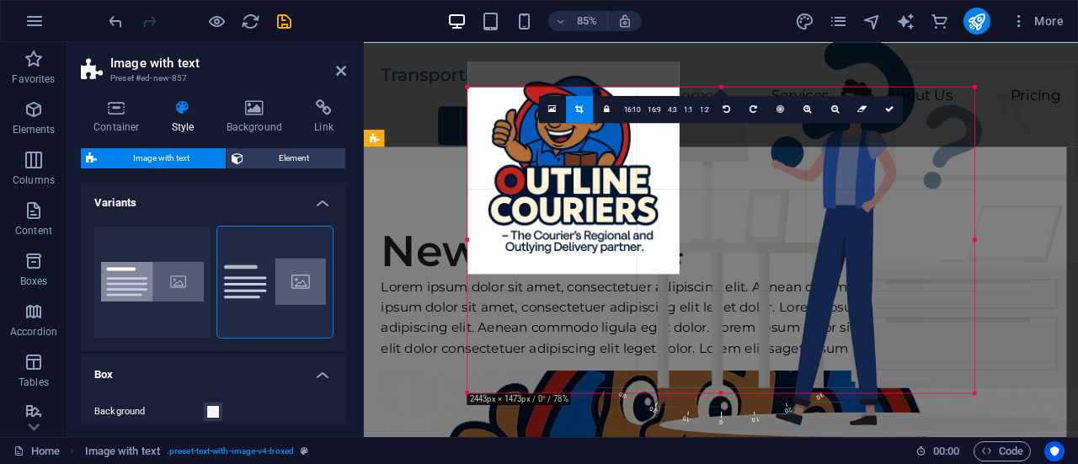
drag, startPoint x: 1011, startPoint y: 402, endPoint x: 935, endPoint y: 389, distance: 76.9
click at [935, 389] on div "180 170 160 150 140 130 120 110 100 90 80 70 60 50 40 30 20 10 0 -10 -20 -30 -4…" at bounding box center [721, 240] width 507 height 306
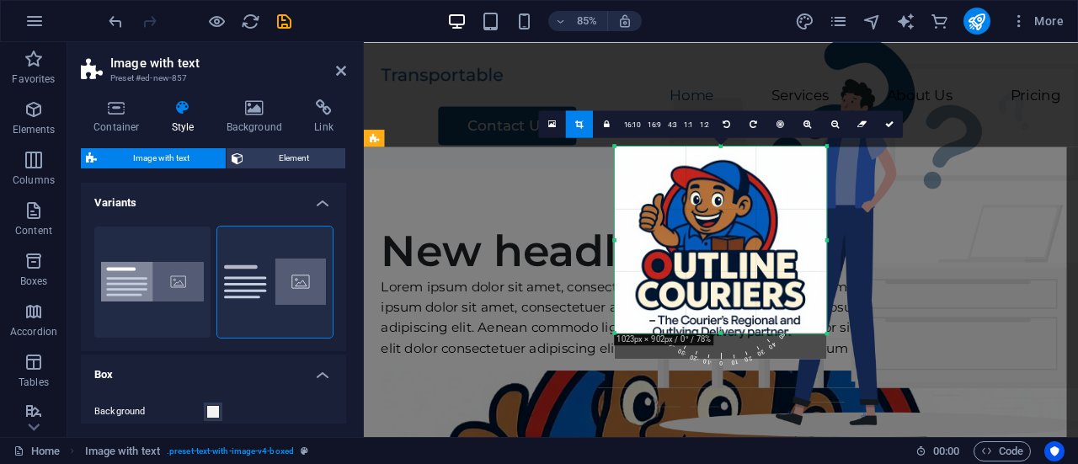
drag, startPoint x: 739, startPoint y: 233, endPoint x: 740, endPoint y: 255, distance: 21.9
click at [740, 255] on div at bounding box center [721, 252] width 212 height 212
click at [886, 120] on icon at bounding box center [890, 124] width 8 height 8
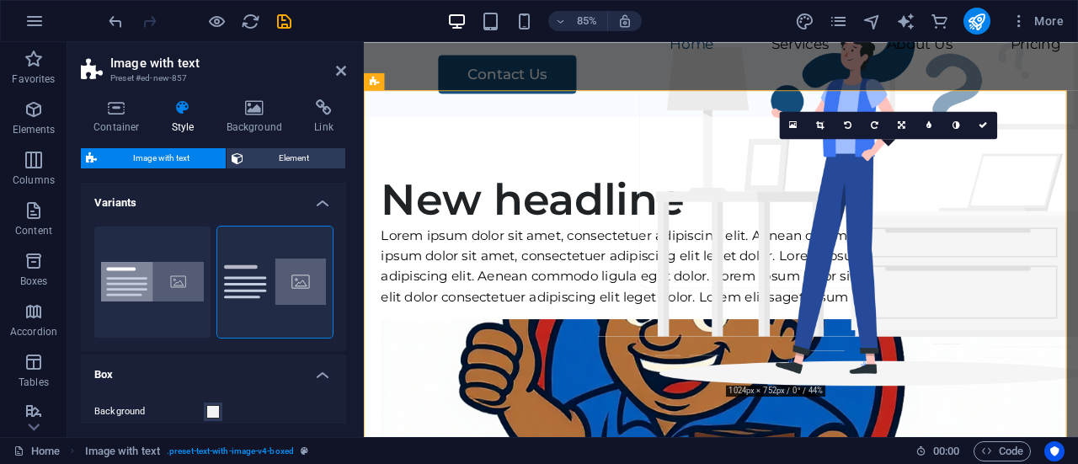
scroll to position [79, 0]
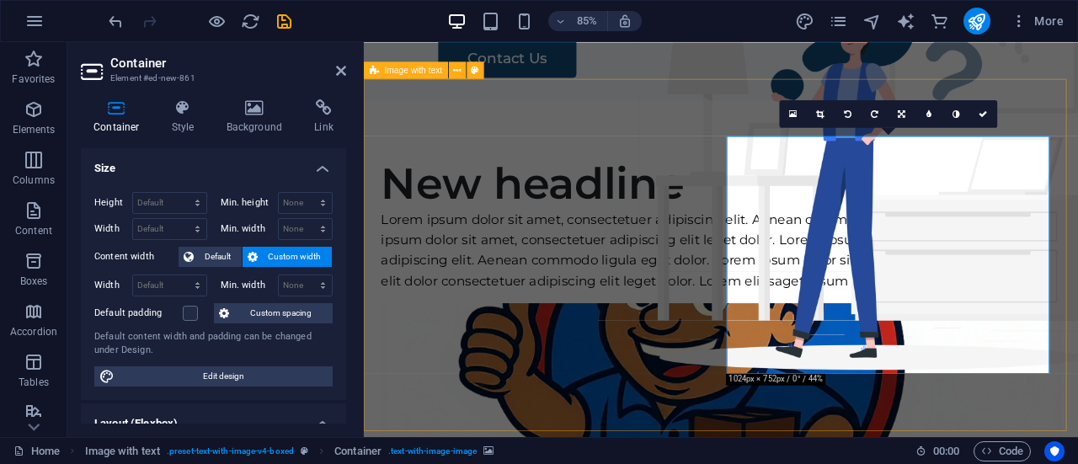
click at [816, 112] on icon at bounding box center [820, 114] width 8 height 8
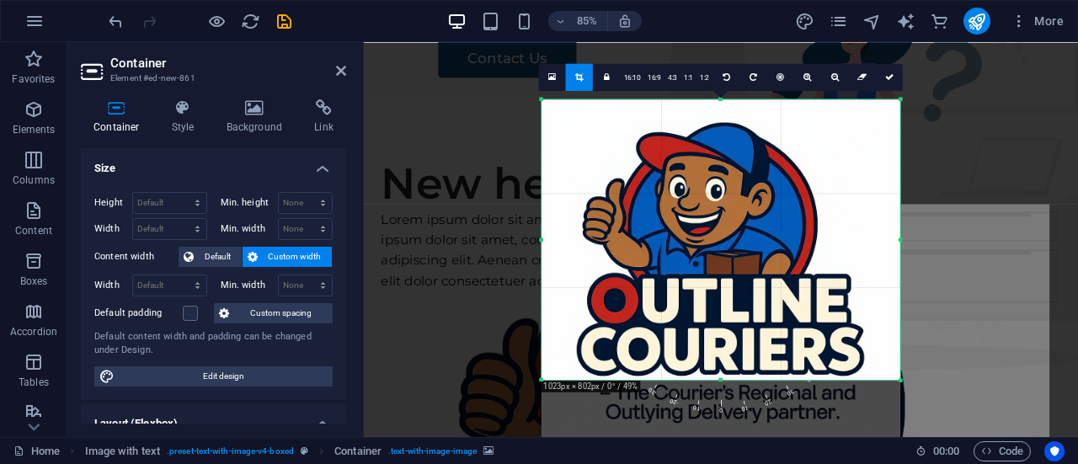
drag, startPoint x: 720, startPoint y: 396, endPoint x: 720, endPoint y: 355, distance: 41.3
click at [720, 355] on div "180 170 160 150 140 130 120 110 100 90 80 70 60 50 40 30 20 10 0 -10 -20 -30 -4…" at bounding box center [721, 239] width 359 height 281
click at [891, 78] on icon at bounding box center [890, 76] width 8 height 8
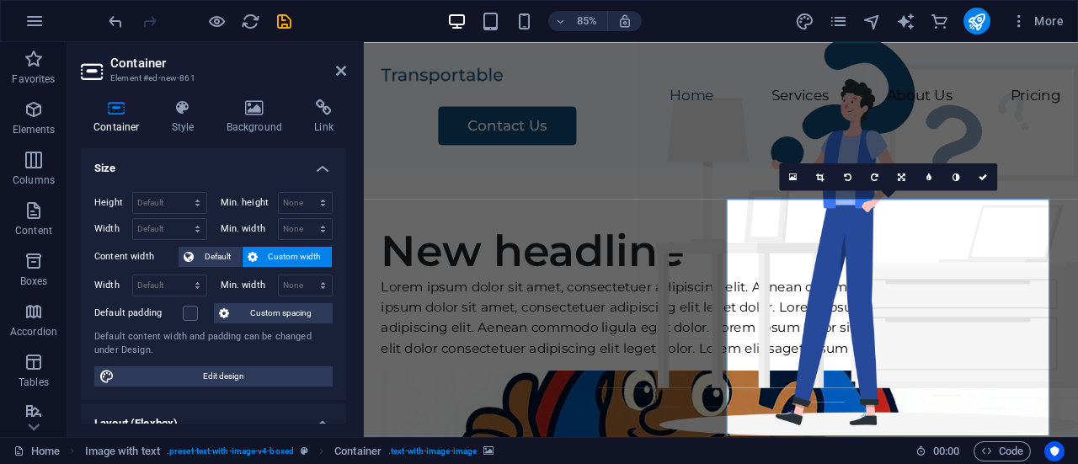
scroll to position [24, 0]
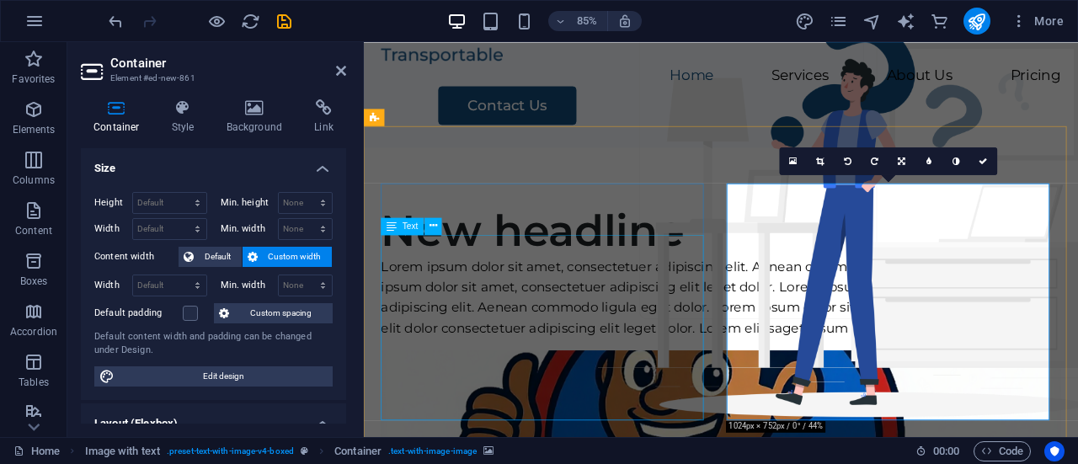
click at [664, 350] on div "Lorem ipsum dolor sit amet, consectetuer adipiscing elit. Aenean commodo ligula…" at bounding box center [784, 342] width 800 height 97
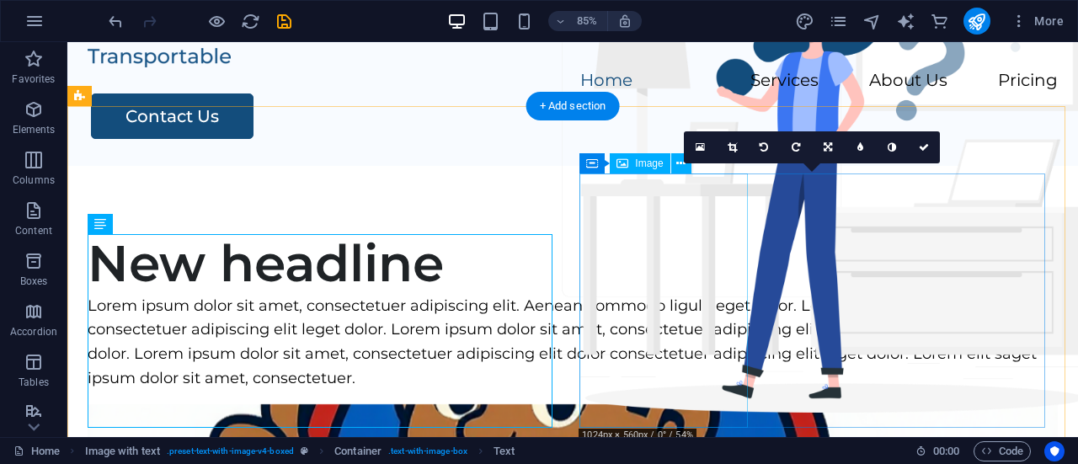
scroll to position [35, 0]
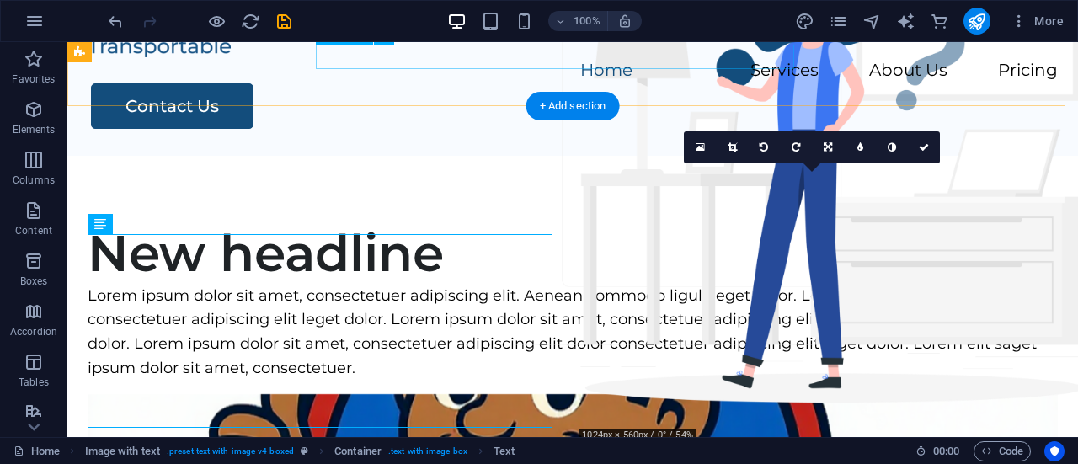
click at [408, 59] on nav "Home Services About Us Pricing" at bounding box center [573, 71] width 971 height 24
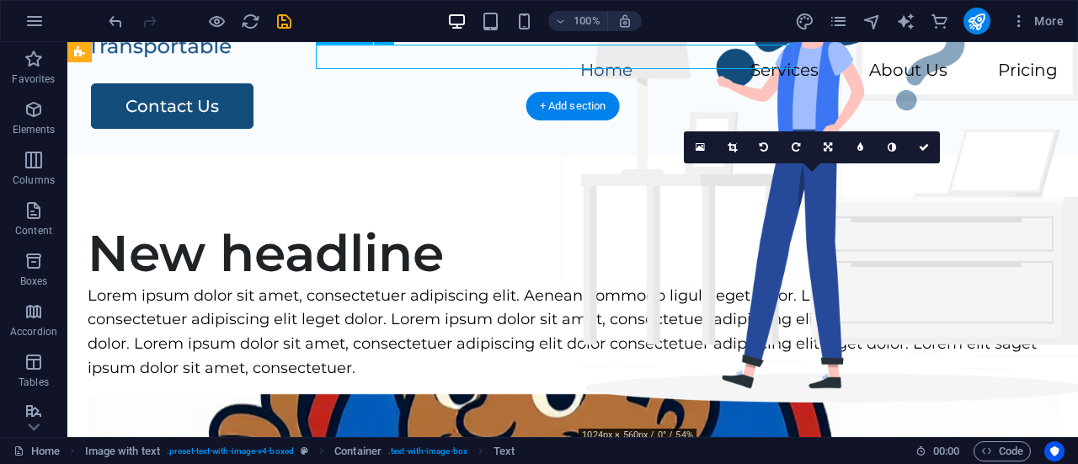
click at [408, 59] on nav "Home Services About Us Pricing" at bounding box center [573, 71] width 971 height 24
select select
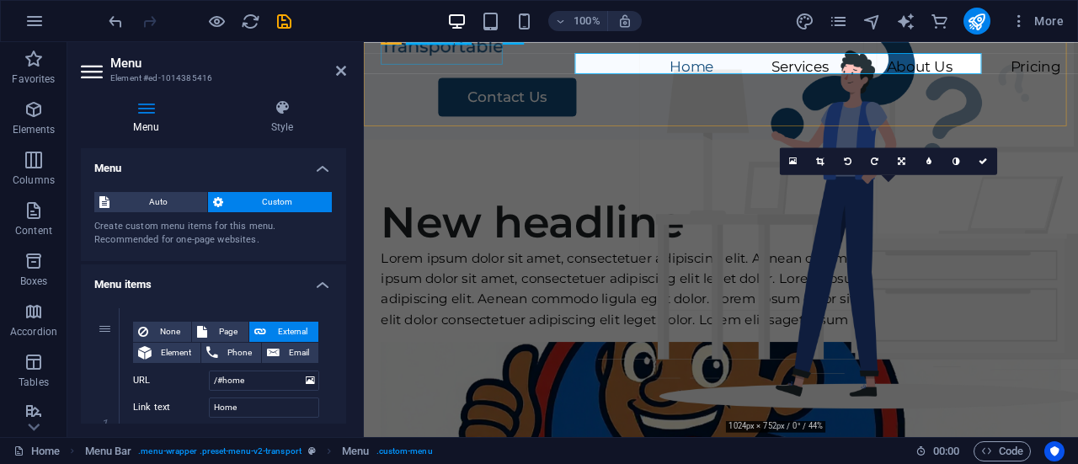
scroll to position [24, 0]
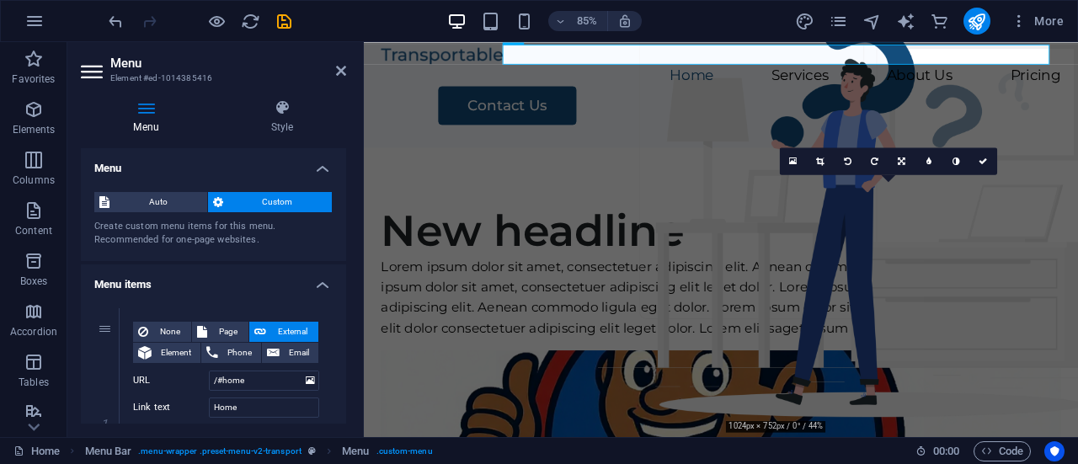
drag, startPoint x: 341, startPoint y: 191, endPoint x: 340, endPoint y: 227, distance: 36.2
click at [340, 227] on div "Auto Custom Create custom menu items for this menu. Recommended for one-page we…" at bounding box center [213, 220] width 265 height 83
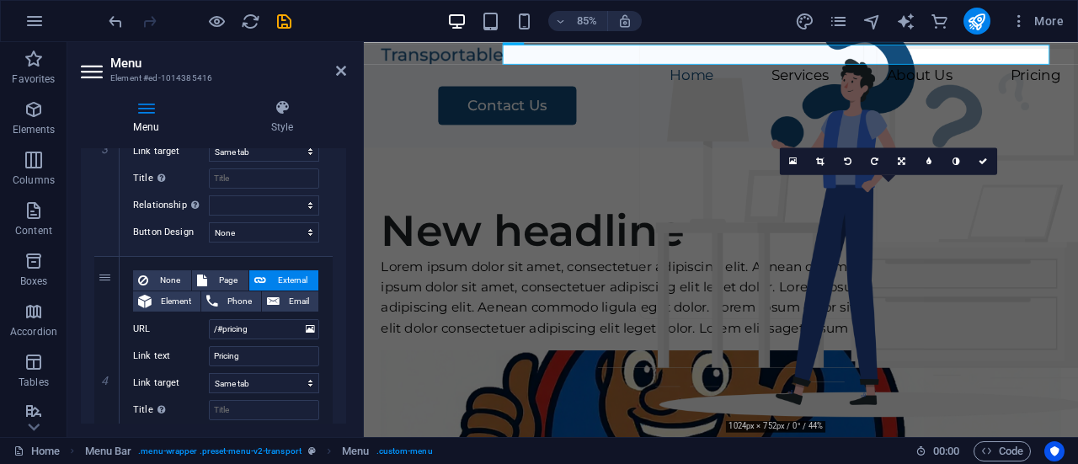
scroll to position [757, 0]
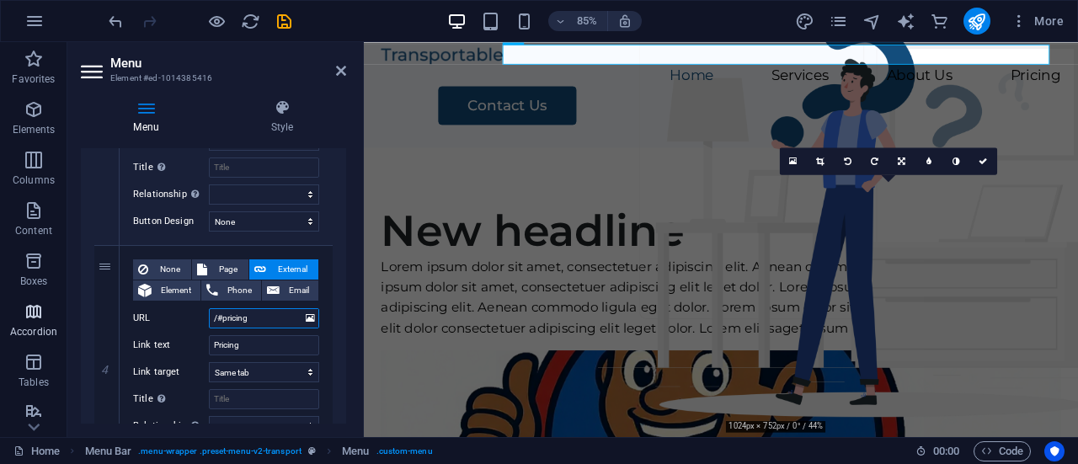
drag, startPoint x: 276, startPoint y: 318, endPoint x: 43, endPoint y: 306, distance: 233.7
click at [43, 306] on section "Favorites Elements Columns Content Boxes Accordion Tables Features Images Slide…" at bounding box center [539, 239] width 1078 height 395
drag, startPoint x: 290, startPoint y: 336, endPoint x: 116, endPoint y: 351, distance: 174.2
click at [116, 351] on div "4 None Page External Element Phone Email Page Home Legal Notice Privacy Subpage…" at bounding box center [213, 361] width 238 height 231
type input "client p"
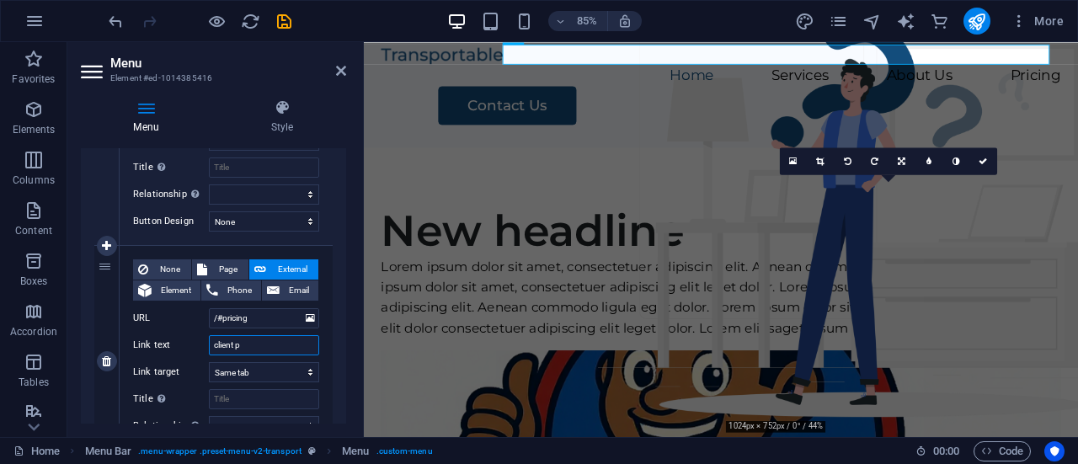
select select
type input "client pot"
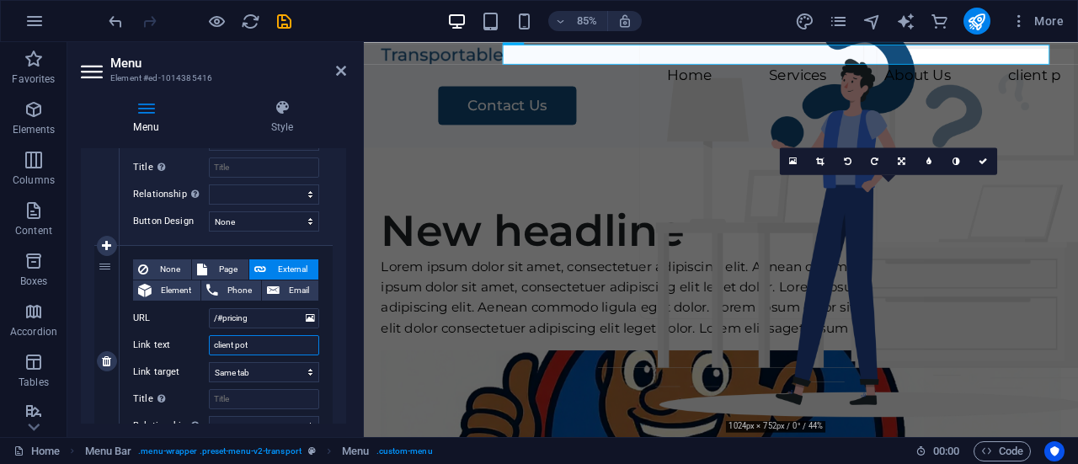
select select
type input "client portal"
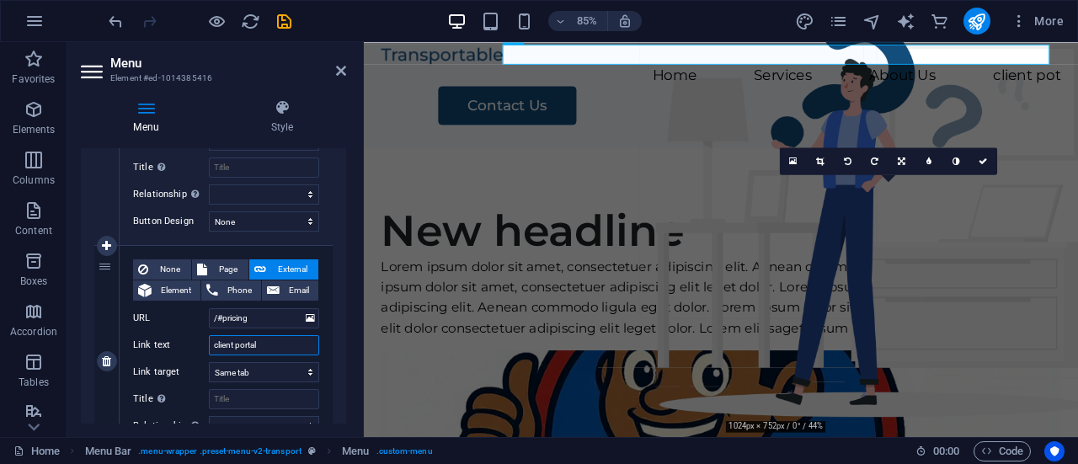
select select
type input "client portal"
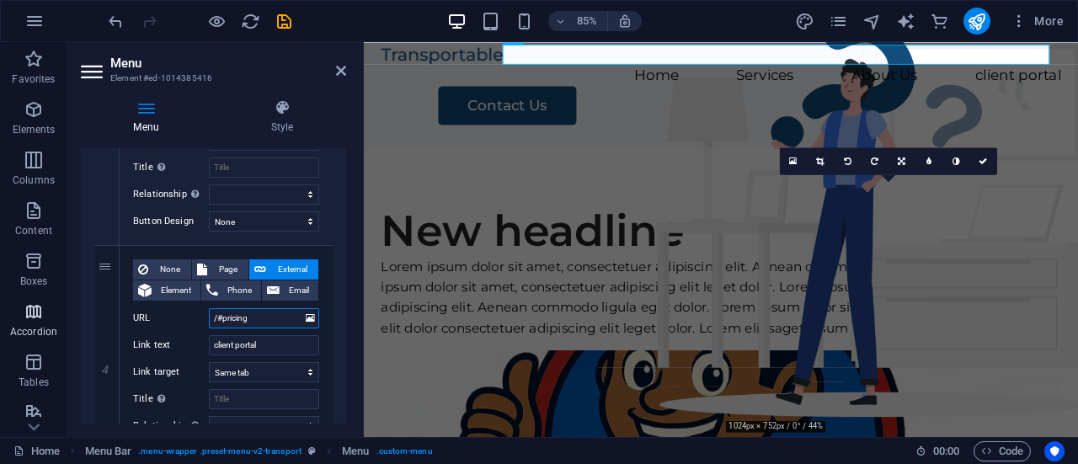
drag, startPoint x: 295, startPoint y: 313, endPoint x: 0, endPoint y: 297, distance: 295.3
click at [0, 297] on section "Favorites Elements Columns Content Boxes Accordion Tables Features Images Slide…" at bounding box center [539, 239] width 1078 height 395
type input "htt"
select select
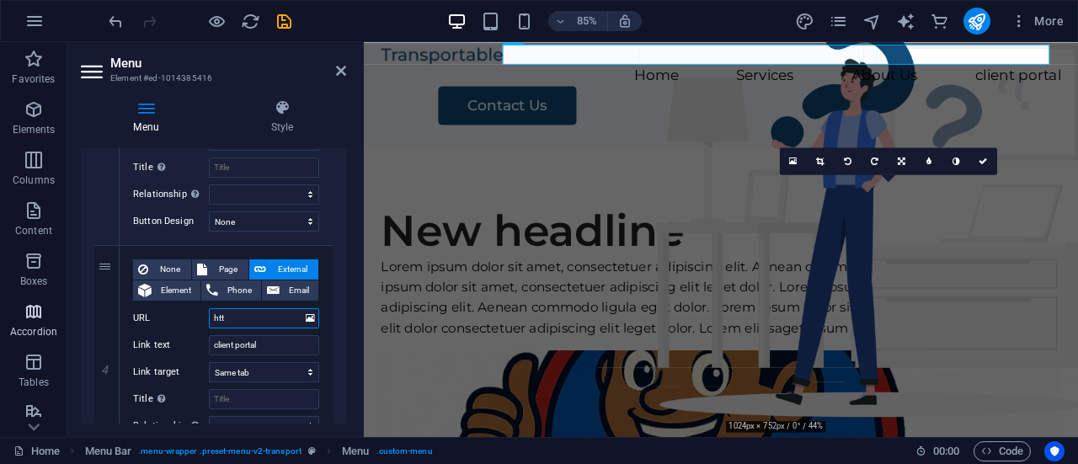
select select
type input "http"
select select
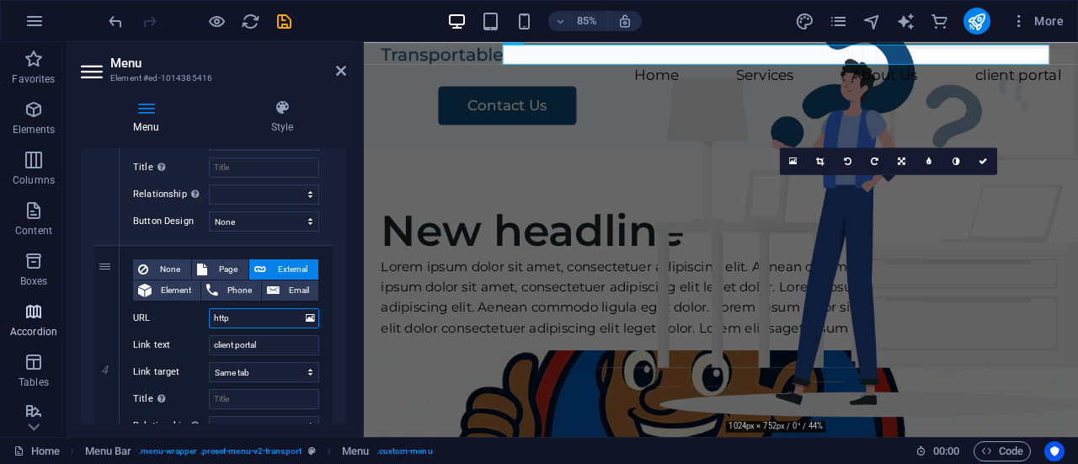
select select
type input "http:"
select select
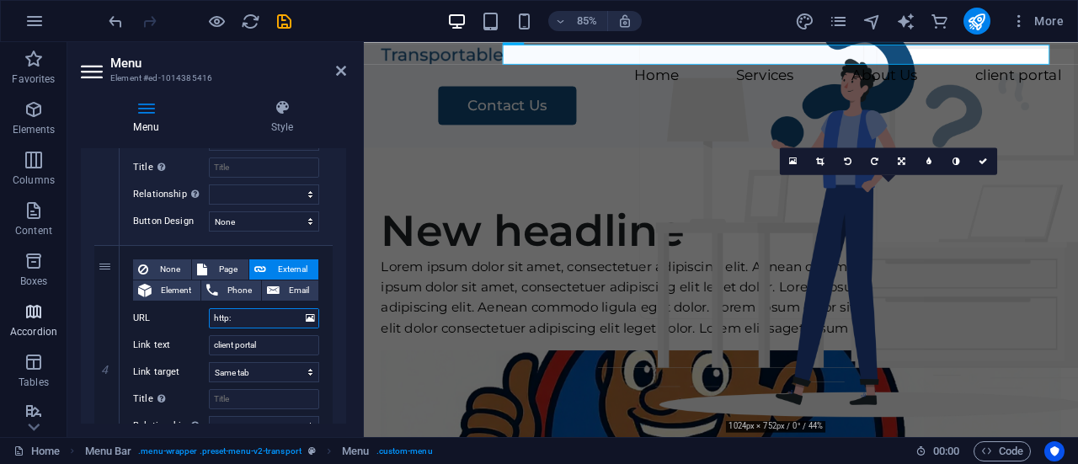
select select
type input "http://"
select select
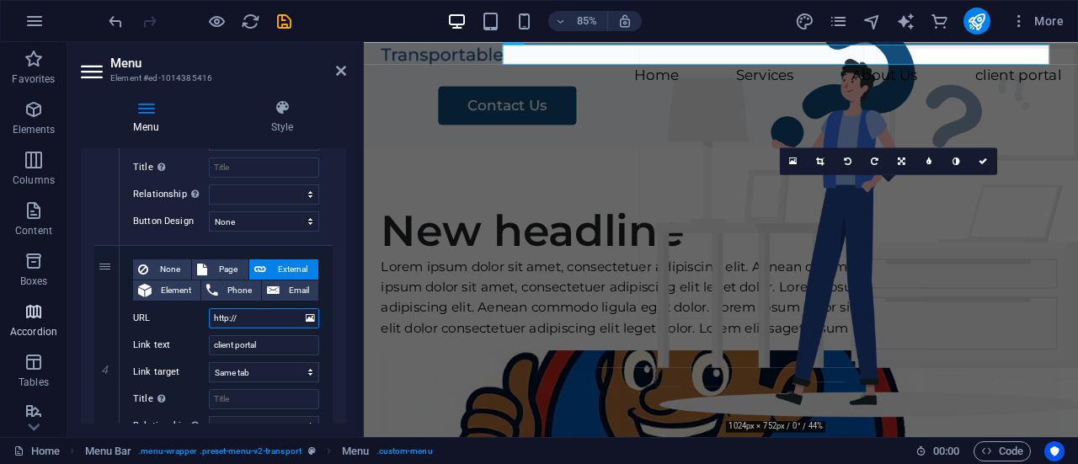
select select
type input "[URL]"
select select
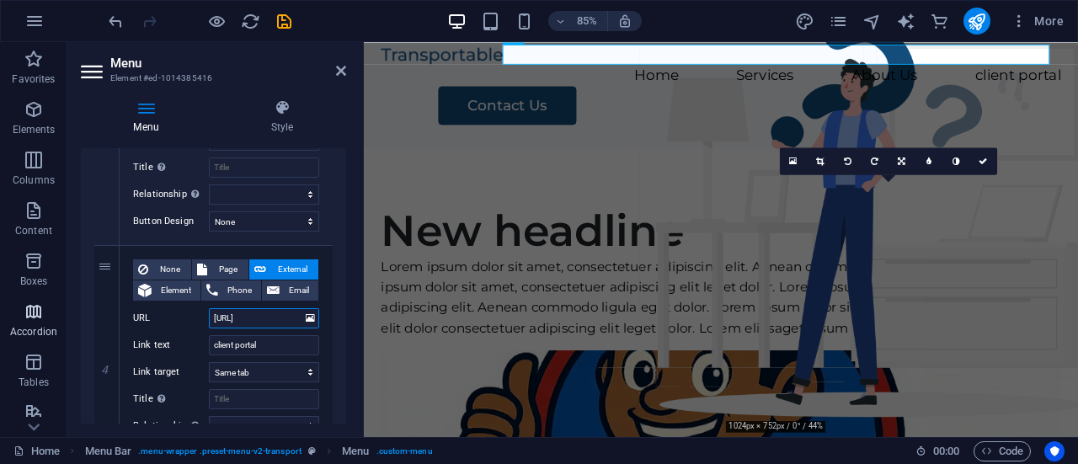
select select
type input "[URL]"
select select
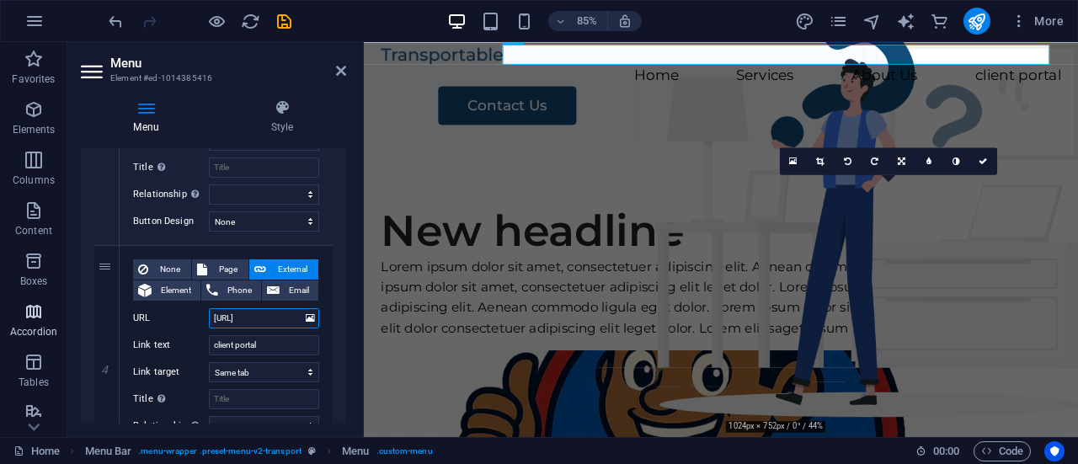
select select
type input "[URL]"
select select
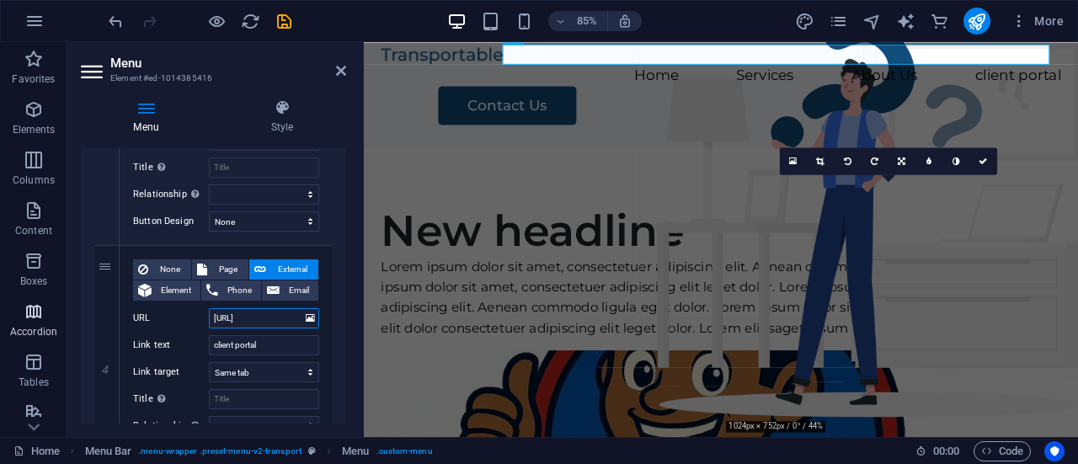
select select
type input "[URL]"
select select
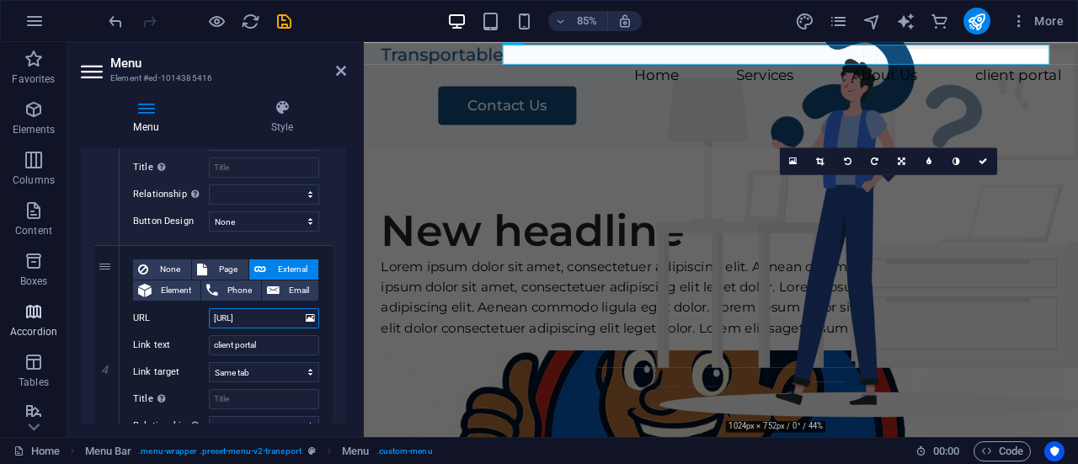
select select
type input "[URL][DOMAIN_NAME]"
select select
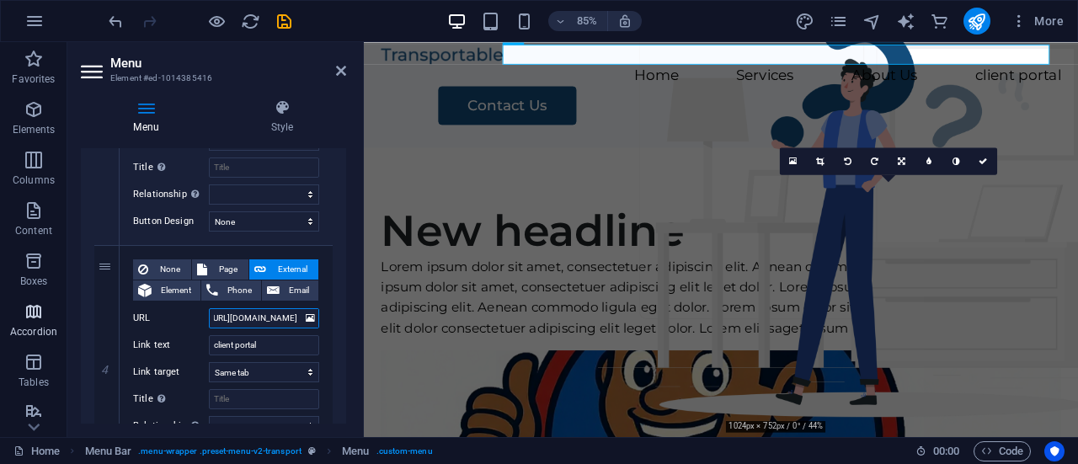
select select
type input "[URL][DOMAIN_NAME]"
select select
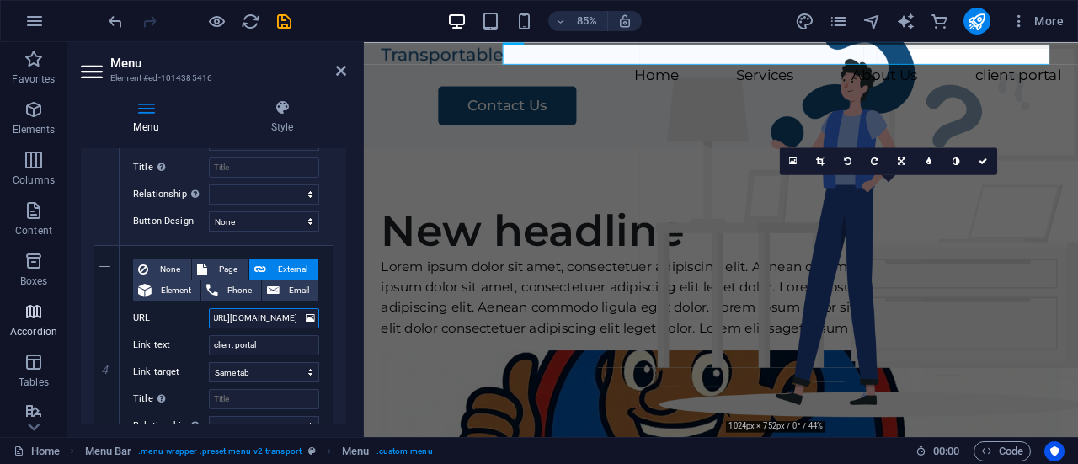
select select
type input "[URL][DOMAIN_NAME]"
select select
type input "[URL][DOMAIN_NAME]"
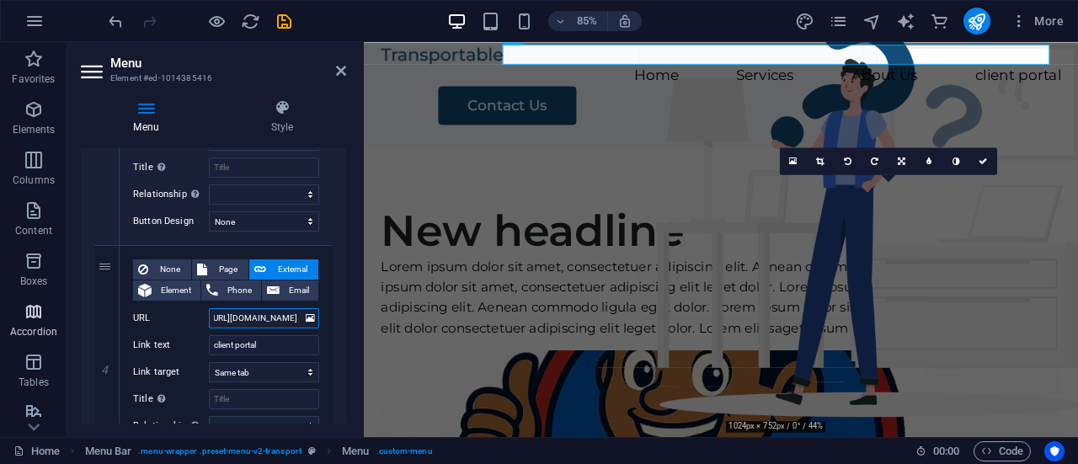
select select
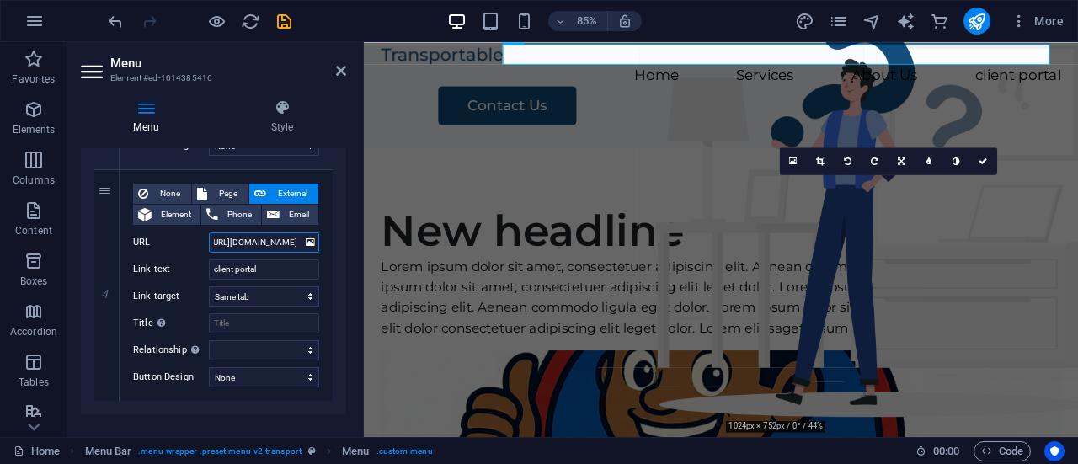
scroll to position [856, 0]
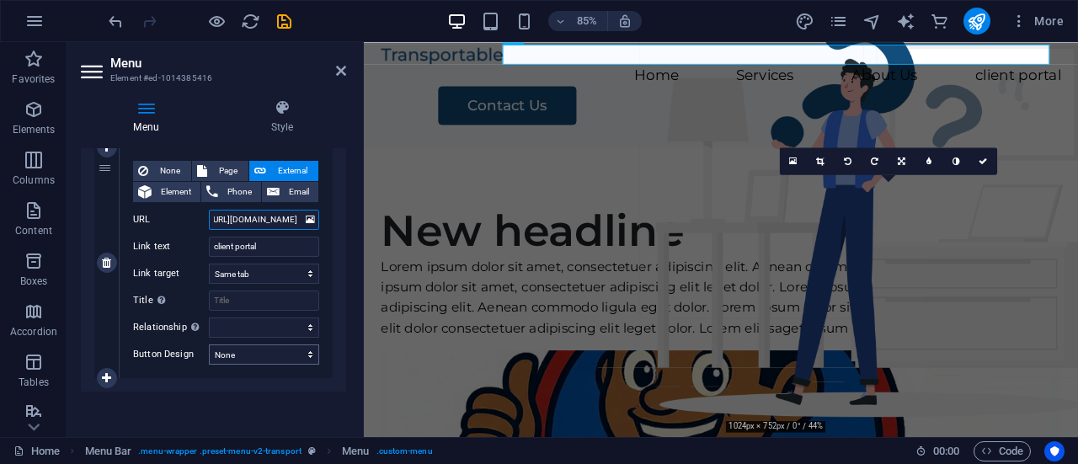
type input "[URL][DOMAIN_NAME]"
click at [295, 355] on select "None Default Primary Secondary" at bounding box center [264, 355] width 110 height 20
click at [362, 252] on div at bounding box center [361, 239] width 3 height 395
click at [219, 246] on input "client portal" at bounding box center [264, 247] width 110 height 20
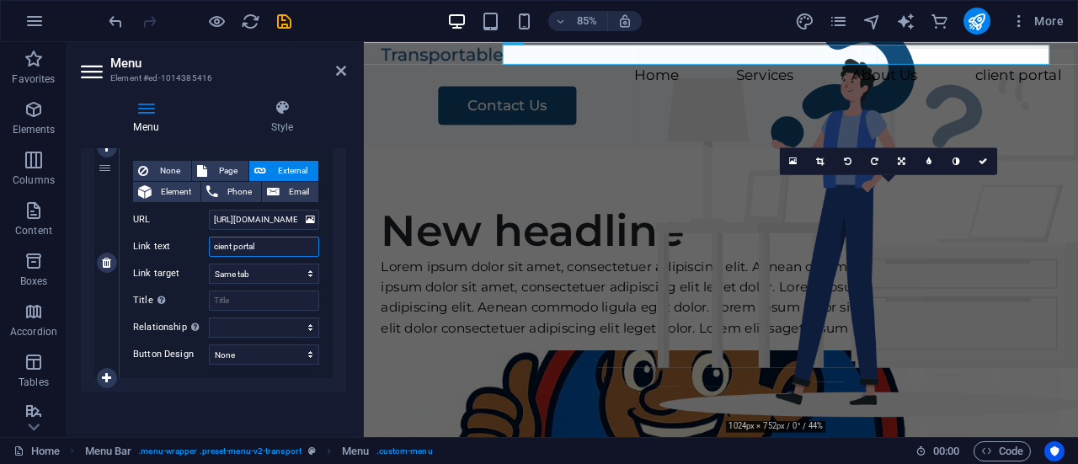
type input "ient portal"
select select
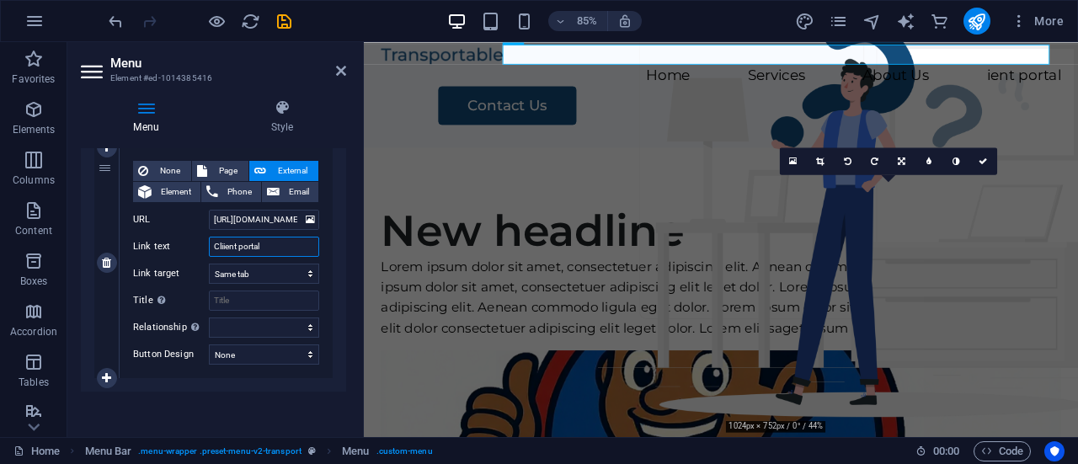
type input "Clieient portal"
select select
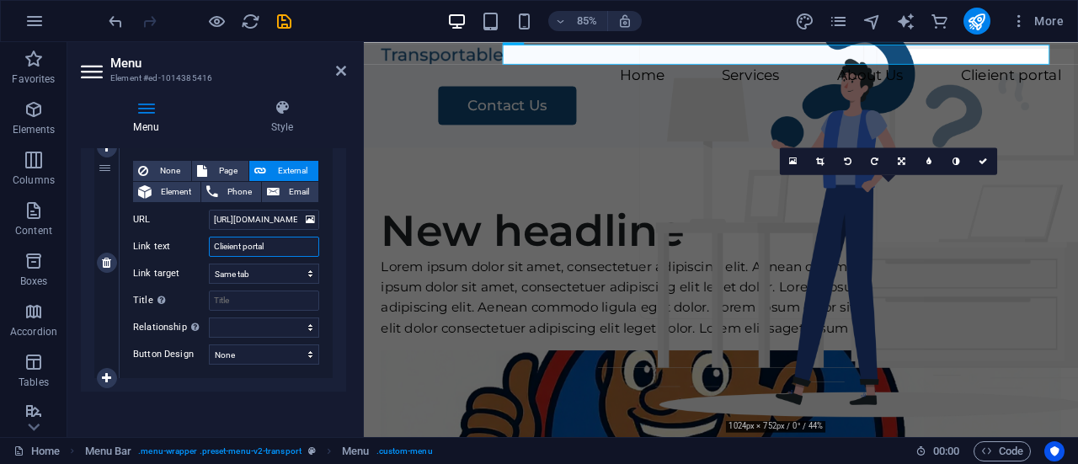
type input "Cliient portal"
select select
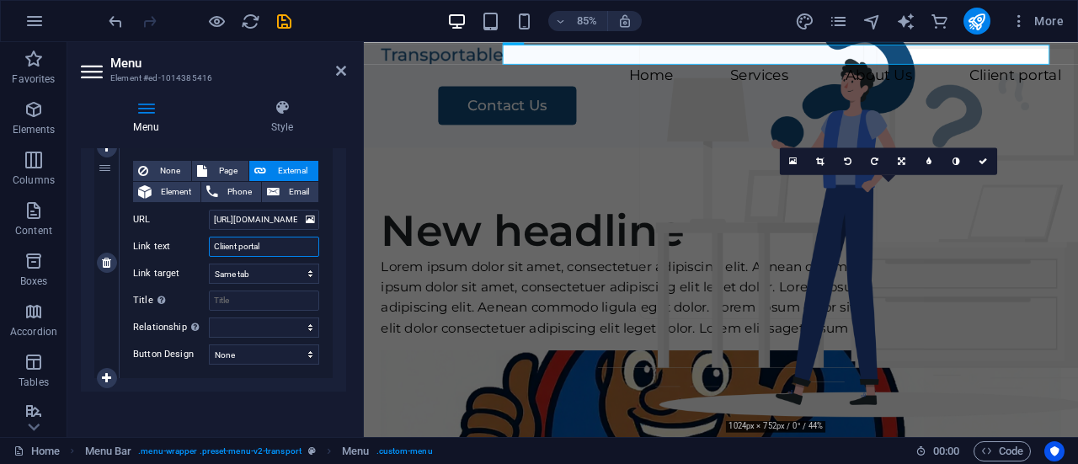
type input "Client portal"
select select
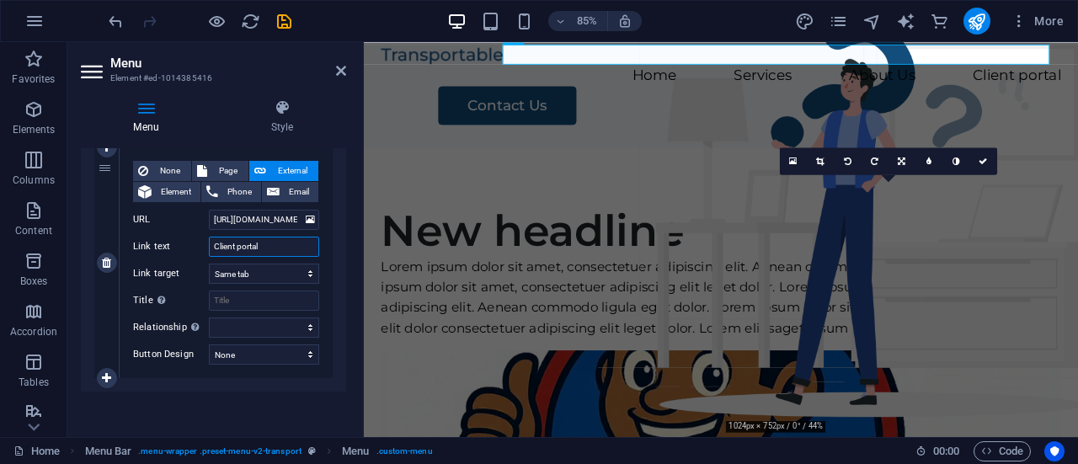
click at [242, 246] on input "Client portal" at bounding box center [264, 247] width 110 height 20
type input "Client Portal"
select select
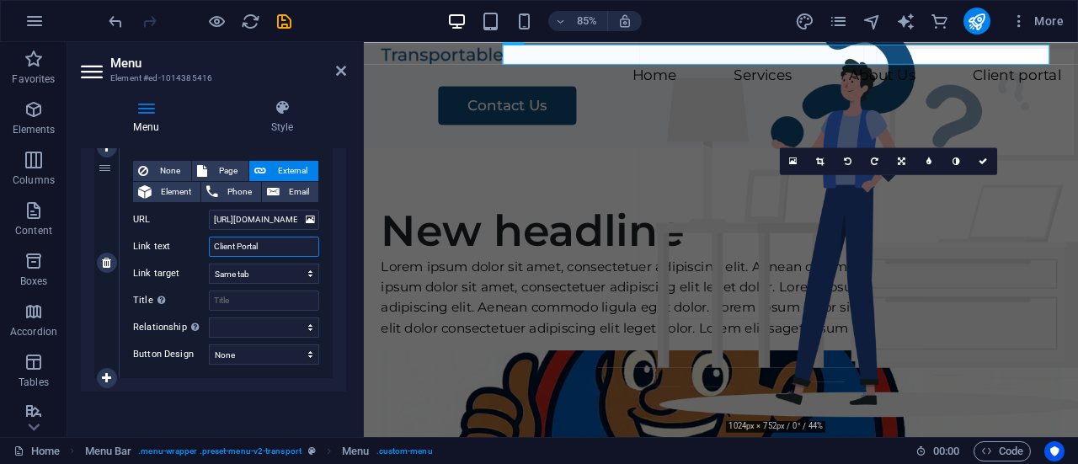
select select
type input "Client Portal"
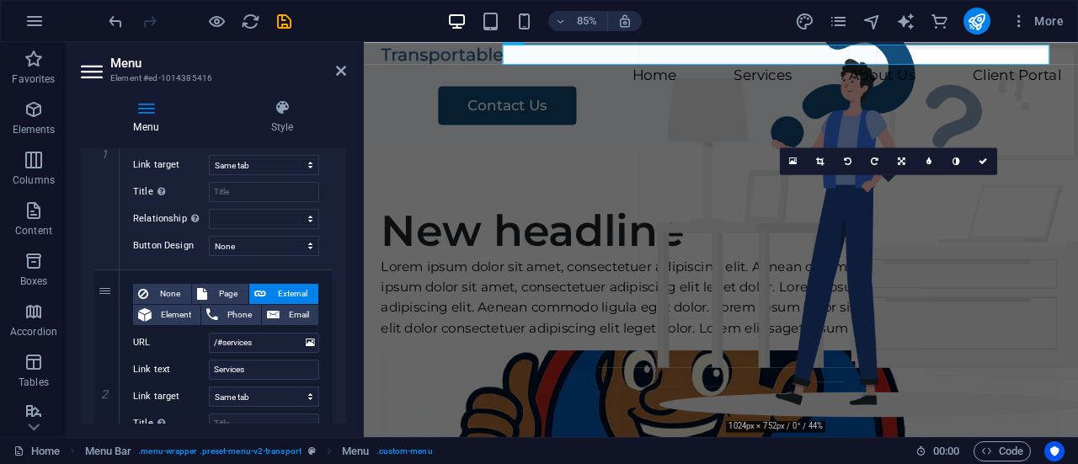
scroll to position [274, 0]
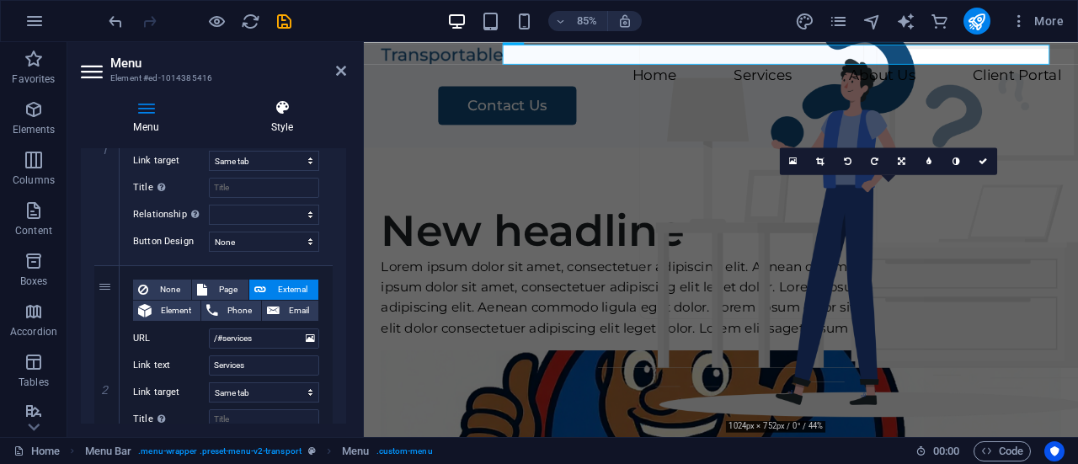
click at [282, 128] on h4 "Style" at bounding box center [282, 116] width 128 height 35
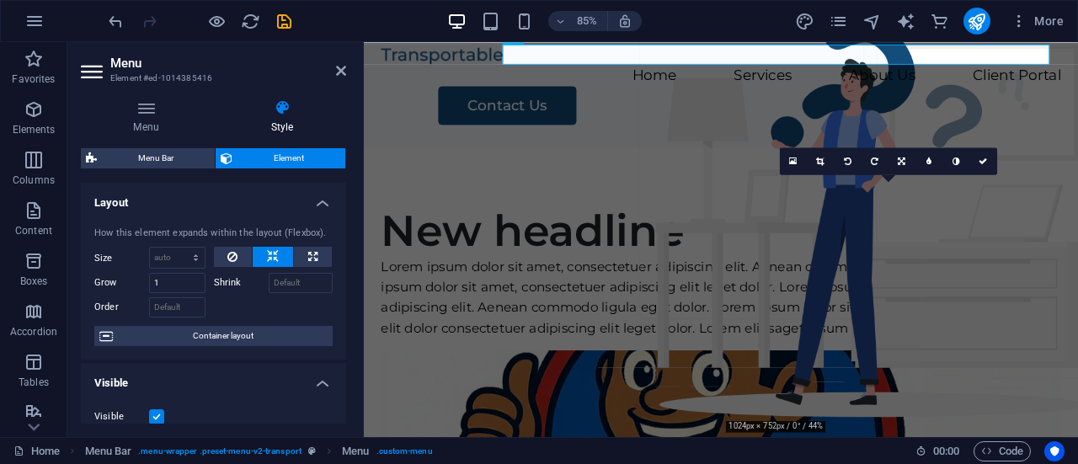
click at [350, 222] on div "Menu Style Menu Auto Custom Create custom menu items for this menu. Recommended…" at bounding box center [213, 261] width 292 height 351
click at [149, 115] on icon at bounding box center [146, 107] width 131 height 17
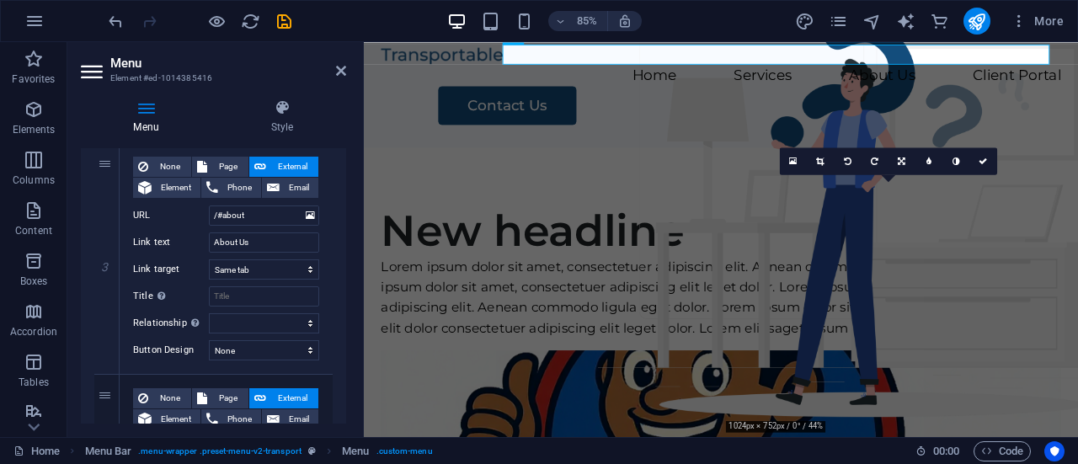
scroll to position [856, 0]
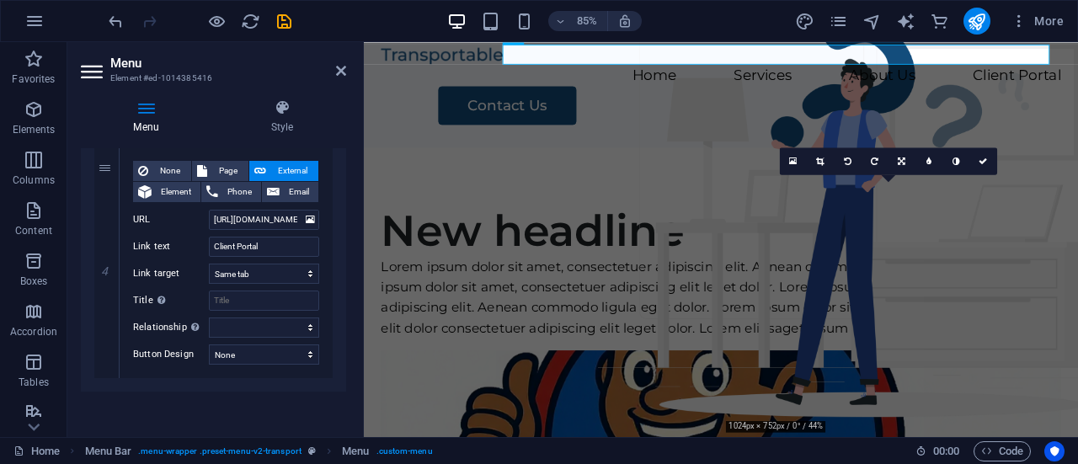
drag, startPoint x: 344, startPoint y: 247, endPoint x: 8, endPoint y: 431, distance: 382.3
click at [110, 374] on icon at bounding box center [106, 378] width 9 height 12
select select
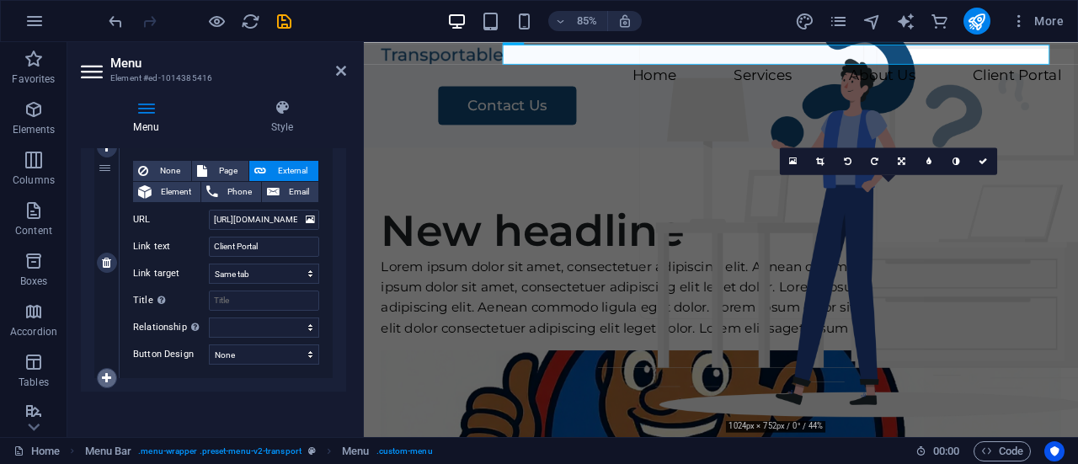
select select
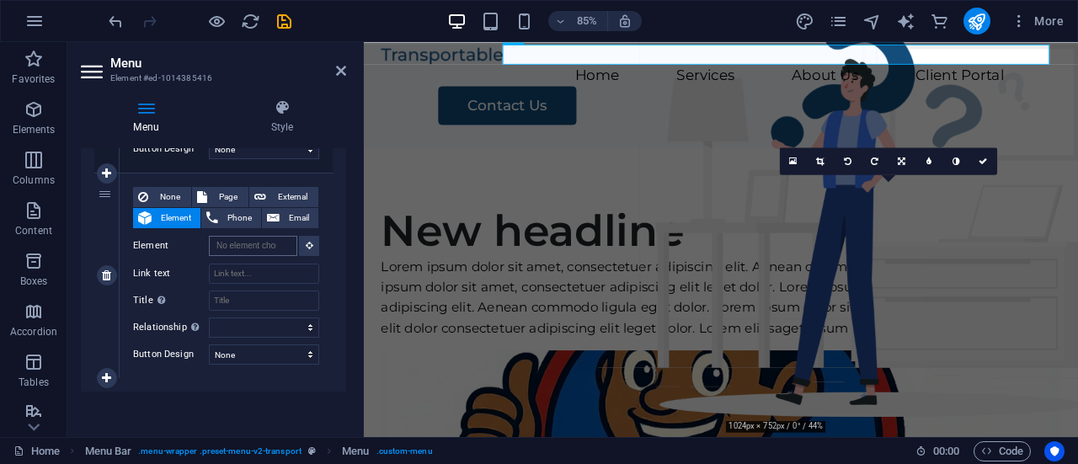
scroll to position [0, 0]
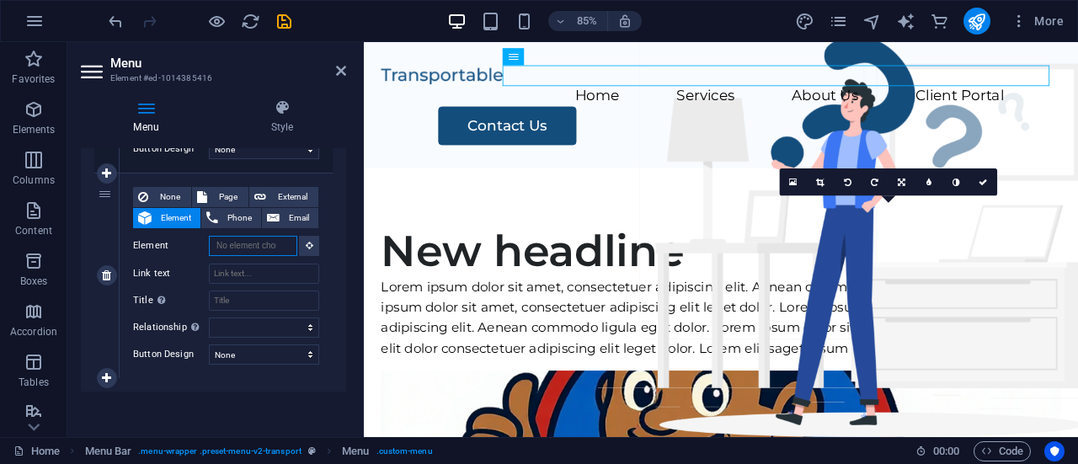
click at [277, 239] on input "Element" at bounding box center [253, 246] width 88 height 20
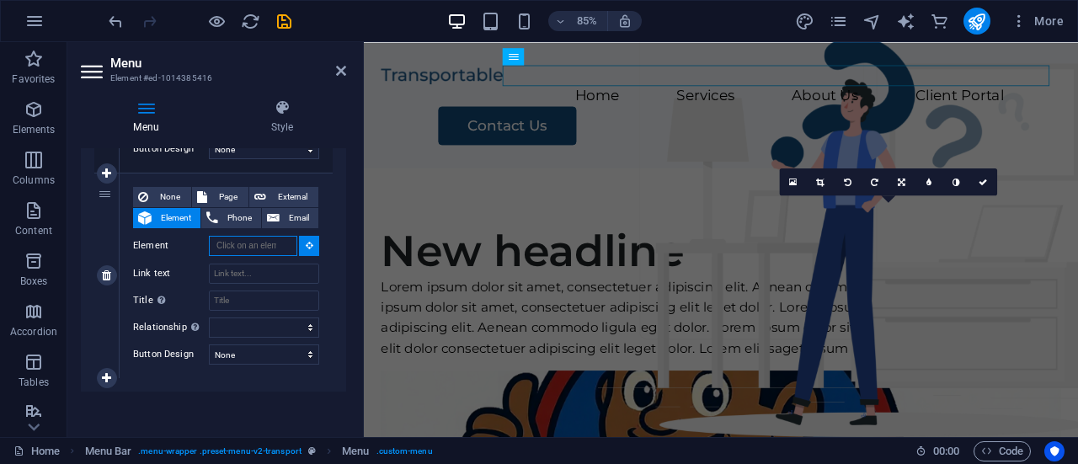
click at [277, 239] on input "Element" at bounding box center [253, 246] width 88 height 20
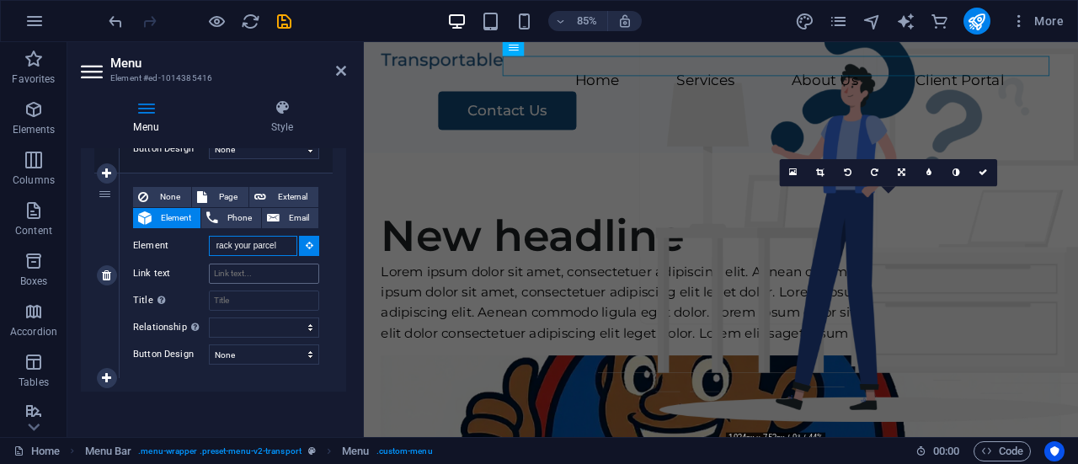
scroll to position [24, 0]
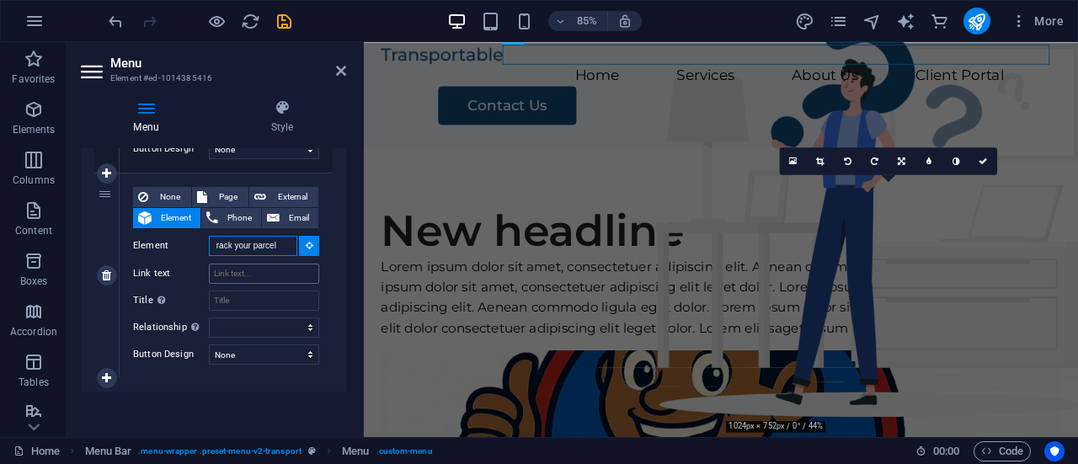
type input "Track your parcel"
click at [249, 269] on input "Link text" at bounding box center [264, 274] width 110 height 20
type input "trac"
select select
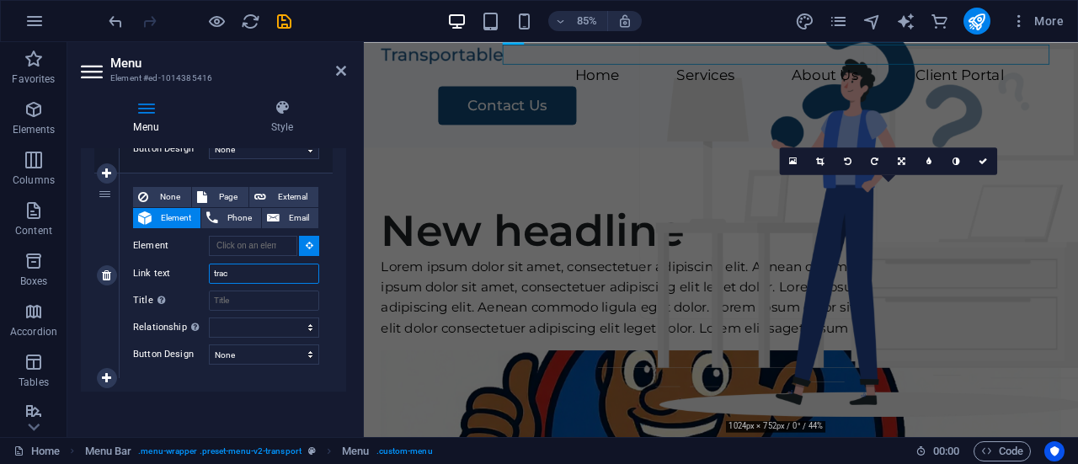
select select
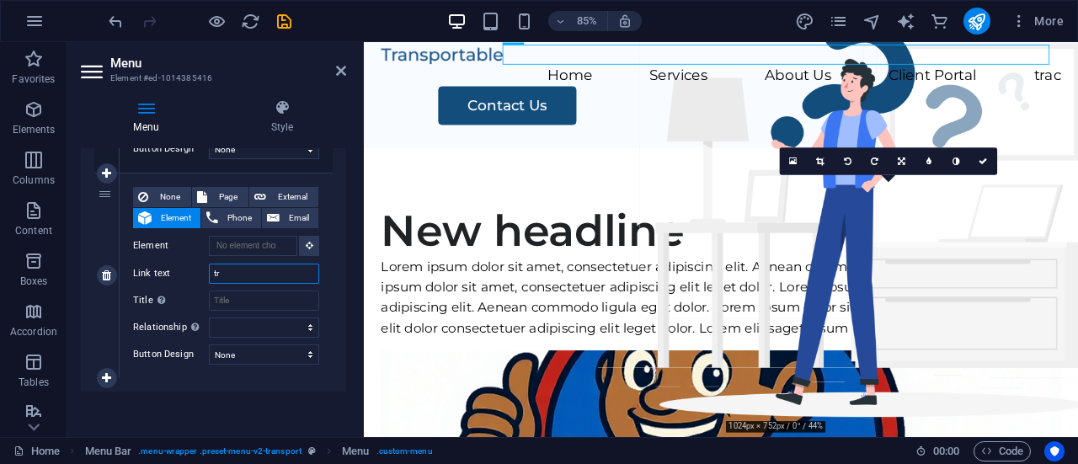
type input "t"
select select
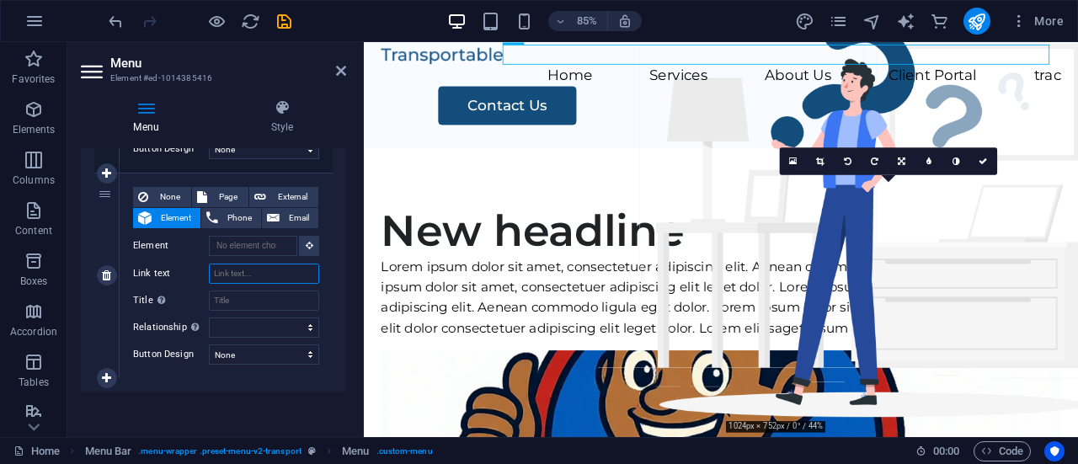
select select
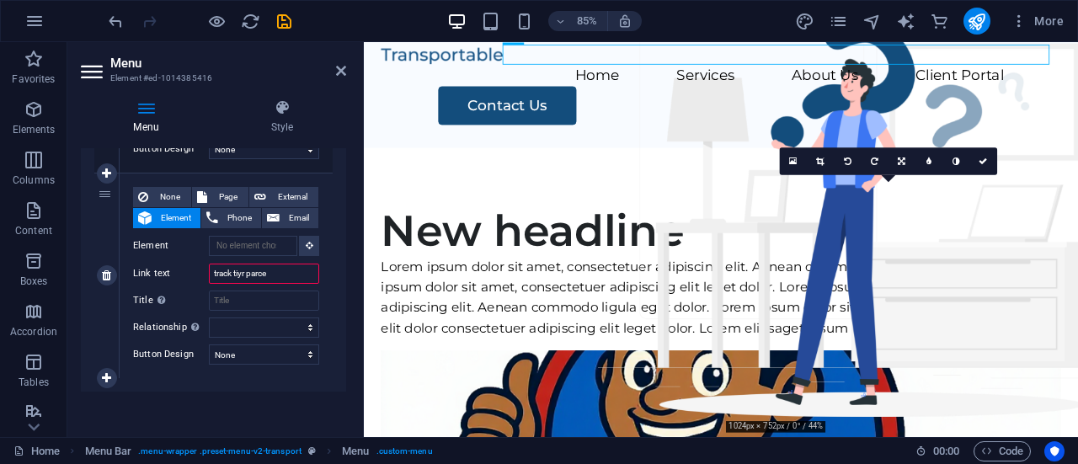
type input "track tiyr parcel"
select select
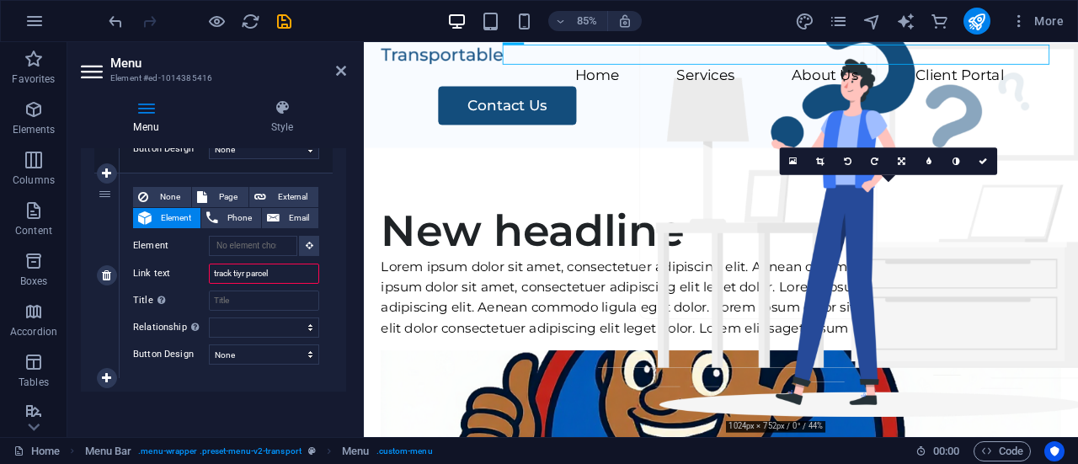
select select
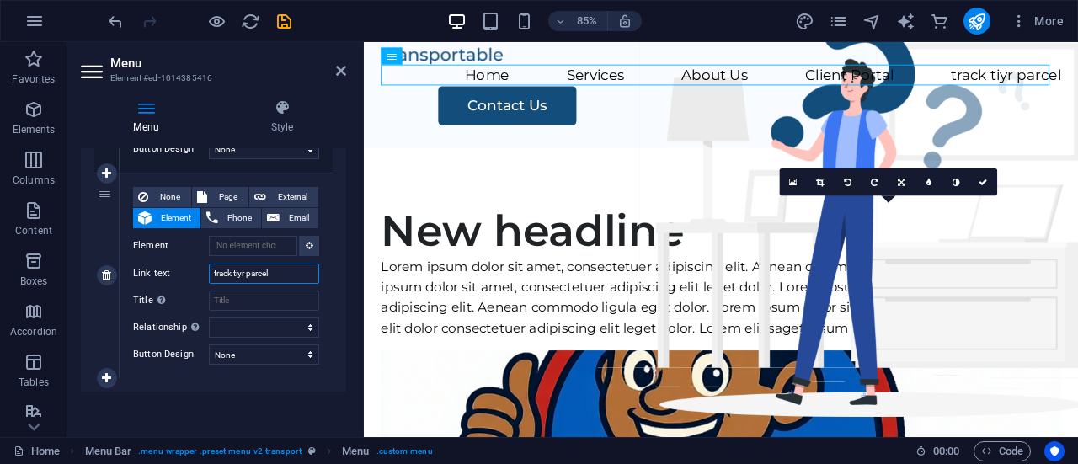
click at [221, 276] on input "track tiyr parcel" at bounding box center [264, 274] width 110 height 20
type input "ack tiyr parcel"
select select
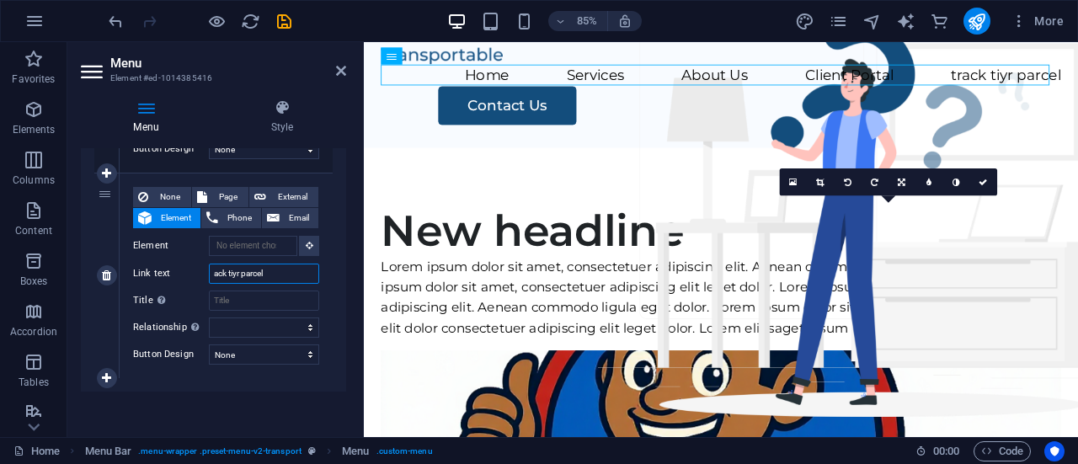
select select
type input "Track tiyr parcel"
select select
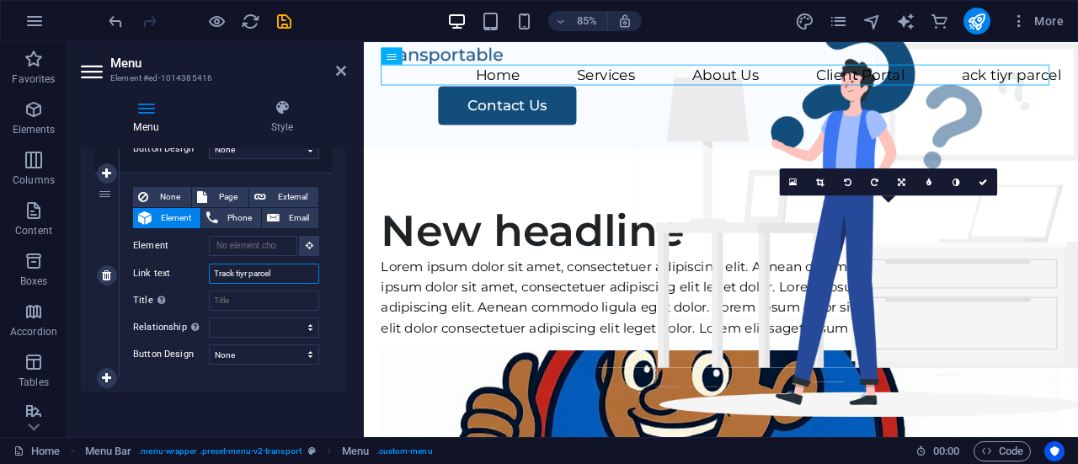
select select
click at [246, 276] on input "Track tiyr parcel" at bounding box center [264, 274] width 110 height 20
type input "Track tr parcel"
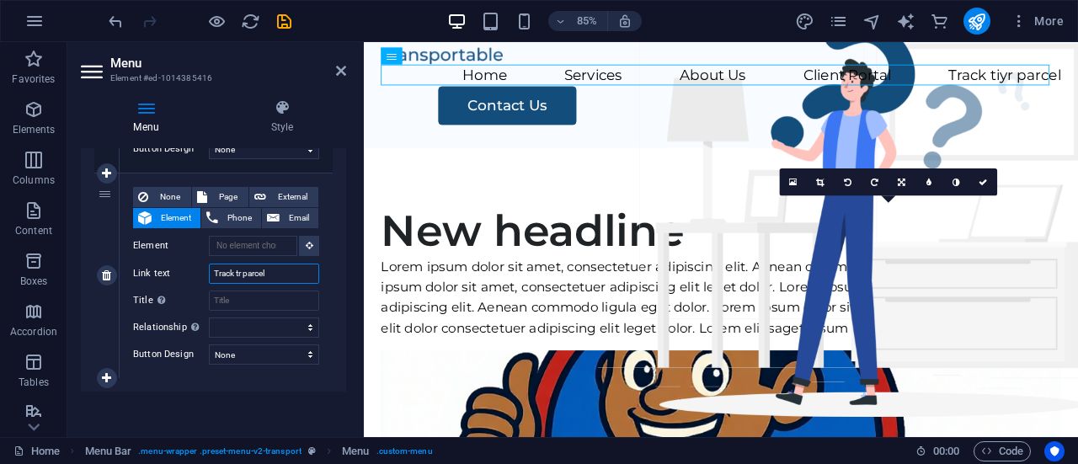
select select
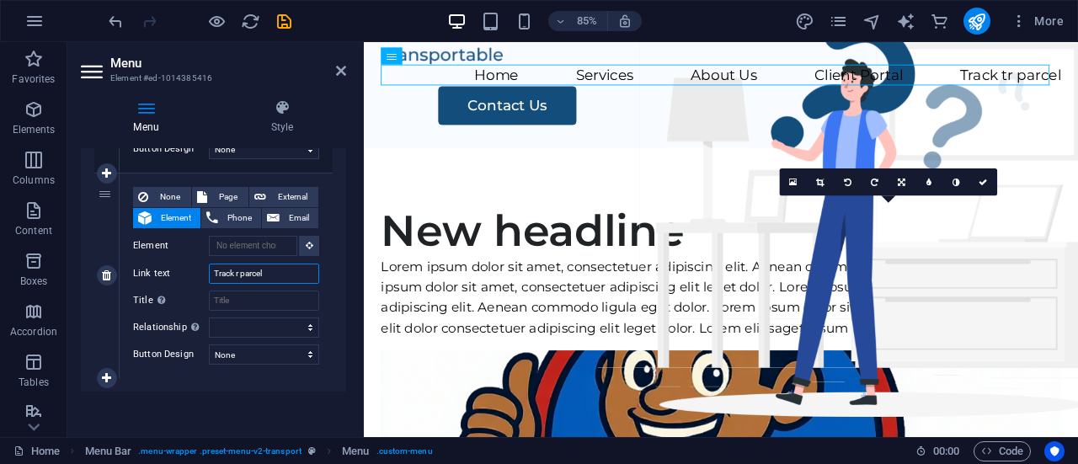
type input "Track parcel"
select select
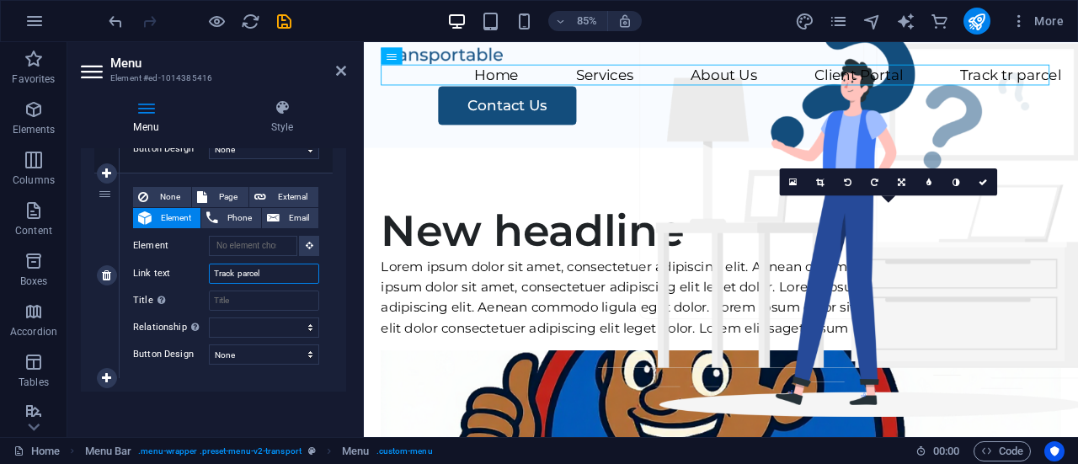
select select
type input "Track your parcel"
select select
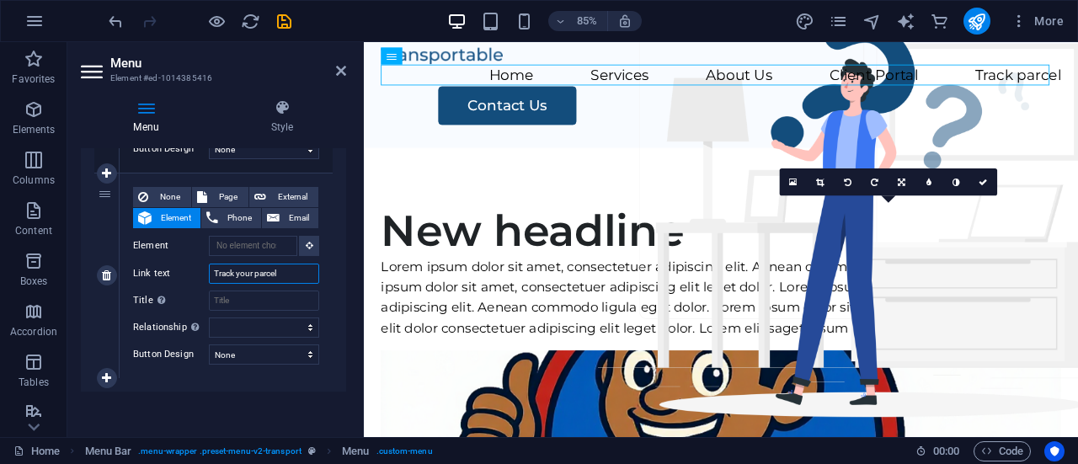
select select
click at [259, 272] on input "Track your parcel" at bounding box center [264, 274] width 110 height 20
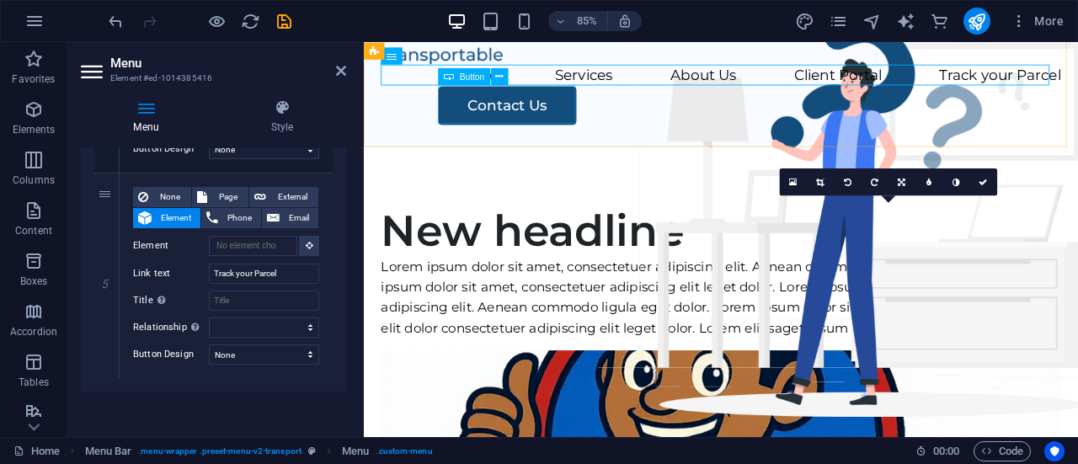
click at [577, 122] on div "Contact Us" at bounding box center [818, 116] width 733 height 45
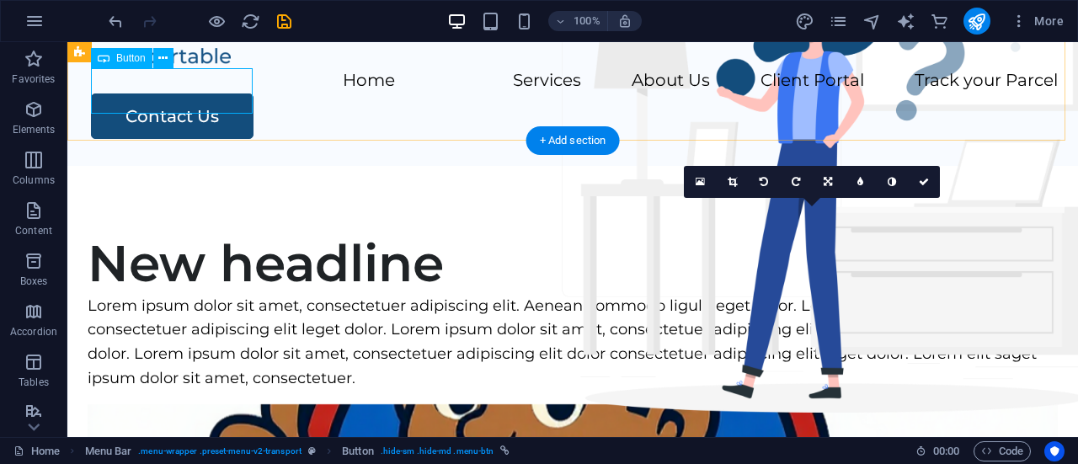
click at [125, 99] on div "Contact Us" at bounding box center [574, 116] width 967 height 45
click at [125, 99] on div "Drag here to replace the existing content. Press “Ctrl” if you want to create a…" at bounding box center [572, 239] width 1011 height 395
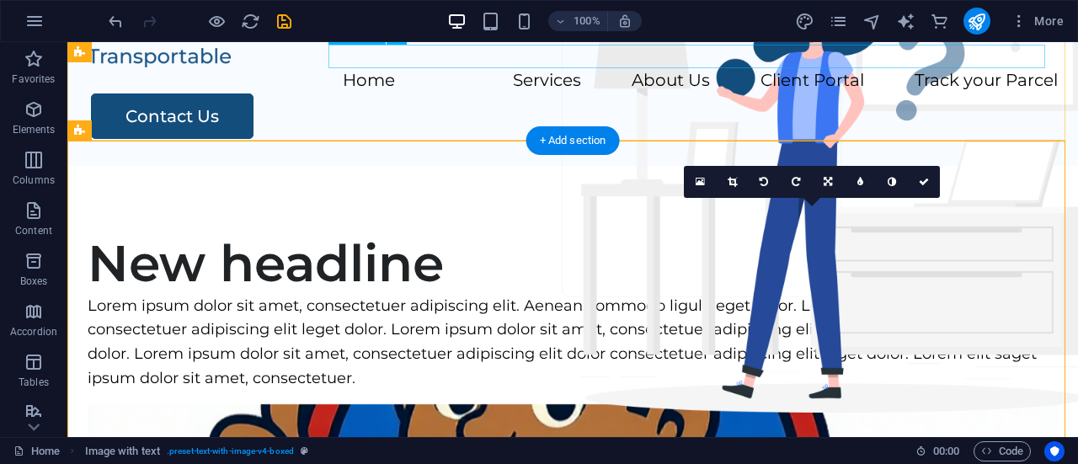
click at [565, 69] on nav "Home Services About Us Client Portal Track your Parcel" at bounding box center [573, 81] width 971 height 24
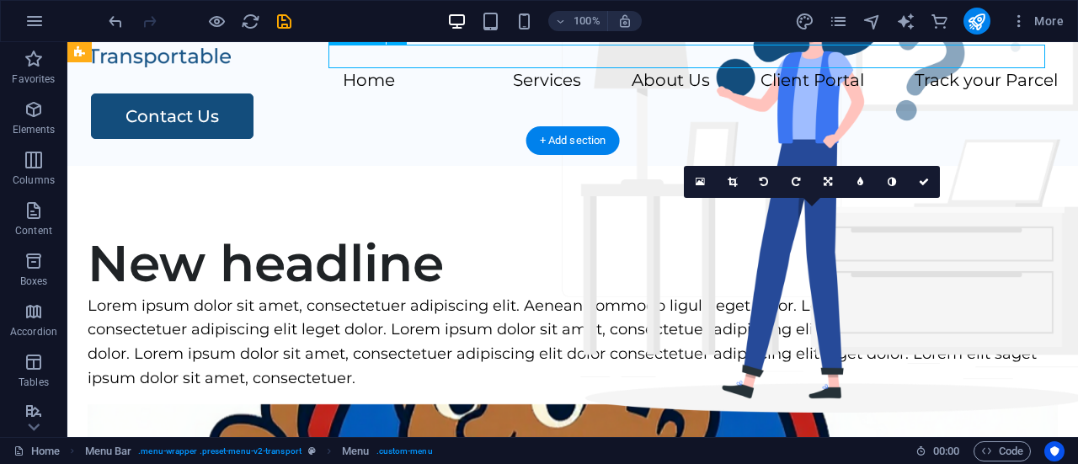
click at [565, 69] on nav "Home Services About Us Client Portal Track your Parcel" at bounding box center [573, 81] width 971 height 24
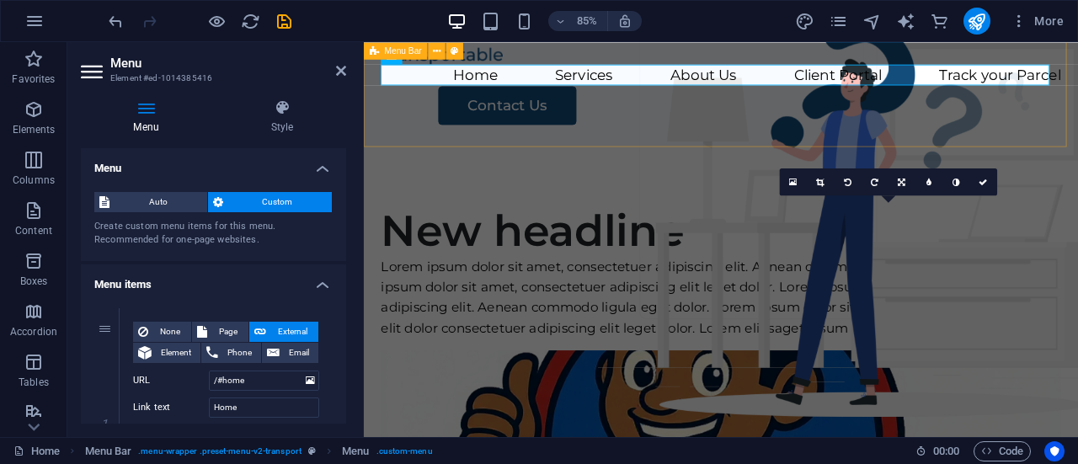
click at [629, 125] on div "Menu Home Services About Us Client Portal Track your Parcel Contact Us" at bounding box center [784, 92] width 841 height 148
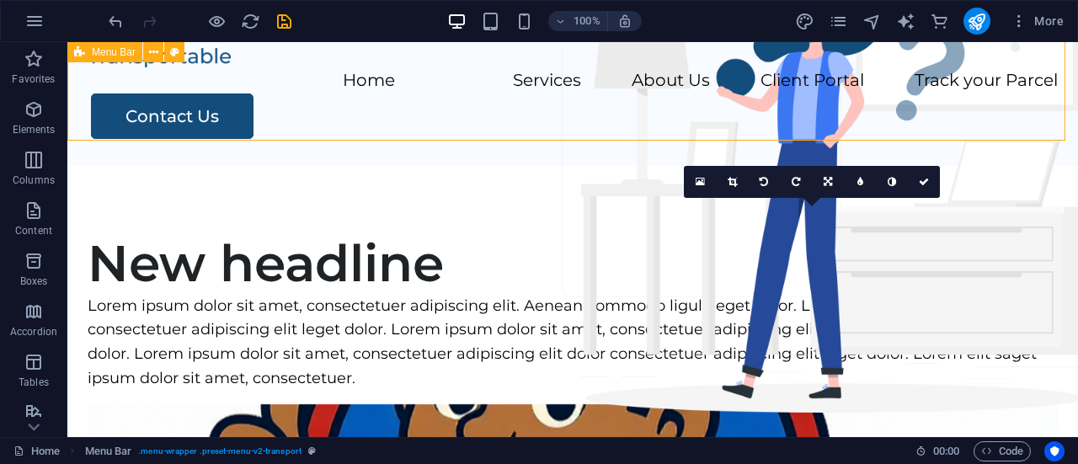
click at [589, 112] on div "Menu Home Services About Us Client Portal Track your Parcel Contact Us" at bounding box center [572, 92] width 1011 height 148
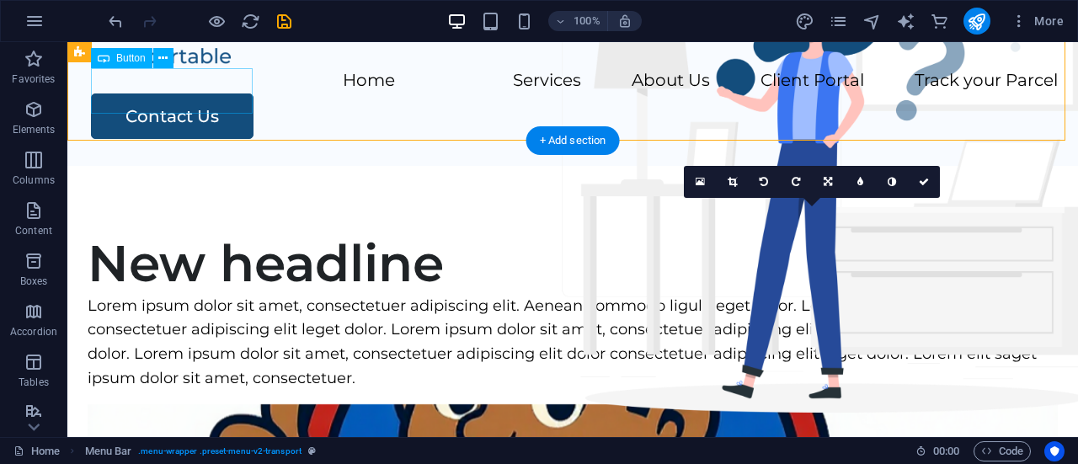
click at [224, 97] on div "Contact Us" at bounding box center [574, 116] width 967 height 45
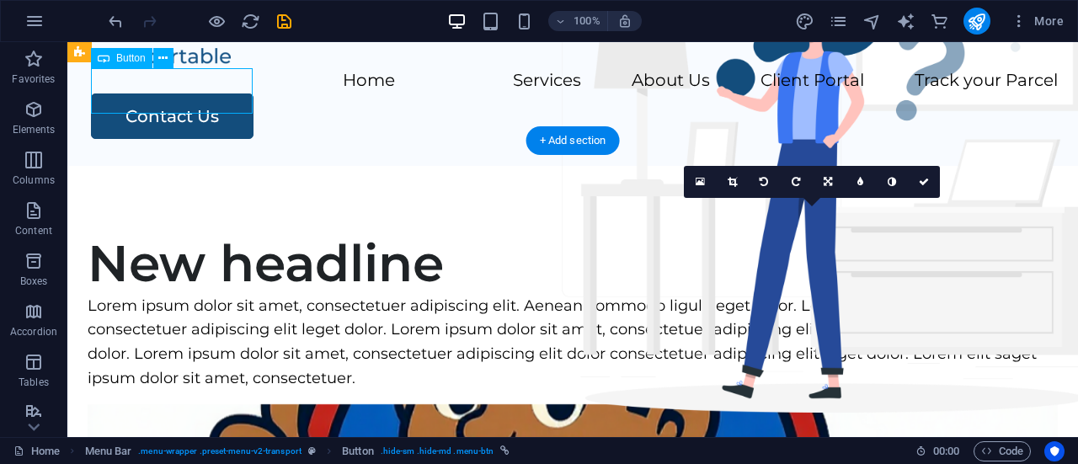
click at [224, 97] on div "Contact Us" at bounding box center [574, 116] width 967 height 45
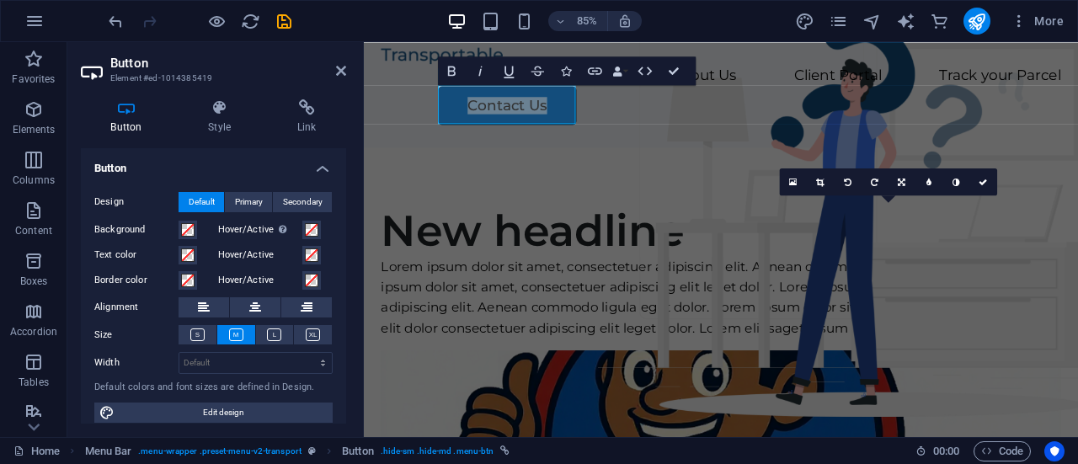
click at [224, 97] on div "Button Style Link Button Design Default Primary Secondary Background Hover/Acti…" at bounding box center [213, 261] width 292 height 351
click at [415, 57] on div "Menu Bar" at bounding box center [396, 50] width 64 height 17
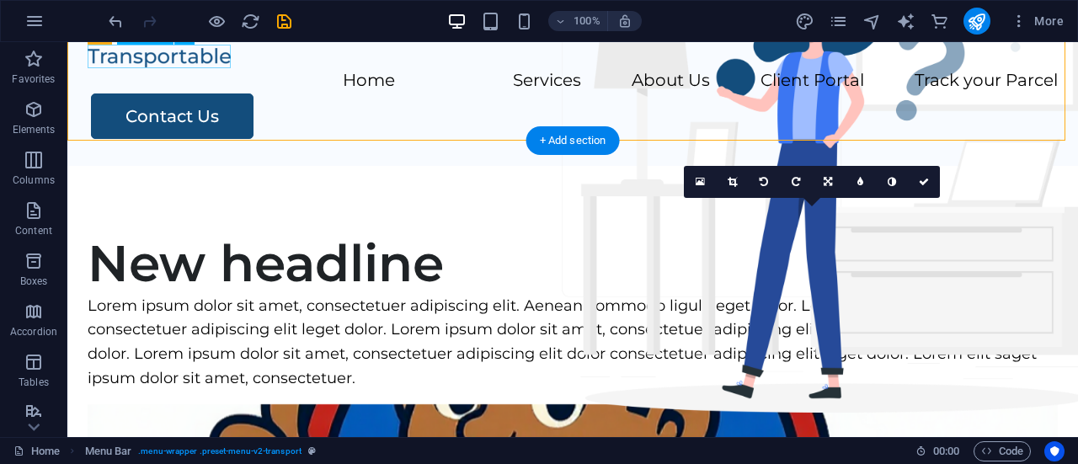
click at [206, 55] on div at bounding box center [573, 57] width 971 height 24
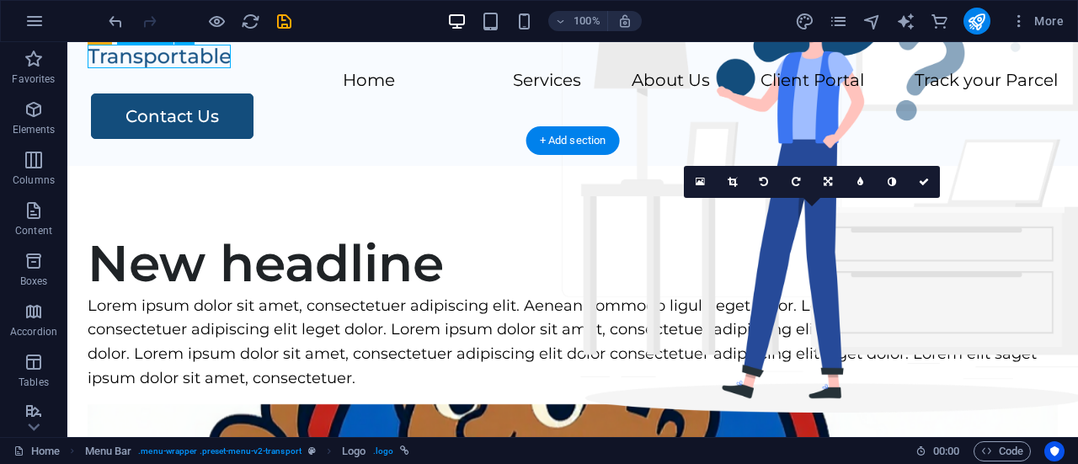
click at [206, 55] on div at bounding box center [573, 57] width 971 height 24
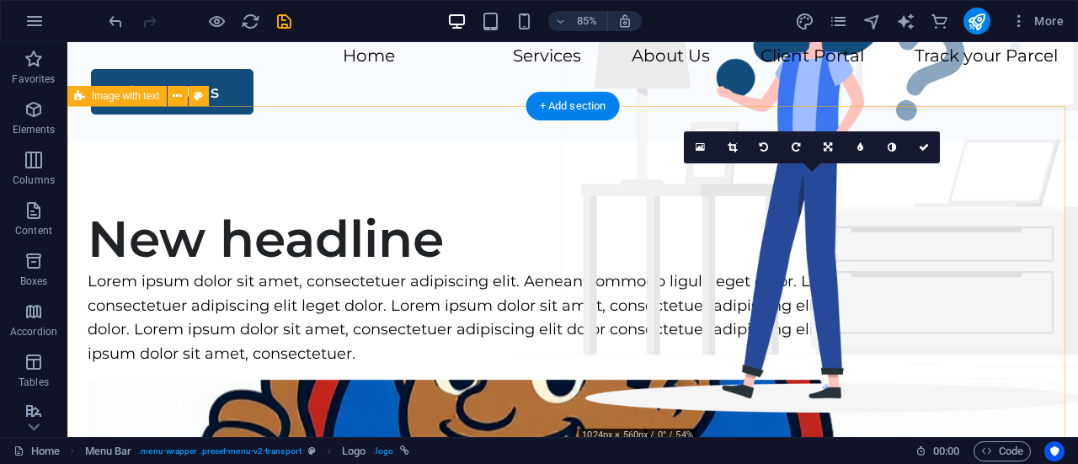
scroll to position [35, 0]
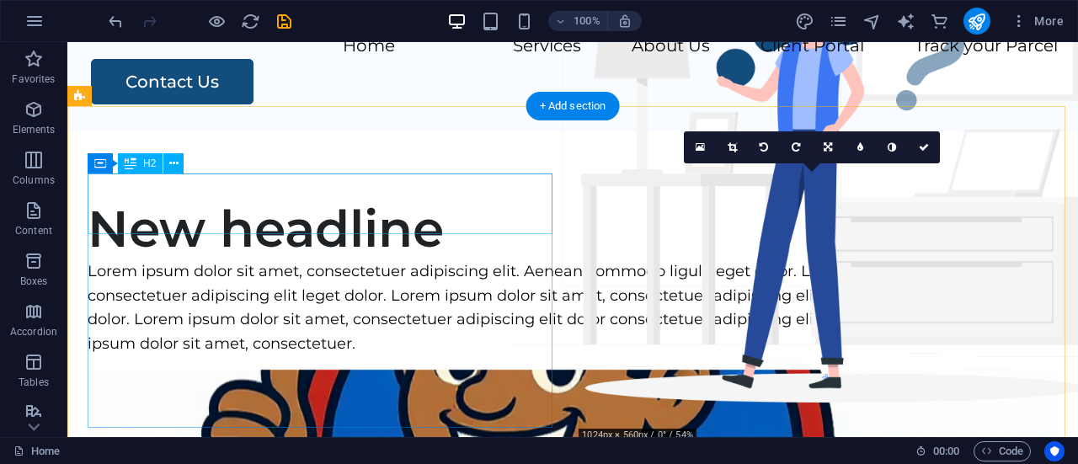
click at [272, 222] on div "New headline" at bounding box center [573, 229] width 971 height 61
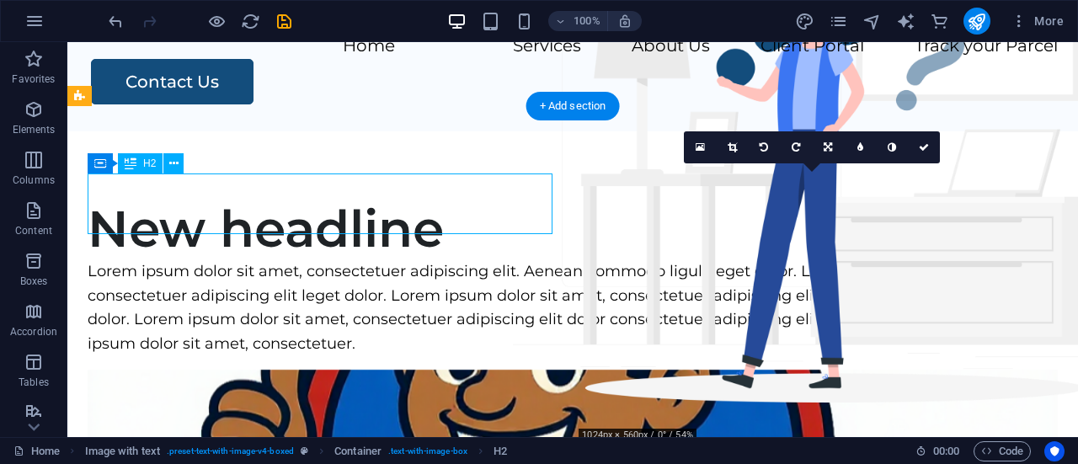
click at [479, 199] on div "New headline" at bounding box center [573, 229] width 971 height 61
click at [457, 205] on div "New headline" at bounding box center [573, 229] width 971 height 61
click at [260, 209] on div "New headline" at bounding box center [573, 229] width 971 height 61
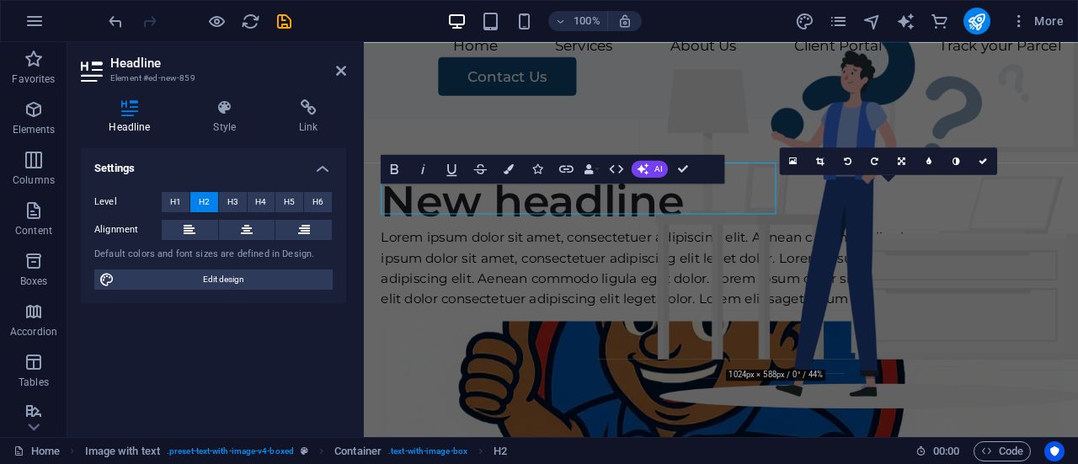
scroll to position [24, 0]
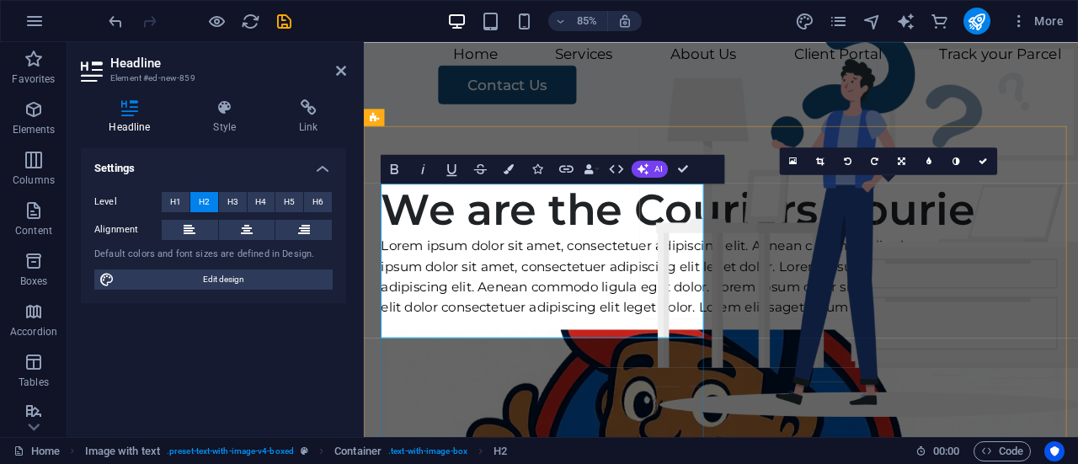
click at [620, 270] on h2 "We are the Couriers Courier" at bounding box center [784, 239] width 800 height 61
click at [624, 270] on h2 "We are the Couriers' Courier" at bounding box center [784, 239] width 800 height 61
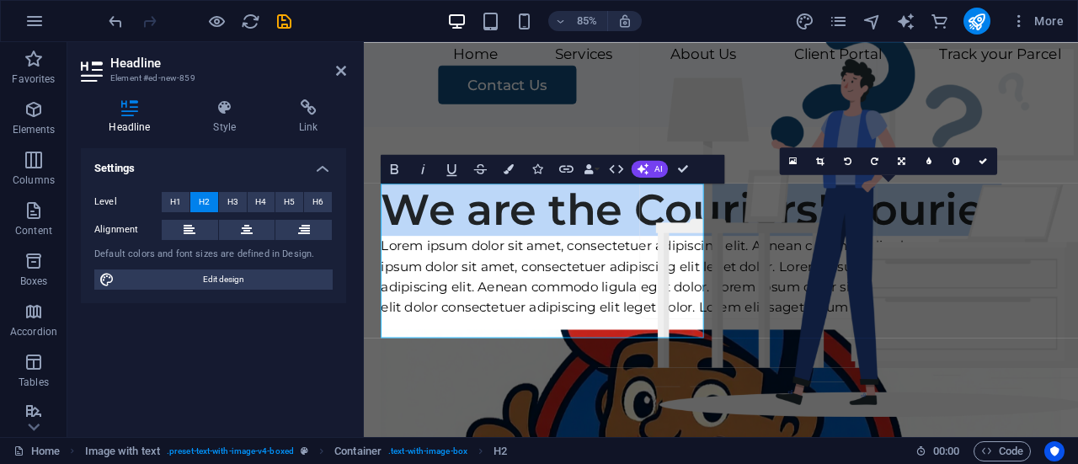
drag, startPoint x: 624, startPoint y: 368, endPoint x: 709, endPoint y: 232, distance: 160.8
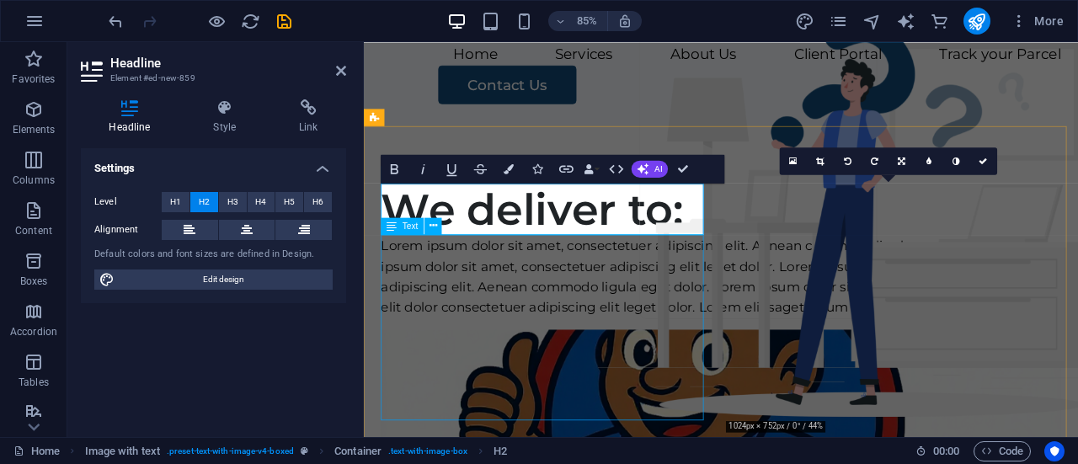
click at [402, 286] on div "Lorem ipsum dolor sit amet, consectetuer adipiscing elit. Aenean commodo ligula…" at bounding box center [784, 318] width 800 height 97
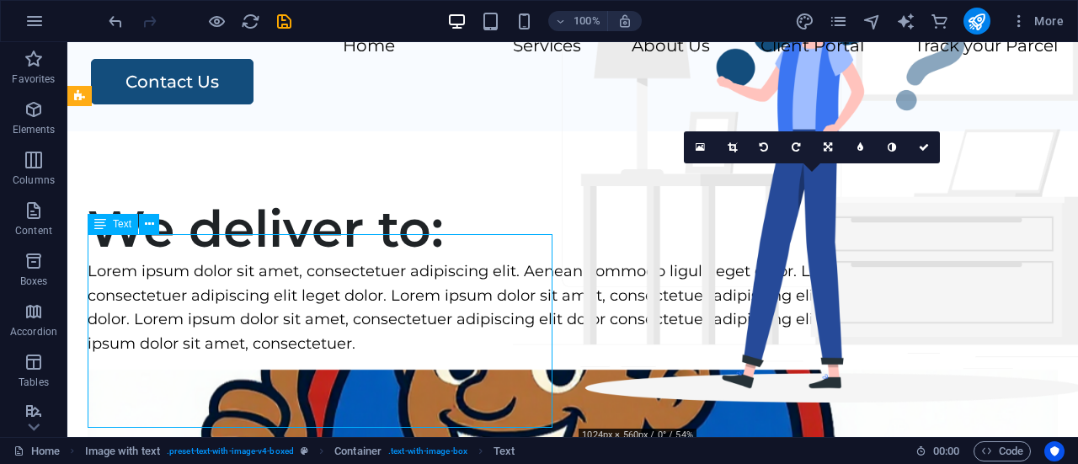
click at [396, 260] on div "Lorem ipsum dolor sit amet, consectetuer adipiscing elit. Aenean commodo ligula…" at bounding box center [573, 308] width 971 height 97
click at [197, 356] on div "Lorem ipsum dolor sit amet, consectetuer adipiscing elit. Aenean commodo ligula…" at bounding box center [573, 308] width 971 height 97
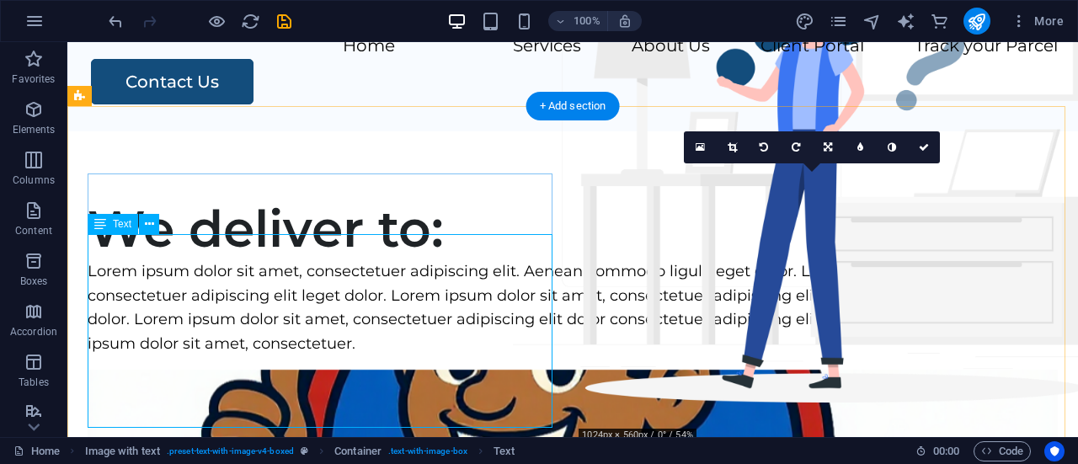
click at [113, 260] on div "Lorem ipsum dolor sit amet, consectetuer adipiscing elit. Aenean commodo ligula…" at bounding box center [573, 308] width 971 height 97
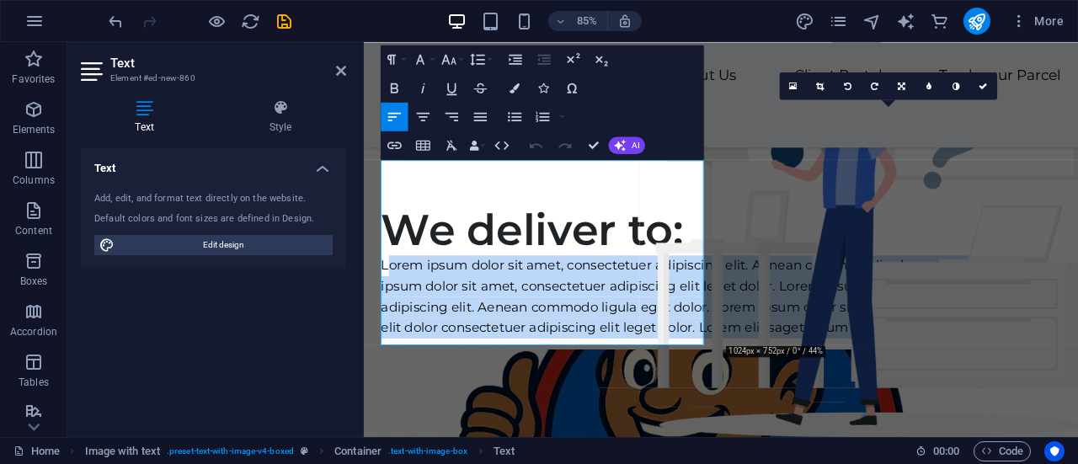
scroll to position [142, 0]
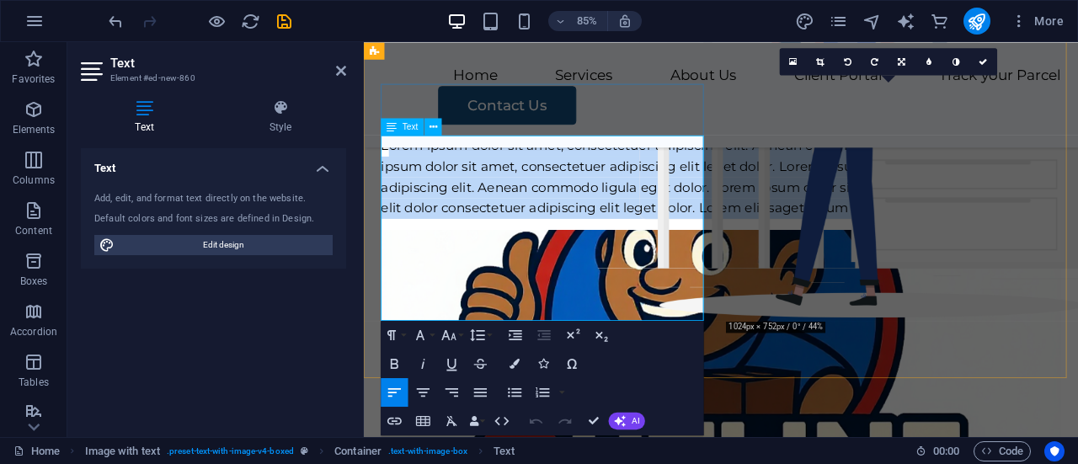
drag, startPoint x: 397, startPoint y: 280, endPoint x: 685, endPoint y: 360, distance: 299.1
click at [685, 249] on p "Lorem ipsum dolor sit amet, consectetuer adipiscing elit. Aenean commodo ligula…" at bounding box center [784, 200] width 800 height 97
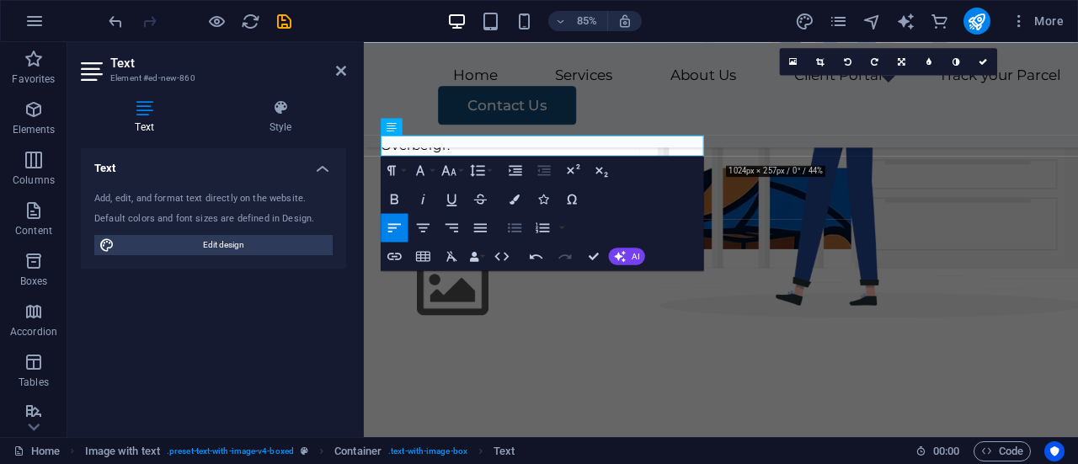
click at [511, 237] on button "Unordered List" at bounding box center [514, 227] width 27 height 29
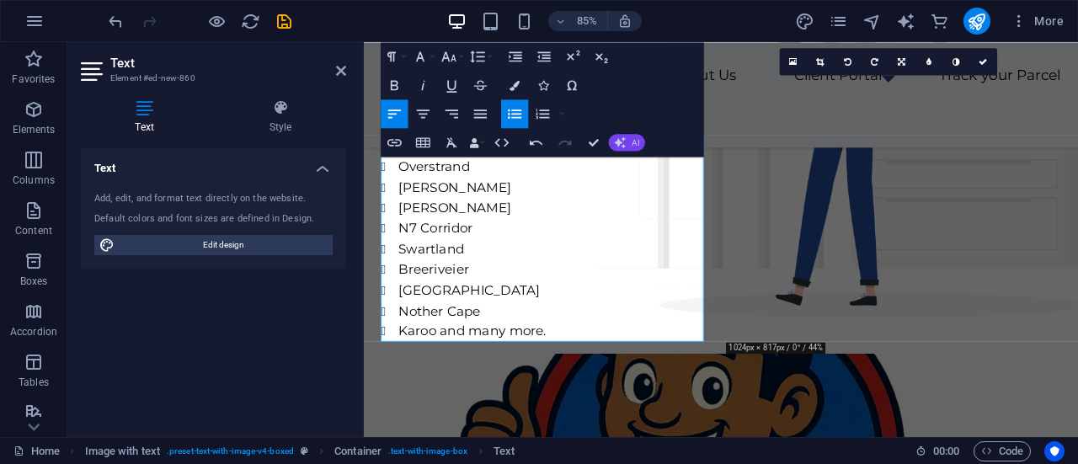
click at [622, 144] on icon "button" at bounding box center [621, 142] width 12 height 12
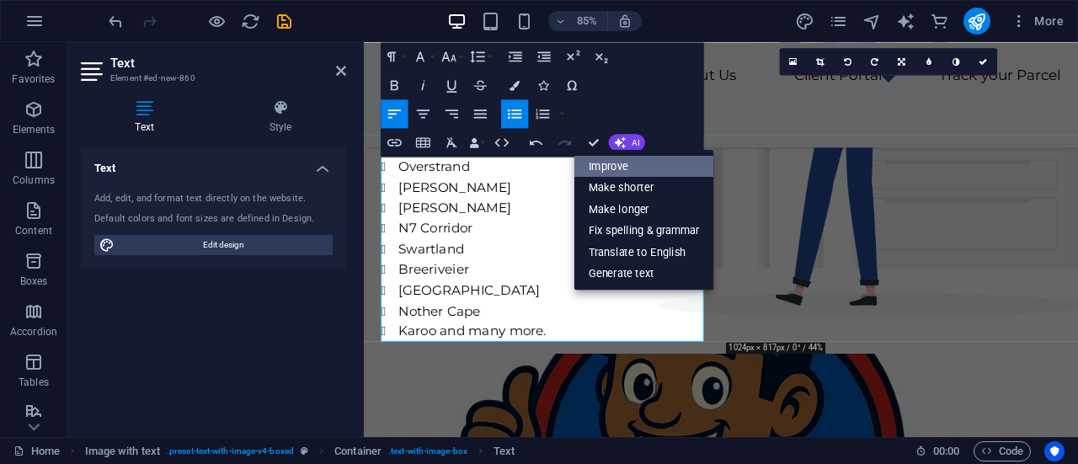
click at [622, 161] on link "Improve" at bounding box center [645, 166] width 140 height 22
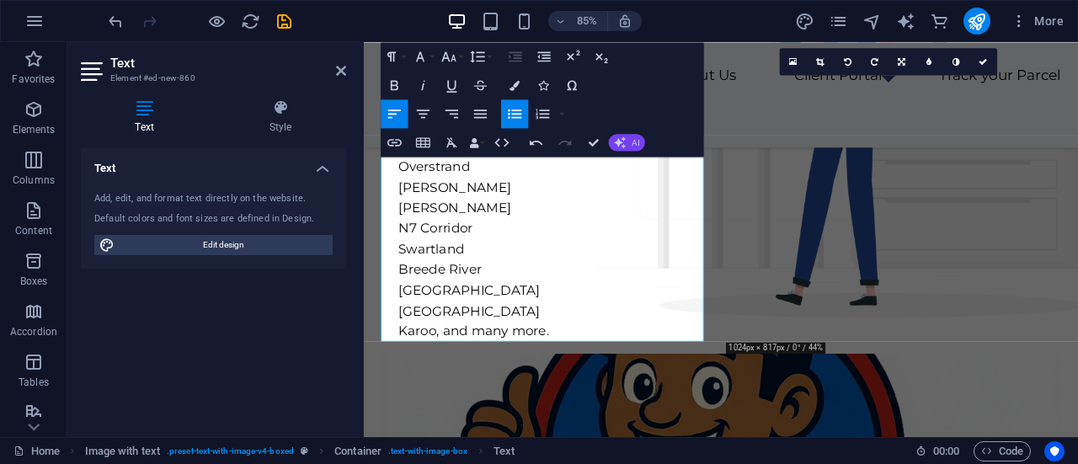
click at [625, 147] on icon "button" at bounding box center [621, 142] width 12 height 12
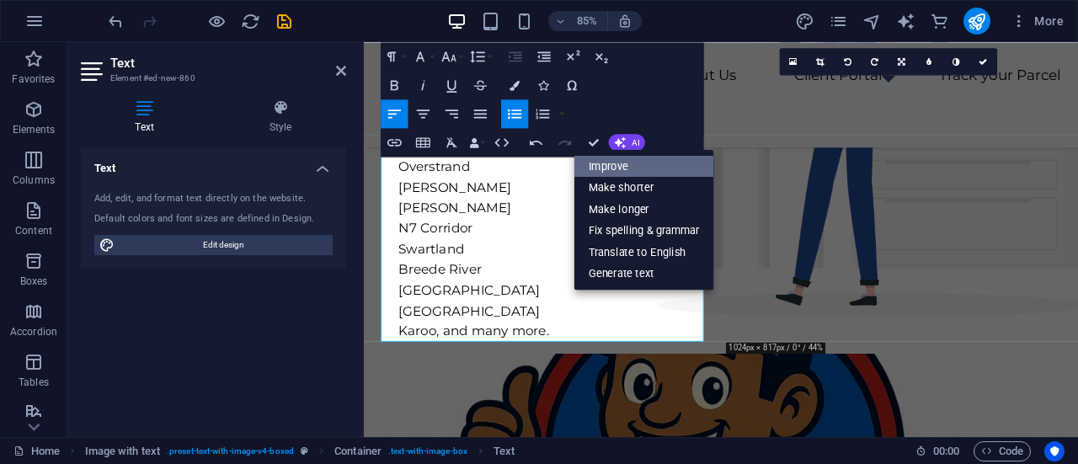
click at [622, 163] on link "Improve" at bounding box center [645, 166] width 140 height 22
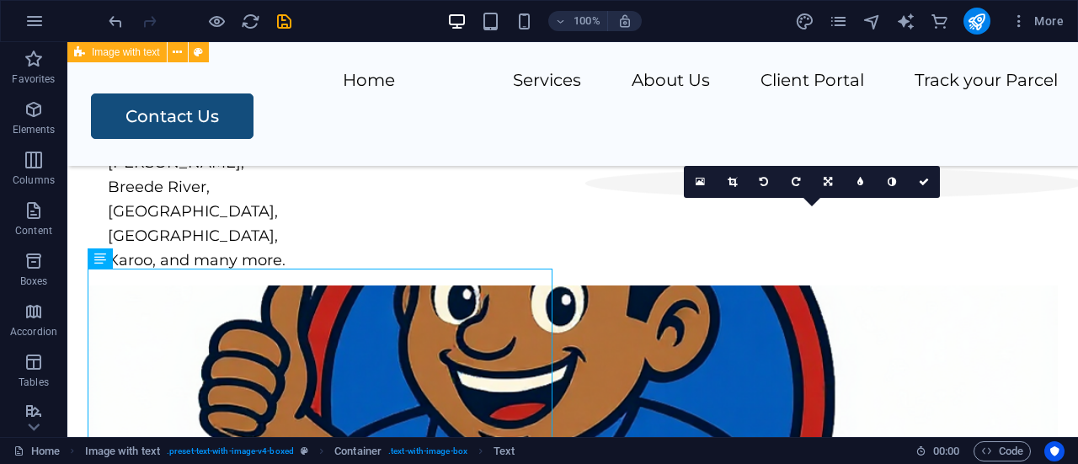
scroll to position [0, 0]
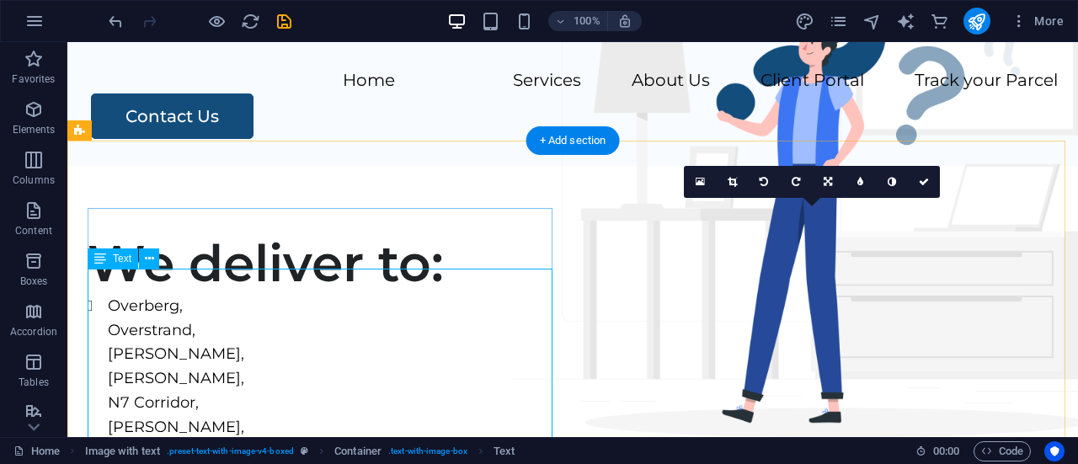
click at [92, 294] on div "Overberg, [GEOGRAPHIC_DATA], [GEOGRAPHIC_DATA], [GEOGRAPHIC_DATA], N7 Corridor,…" at bounding box center [573, 415] width 971 height 243
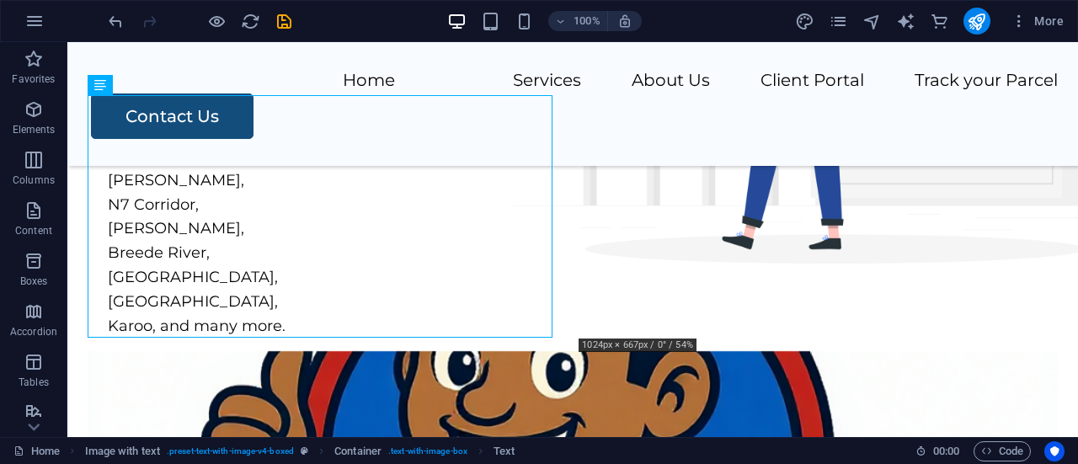
scroll to position [195, 0]
